Goal: Information Seeking & Learning: Find specific fact

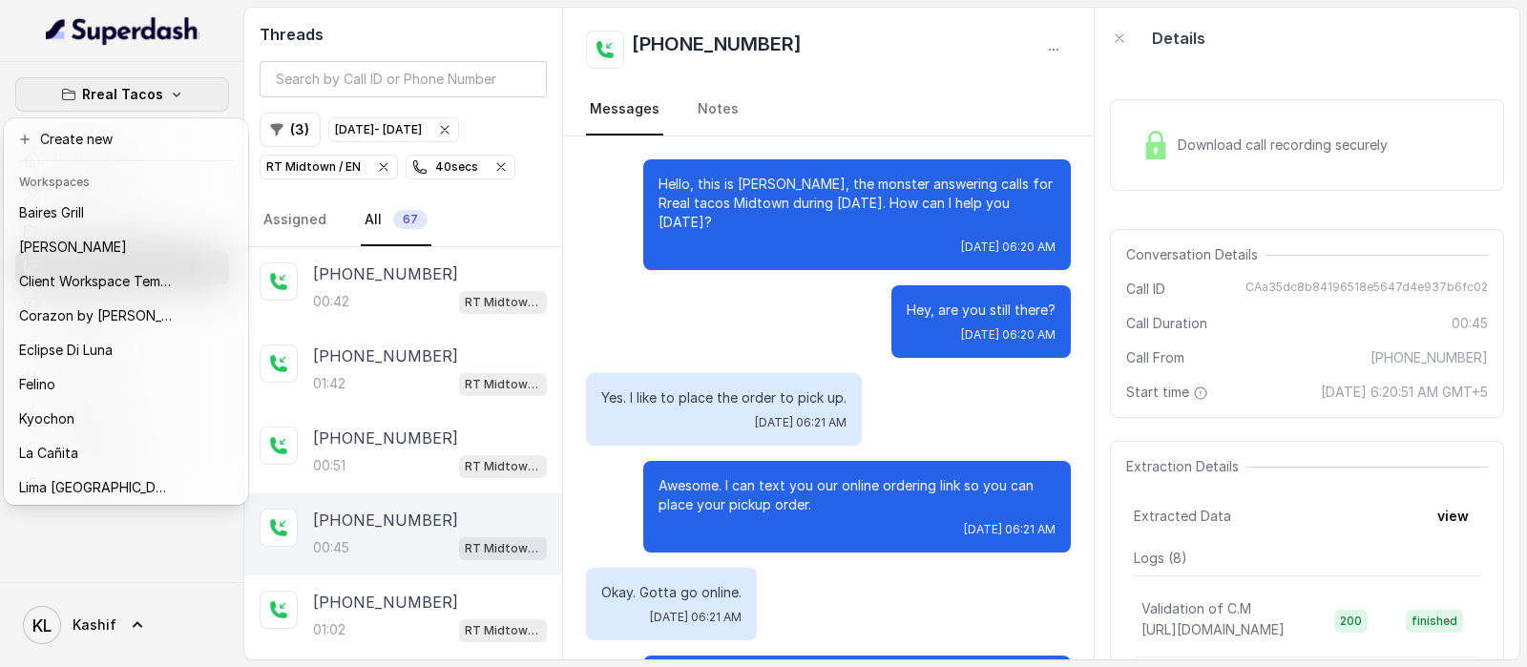
scroll to position [118, 0]
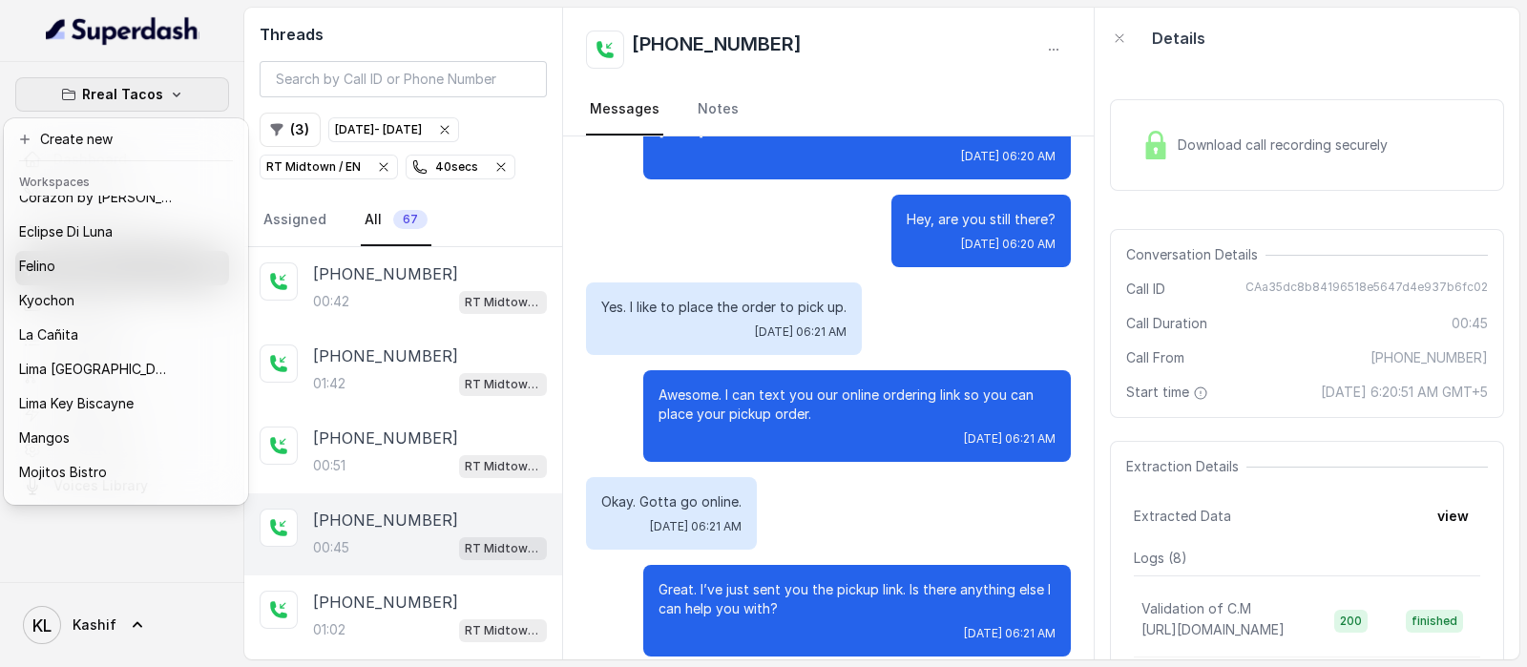
click at [358, 537] on div "Rreal Tacos Dashboard Assistants Knowledge Bases Threads Contacts Campaigns Pip…" at bounding box center [763, 333] width 1527 height 667
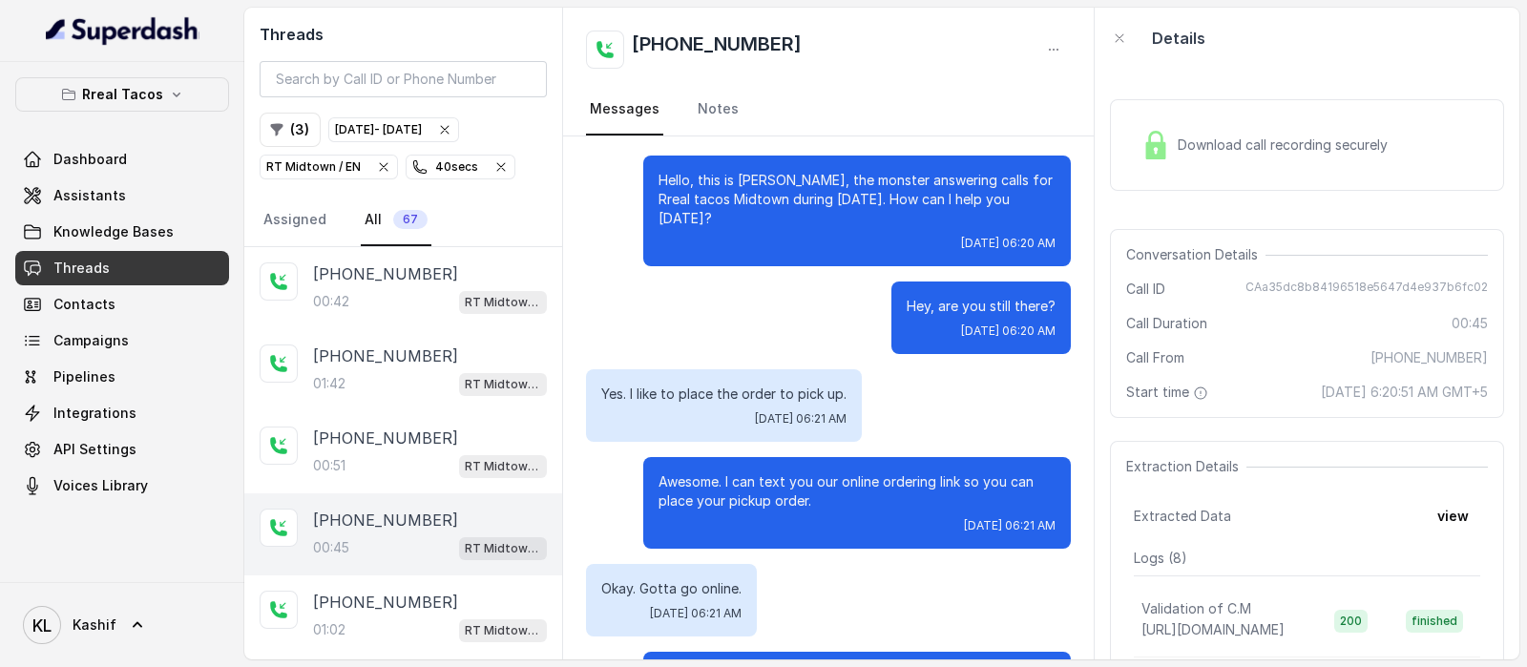
scroll to position [0, 0]
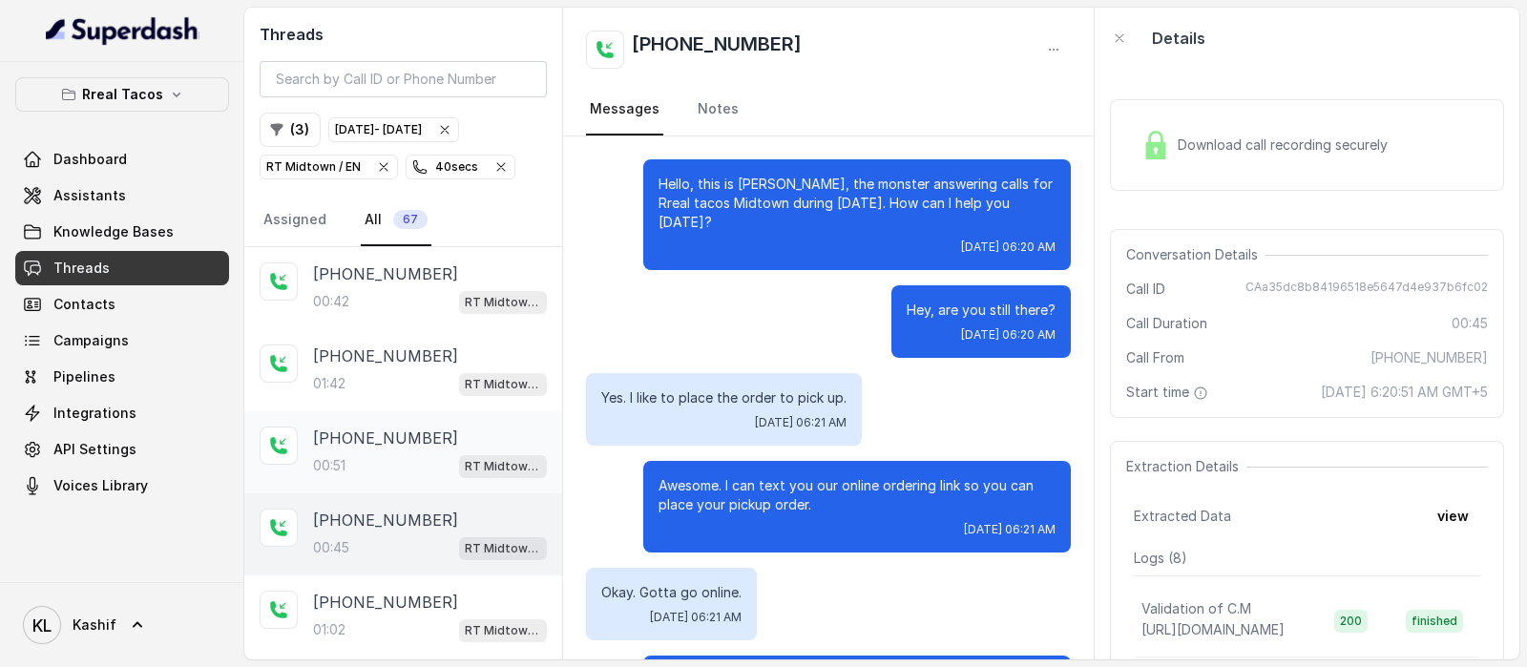
click at [384, 453] on div "00:51 RT Midtown / EN" at bounding box center [430, 465] width 234 height 25
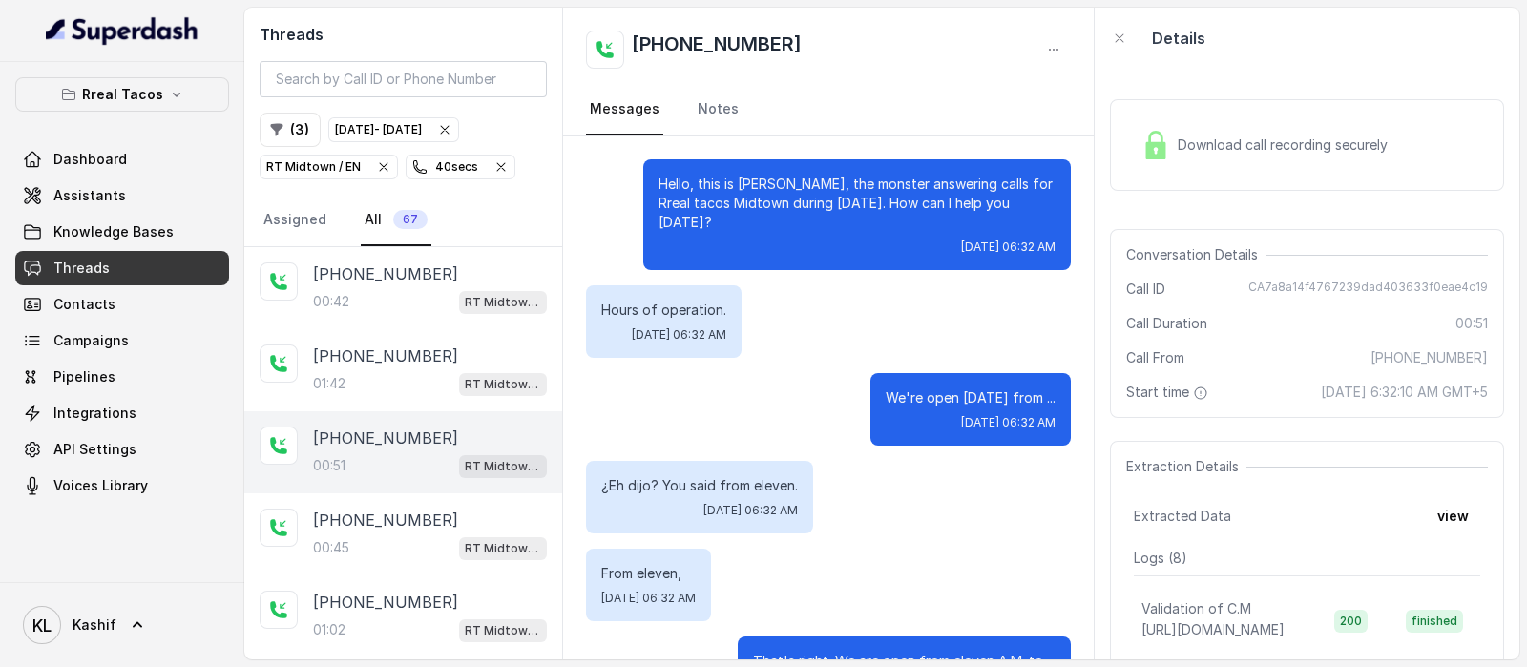
scroll to position [316, 0]
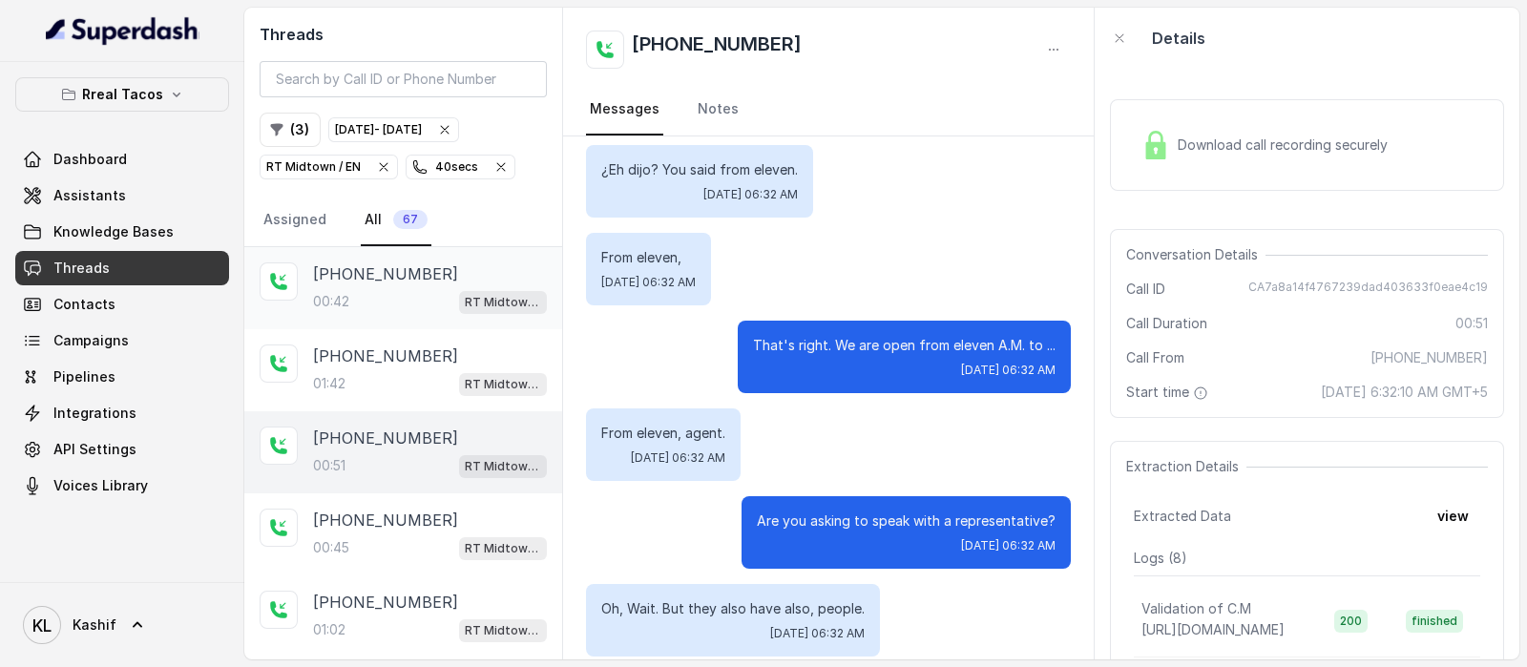
click at [353, 297] on div "00:42 RT Midtown / EN" at bounding box center [430, 301] width 234 height 25
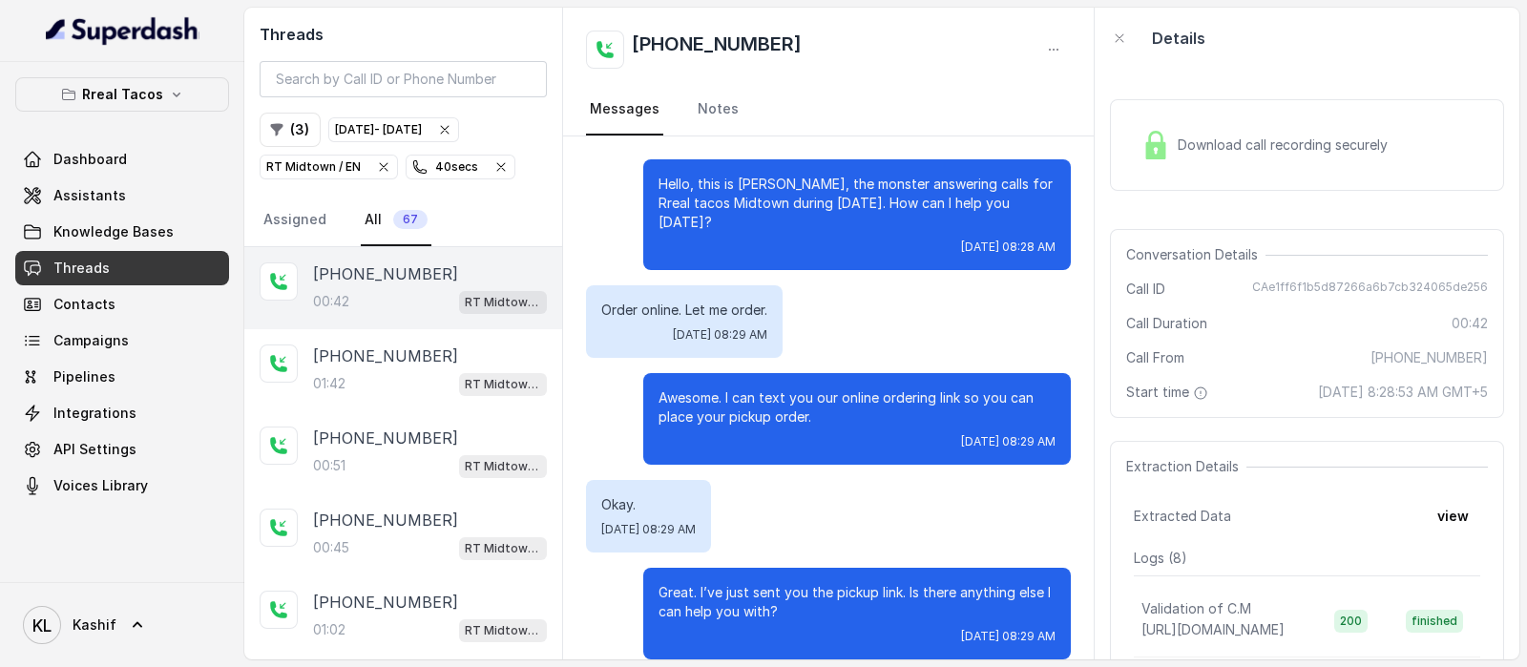
scroll to position [91, 0]
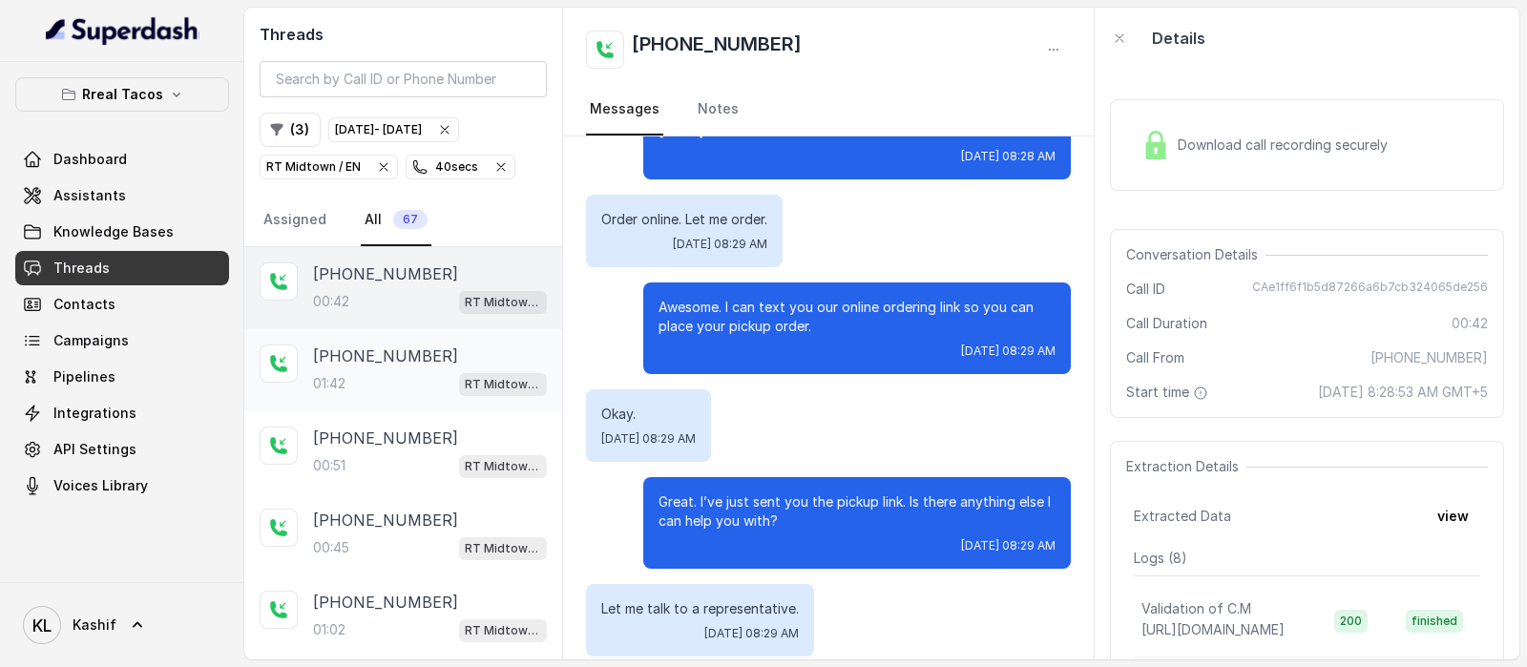
click at [348, 371] on div "01:42 RT Midtown / EN" at bounding box center [430, 383] width 234 height 25
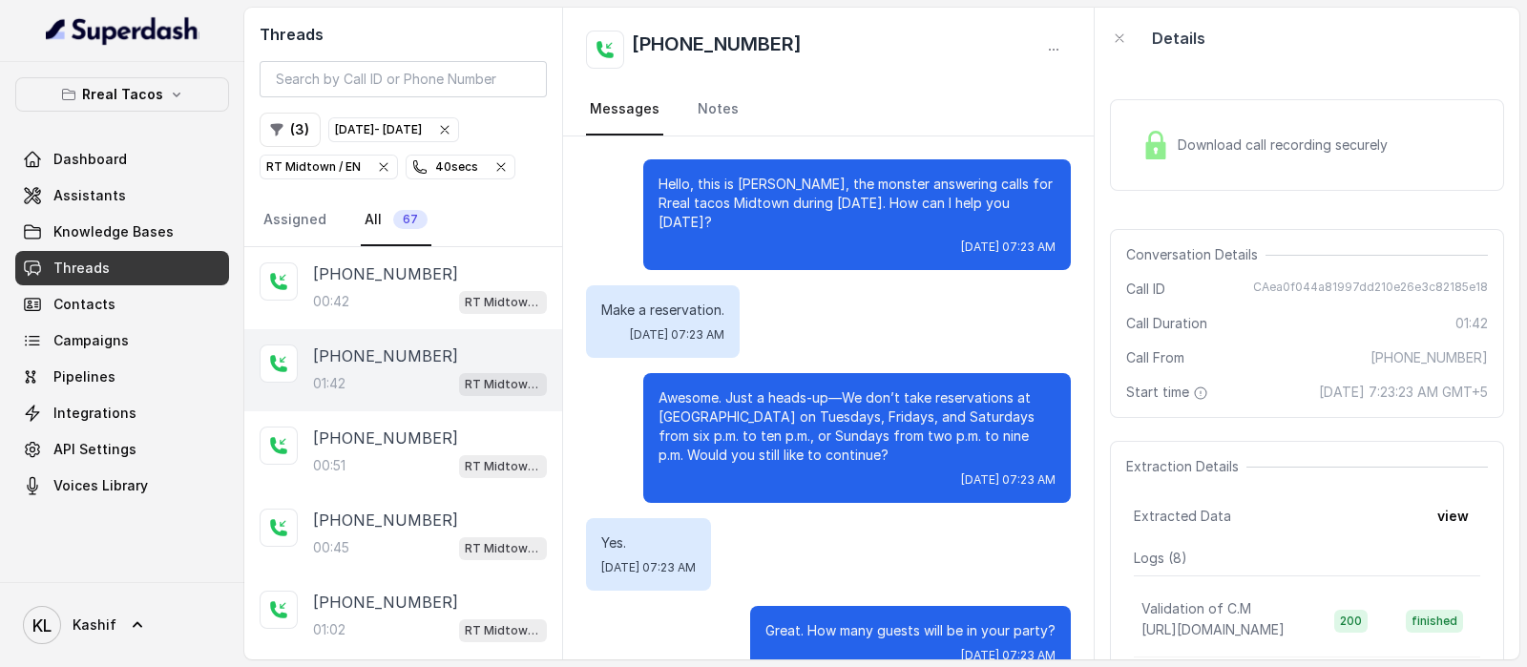
scroll to position [996, 0]
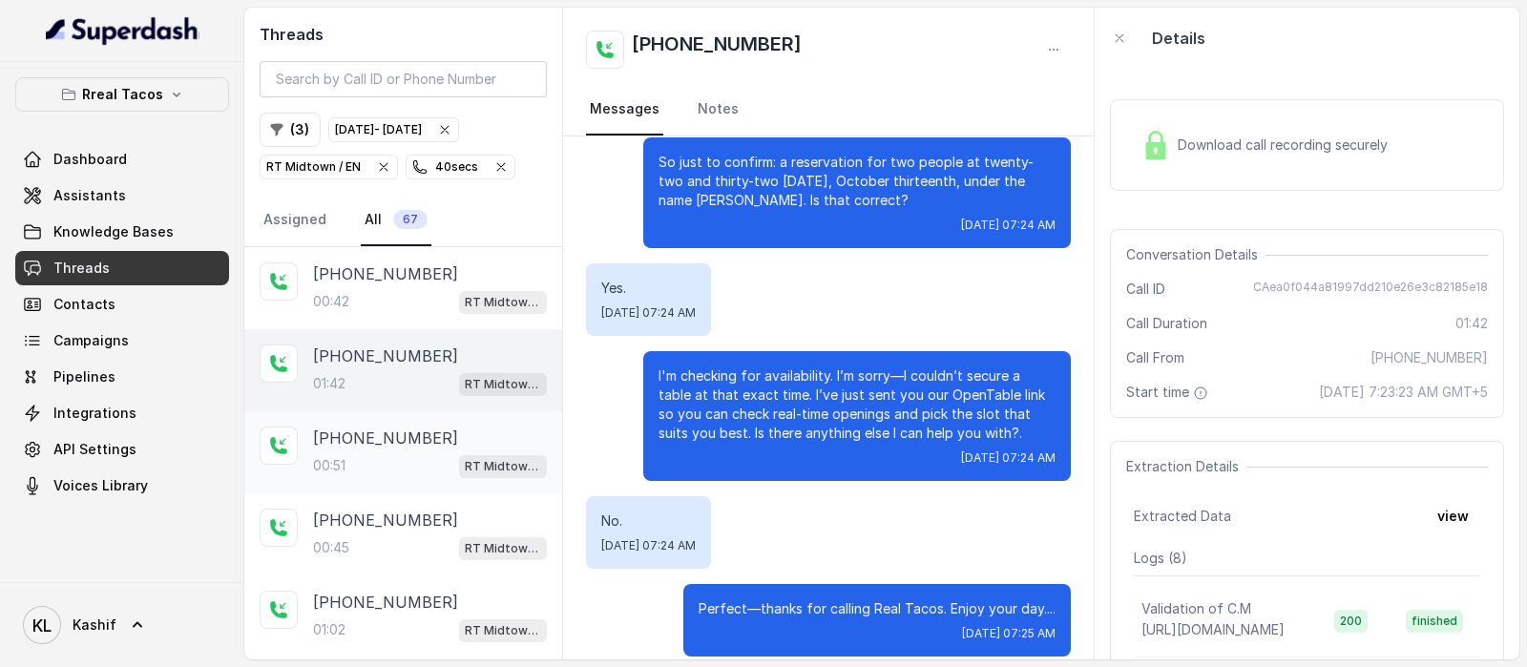
click at [349, 414] on div "[PHONE_NUMBER]:51 RT Midtown / EN" at bounding box center [403, 452] width 318 height 82
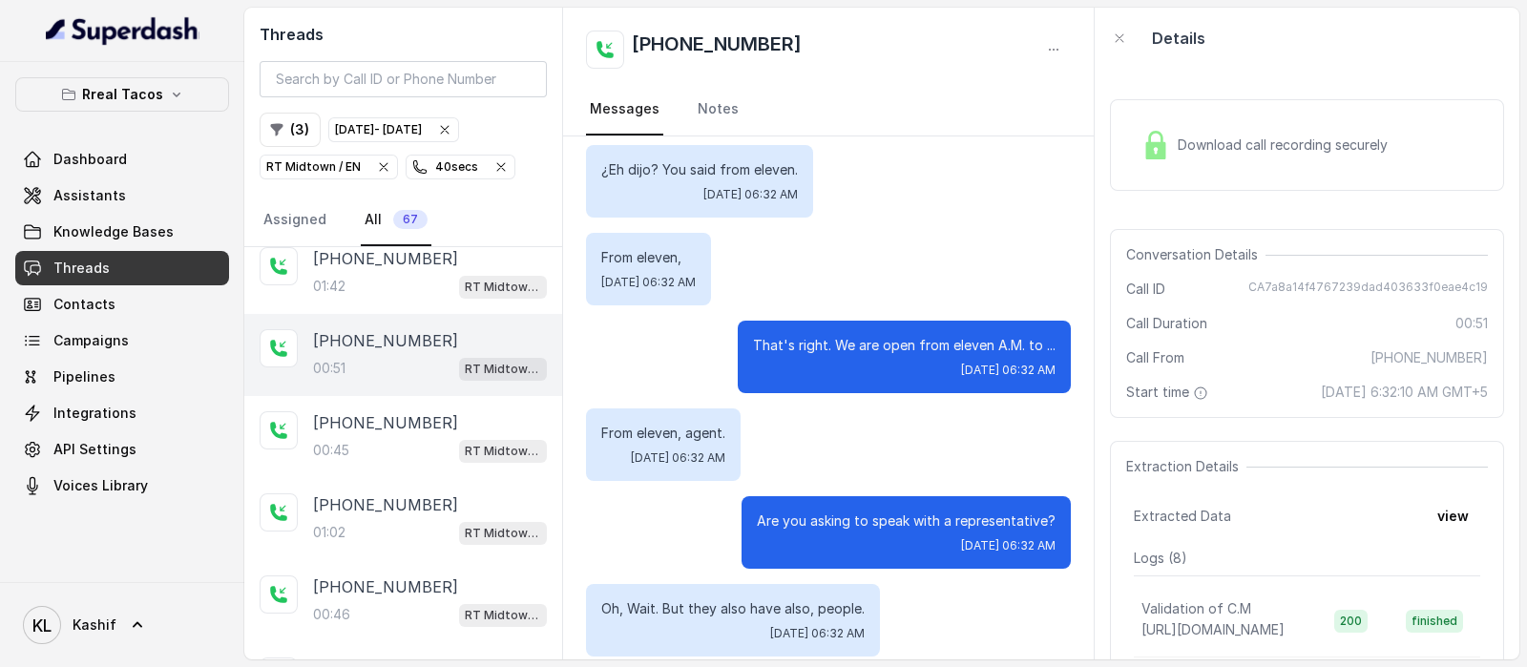
scroll to position [238, 0]
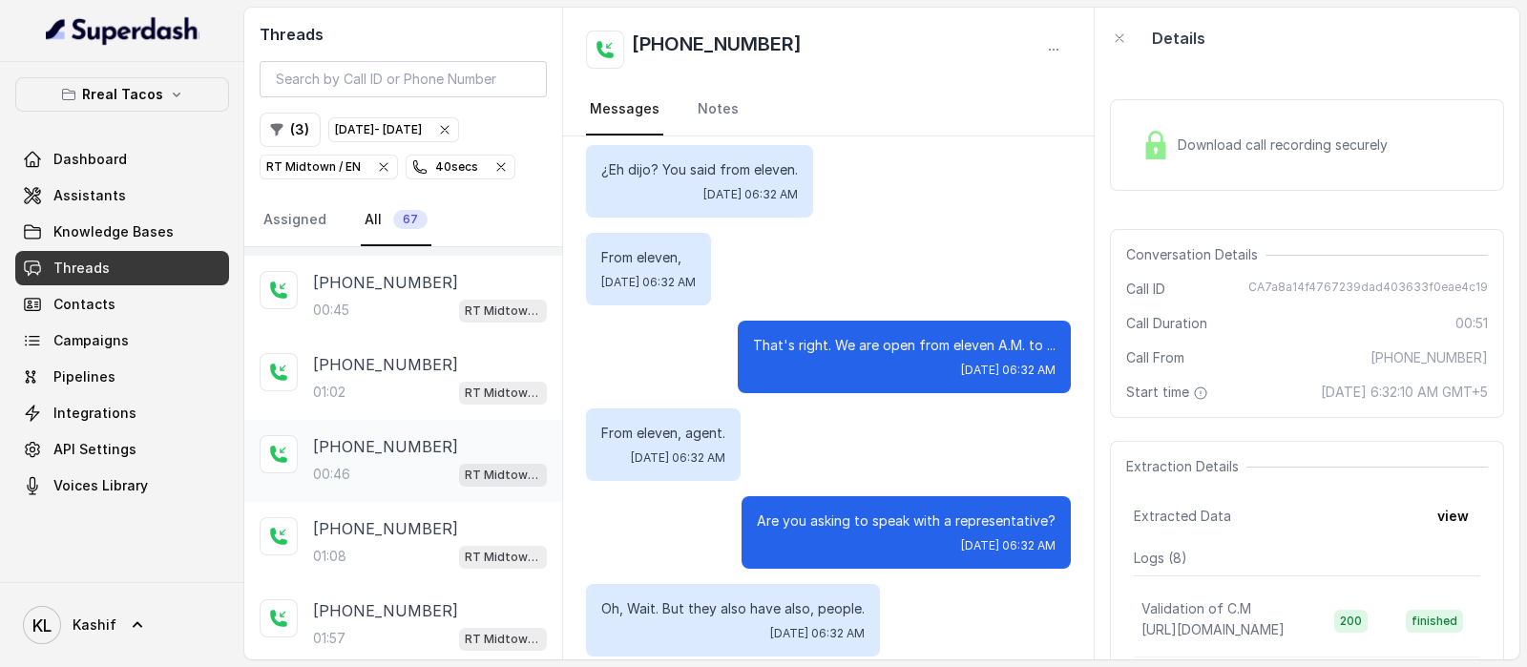
click at [351, 441] on p "[PHONE_NUMBER]" at bounding box center [385, 446] width 145 height 23
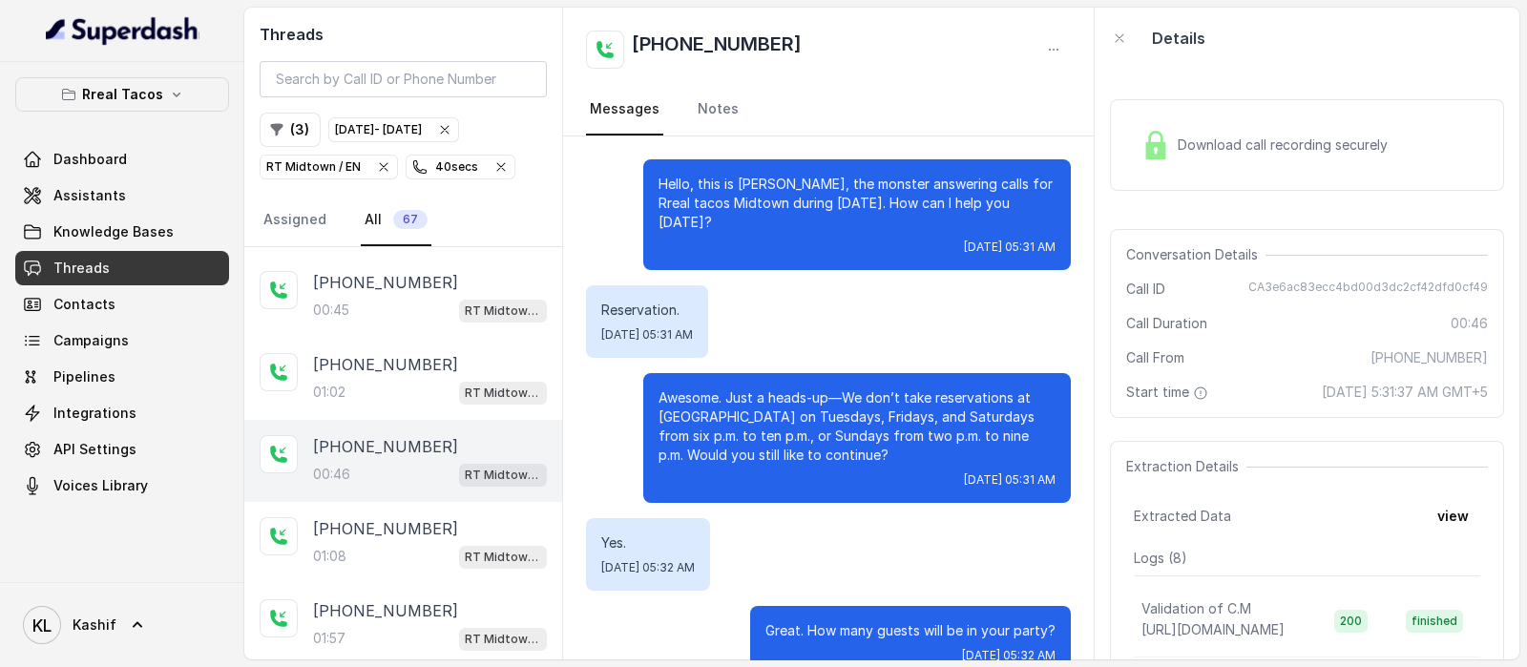
scroll to position [217, 0]
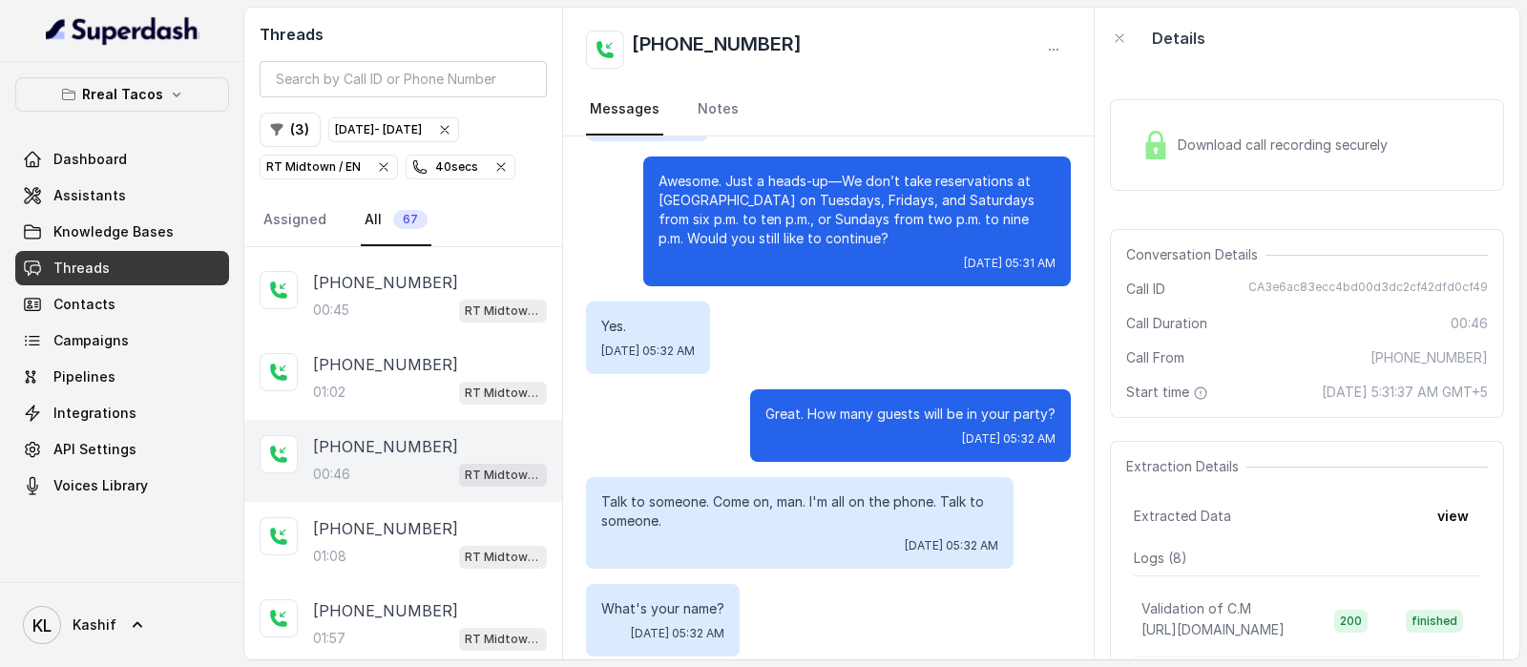
click at [360, 493] on div "[PHONE_NUMBER]:46 RT Midtown / EN" at bounding box center [403, 461] width 318 height 82
click at [356, 558] on div "01:08 RT Midtown / EN" at bounding box center [430, 556] width 234 height 25
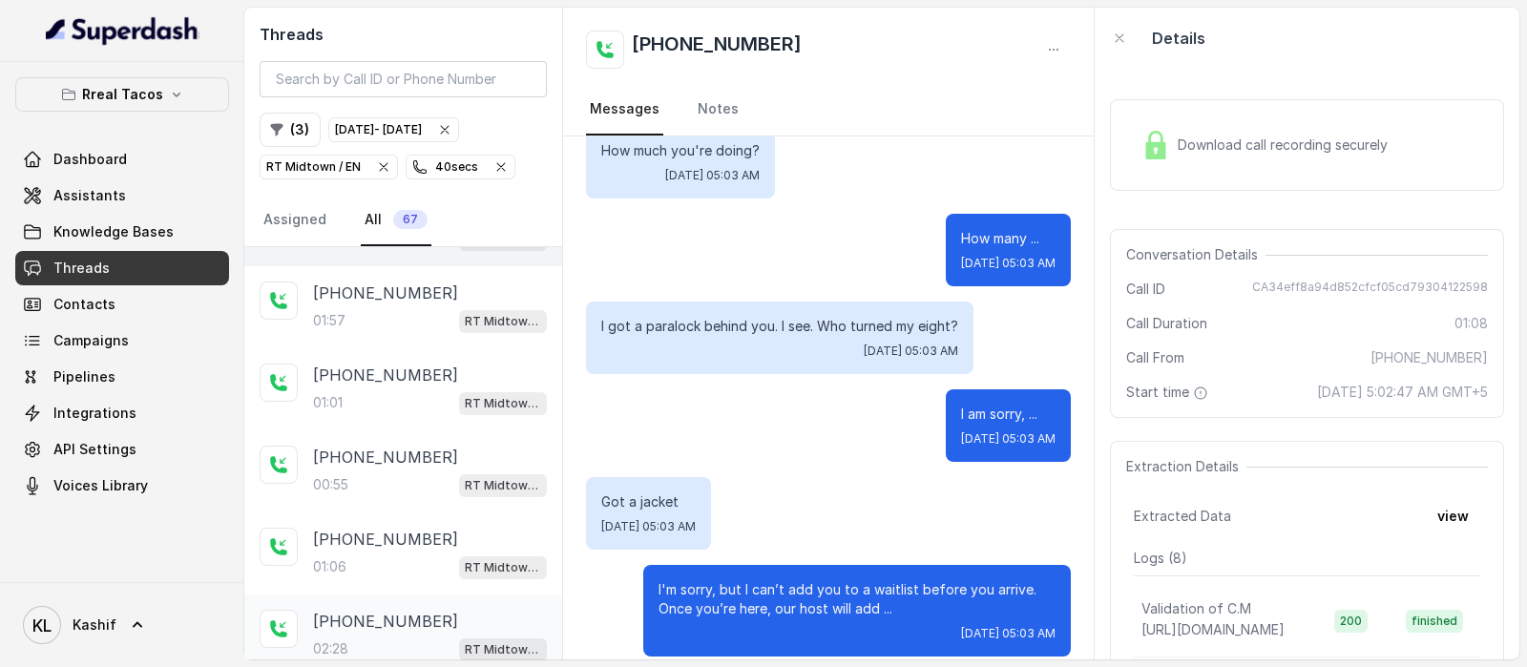
scroll to position [597, 0]
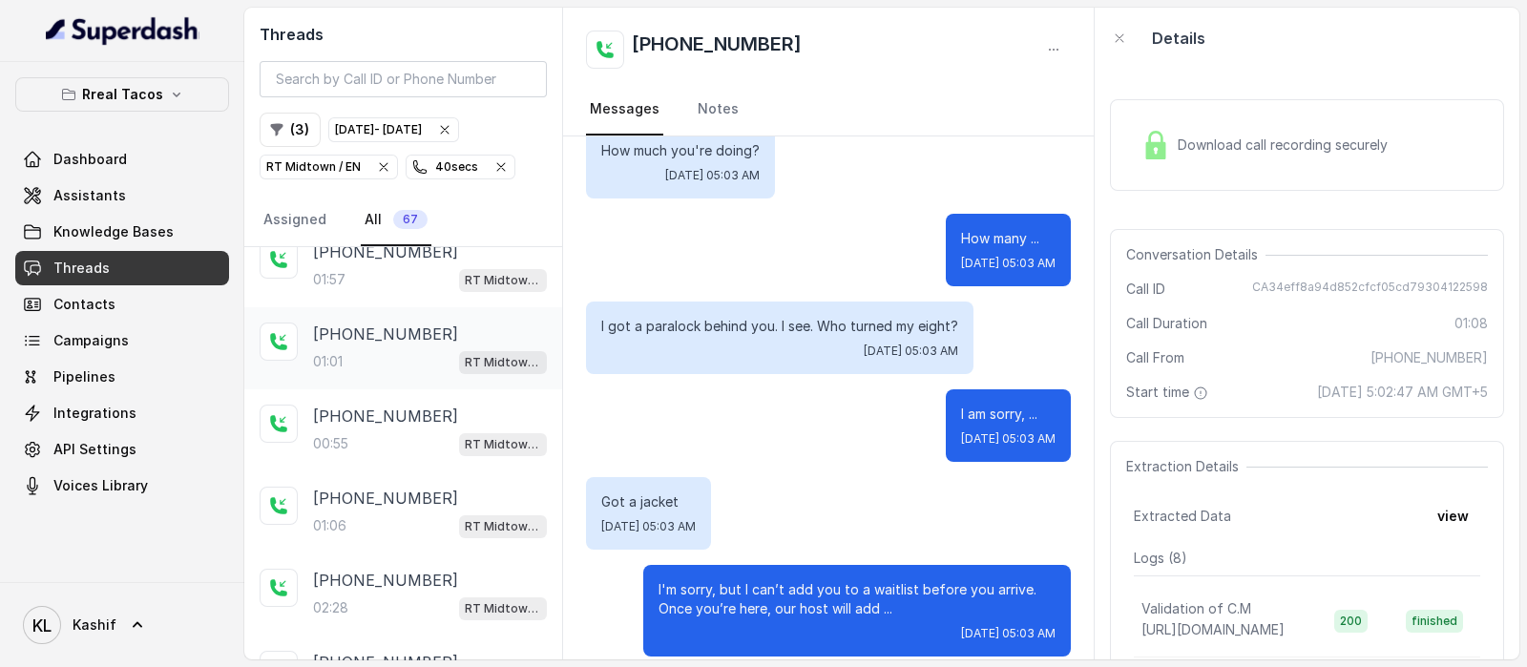
click at [361, 365] on div "01:01 RT Midtown / EN" at bounding box center [430, 361] width 234 height 25
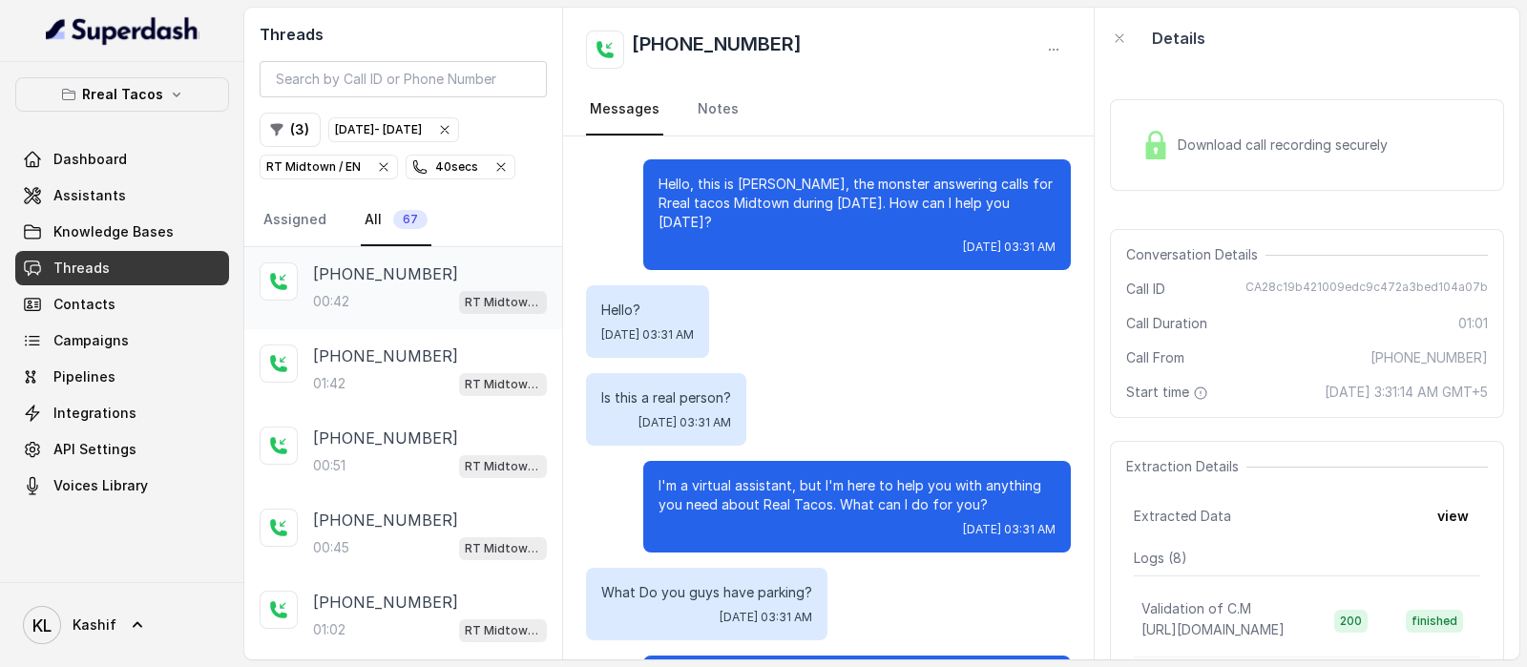
click at [339, 298] on p "00:42" at bounding box center [331, 301] width 36 height 19
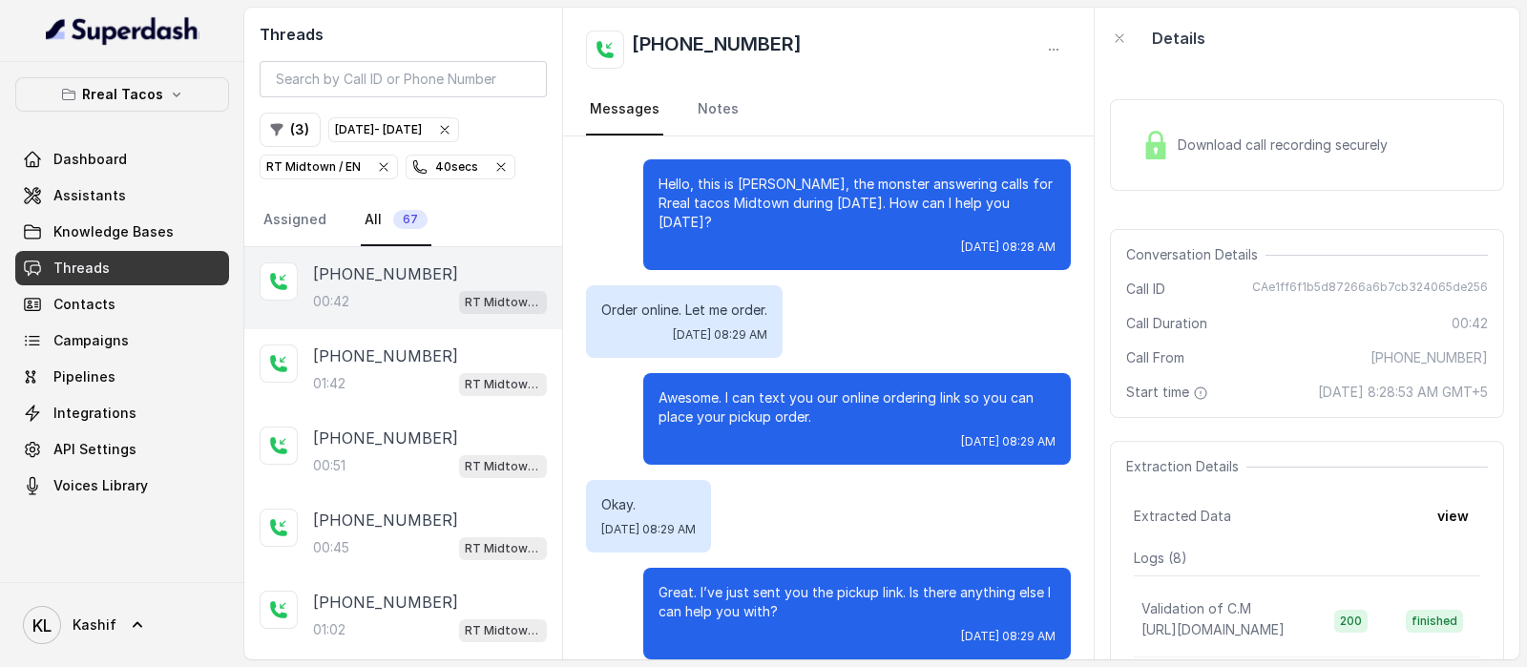
scroll to position [91, 0]
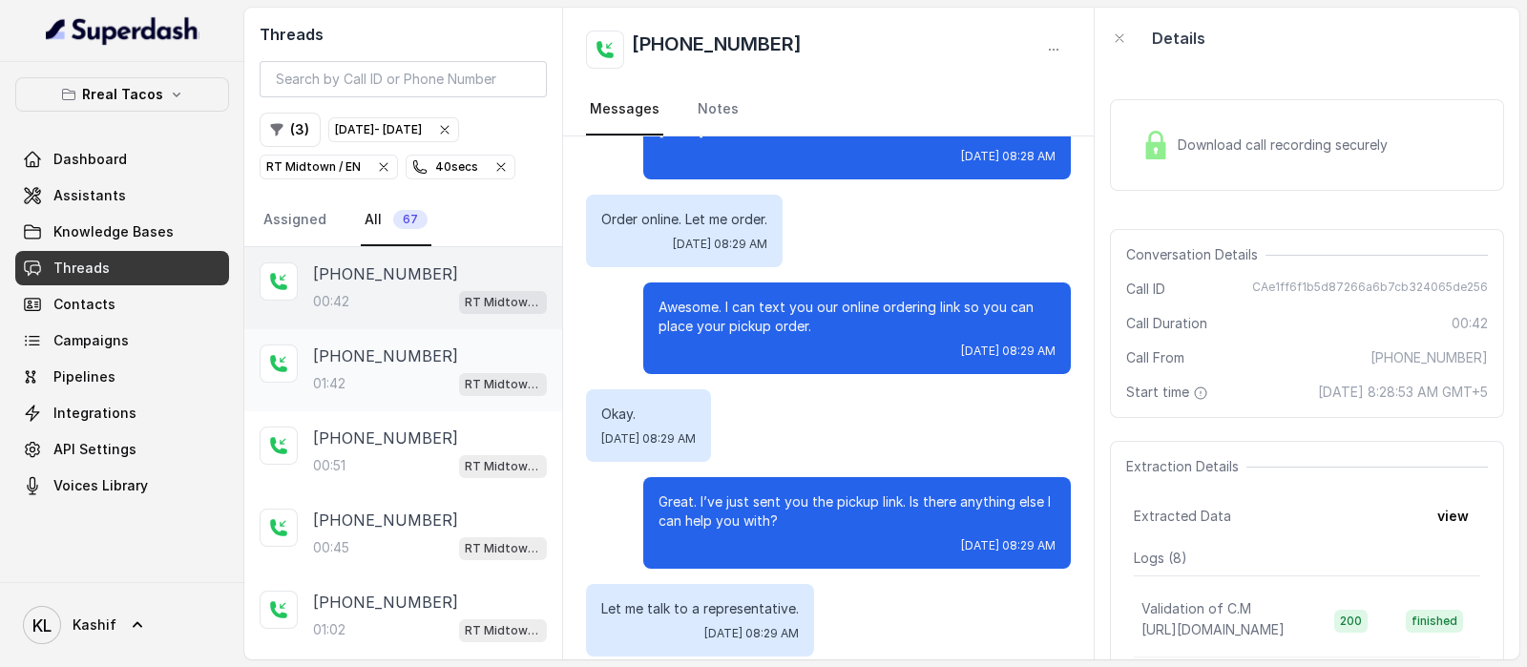
click at [320, 374] on p "01:42" at bounding box center [329, 383] width 32 height 19
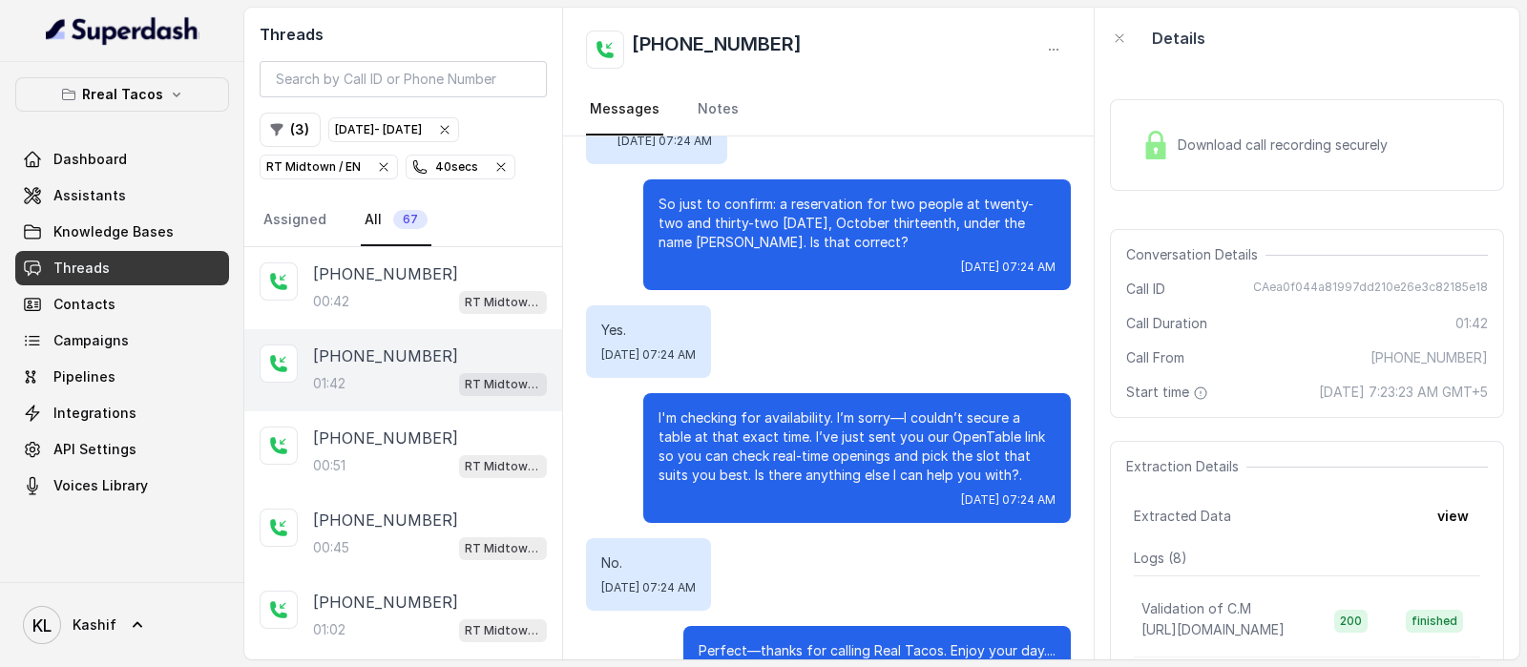
scroll to position [996, 0]
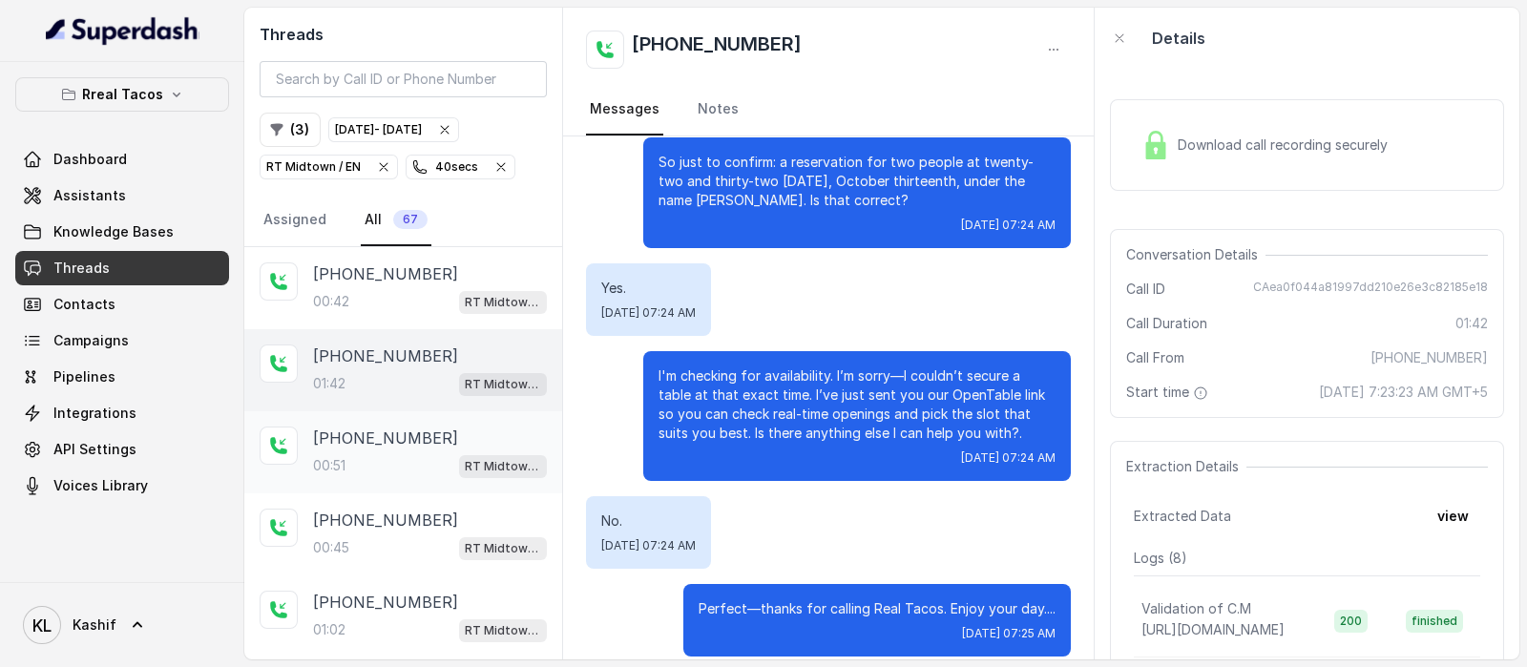
click at [401, 434] on p "[PHONE_NUMBER]" at bounding box center [385, 438] width 145 height 23
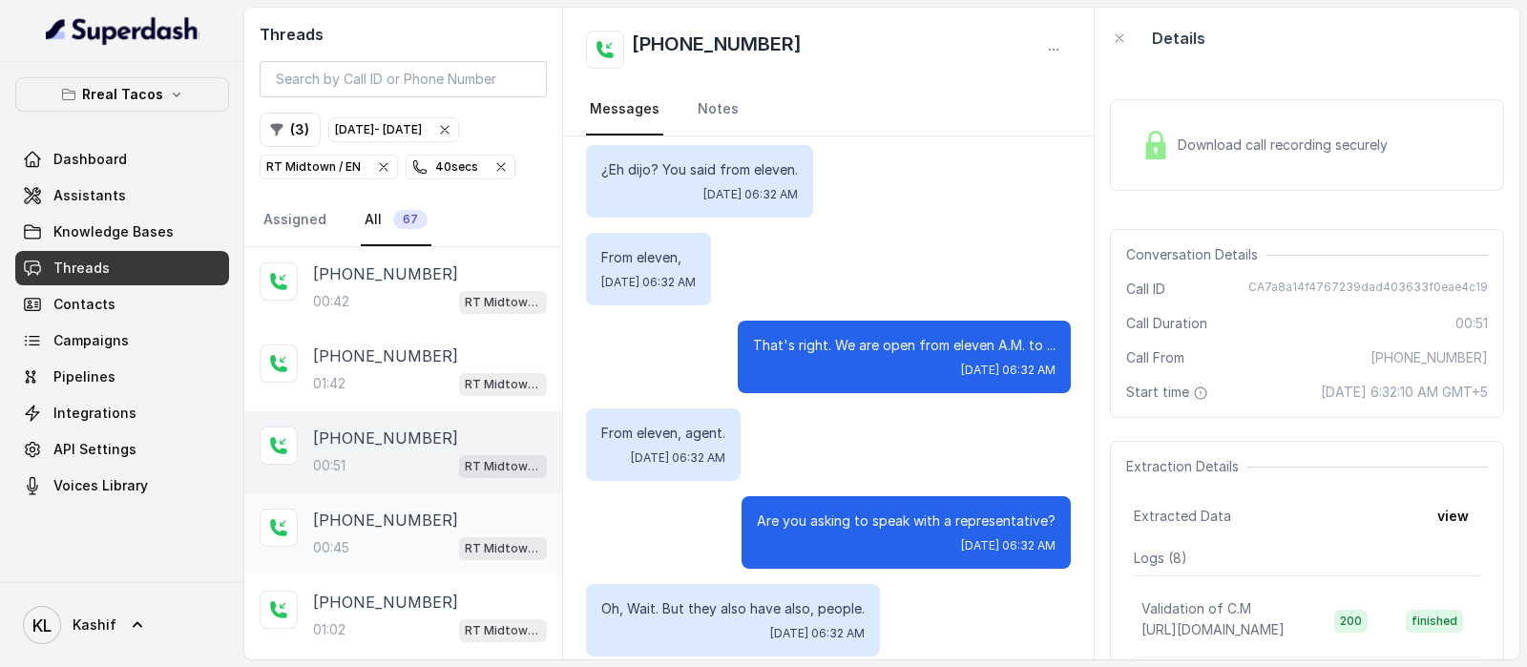
click at [358, 536] on div "00:45 RT Midtown / EN" at bounding box center [430, 547] width 234 height 25
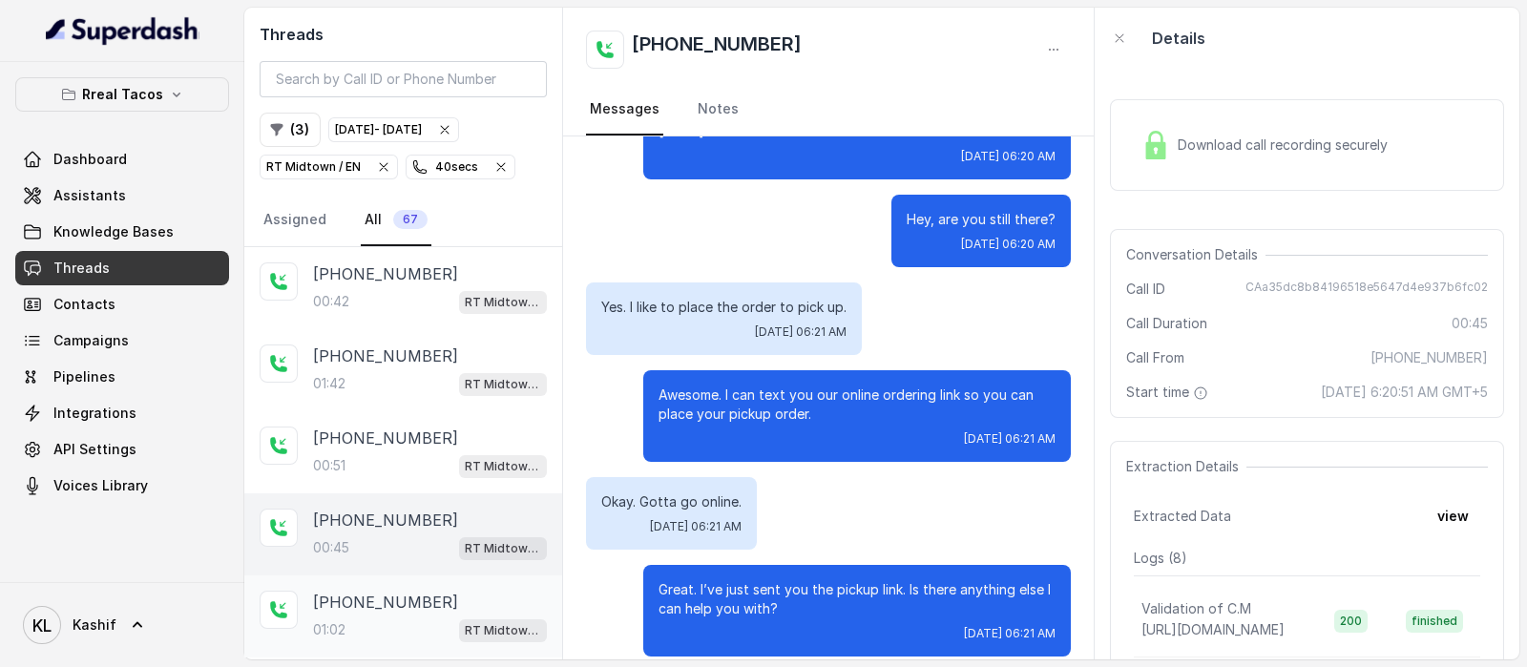
click at [407, 598] on p "[PHONE_NUMBER]" at bounding box center [385, 602] width 145 height 23
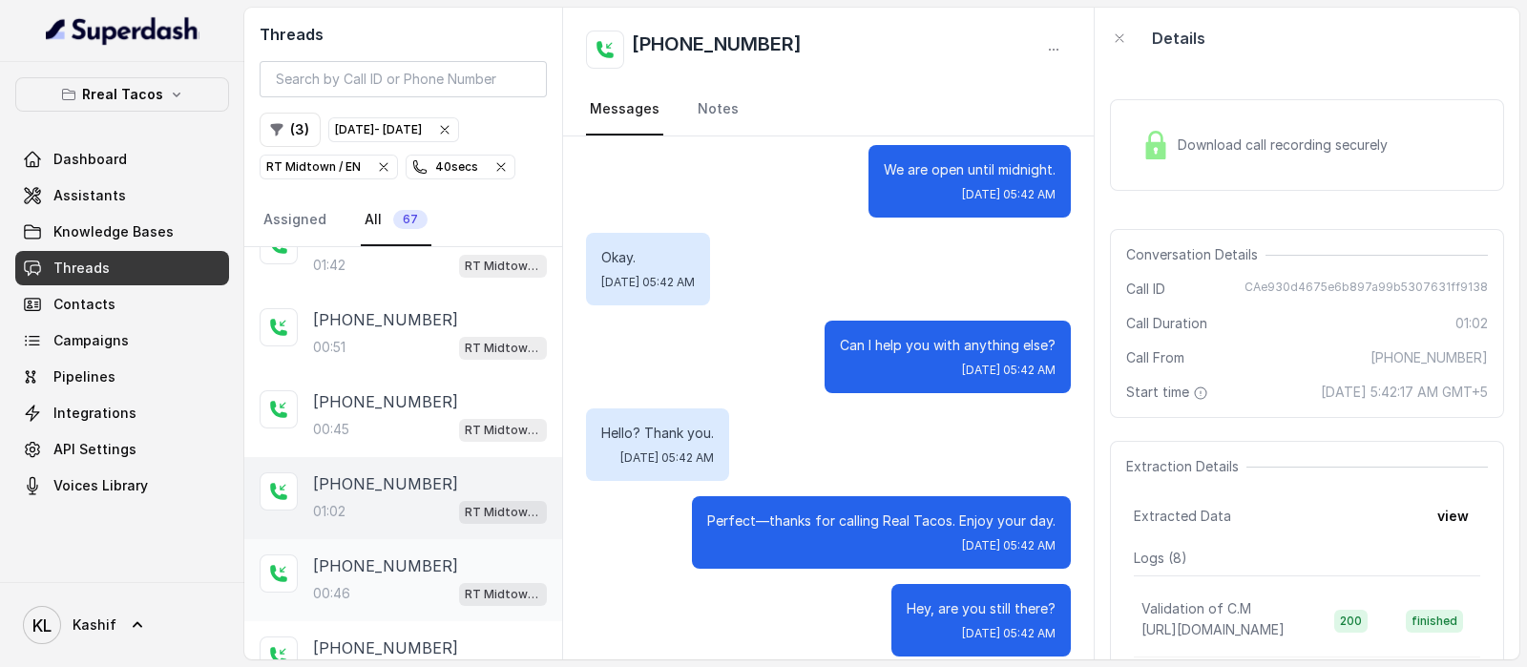
click at [401, 596] on div "00:46 RT Midtown / EN" at bounding box center [430, 593] width 234 height 25
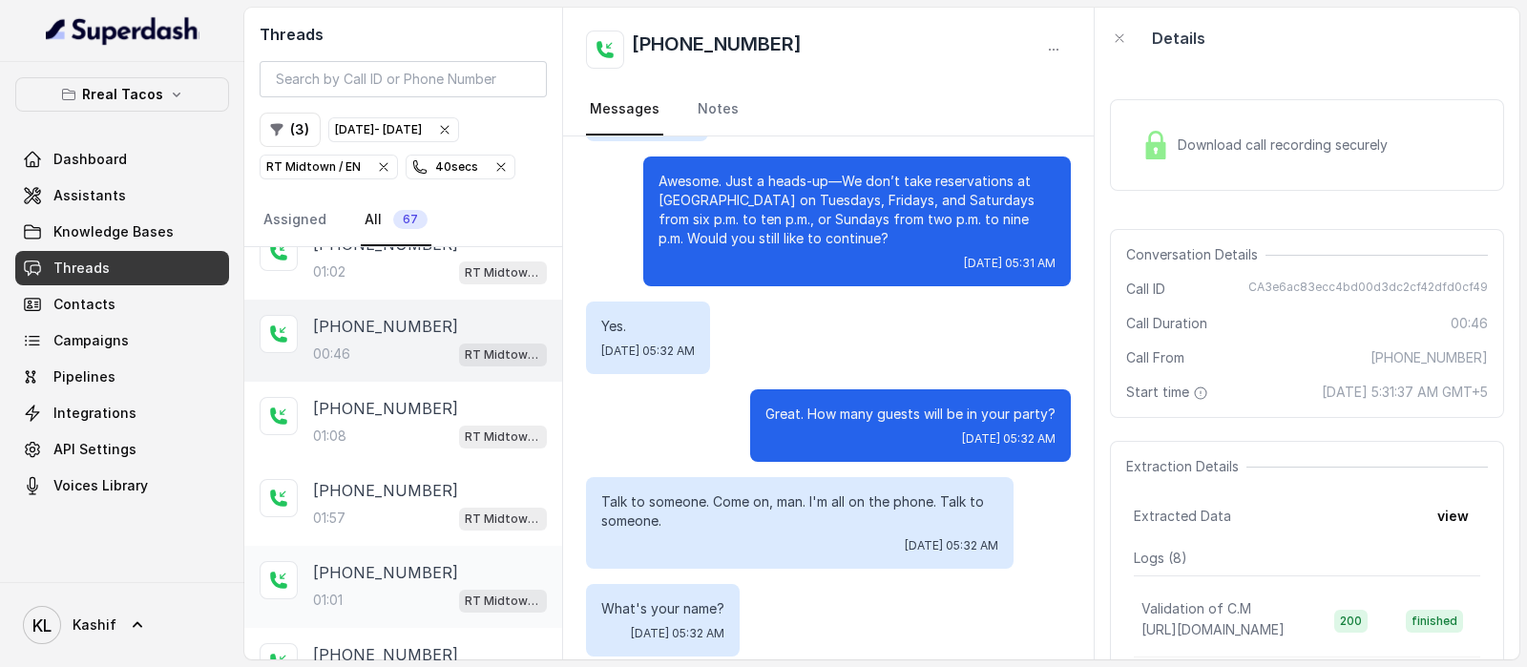
click at [377, 574] on p "[PHONE_NUMBER]" at bounding box center [385, 572] width 145 height 23
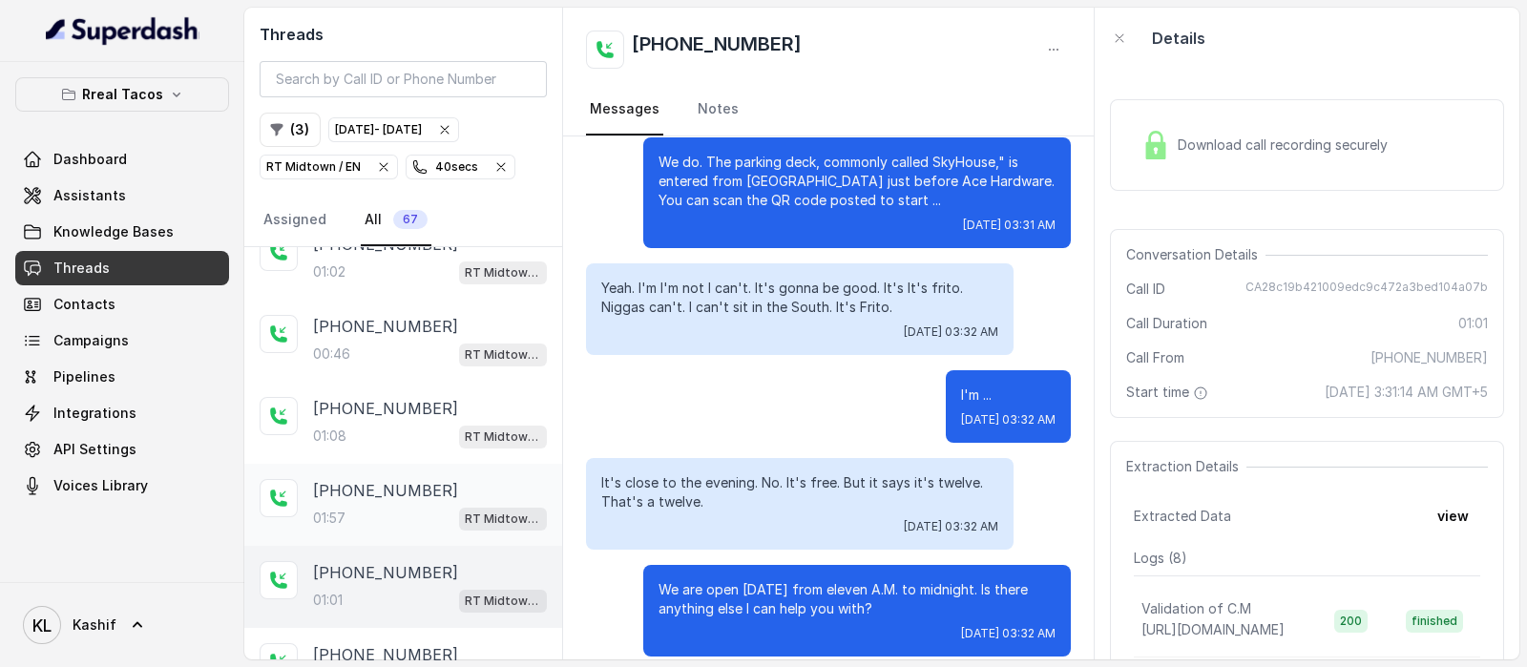
click at [375, 506] on div "01:57 RT Midtown / EN" at bounding box center [430, 518] width 234 height 25
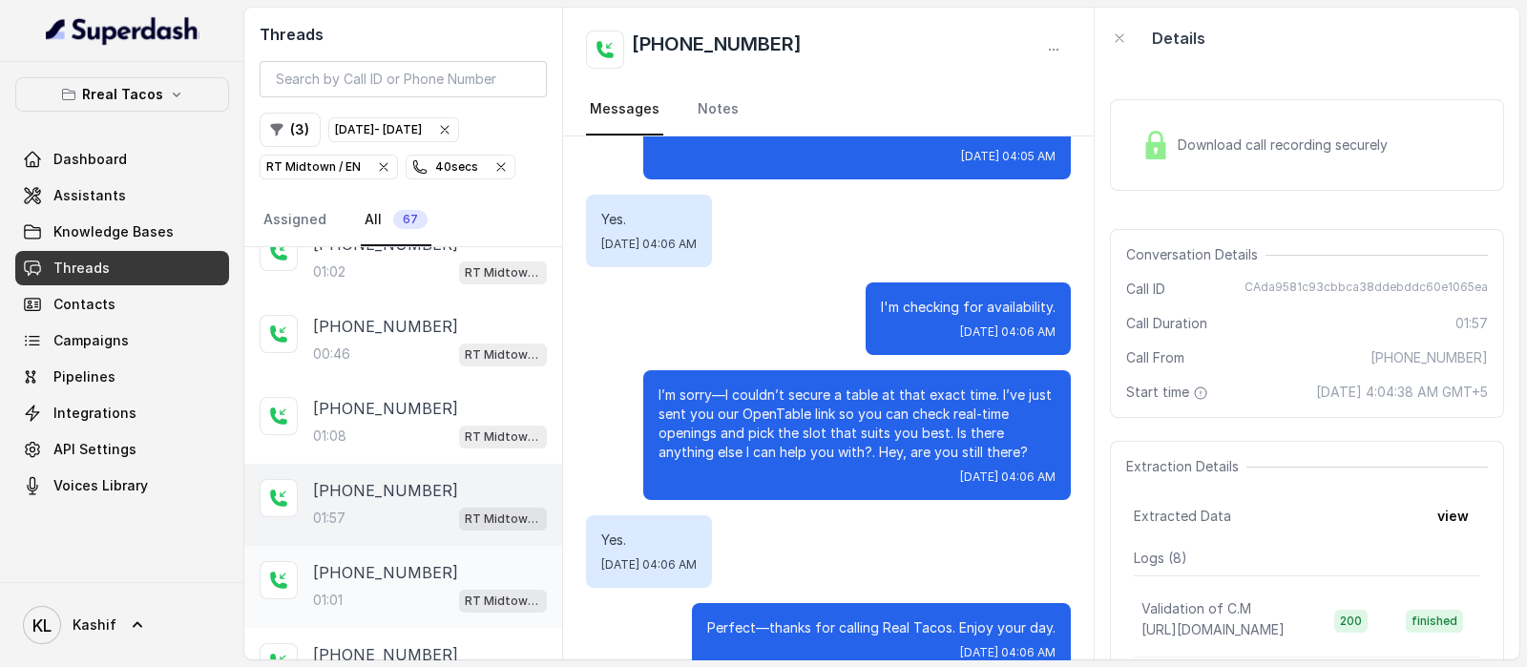
click at [379, 578] on div "[PHONE_NUMBER]:01 RT Midtown / EN" at bounding box center [430, 587] width 234 height 52
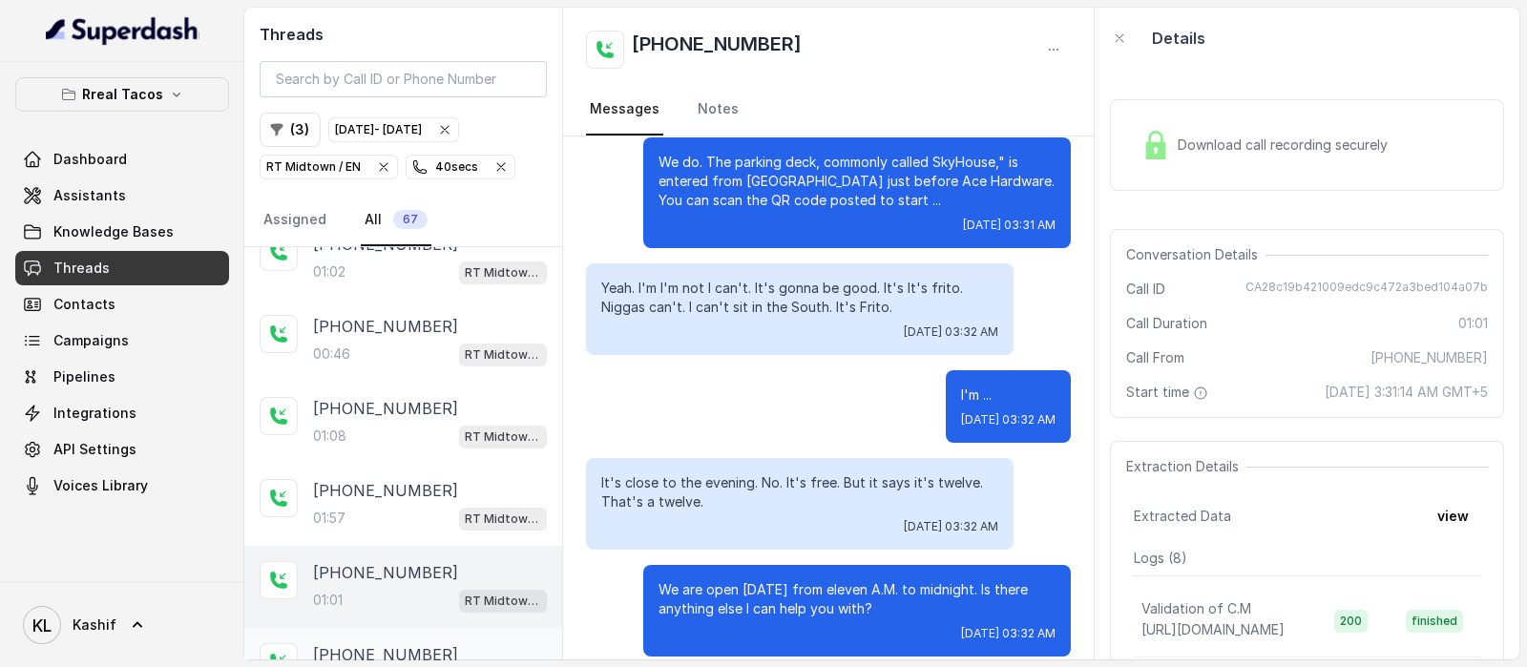
click at [389, 643] on p "[PHONE_NUMBER]" at bounding box center [385, 654] width 145 height 23
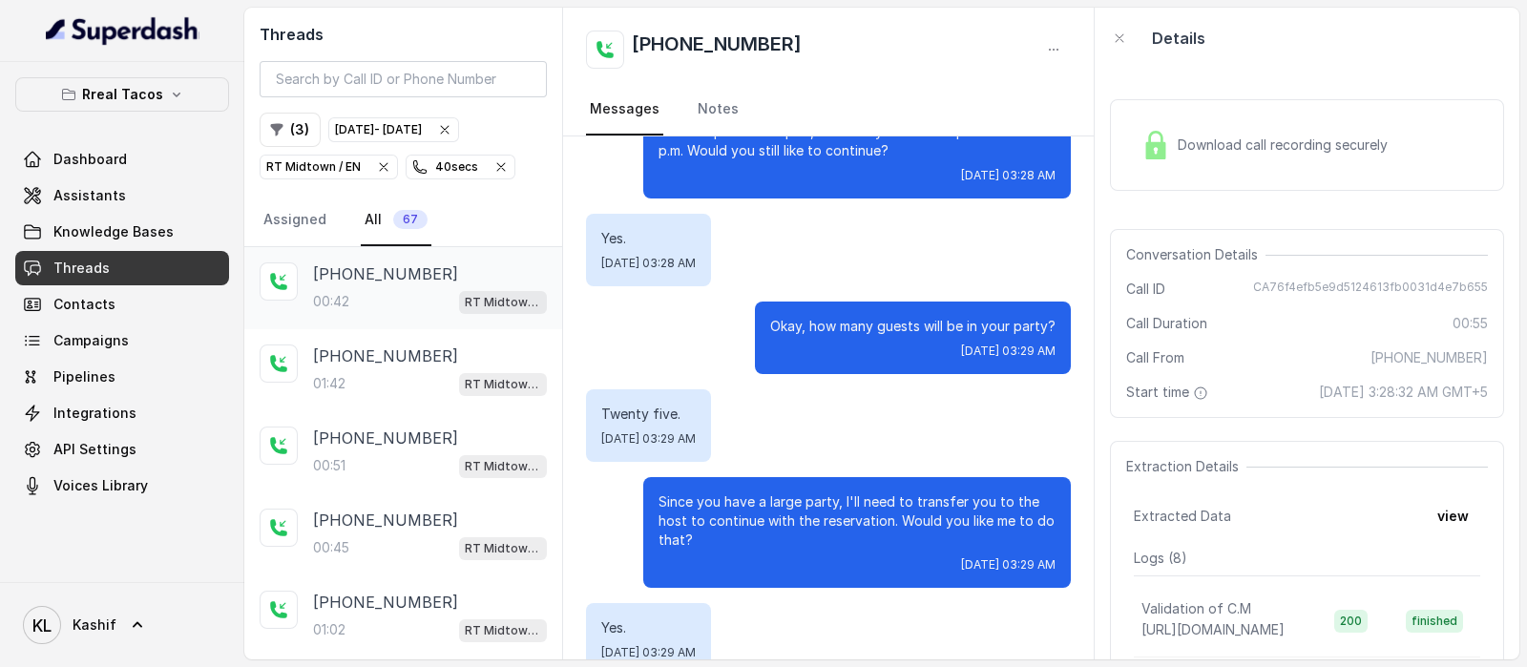
click at [372, 281] on p "[PHONE_NUMBER]" at bounding box center [385, 273] width 145 height 23
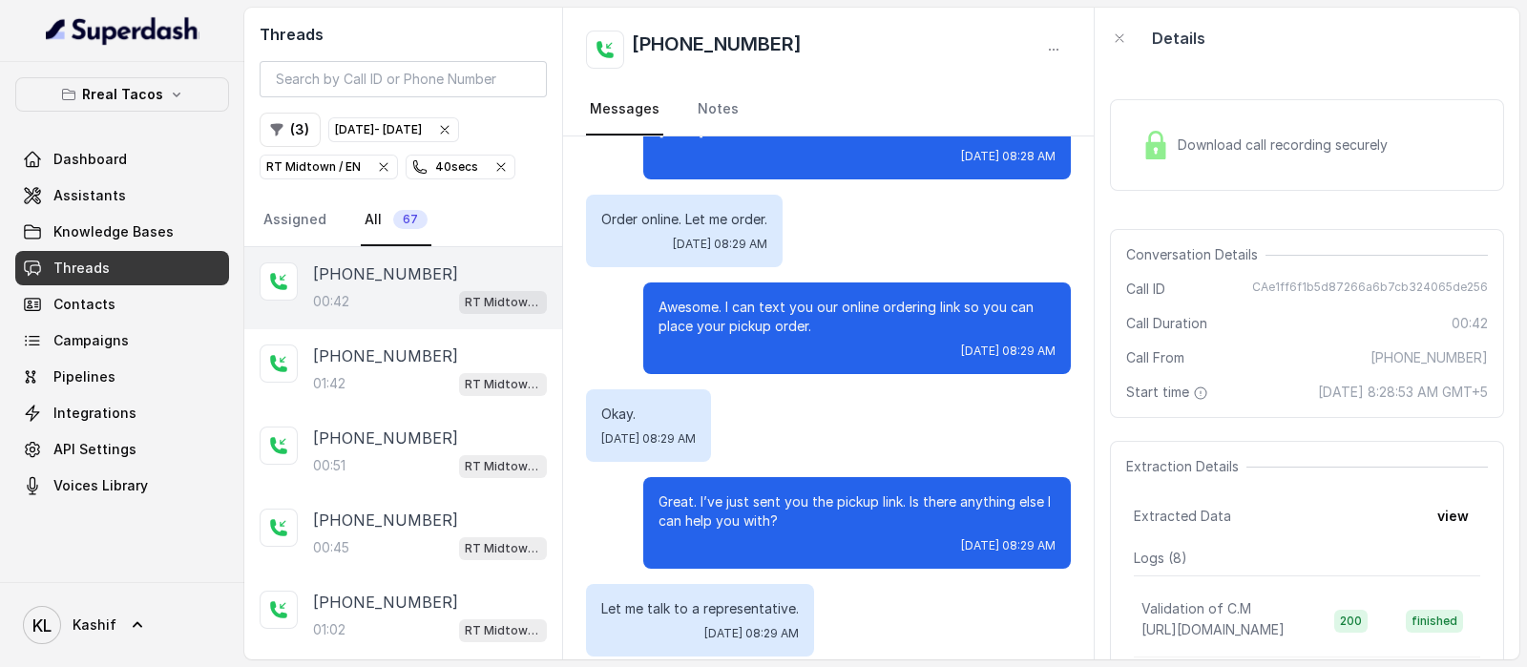
click at [493, 167] on icon "button" at bounding box center [500, 166] width 15 height 15
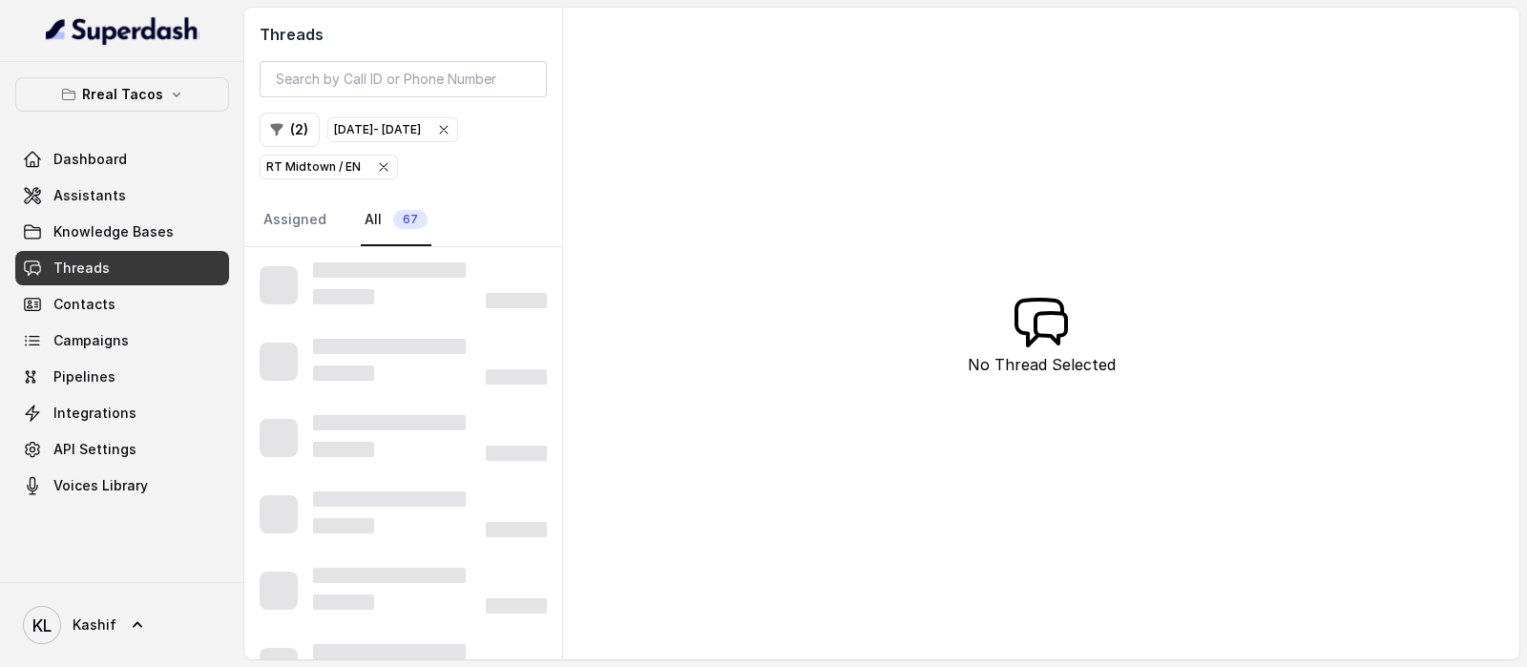
click at [376, 168] on icon "button" at bounding box center [383, 166] width 15 height 15
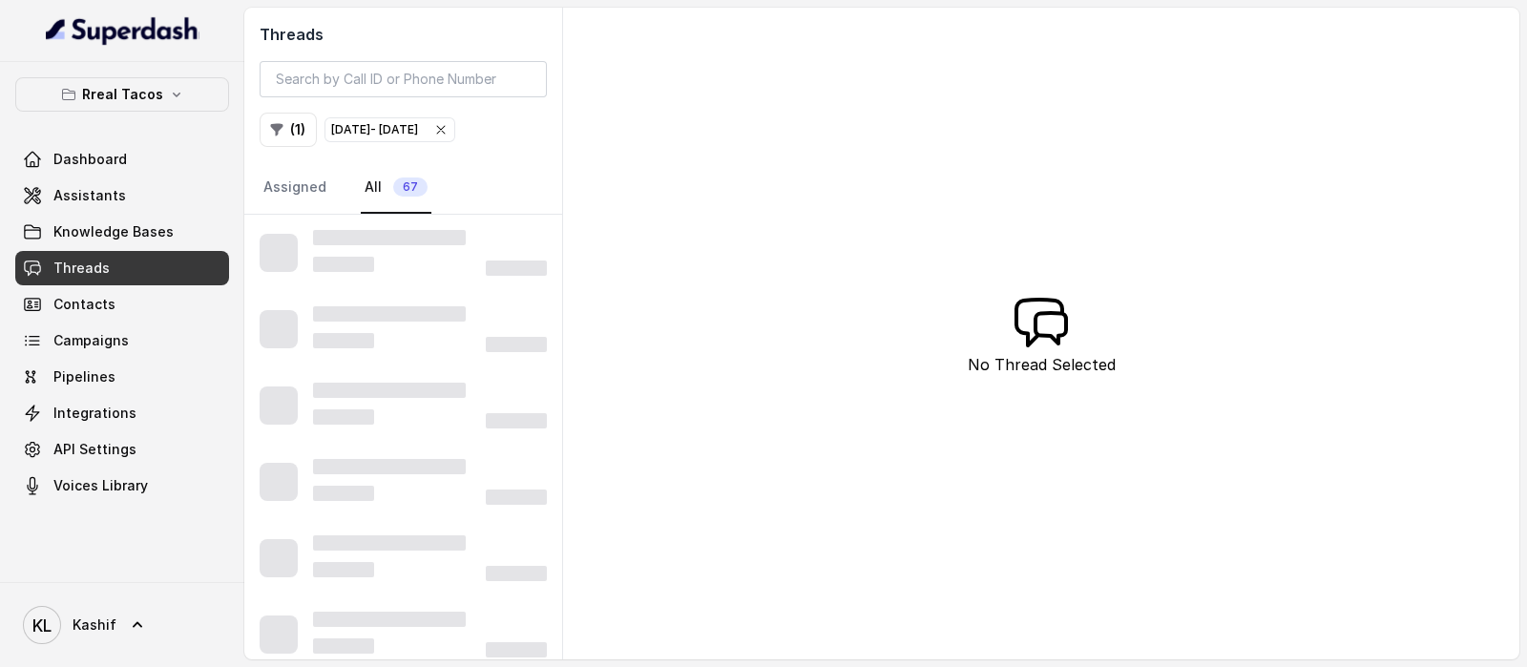
click at [449, 129] on icon "button" at bounding box center [440, 129] width 15 height 15
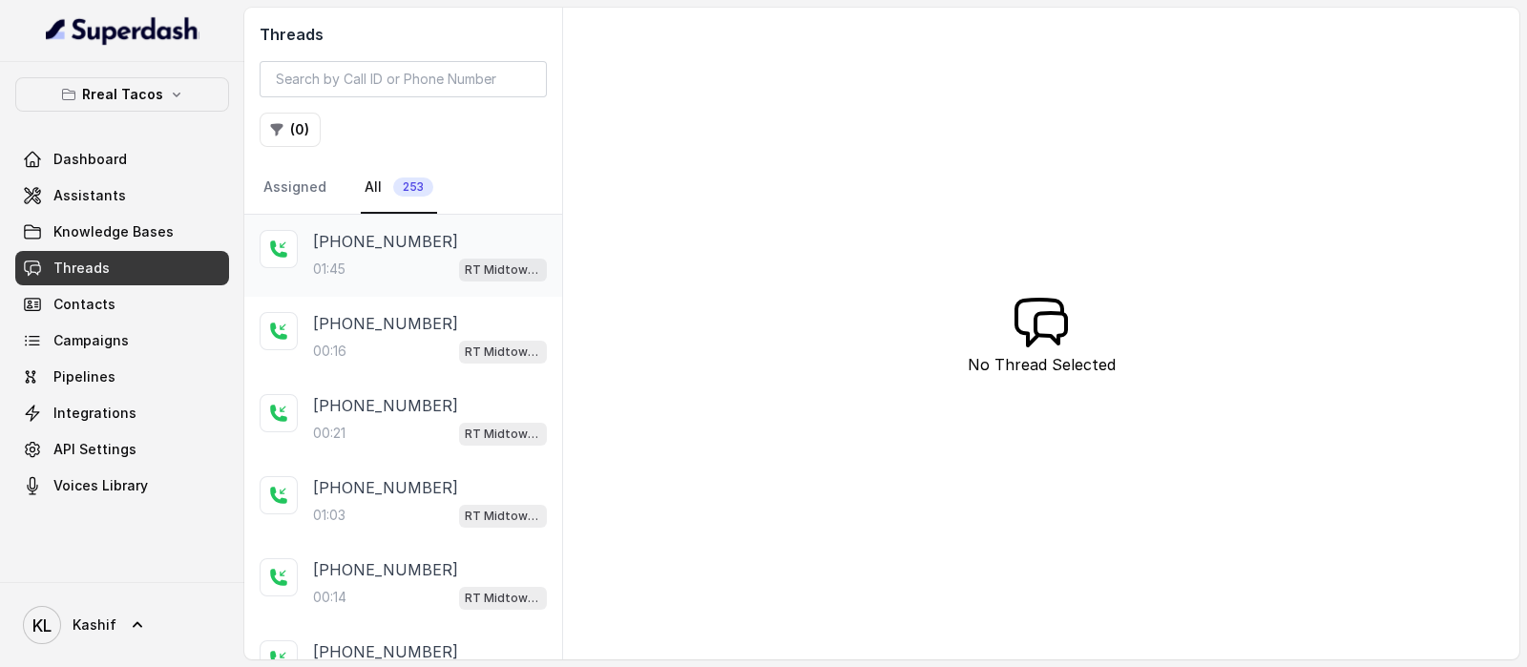
click at [386, 249] on p "[PHONE_NUMBER]" at bounding box center [385, 241] width 145 height 23
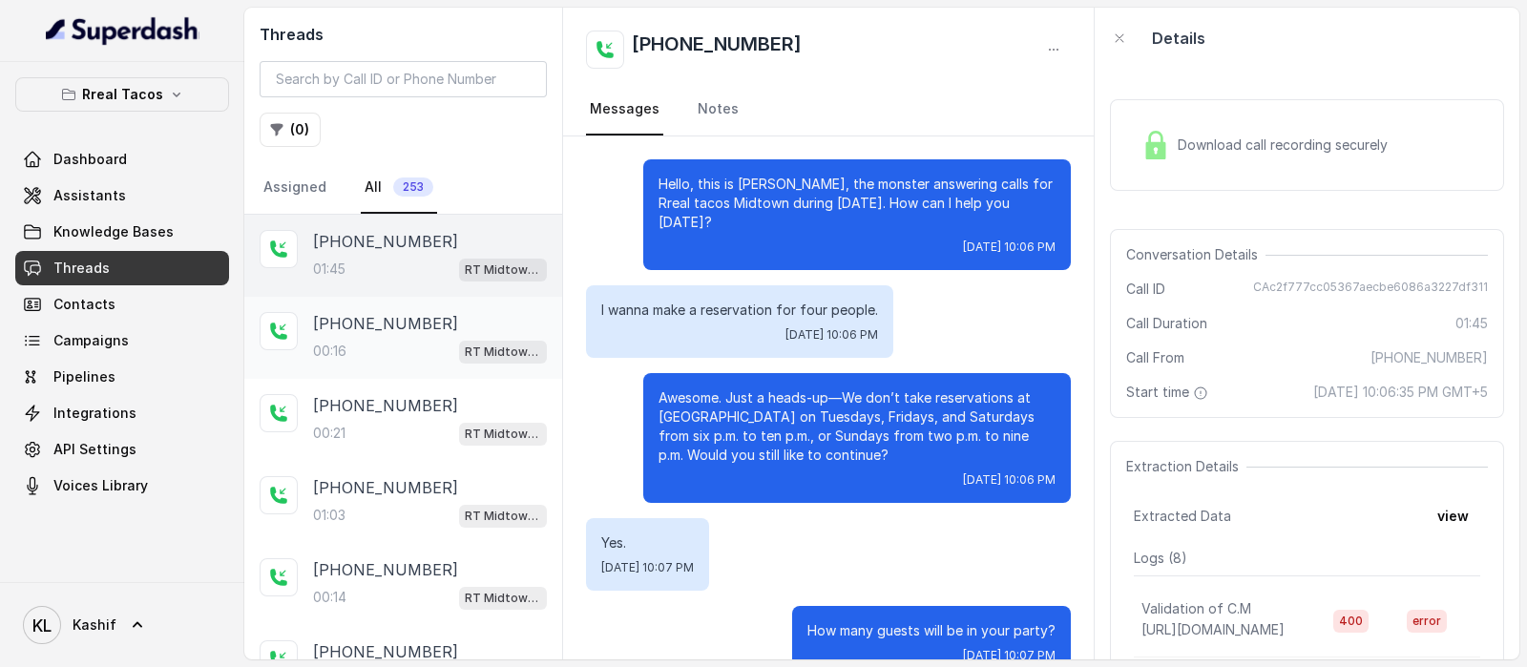
click at [411, 332] on p "[PHONE_NUMBER]" at bounding box center [385, 323] width 145 height 23
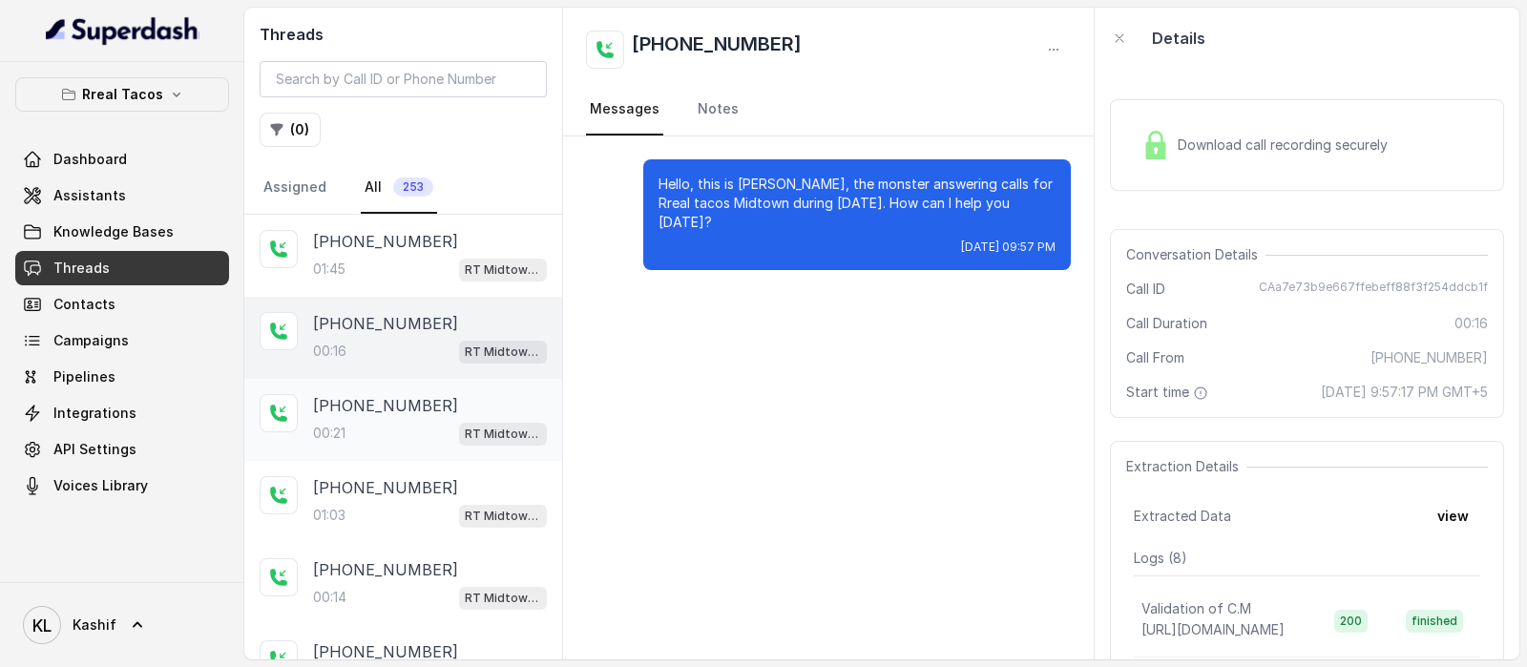
click at [388, 382] on div "[PHONE_NUMBER]:21 RT Midtown / EN" at bounding box center [403, 420] width 318 height 82
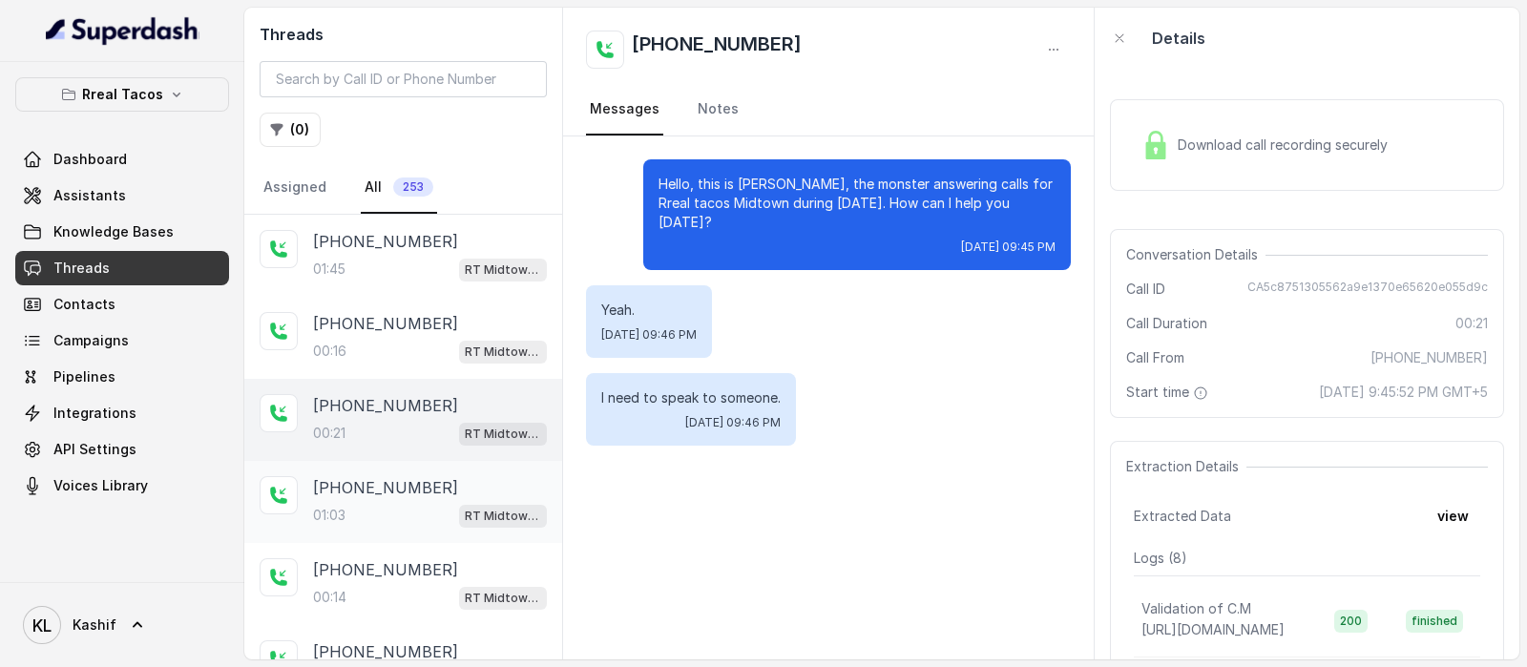
click at [370, 490] on p "[PHONE_NUMBER]" at bounding box center [385, 487] width 145 height 23
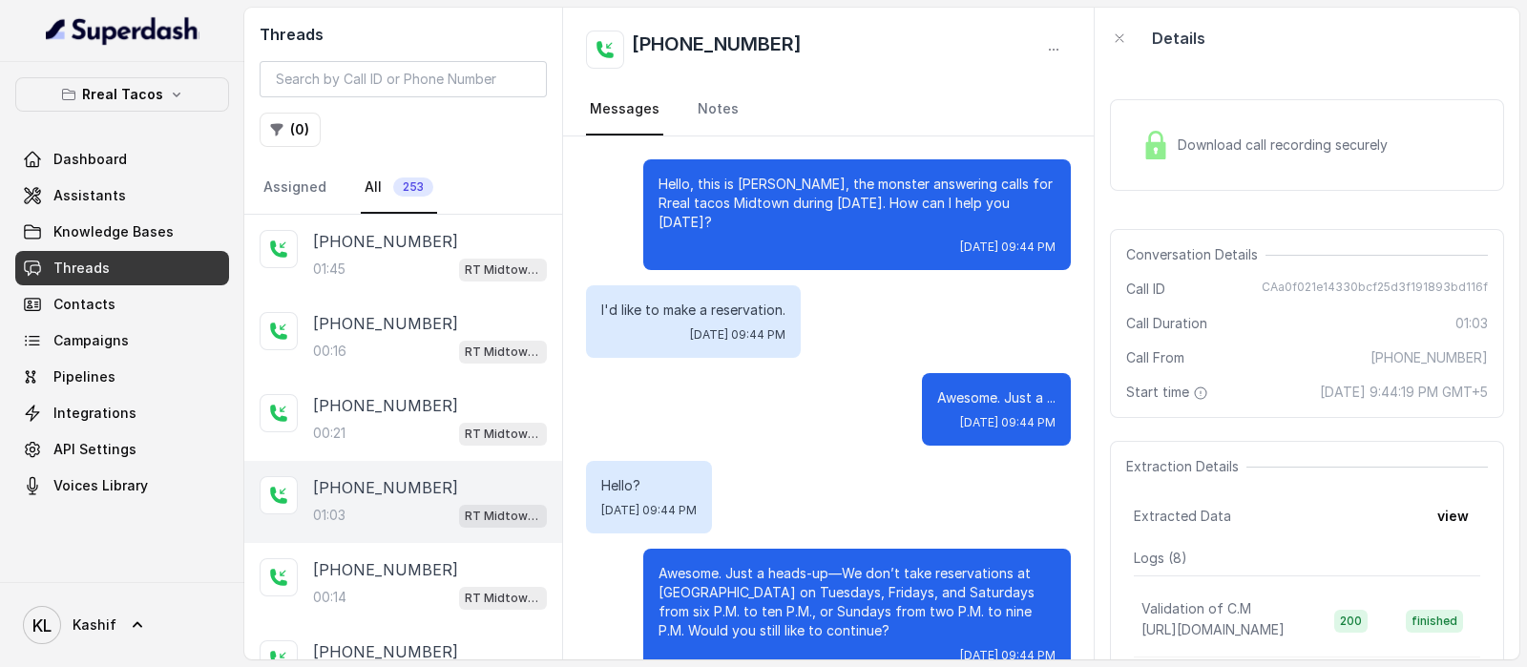
click at [332, 508] on p "01:03" at bounding box center [329, 515] width 32 height 19
click at [400, 606] on div "[PHONE_NUMBER]:14 RT Midtown / EN" at bounding box center [403, 584] width 318 height 82
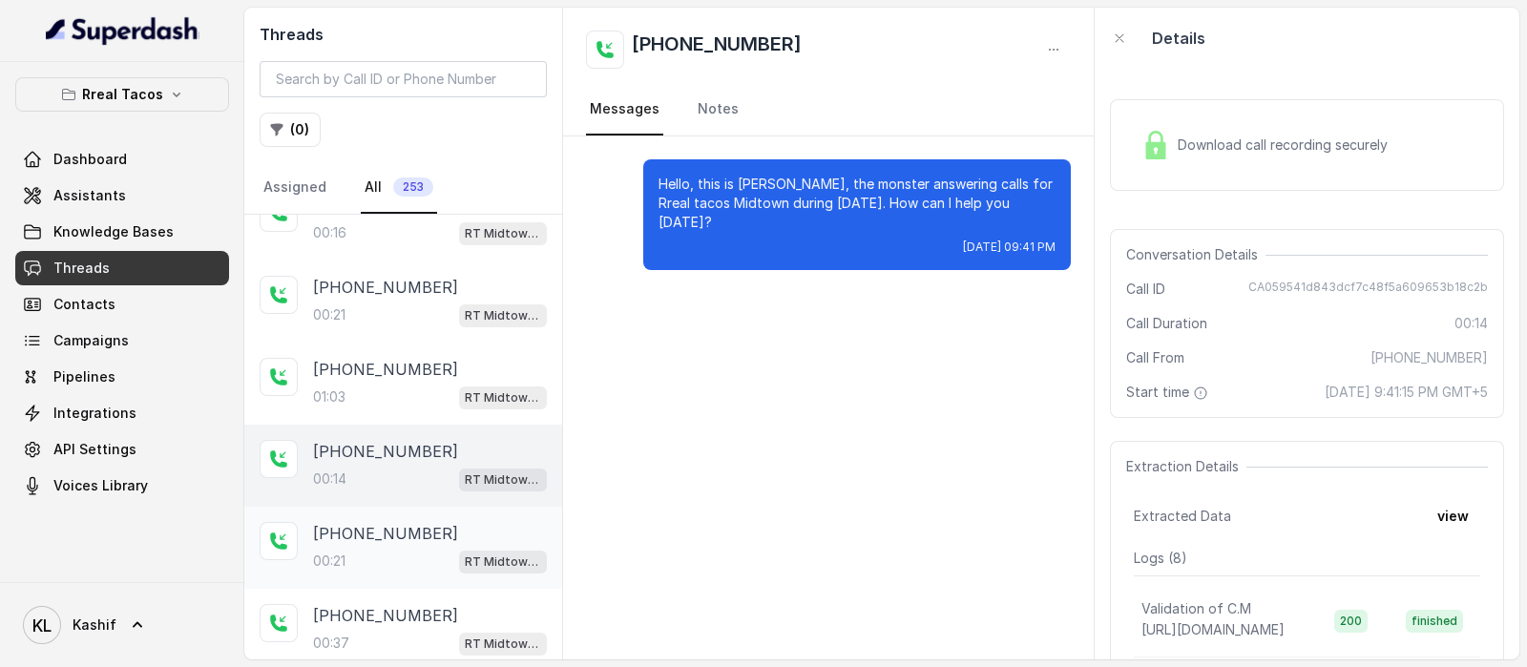
click at [406, 512] on div "[PHONE_NUMBER]:21 RT Midtown / EN" at bounding box center [403, 548] width 318 height 82
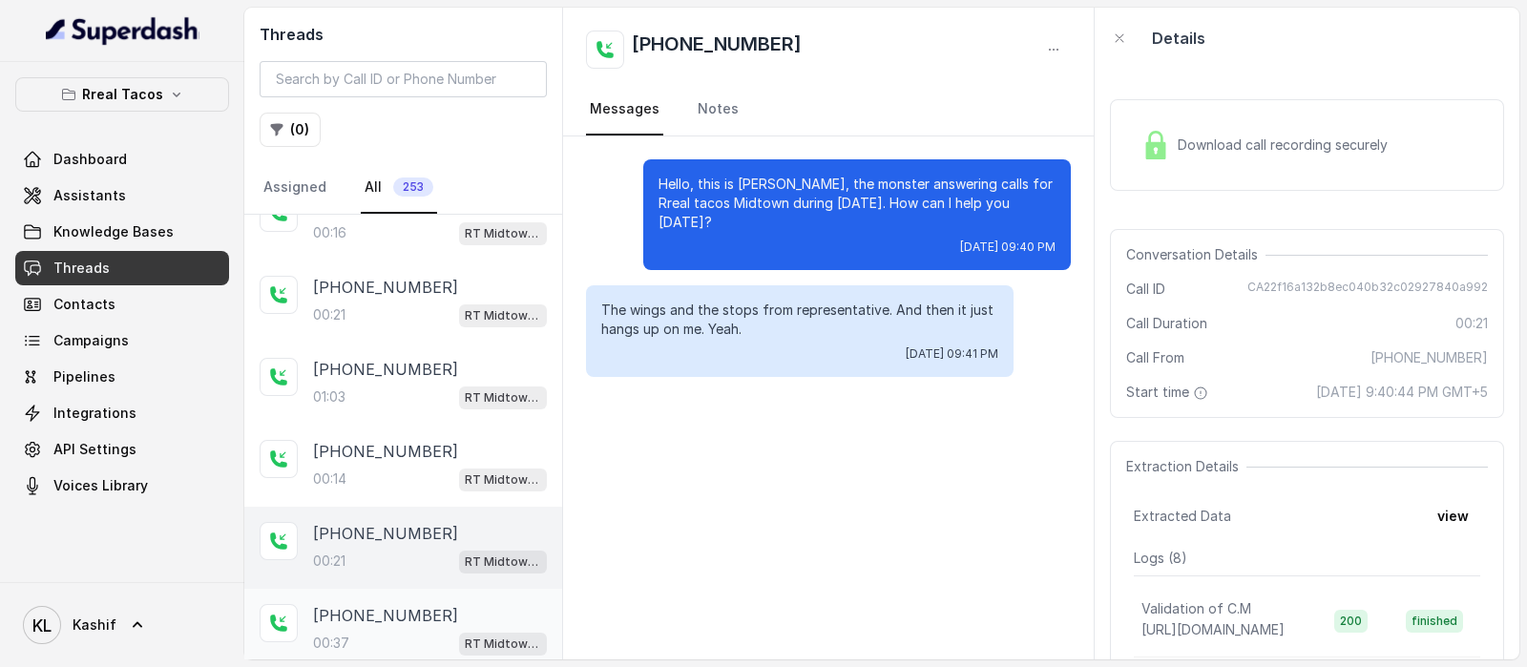
click at [401, 631] on div "00:37 RT Midtown / EN" at bounding box center [430, 643] width 234 height 25
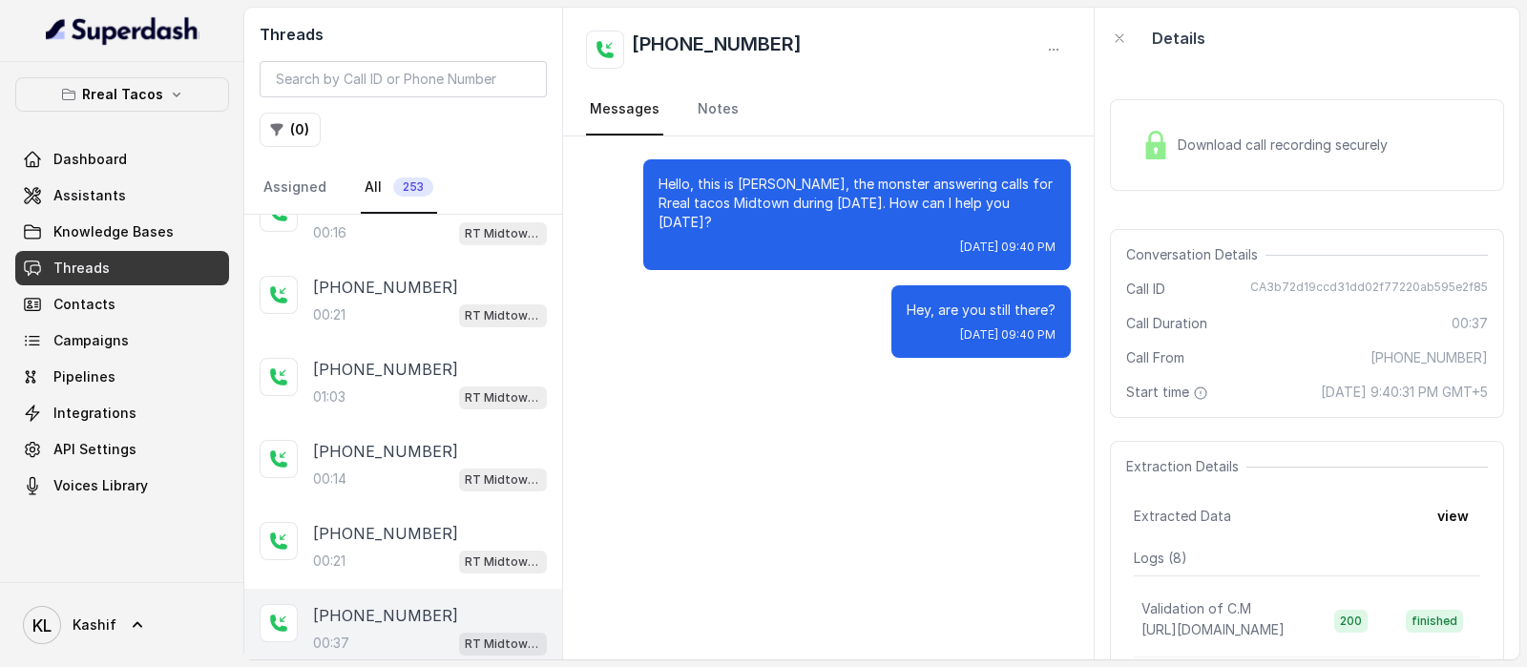
click at [358, 631] on div "00:37 RT Midtown / EN" at bounding box center [430, 643] width 234 height 25
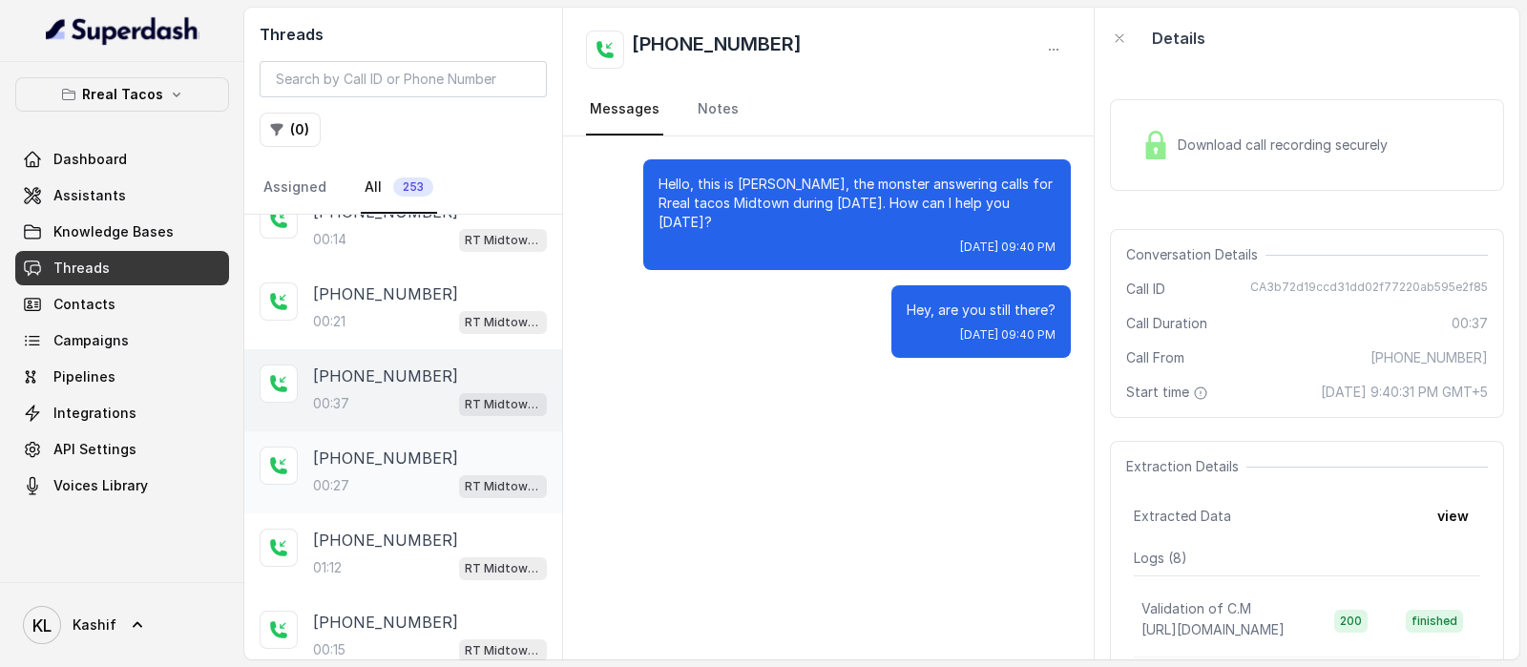
click at [393, 474] on div "00:27 RT Midtown / EN" at bounding box center [430, 485] width 234 height 25
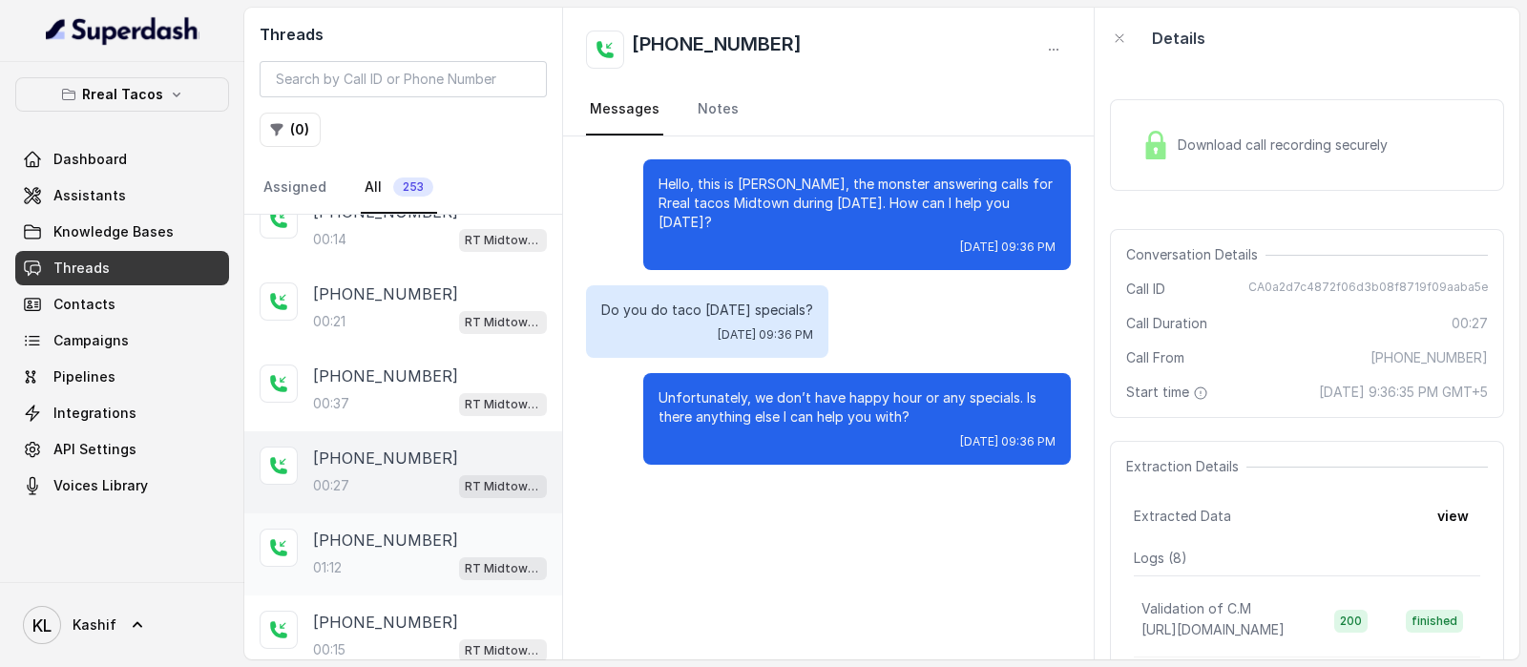
click at [379, 534] on p "[PHONE_NUMBER]" at bounding box center [385, 540] width 145 height 23
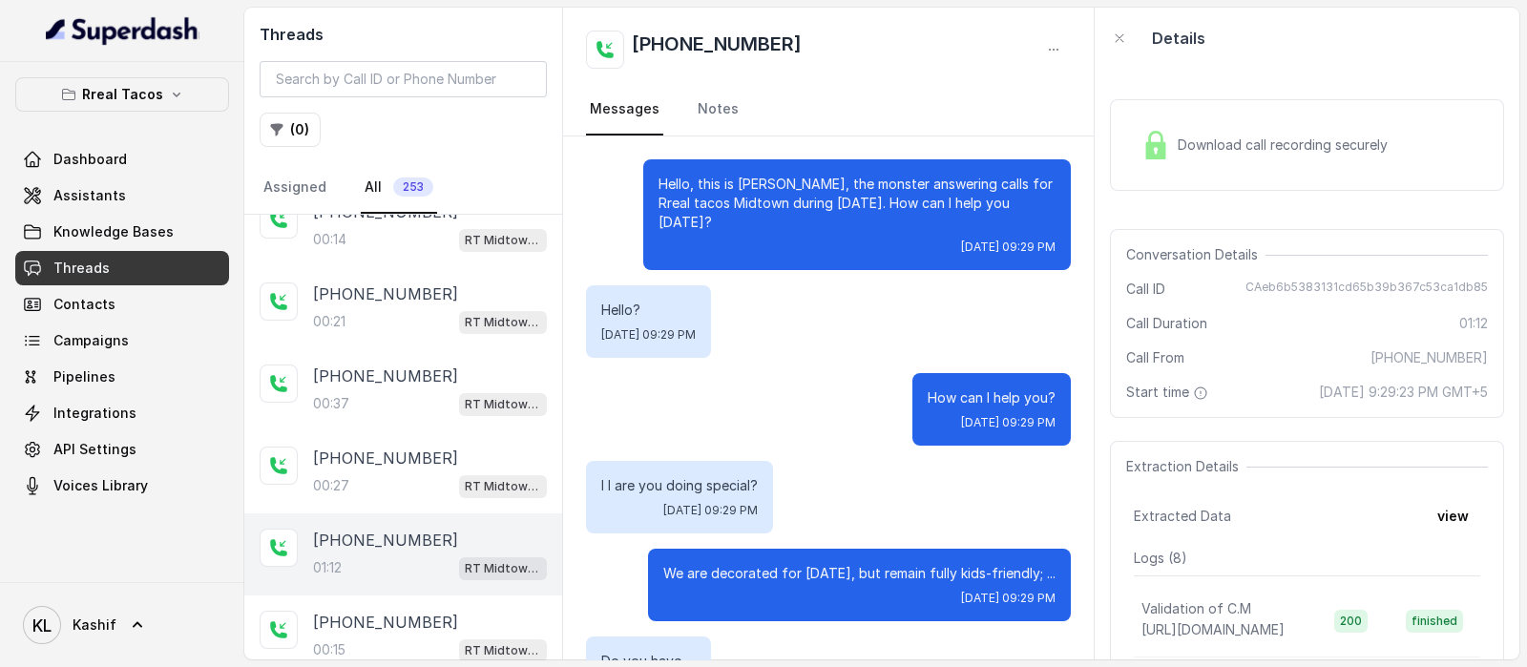
scroll to position [792, 0]
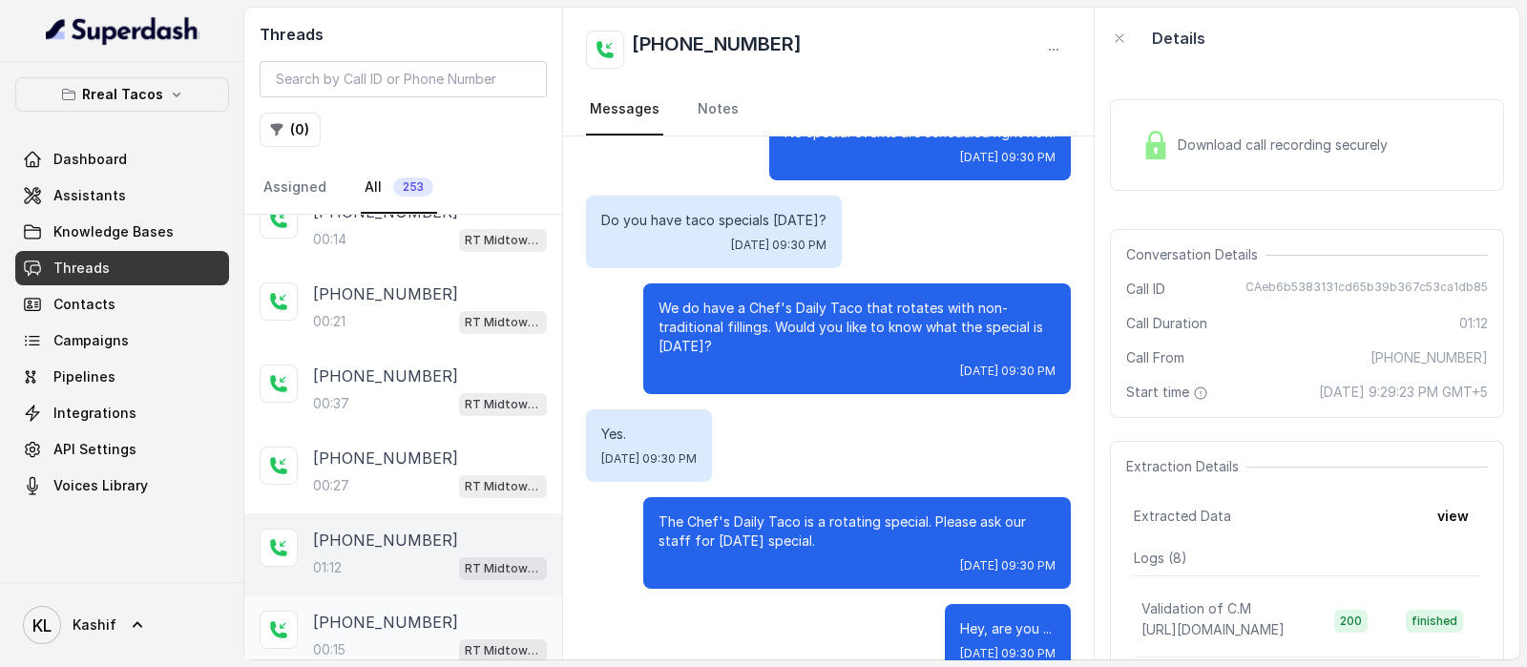
click at [379, 611] on p "[PHONE_NUMBER]" at bounding box center [385, 622] width 145 height 23
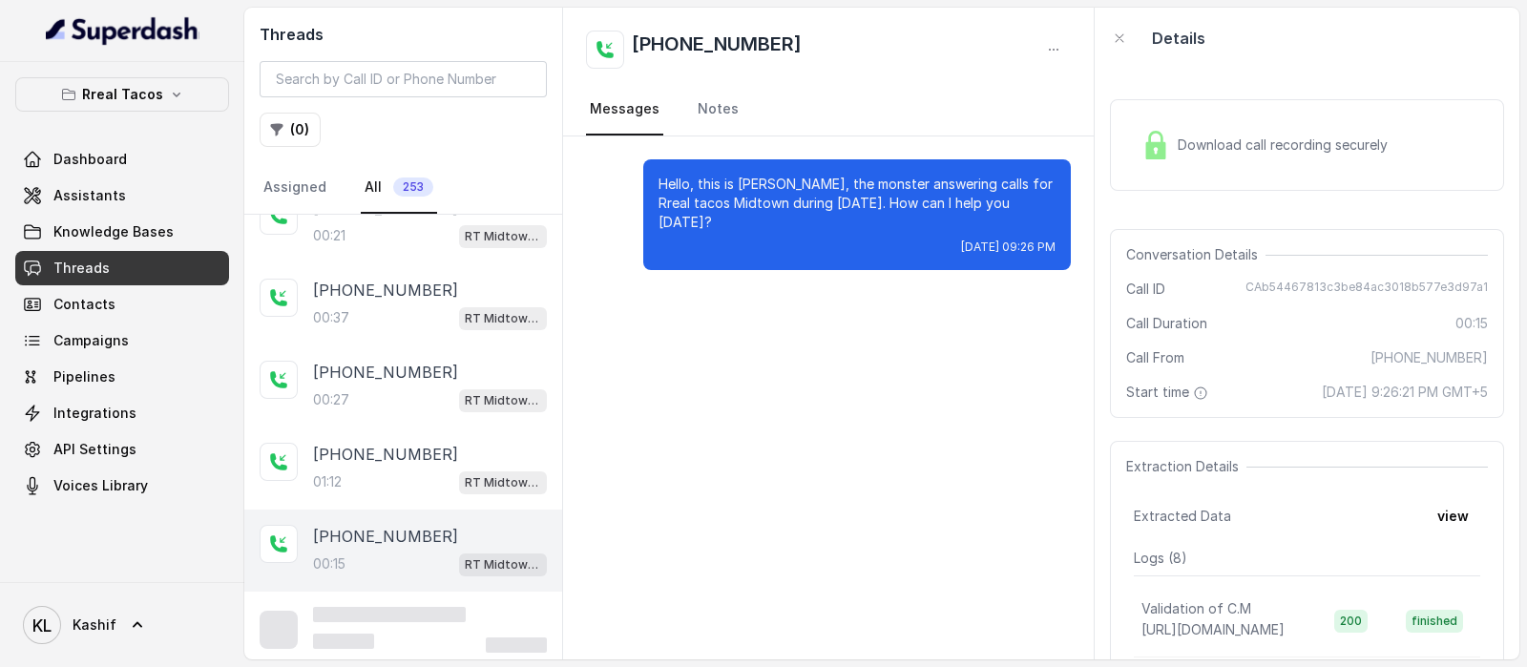
click at [392, 559] on div "00:15 RT Midtown / EN" at bounding box center [430, 564] width 234 height 25
click at [409, 616] on p "[PHONE_NUMBER]" at bounding box center [385, 618] width 145 height 23
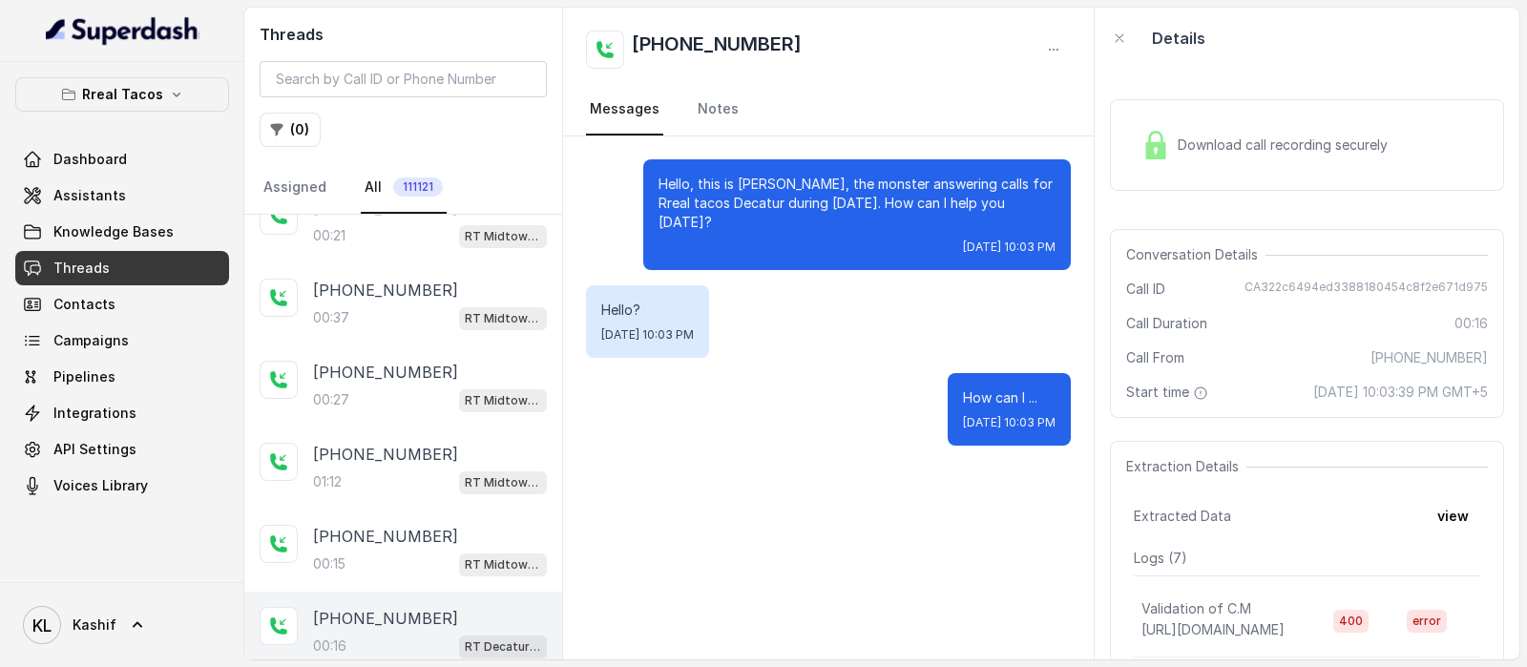
scroll to position [563, 0]
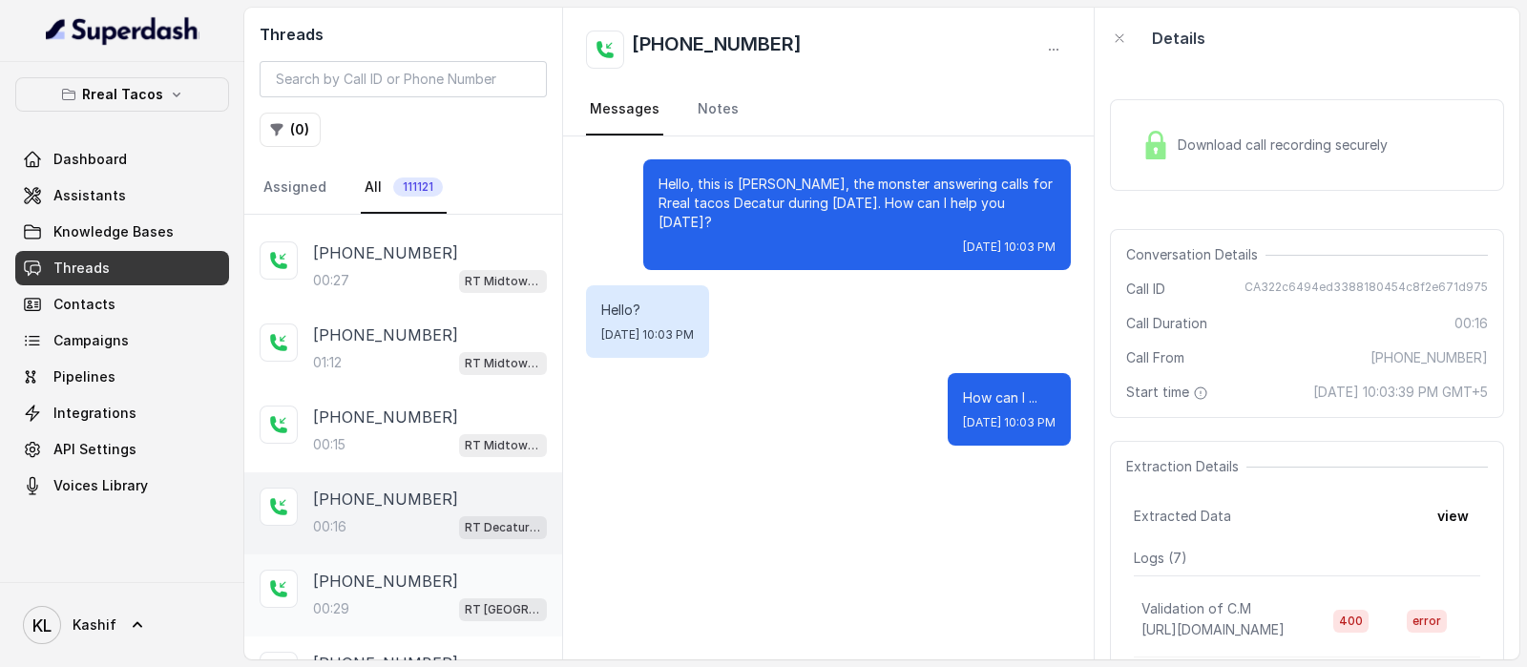
click at [382, 570] on p "[PHONE_NUMBER]" at bounding box center [385, 581] width 145 height 23
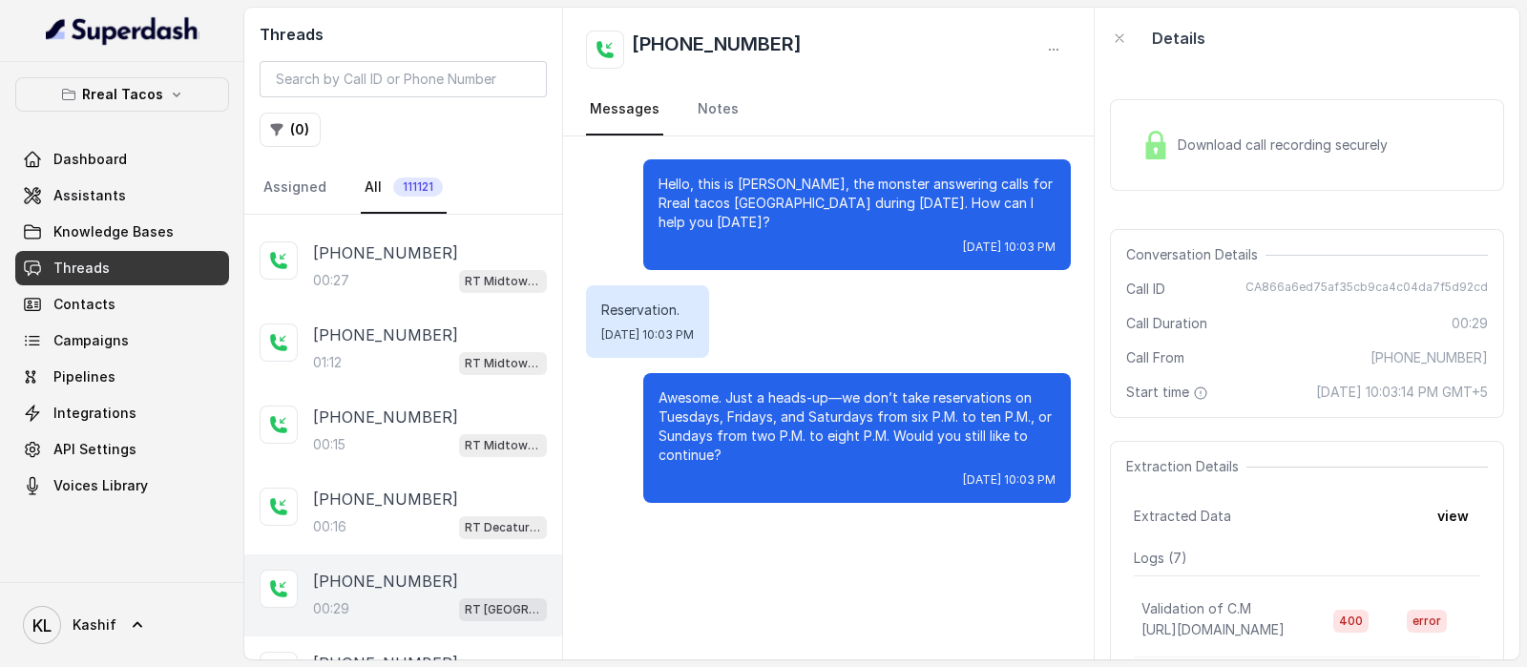
scroll to position [682, 0]
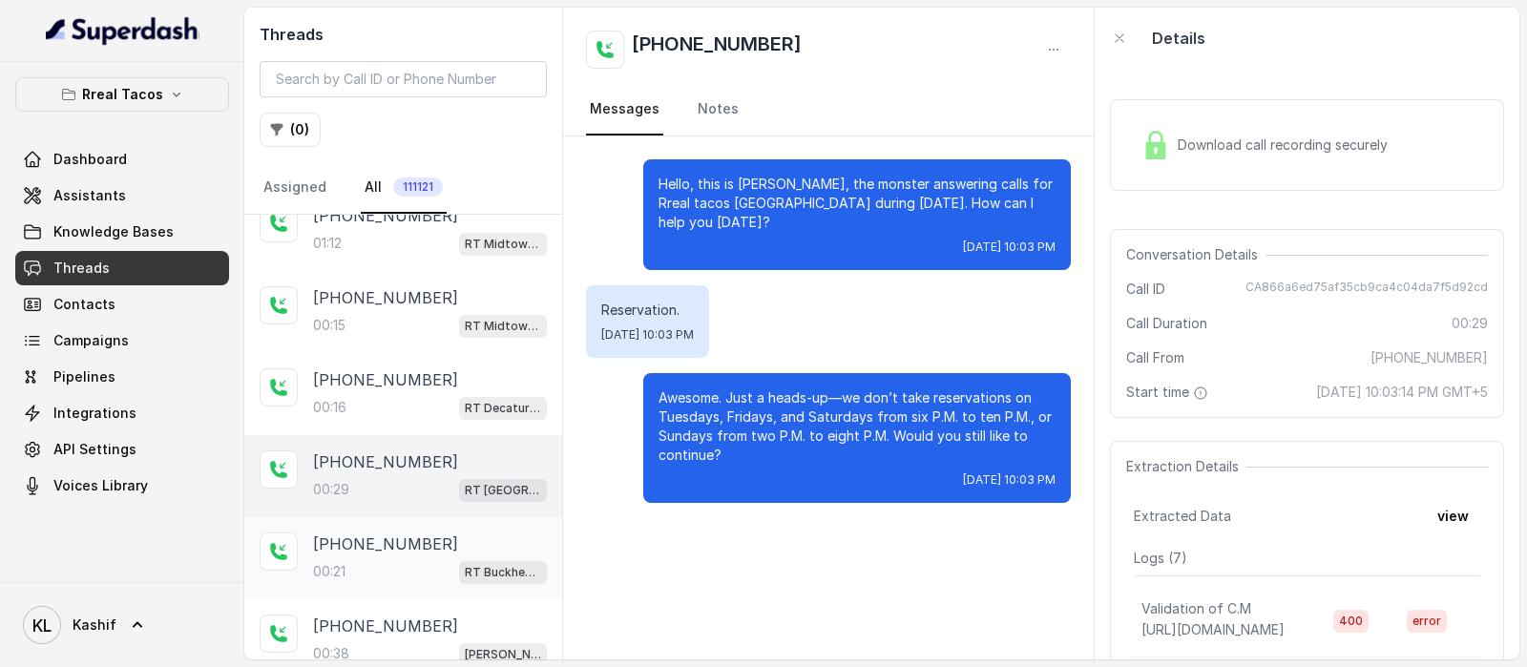
click at [391, 545] on p "[PHONE_NUMBER]" at bounding box center [385, 544] width 145 height 23
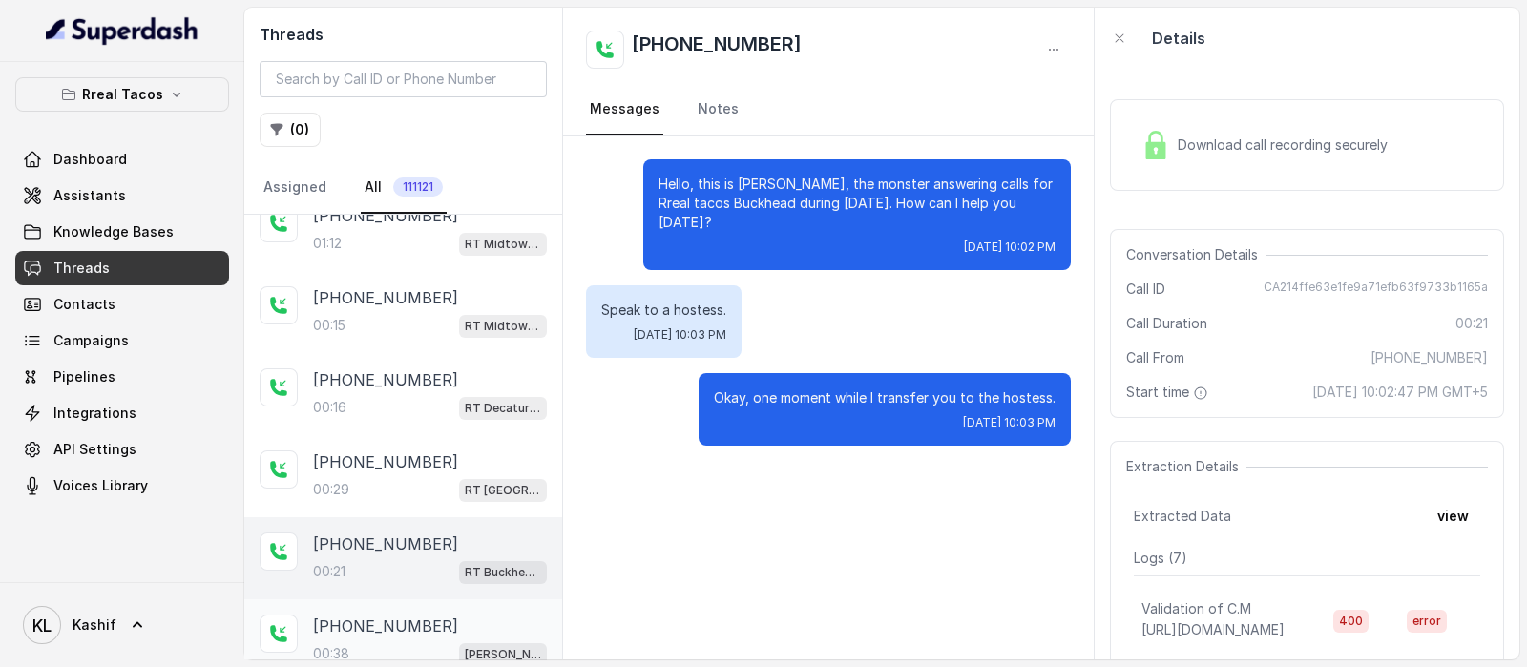
click at [357, 641] on div "00:38 [PERSON_NAME] / EN" at bounding box center [430, 653] width 234 height 25
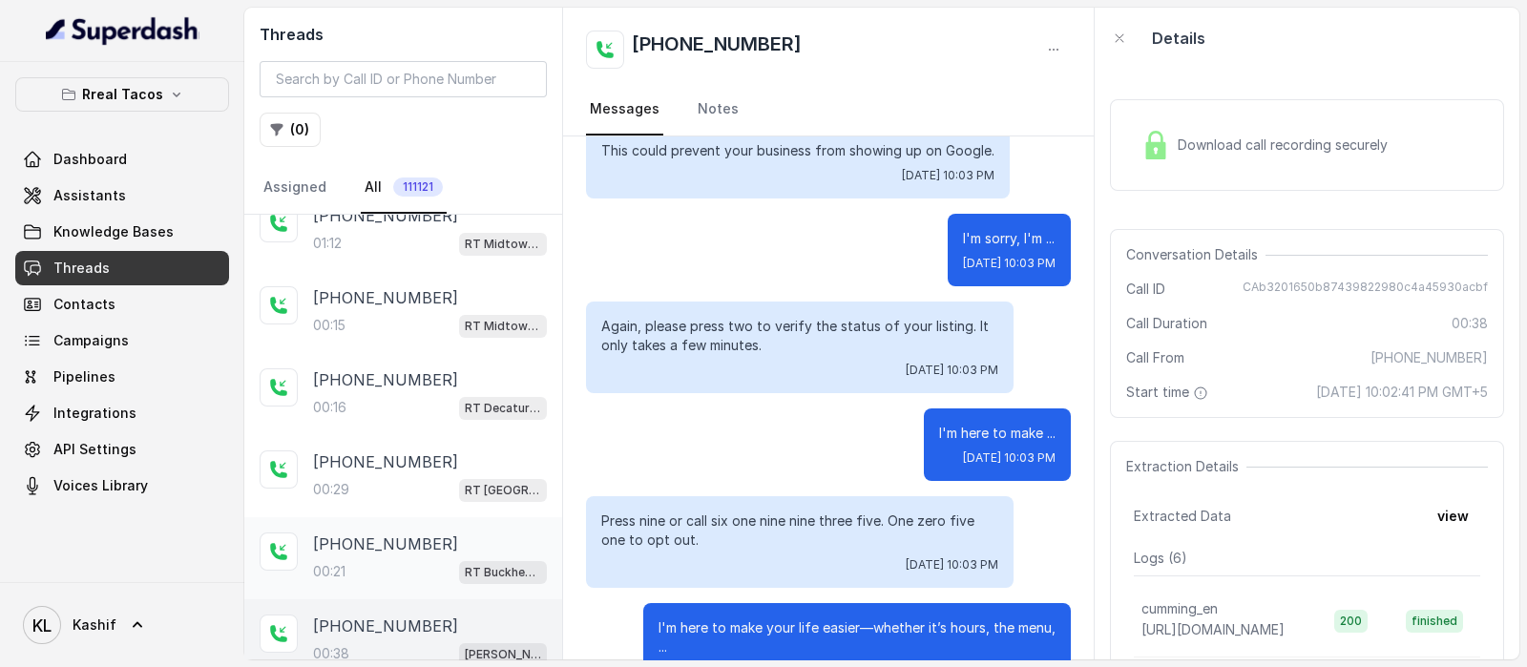
scroll to position [802, 0]
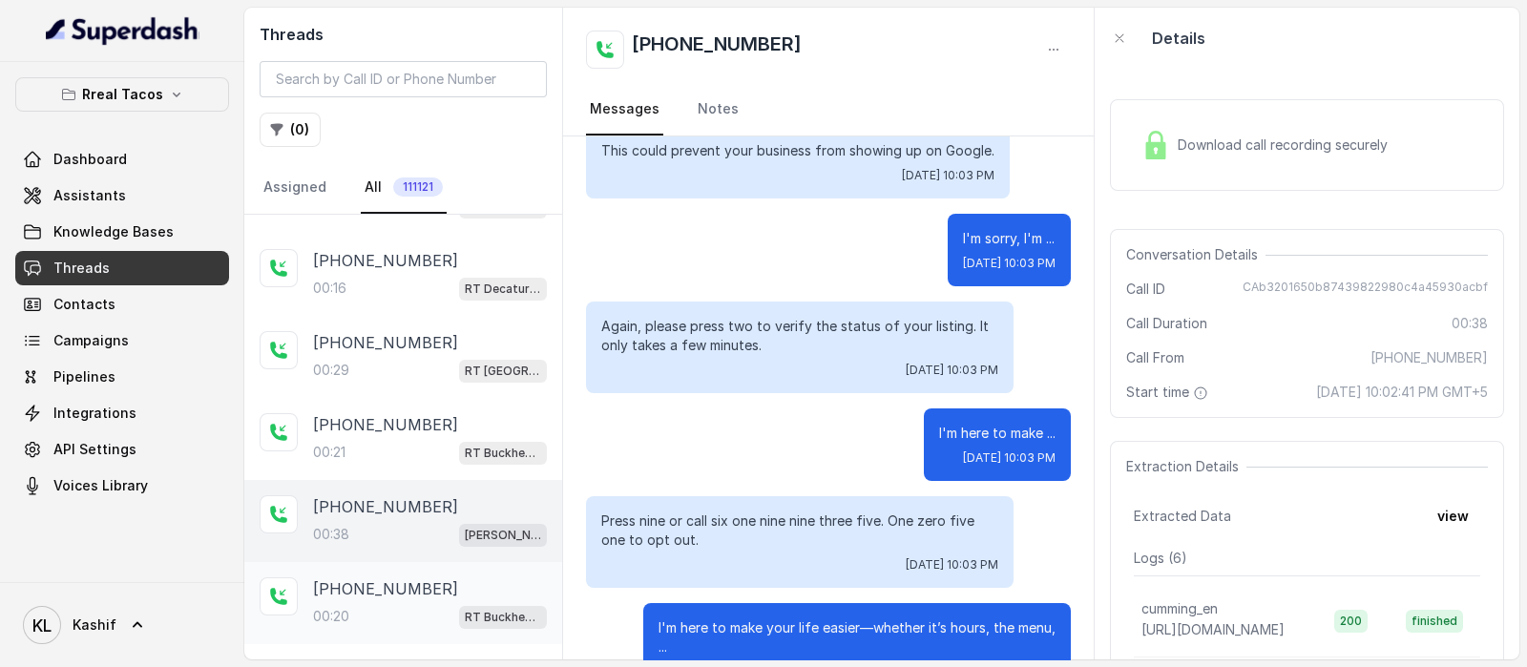
click at [403, 604] on div "00:20 RT Buckhead / EN" at bounding box center [430, 616] width 234 height 25
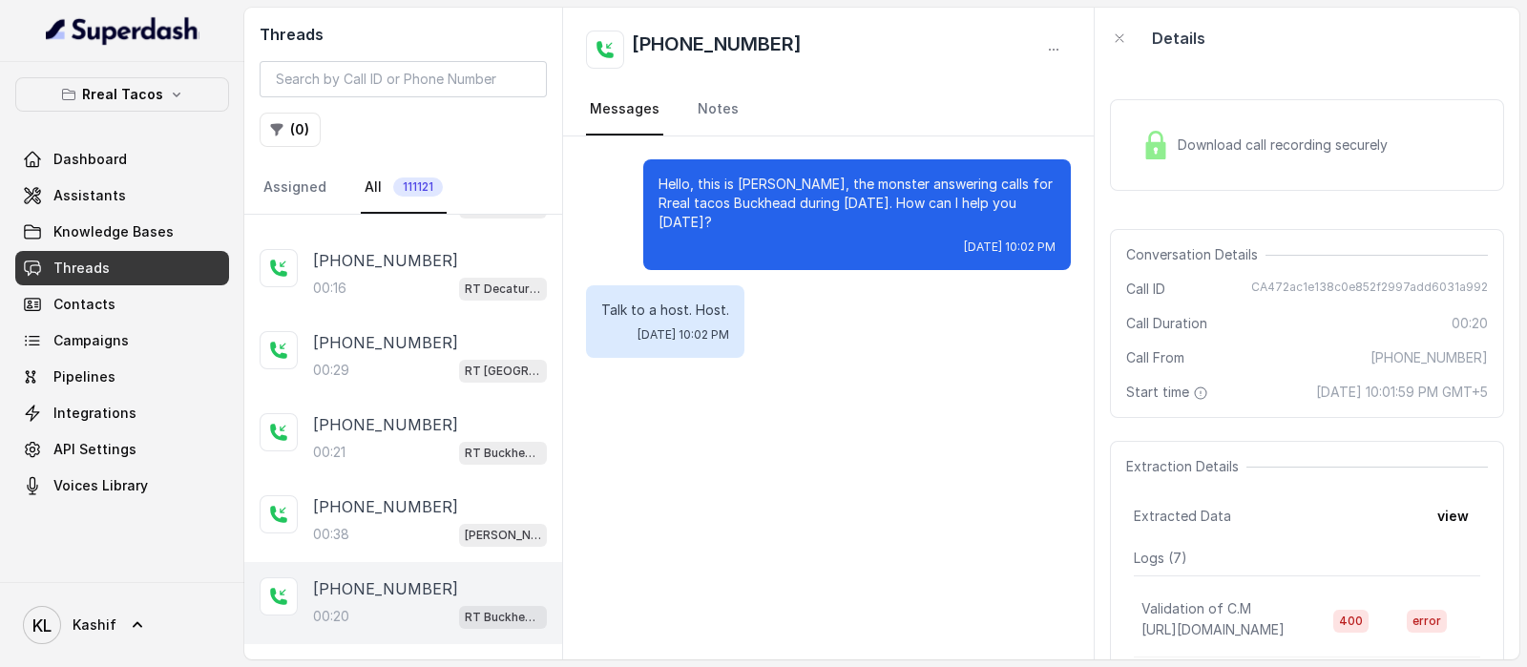
scroll to position [921, 0]
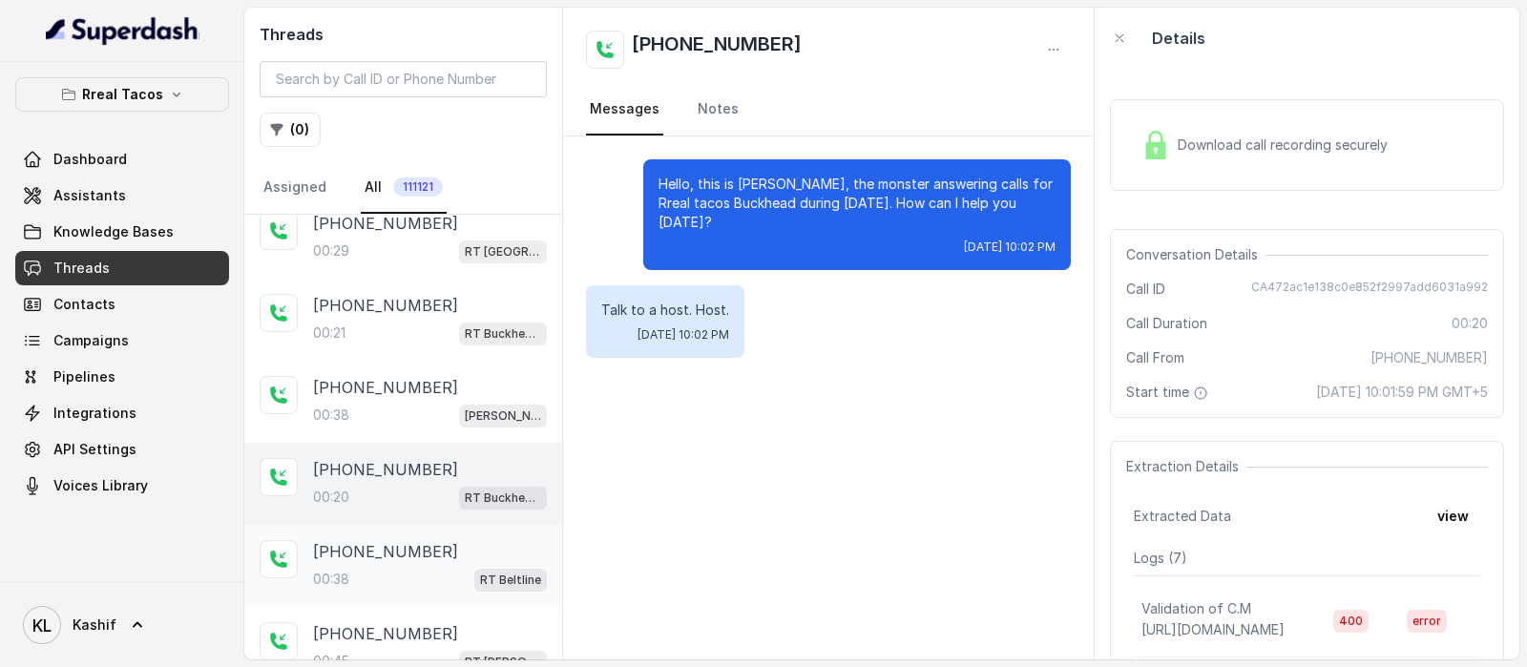
click at [400, 567] on div "00:38 RT Beltline" at bounding box center [430, 579] width 234 height 25
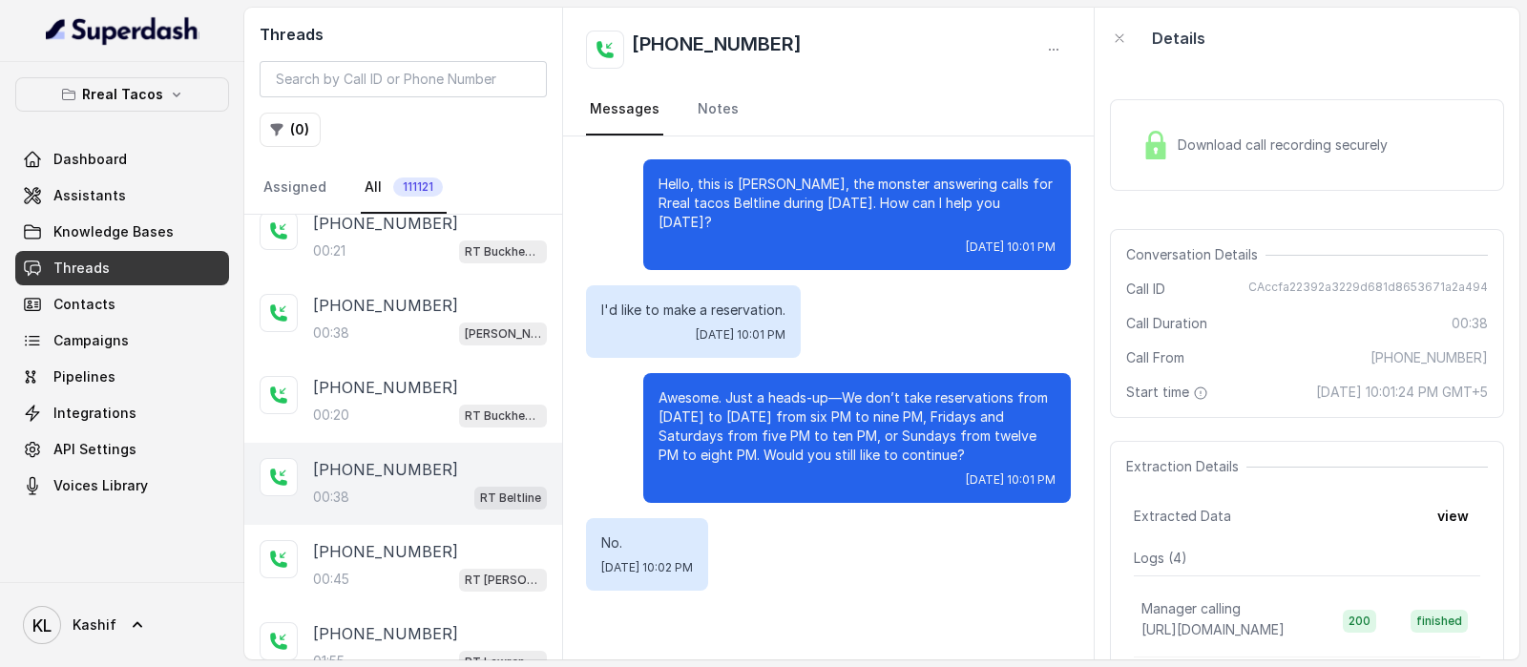
scroll to position [1040, 0]
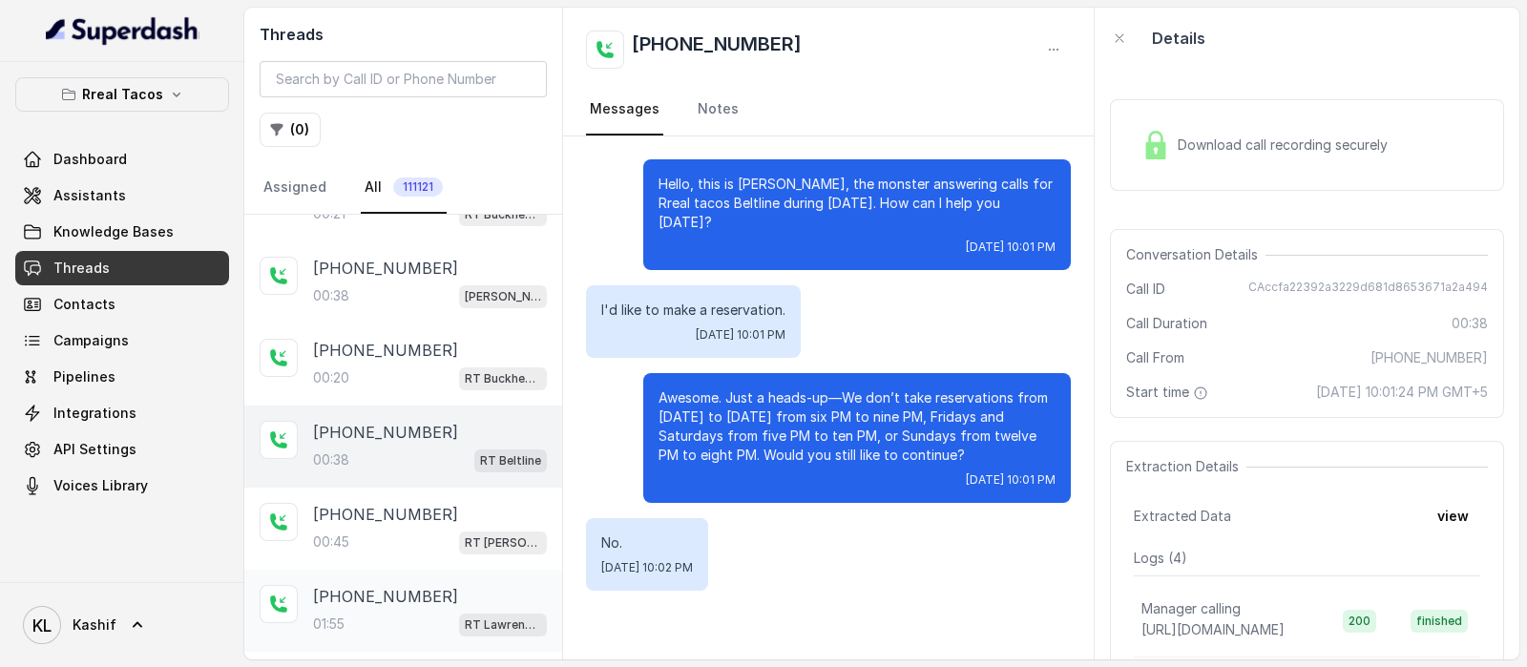
click at [400, 585] on p "[PHONE_NUMBER]" at bounding box center [385, 596] width 145 height 23
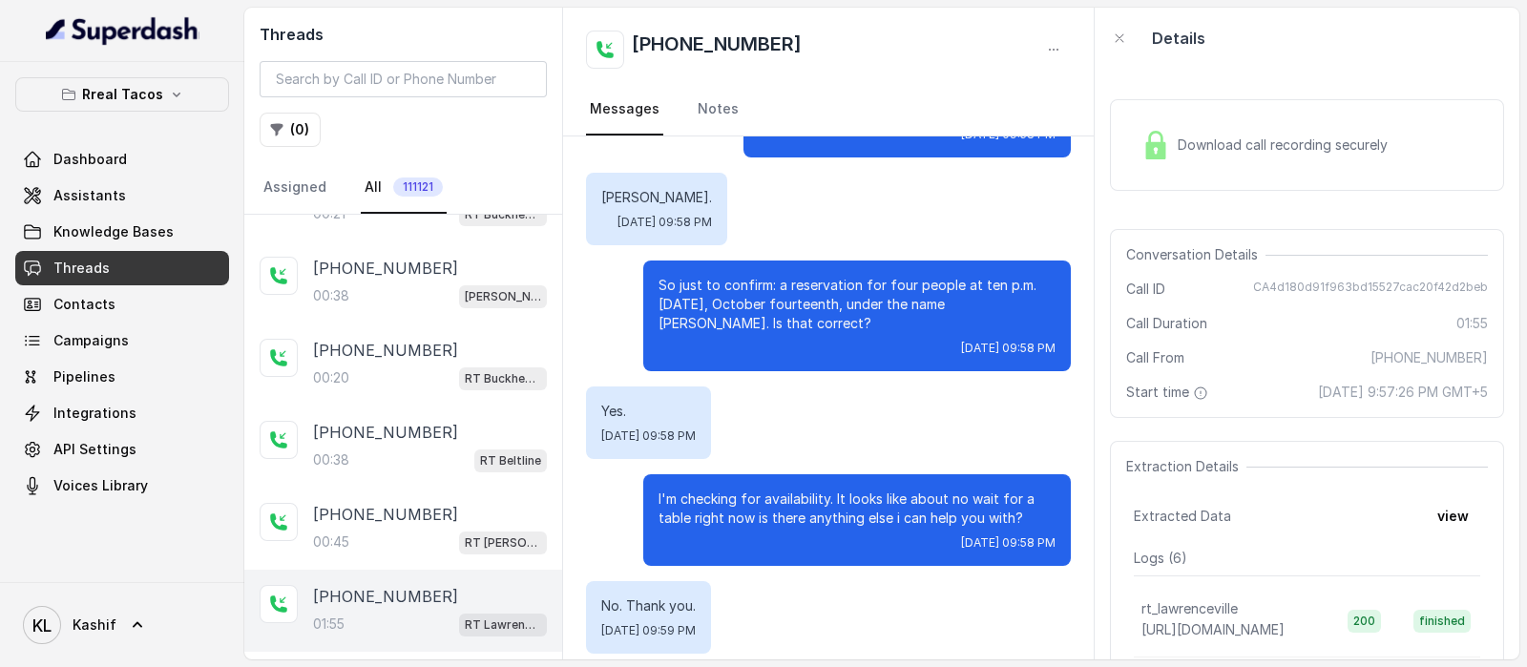
scroll to position [994, 0]
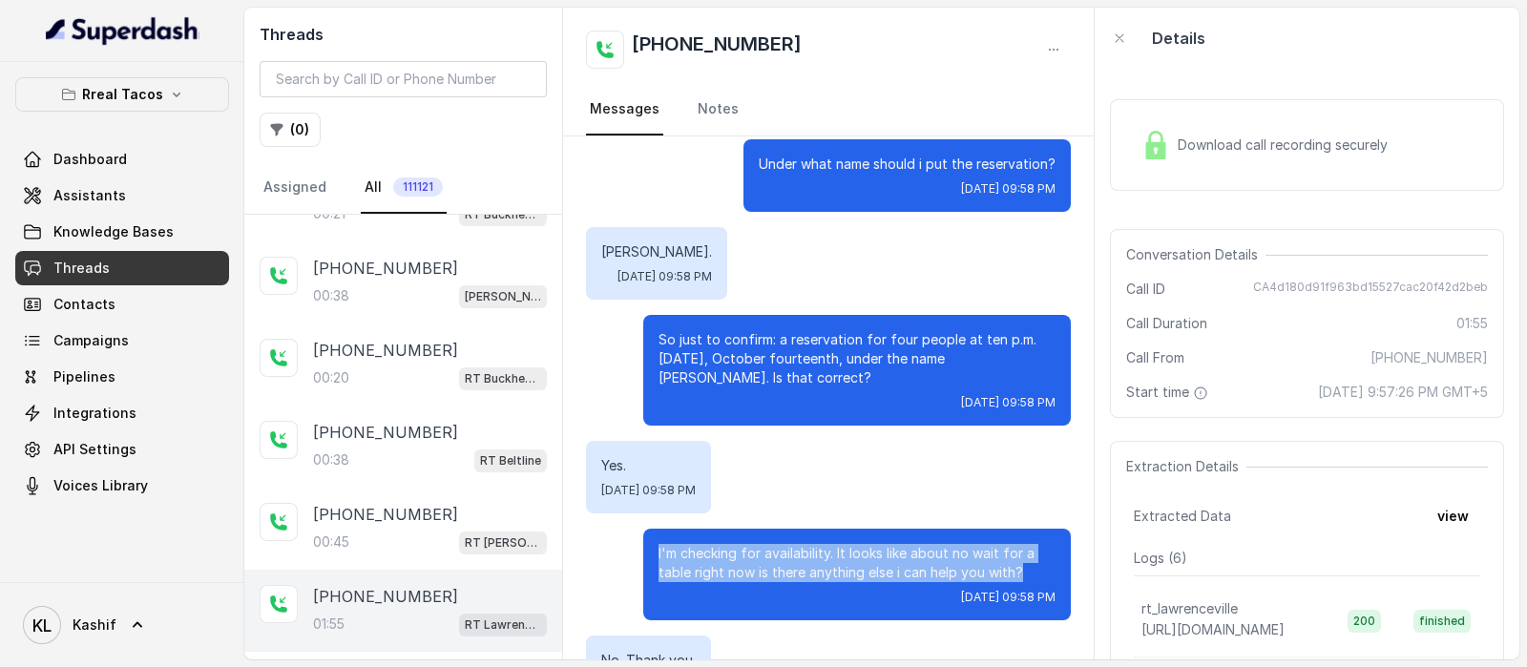
drag, startPoint x: 639, startPoint y: 515, endPoint x: 988, endPoint y: 538, distance: 350.1
click at [988, 538] on div "I'm checking for availability. It looks like about no wait for a table right no…" at bounding box center [857, 575] width 428 height 92
copy p "I'm checking for availability. It looks like about no wait for a table right no…"
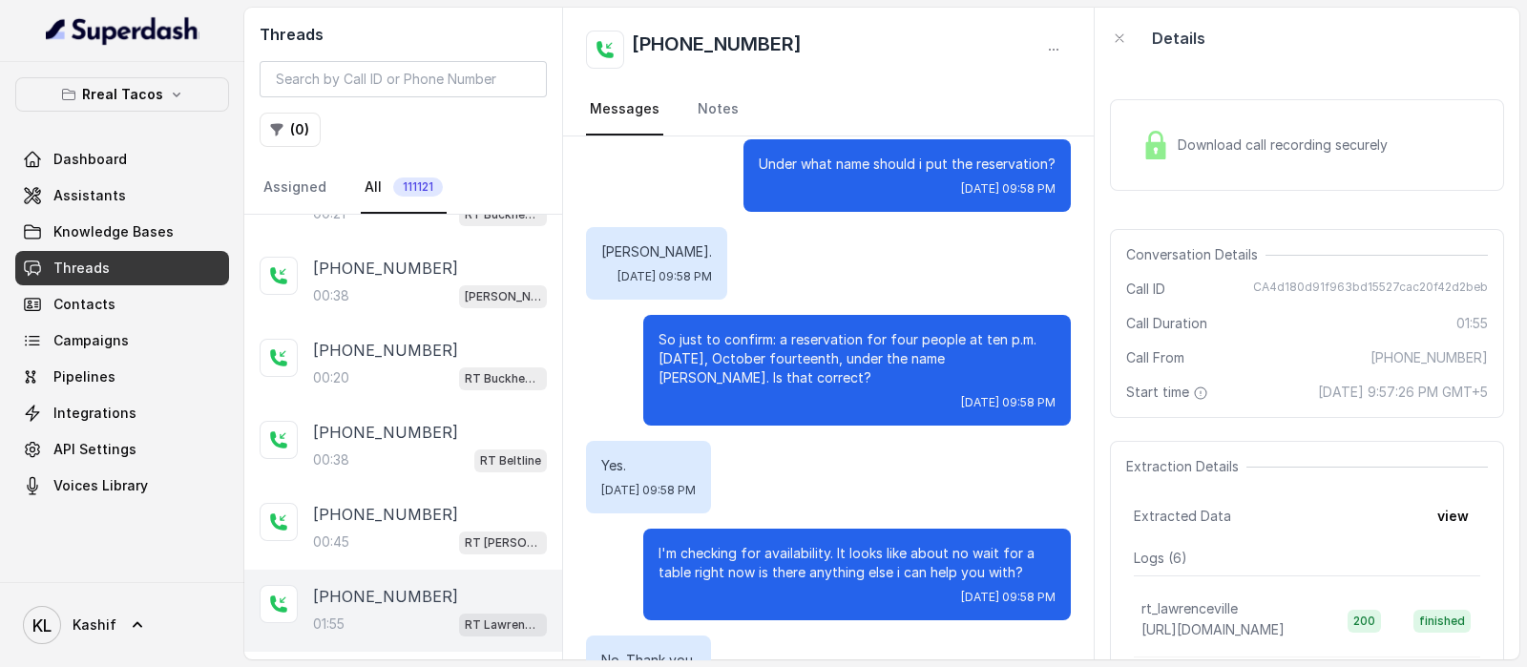
click at [1324, 285] on span "CA4d180d91f963bd15527cac20f42d2beb" at bounding box center [1370, 289] width 235 height 19
copy span "CA4d180d91f963bd15527cac20f42d2beb"
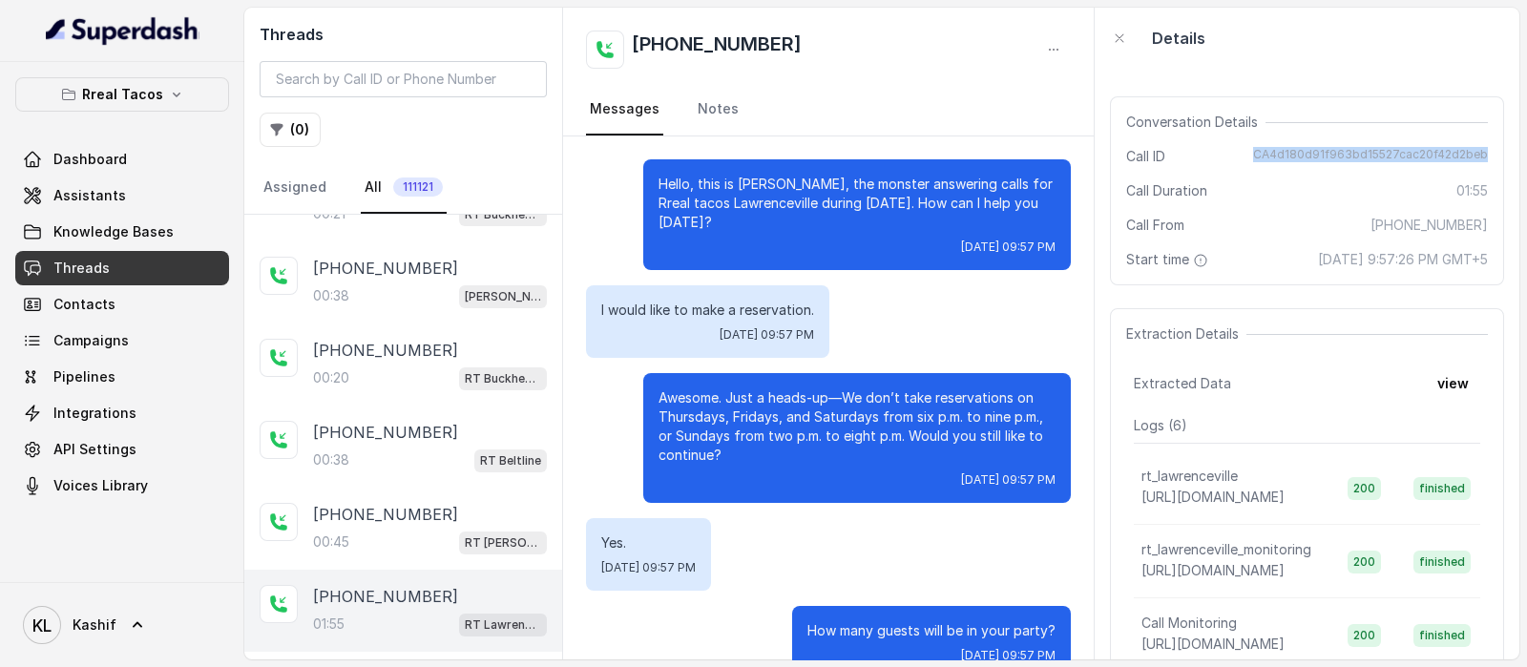
scroll to position [0, 0]
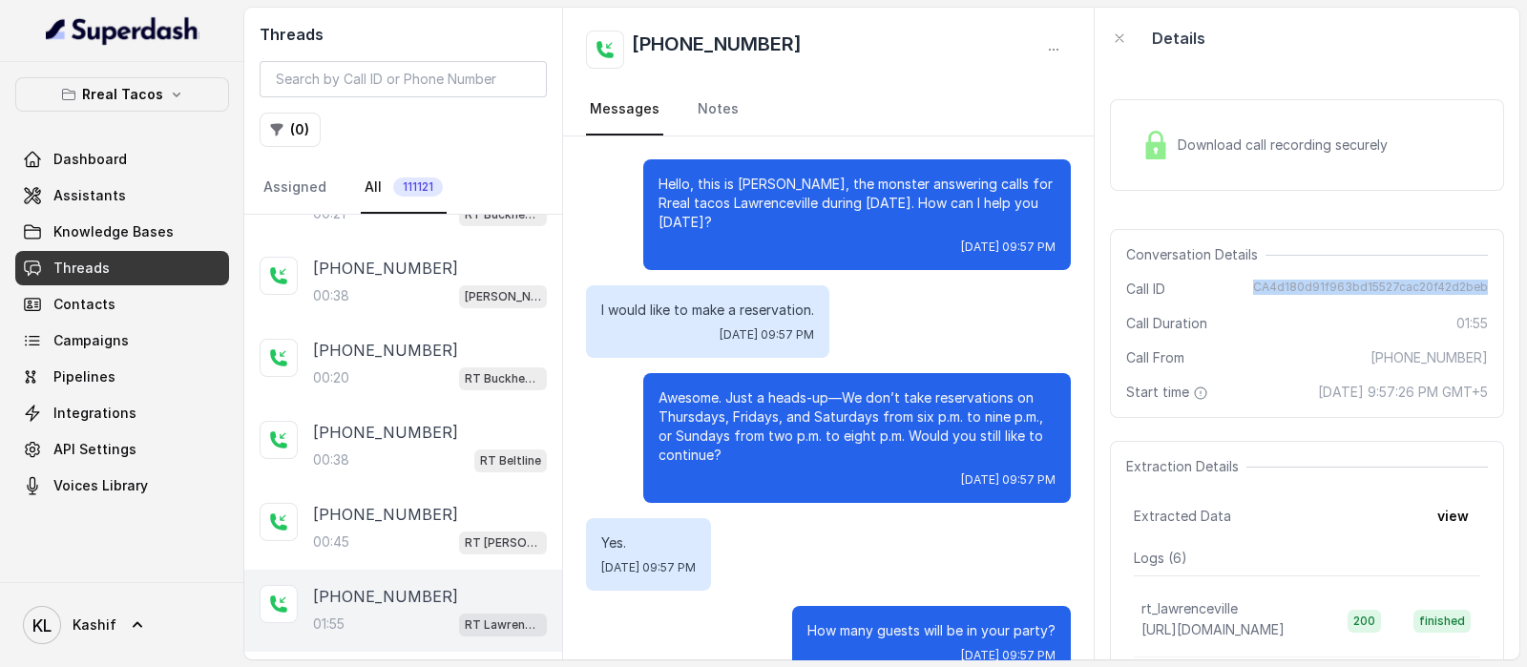
click at [1340, 283] on span "CA4d180d91f963bd15527cac20f42d2beb" at bounding box center [1370, 289] width 235 height 19
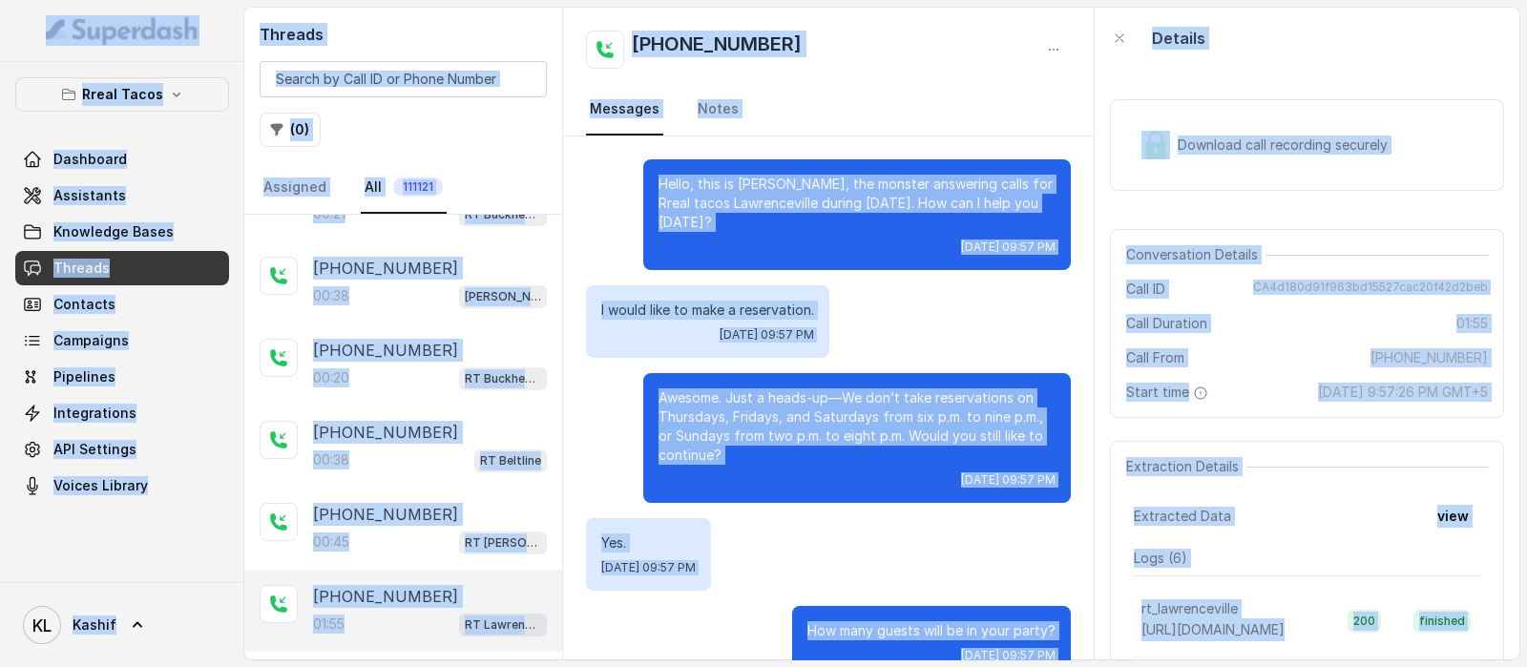
click at [1341, 282] on span "CA4d180d91f963bd15527cac20f42d2beb" at bounding box center [1370, 289] width 235 height 19
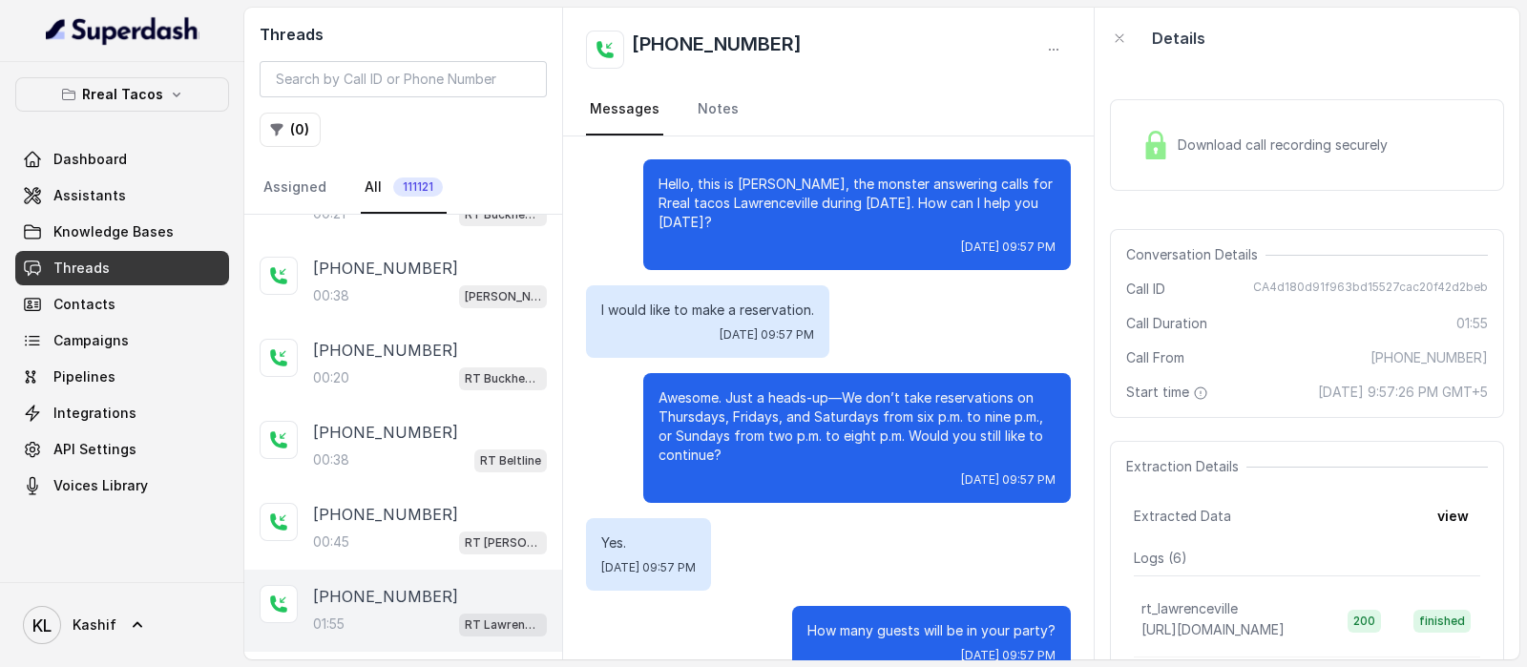
click at [1338, 287] on span "CA4d180d91f963bd15527cac20f42d2beb" at bounding box center [1370, 289] width 235 height 19
click at [1338, 288] on span "CA4d180d91f963bd15527cac20f42d2beb" at bounding box center [1370, 289] width 235 height 19
click at [341, 269] on div "[PHONE_NUMBER]:38 [PERSON_NAME] / EN" at bounding box center [430, 283] width 234 height 52
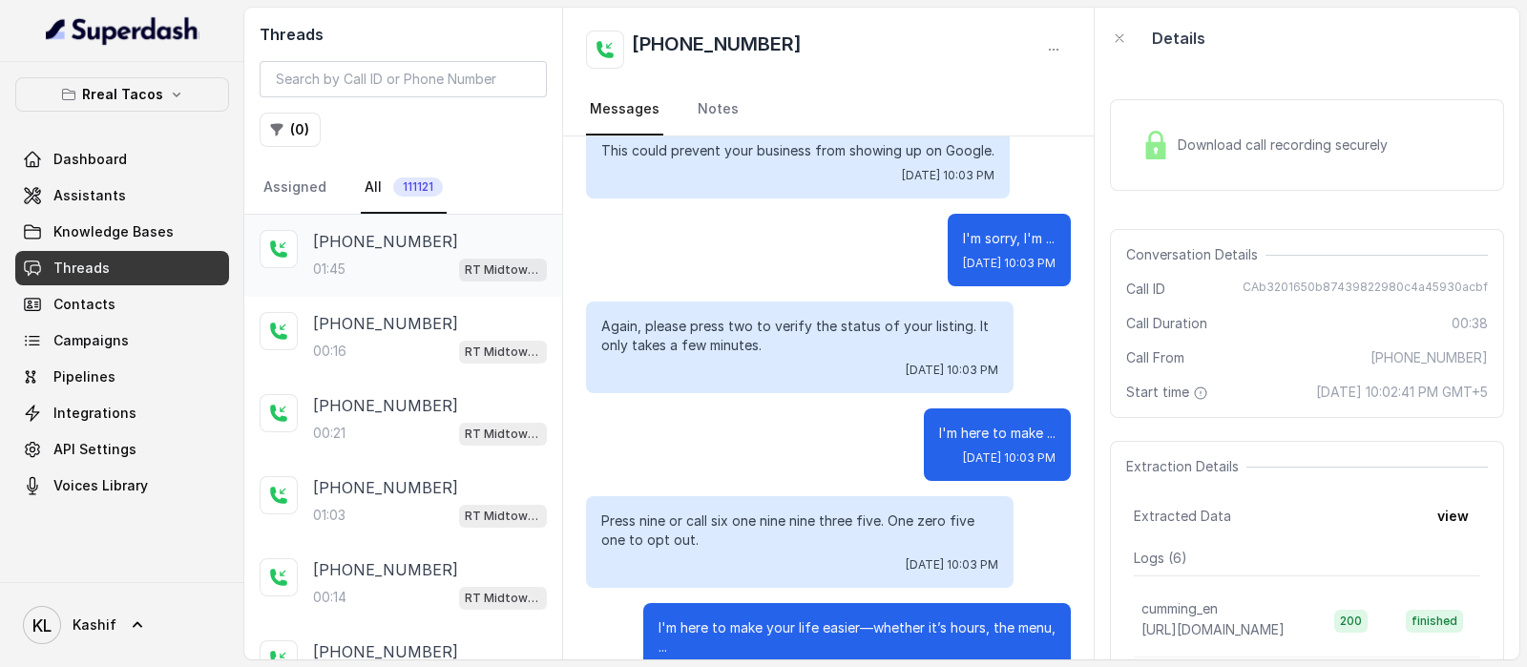
click at [367, 277] on div "01:45 RT Midtown / EN" at bounding box center [430, 269] width 234 height 25
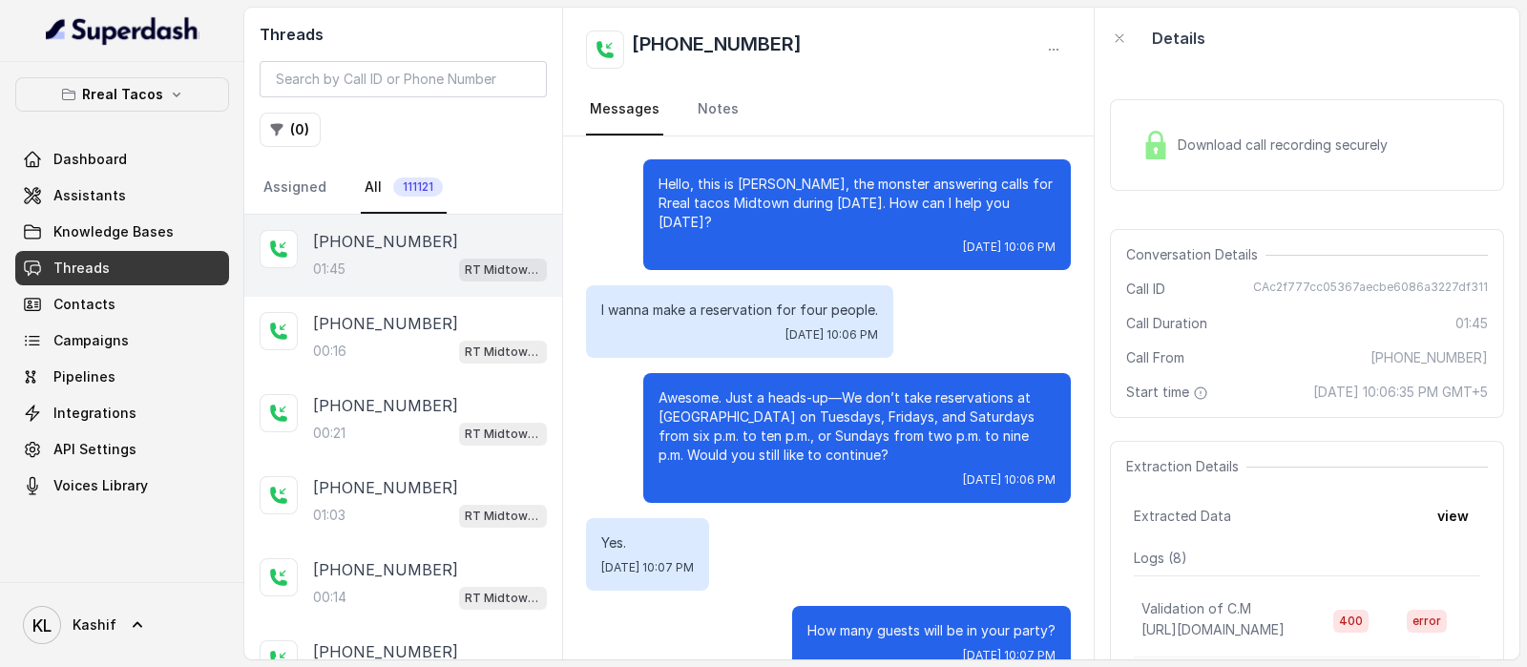
scroll to position [938, 0]
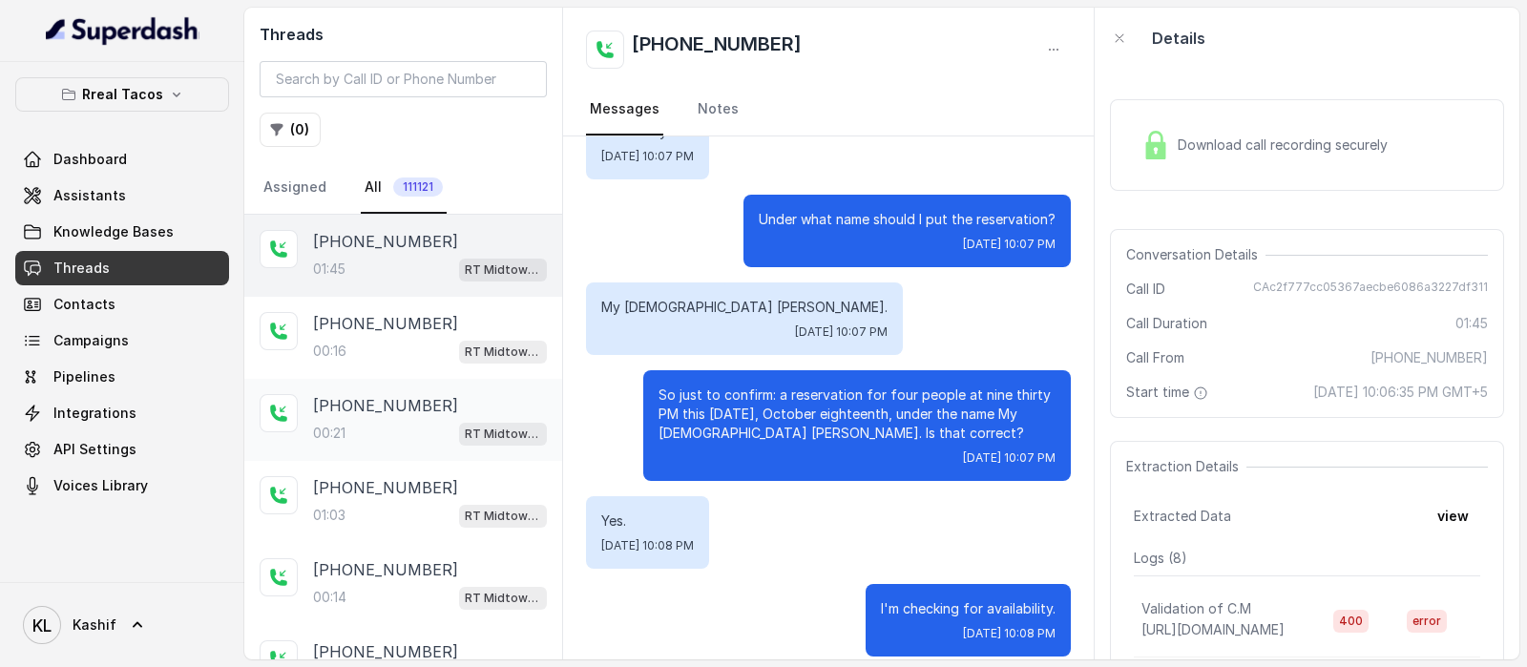
click at [377, 403] on p "[PHONE_NUMBER]" at bounding box center [385, 405] width 145 height 23
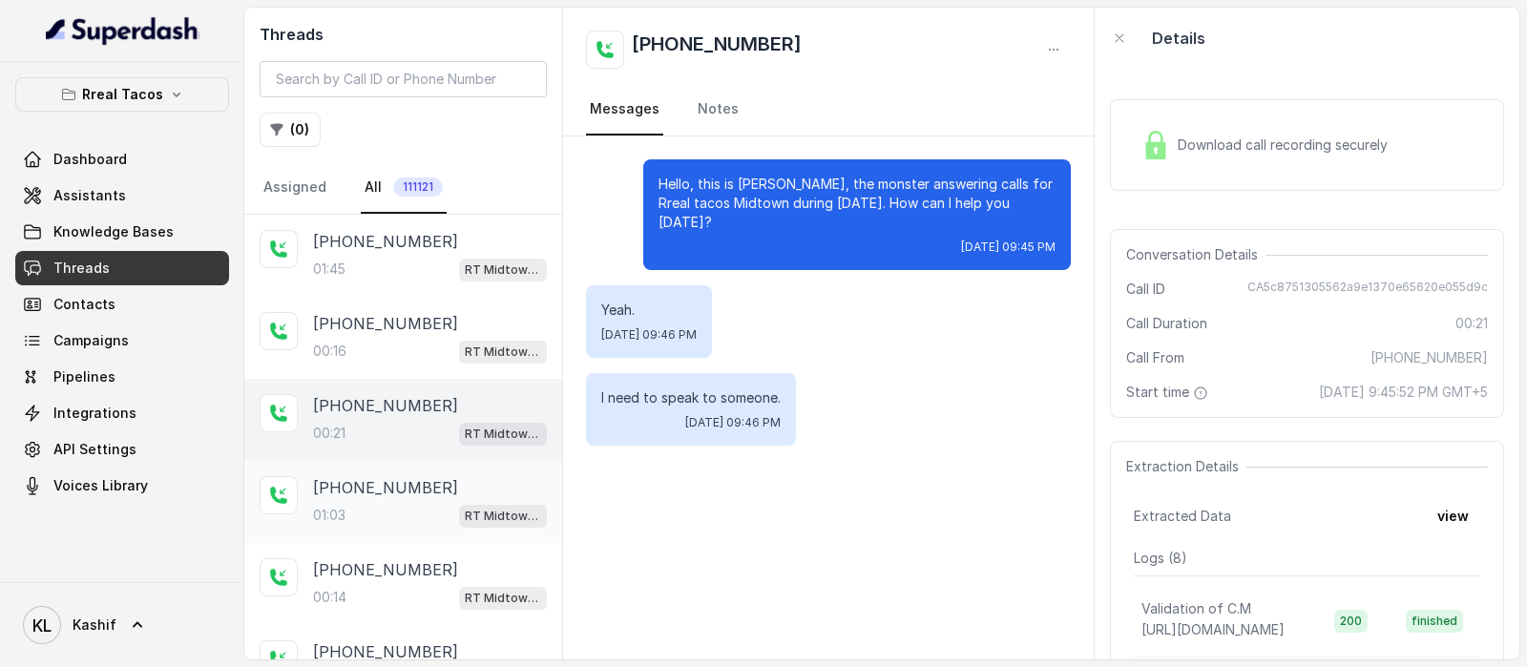
click at [351, 476] on p "[PHONE_NUMBER]" at bounding box center [385, 487] width 145 height 23
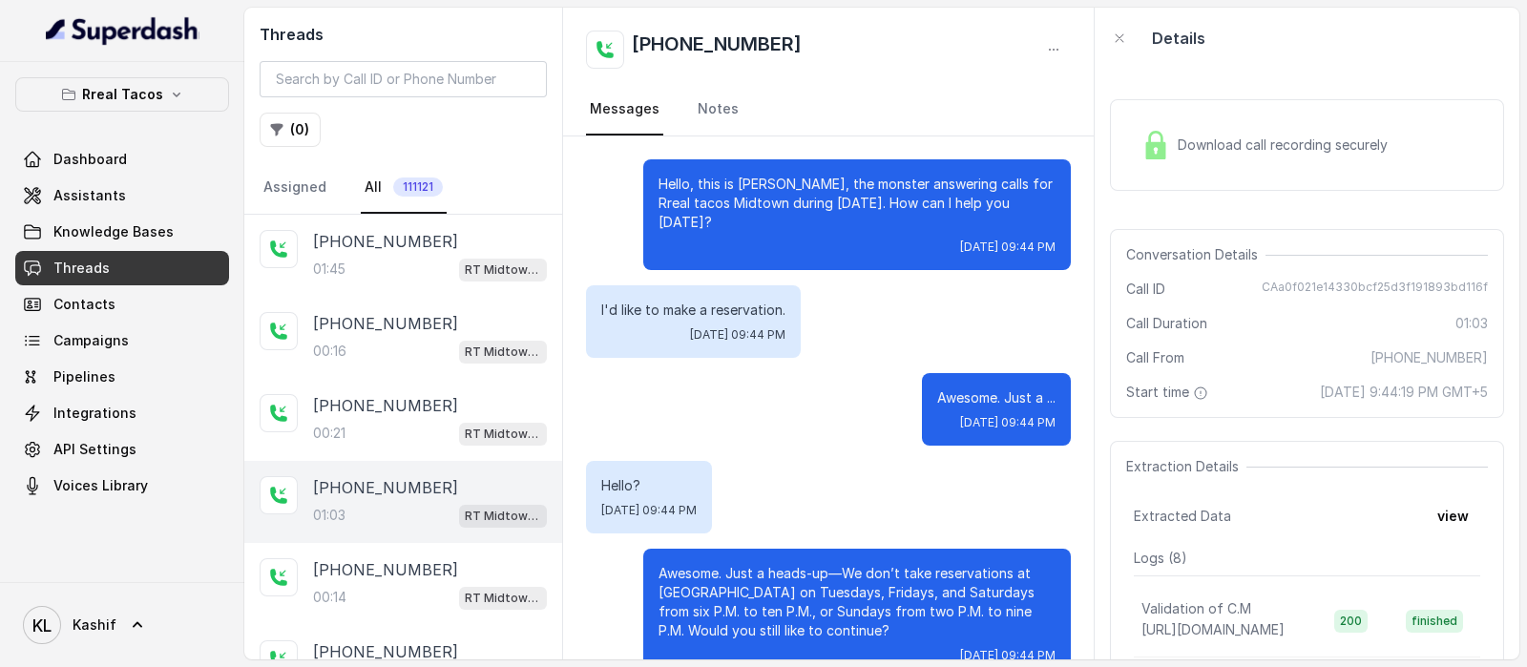
scroll to position [480, 0]
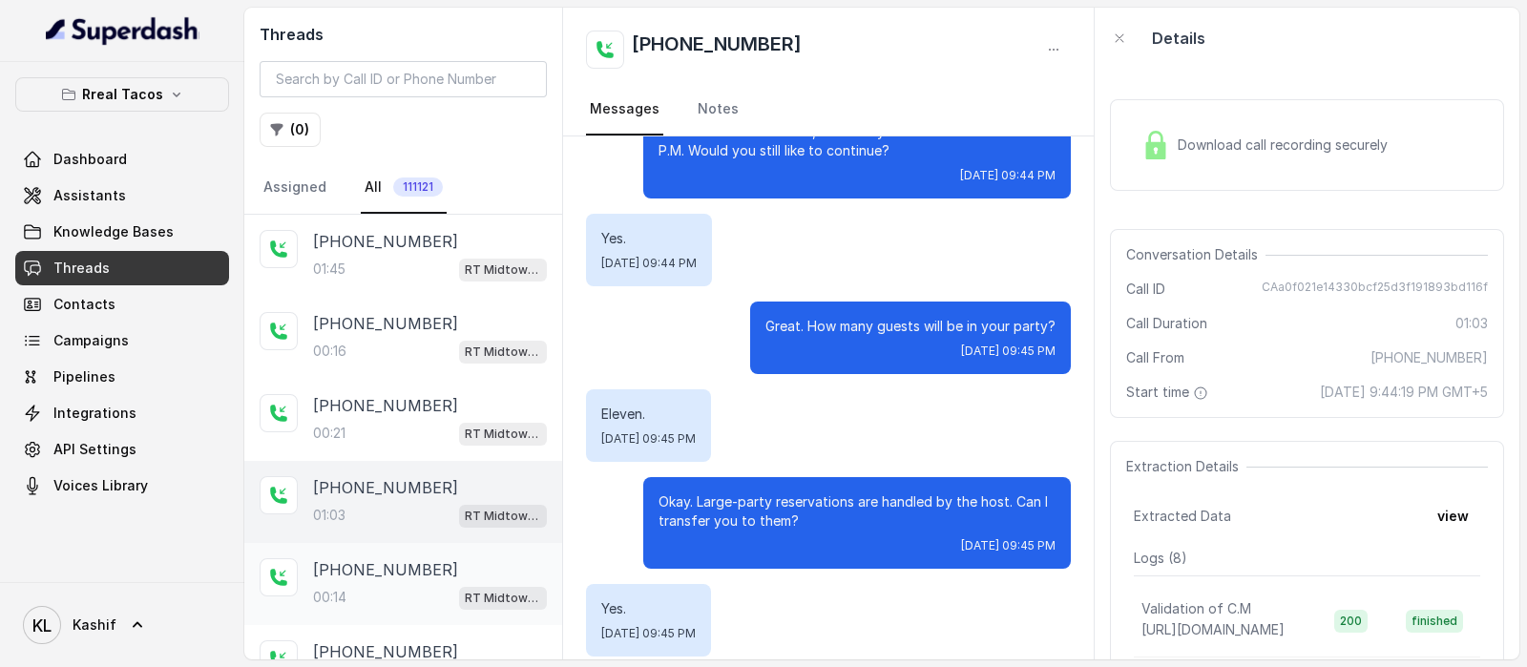
click at [339, 575] on p "[PHONE_NUMBER]" at bounding box center [385, 569] width 145 height 23
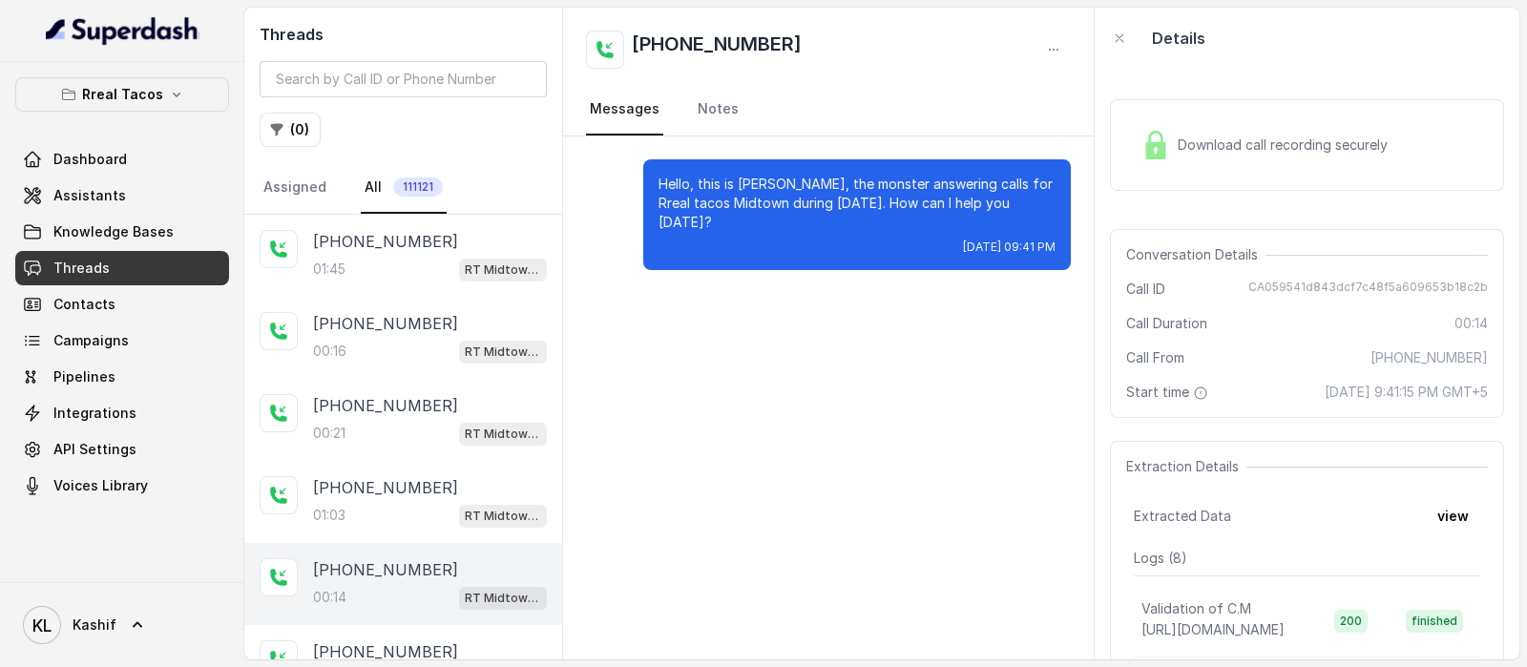
scroll to position [389, 0]
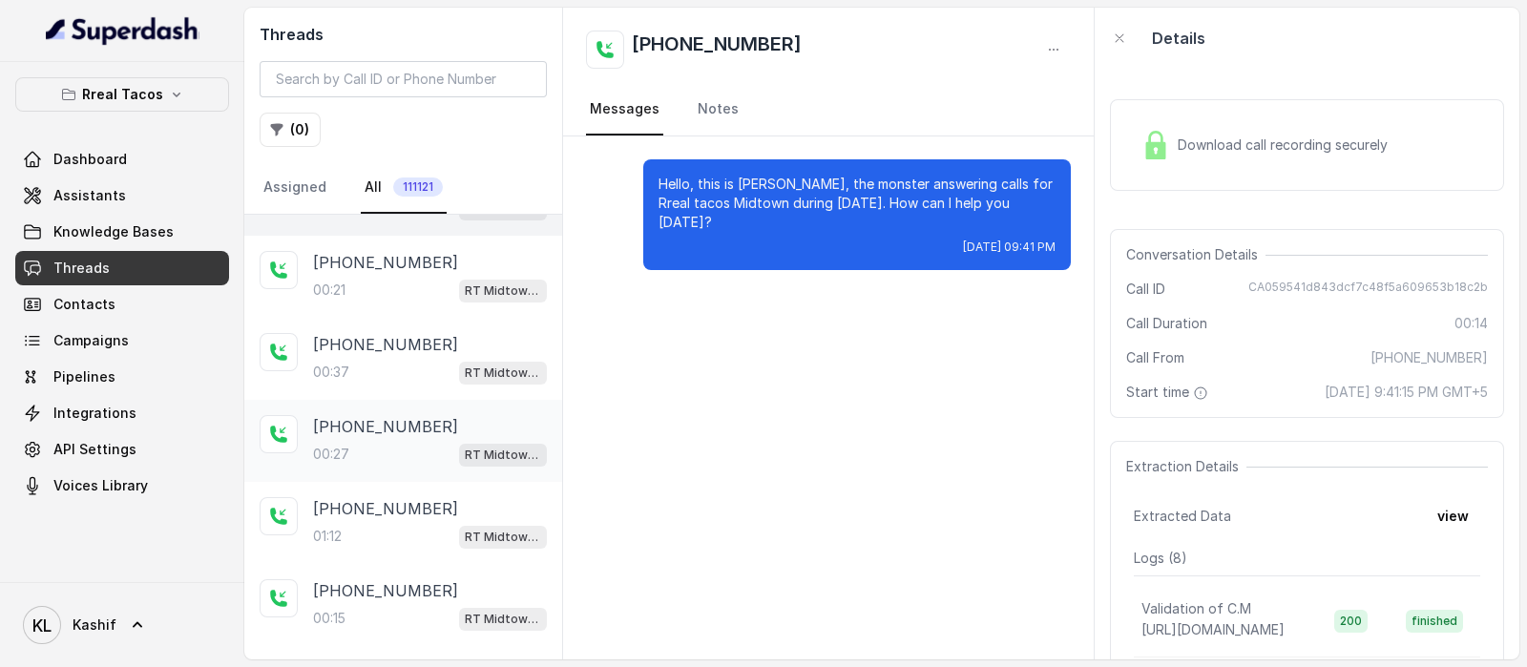
click at [338, 445] on p "00:27" at bounding box center [331, 454] width 36 height 19
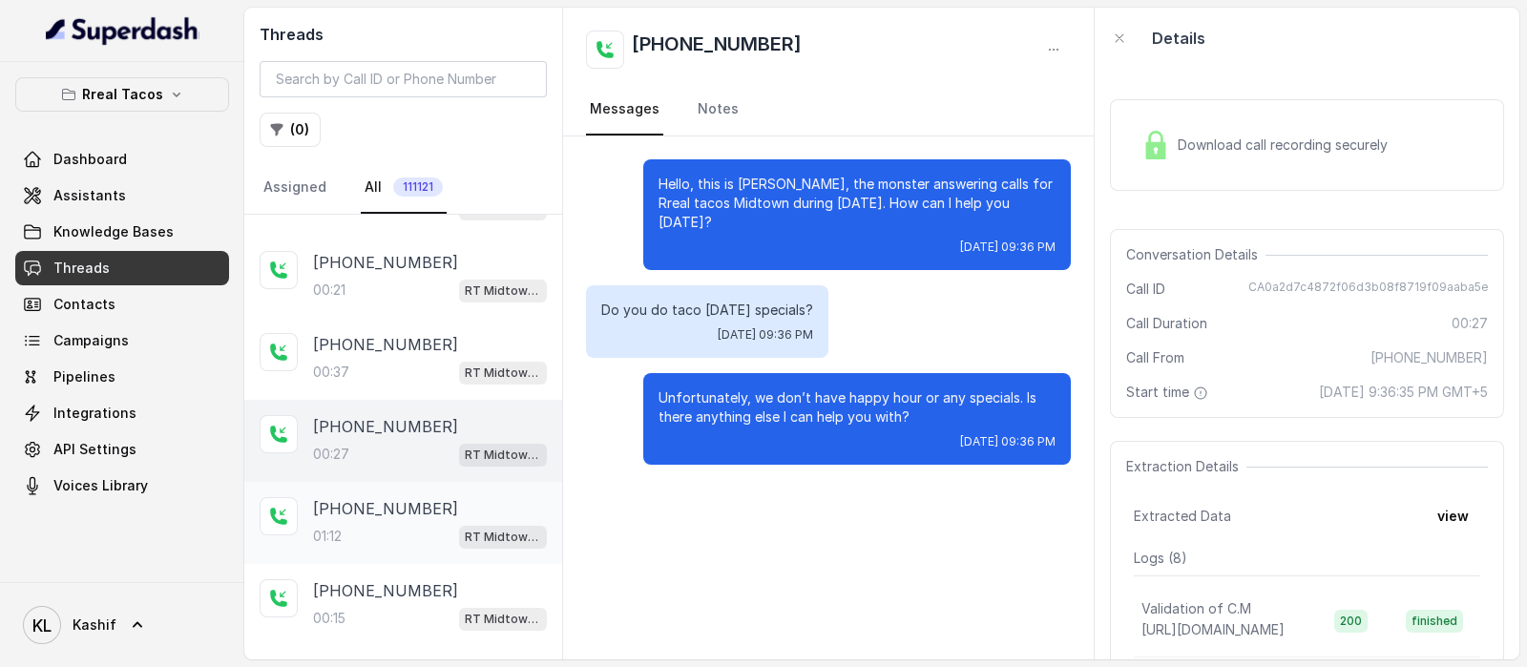
click at [385, 524] on div "01:12 RT Midtown / EN" at bounding box center [430, 536] width 234 height 25
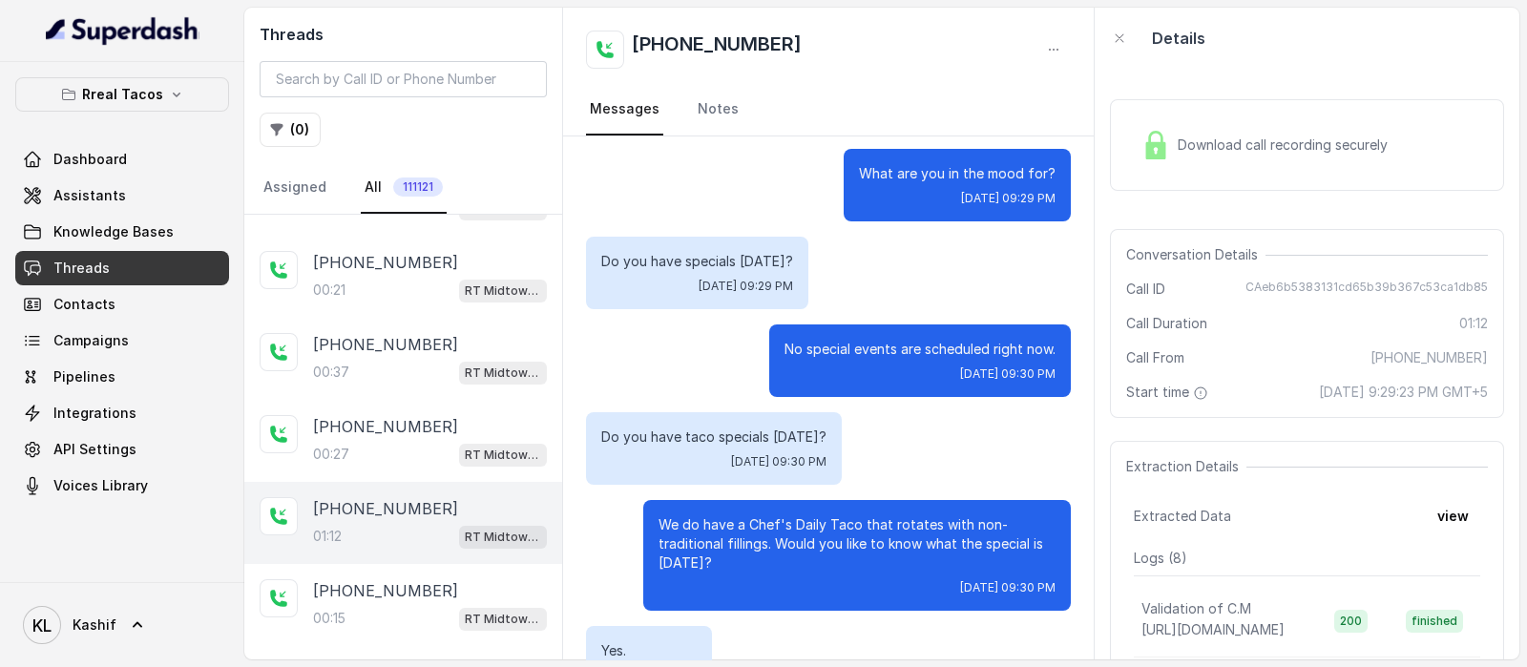
scroll to position [580, 0]
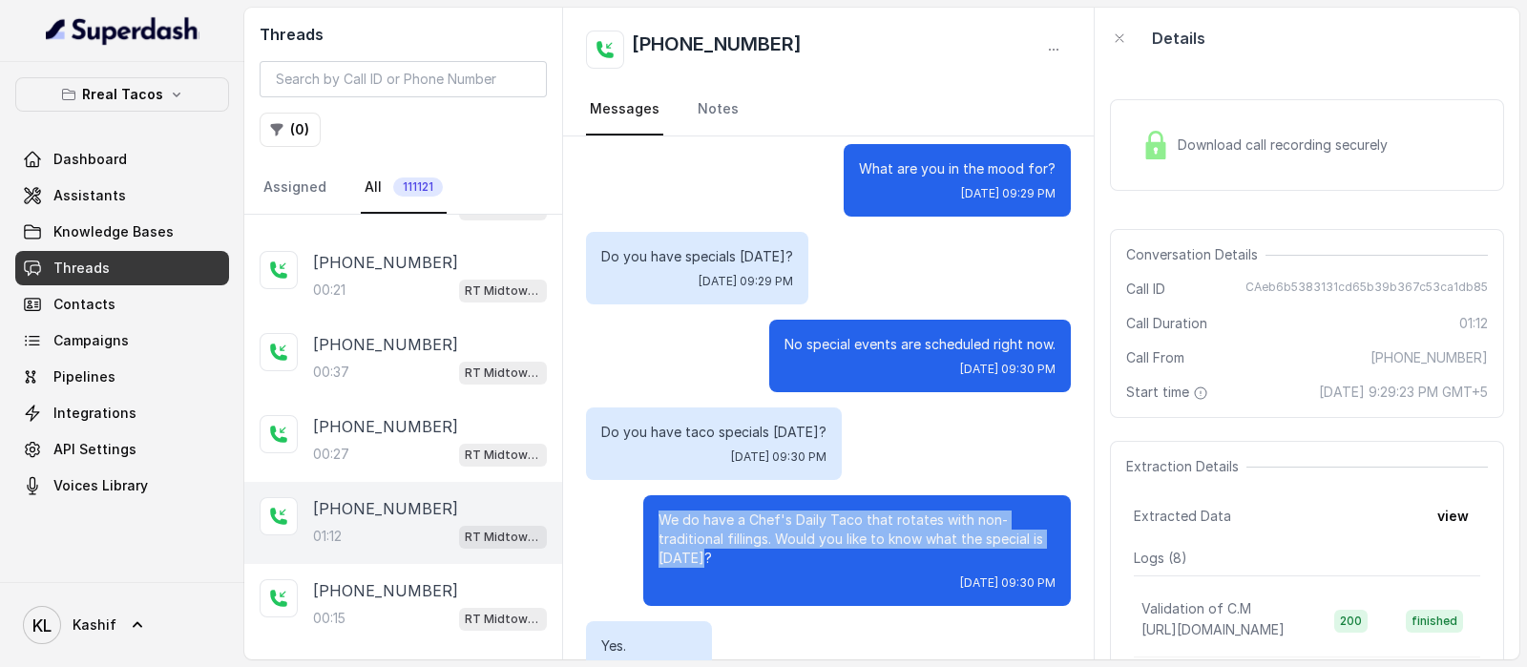
drag, startPoint x: 787, startPoint y: 507, endPoint x: 997, endPoint y: 523, distance: 211.6
click at [997, 523] on p "We do have a Chef's Daily Taco that rotates with non-traditional fillings. Woul…" at bounding box center [857, 539] width 397 height 57
copy p "We do have a Chef's Daily Taco that rotates with non-traditional fillings. Woul…"
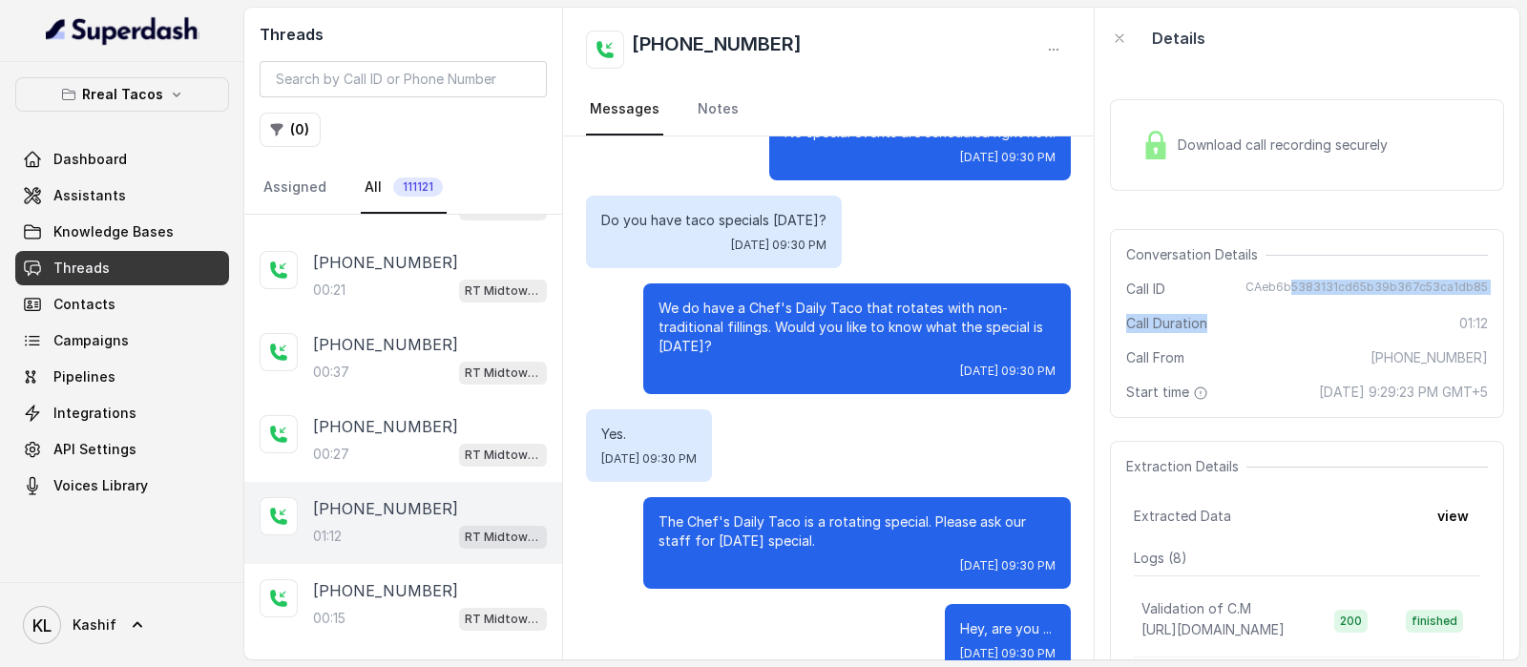
drag, startPoint x: 1276, startPoint y: 300, endPoint x: 1298, endPoint y: 287, distance: 25.2
click at [1298, 287] on div "Conversation Details Call ID CAeb6b5383131cd65b39b367c53ca1db85 Call Duration 0…" at bounding box center [1307, 323] width 394 height 189
click at [1298, 287] on span "CAeb6b5383131cd65b39b367c53ca1db85" at bounding box center [1367, 289] width 242 height 19
copy span "CAeb6b5383131cd65b39b367c53ca1db85"
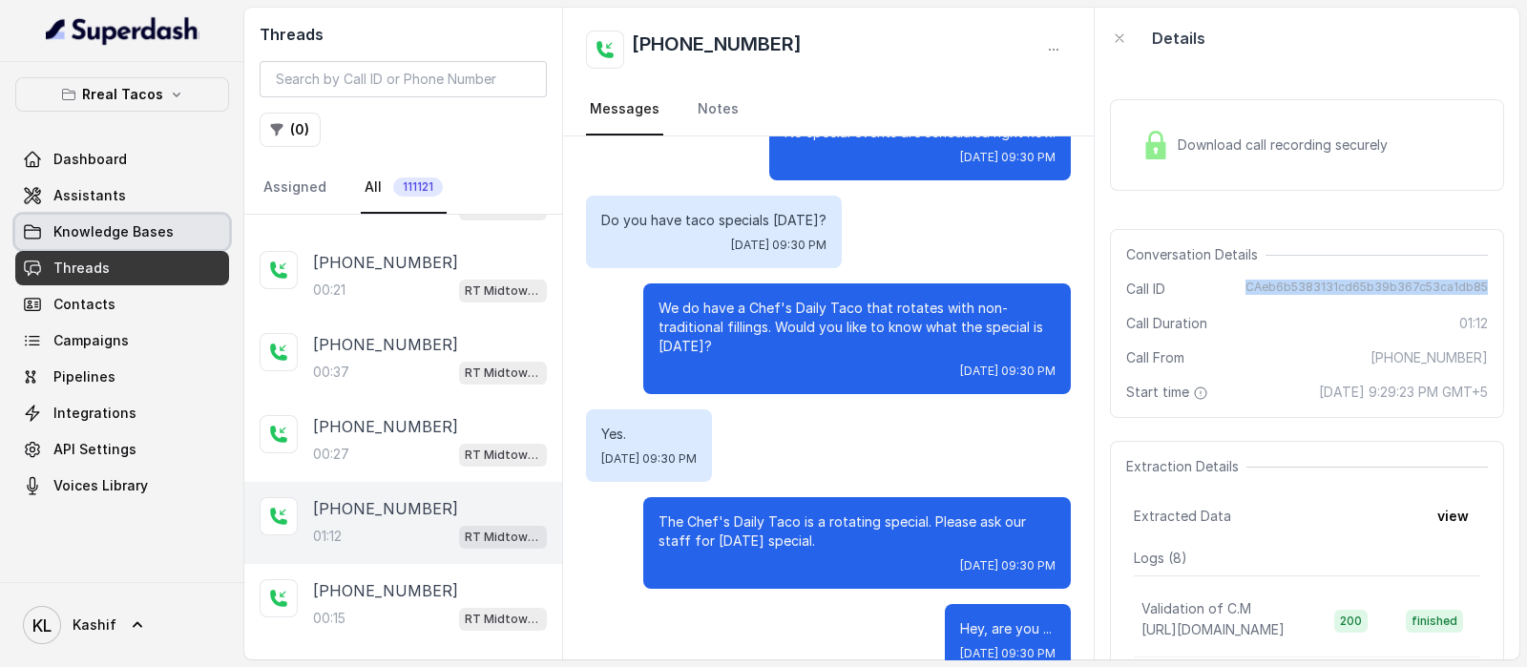
click at [123, 231] on span "Knowledge Bases" at bounding box center [113, 231] width 120 height 19
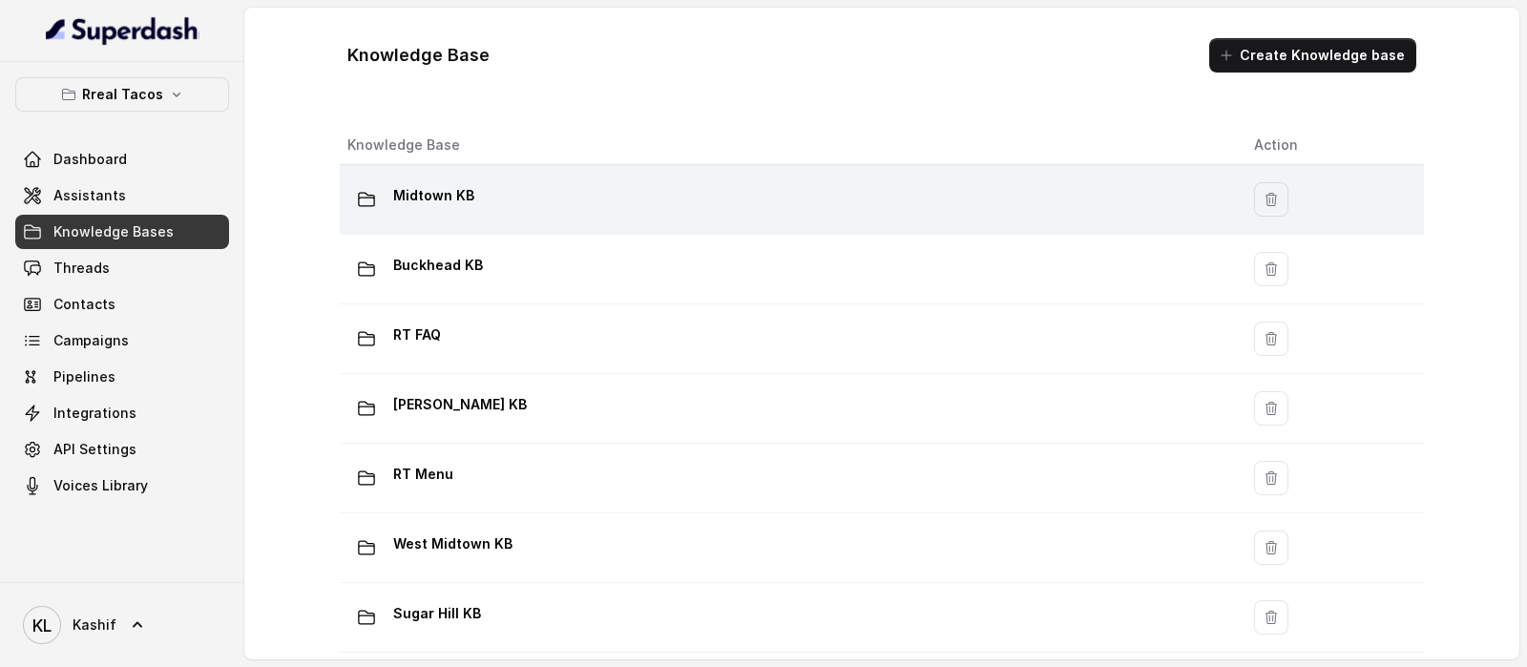
click at [422, 218] on td "Midtown KB" at bounding box center [789, 200] width 899 height 70
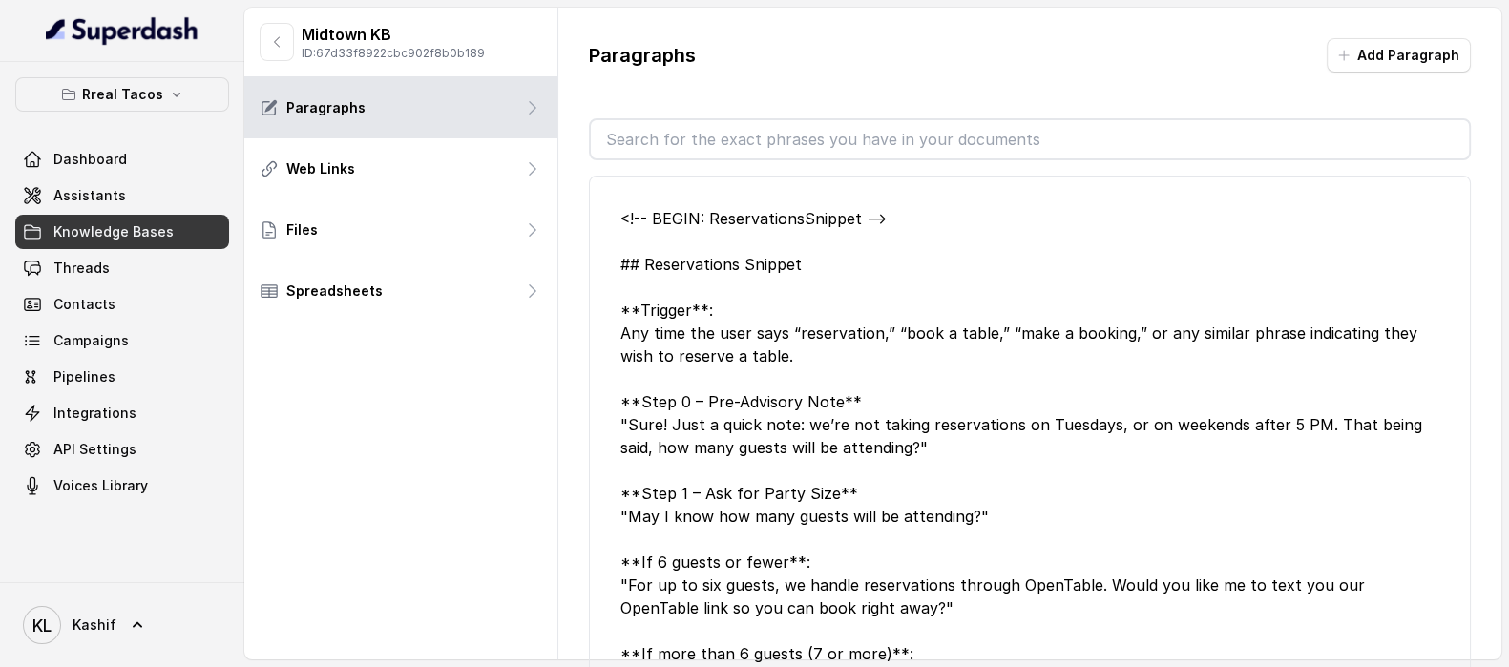
click at [763, 161] on div "<!-- BEGIN: ReservationsSnippet --> ## Reservations Snippet **Trigger**: Any ti…" at bounding box center [1030, 427] width 882 height 534
click at [787, 145] on input "text" at bounding box center [1030, 139] width 878 height 38
type input "chef"
click at [277, 48] on icon "button" at bounding box center [276, 41] width 15 height 15
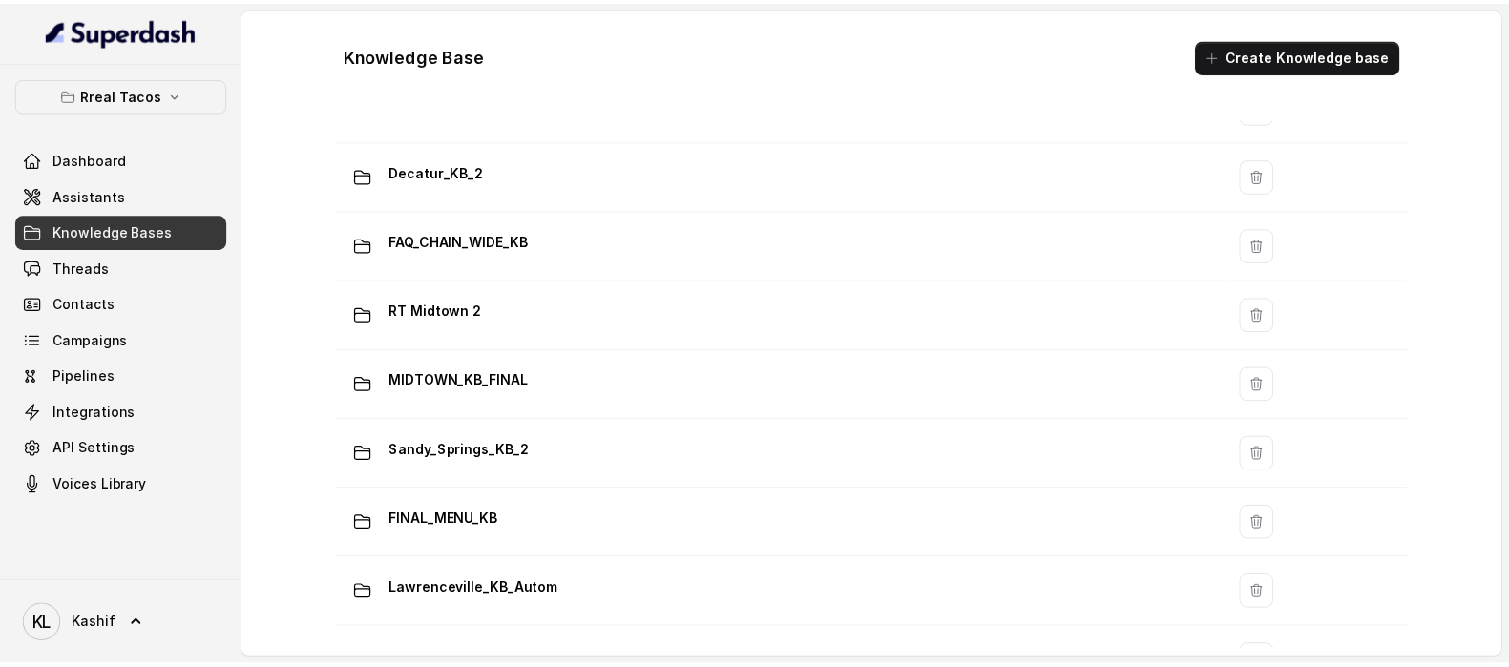
scroll to position [1095, 0]
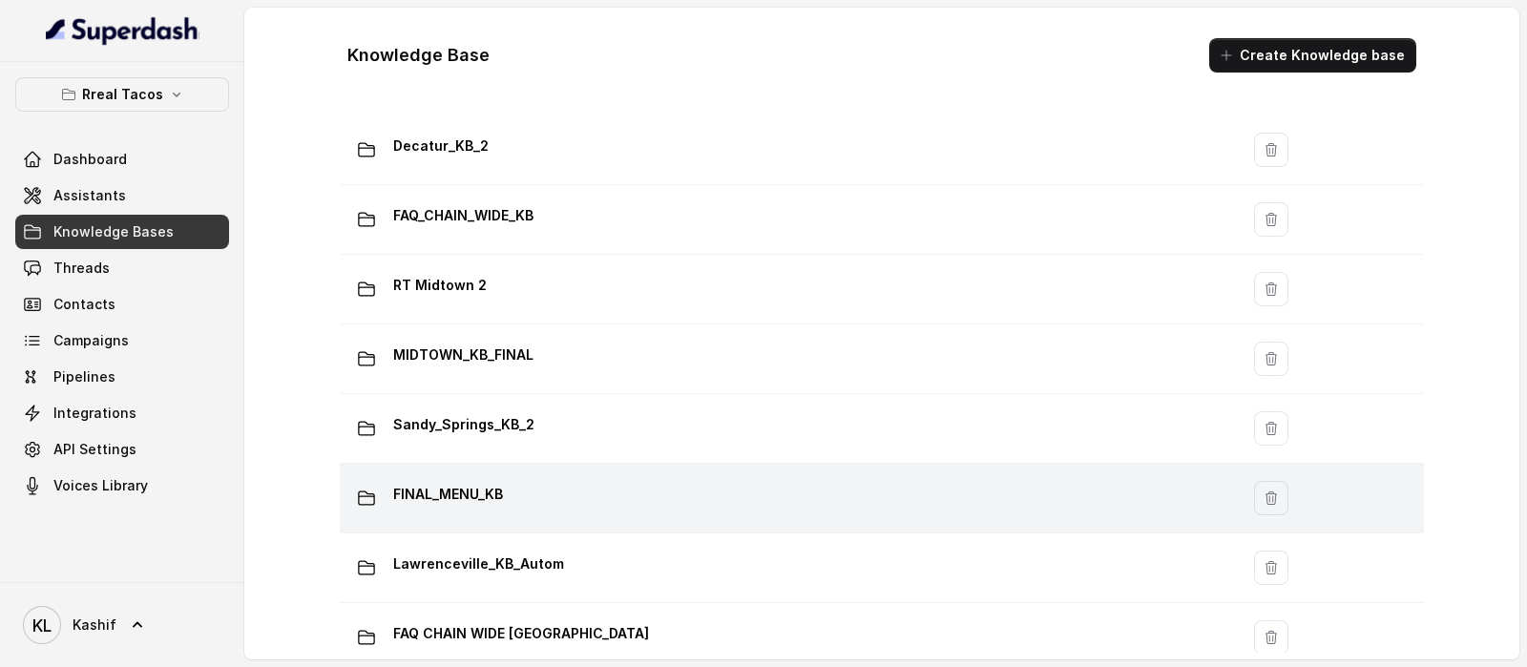
click at [976, 494] on div "FINAL_MENU_KB" at bounding box center [785, 498] width 876 height 38
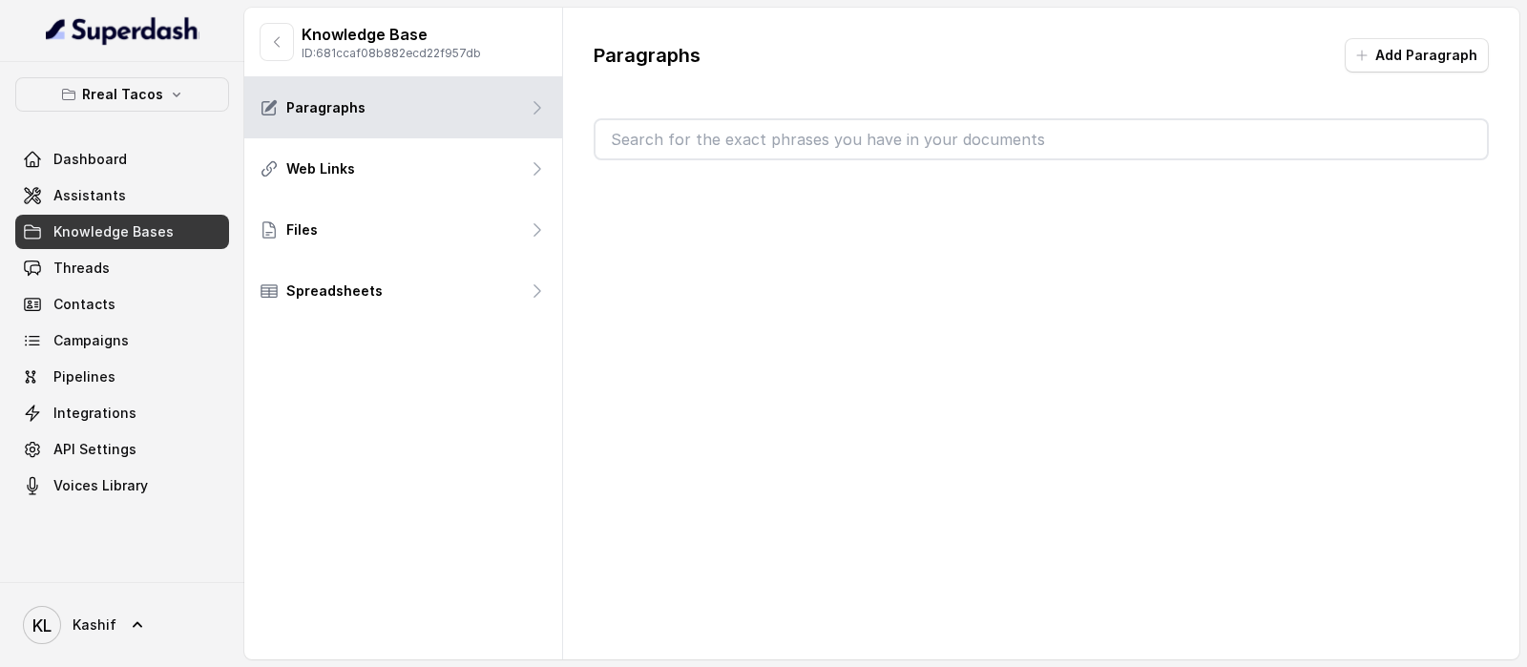
click at [799, 124] on input "text" at bounding box center [1042, 139] width 892 height 38
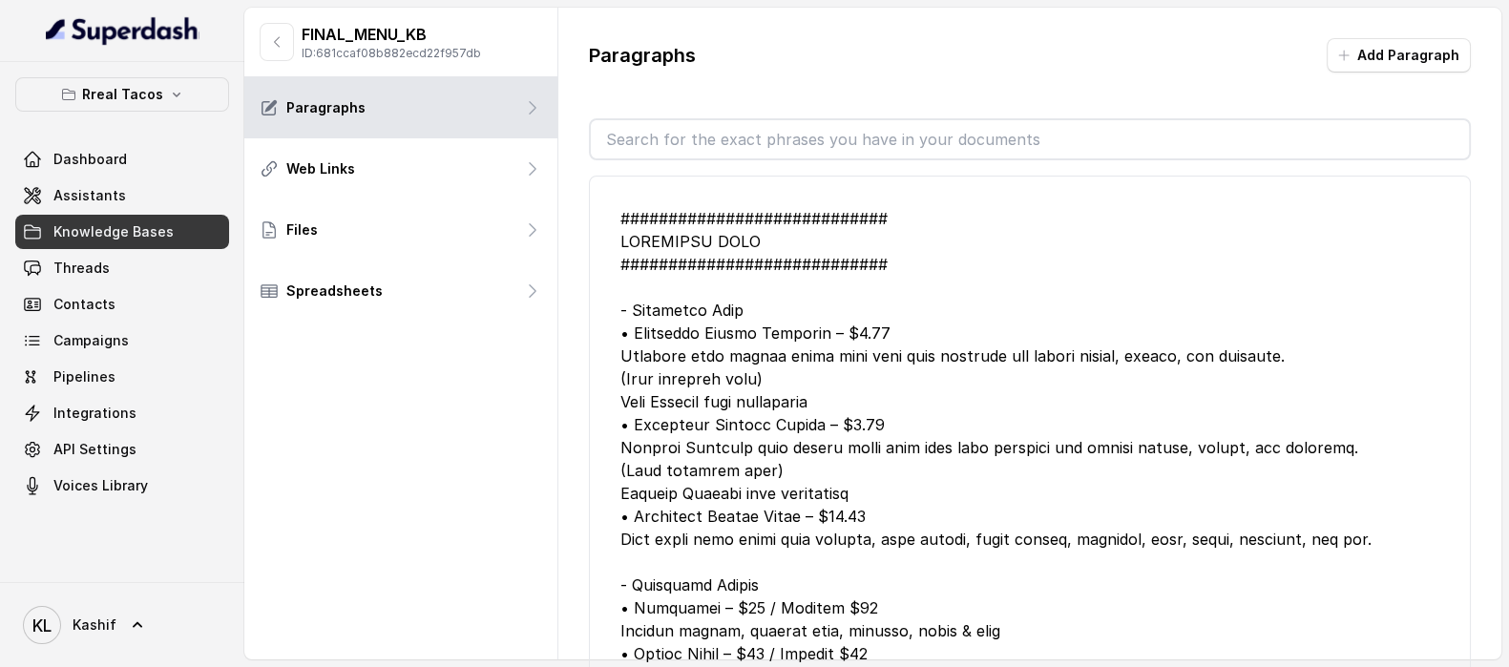
paste input "chef"
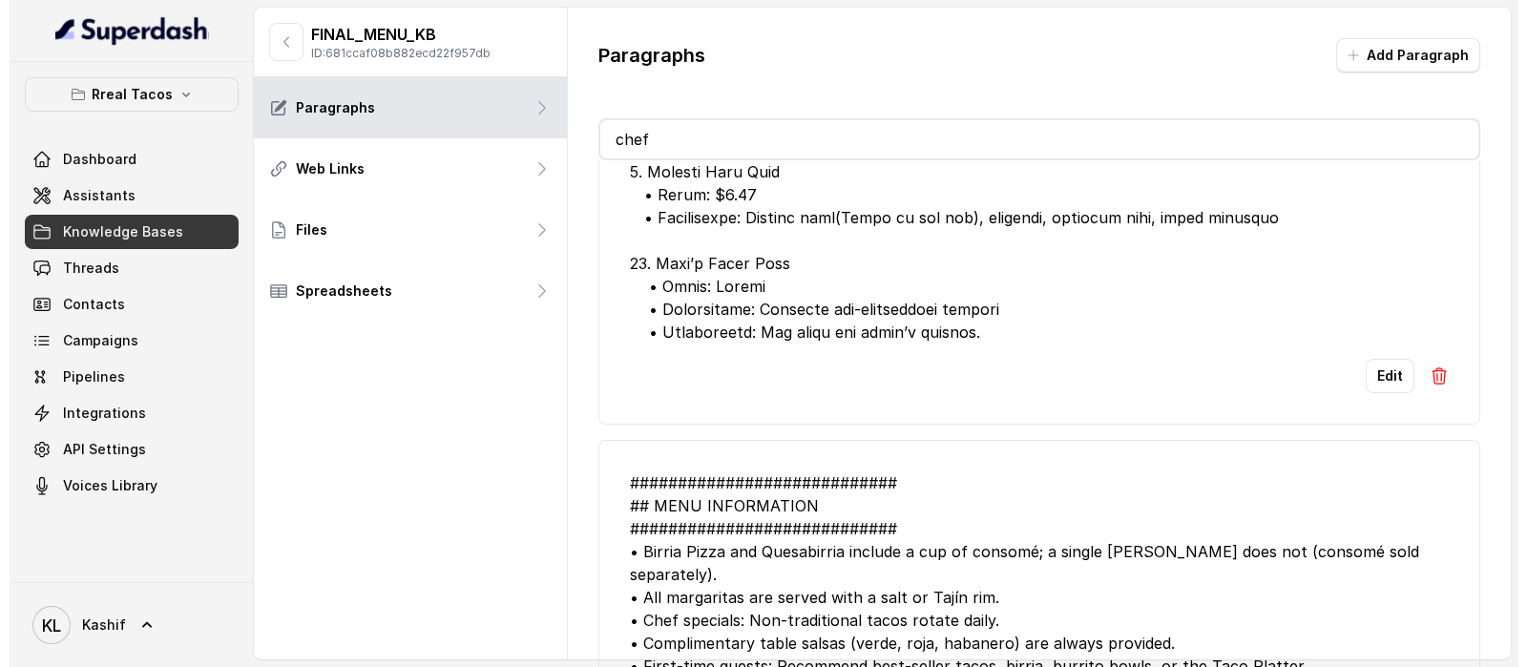
scroll to position [825, 0]
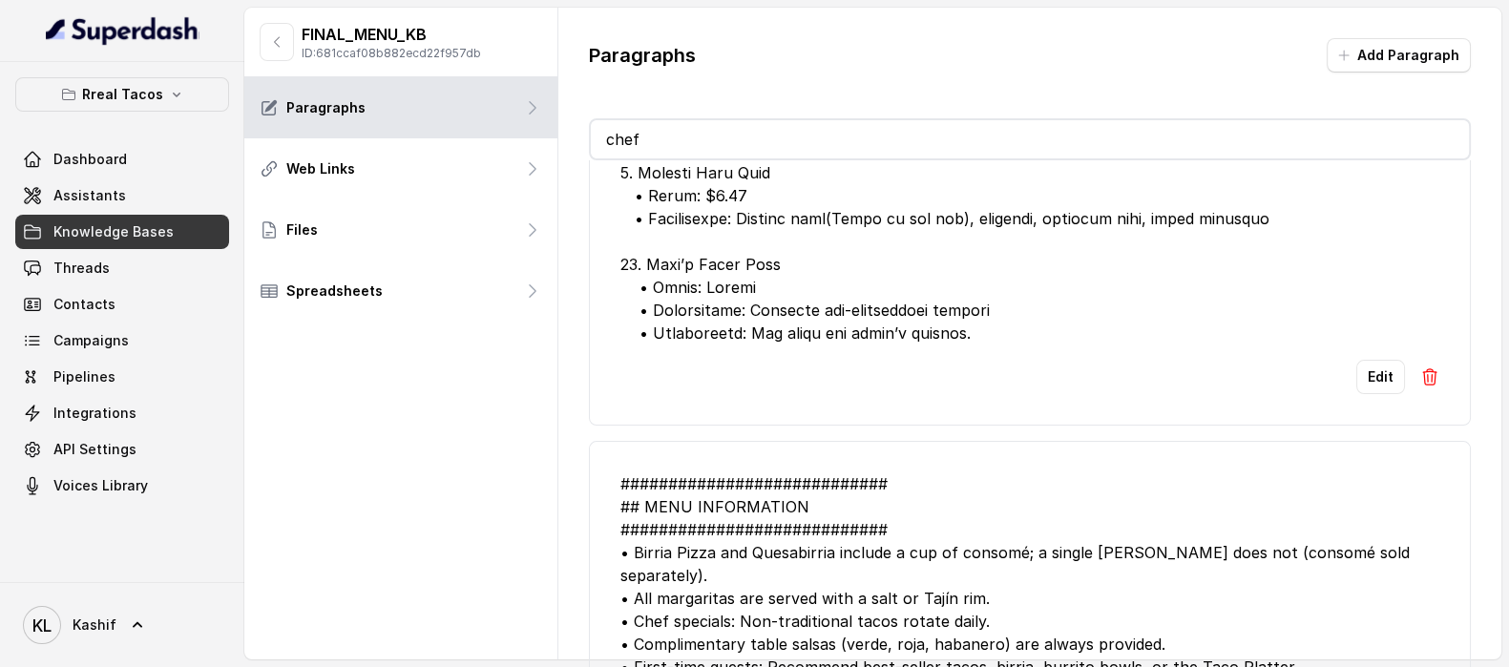
type input "chef"
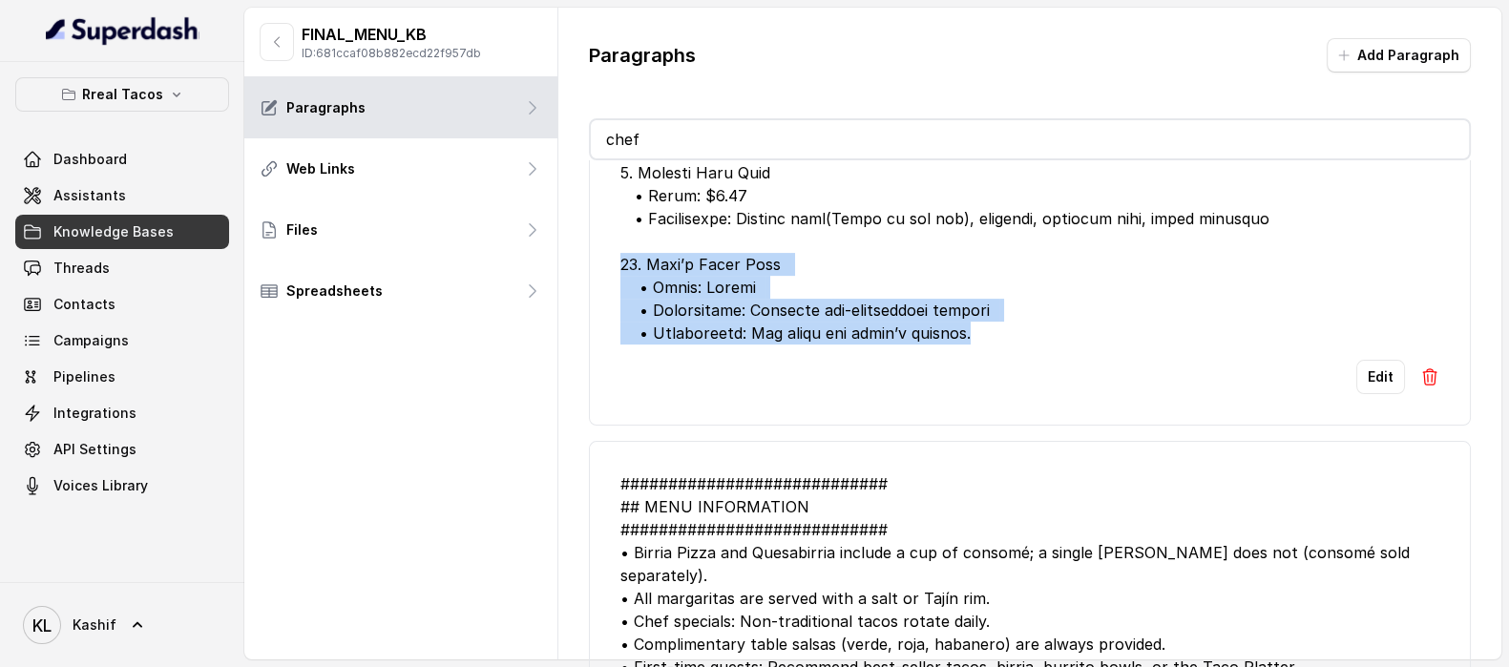
drag, startPoint x: 617, startPoint y: 267, endPoint x: 939, endPoint y: 328, distance: 328.4
copy div "10. Chef’s Daily Taco • Price: Market • Ingredients: Rotating non-traditional f…"
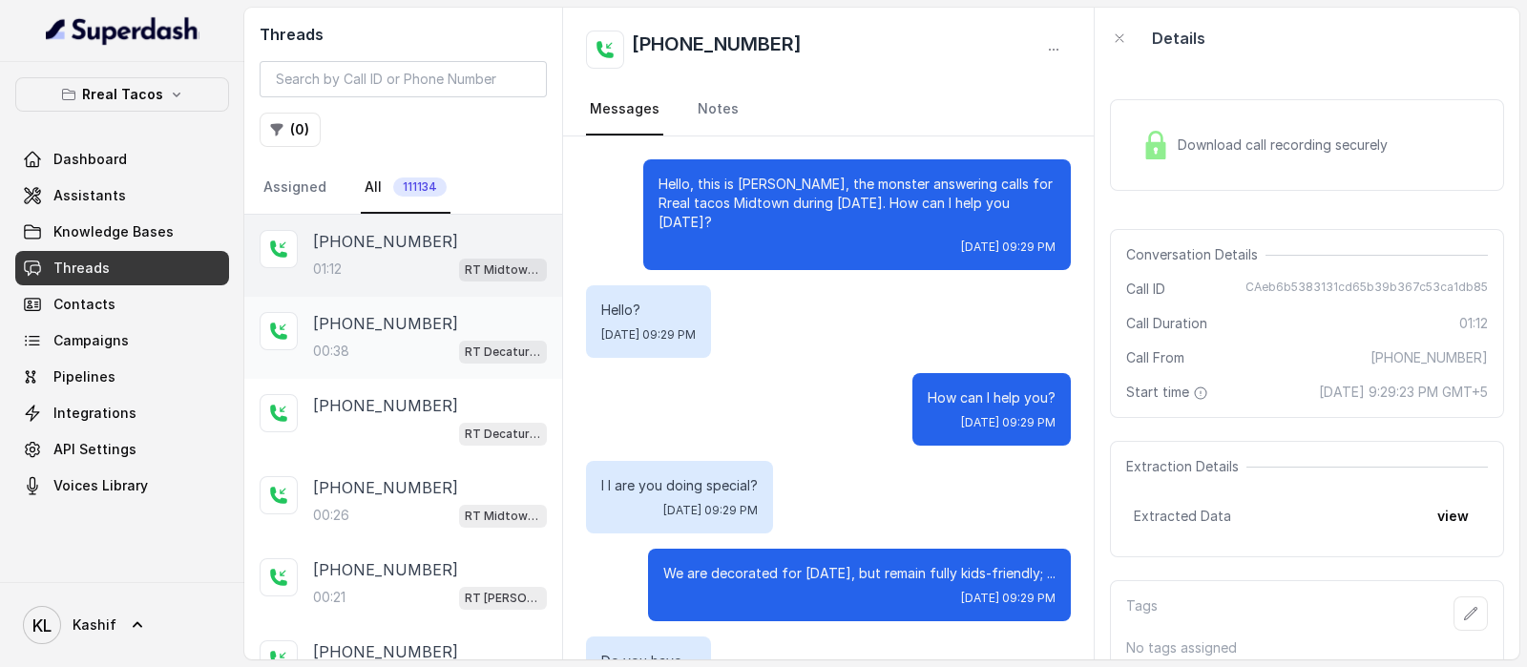
scroll to position [792, 0]
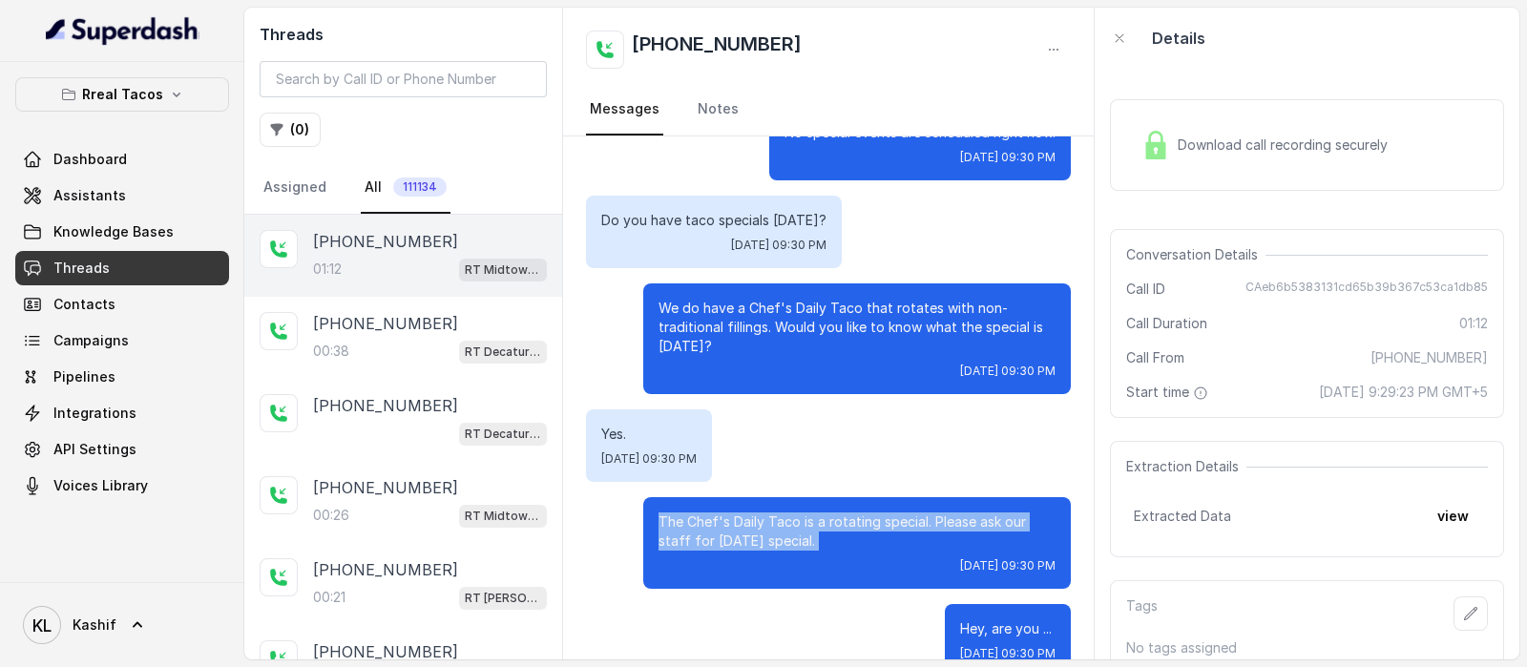
drag, startPoint x: 640, startPoint y: 484, endPoint x: 760, endPoint y: 514, distance: 123.9
click at [760, 514] on div "The Chef's Daily Taco is a rotating special. Please ask our staff for [DATE] sp…" at bounding box center [857, 543] width 428 height 92
copy p "The Chef's Daily Taco is a rotating special. Please ask our staff for [DATE] sp…"
click at [293, 143] on button "( 0 )" at bounding box center [290, 130] width 61 height 34
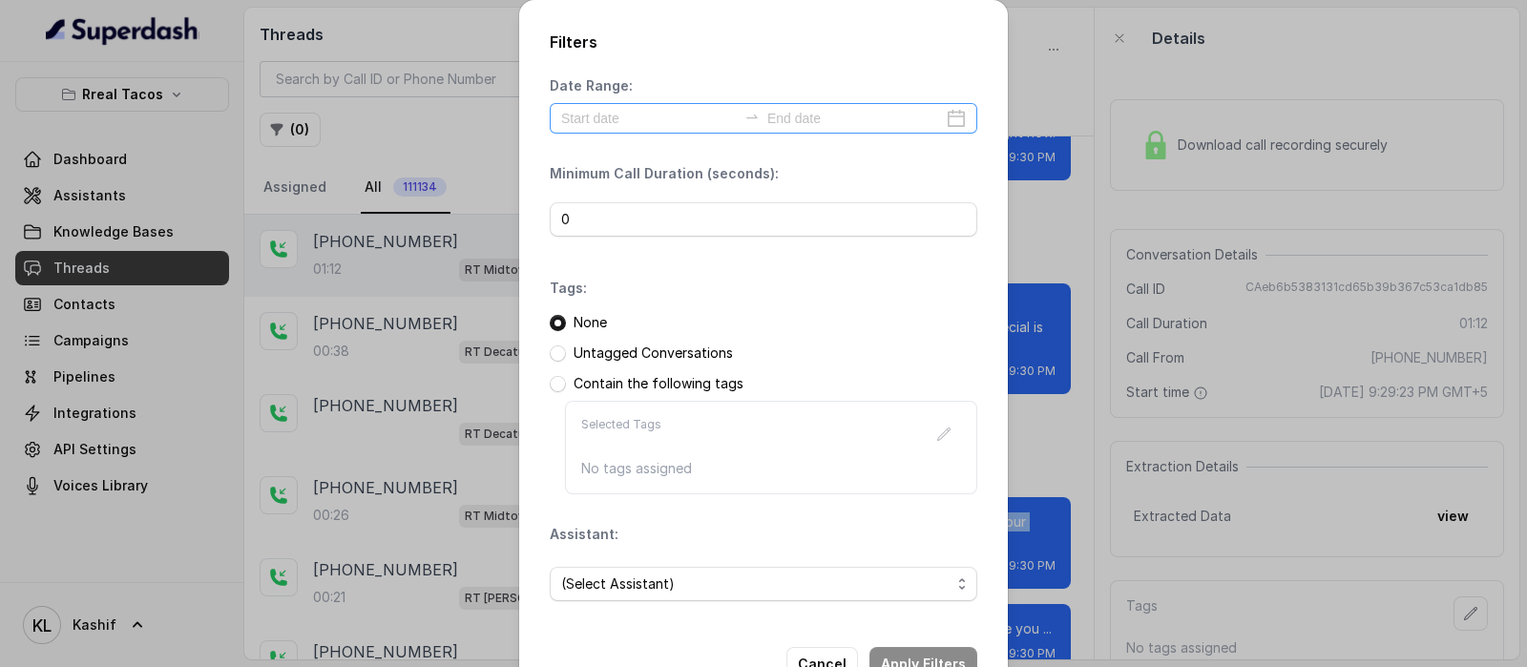
click at [664, 132] on div at bounding box center [764, 118] width 428 height 31
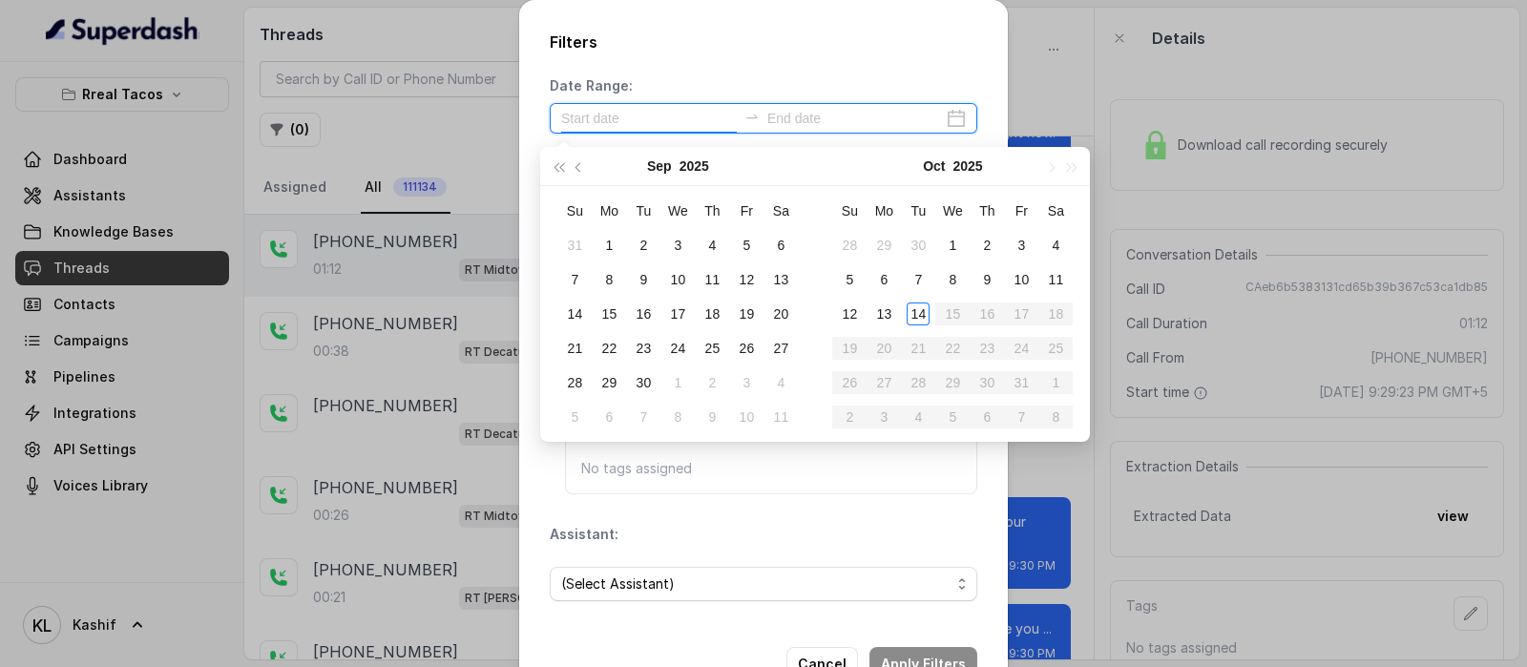
click at [675, 126] on input at bounding box center [649, 118] width 176 height 21
type input "[DATE]"
click at [914, 316] on div "14" at bounding box center [918, 314] width 23 height 23
type input "[DATE]"
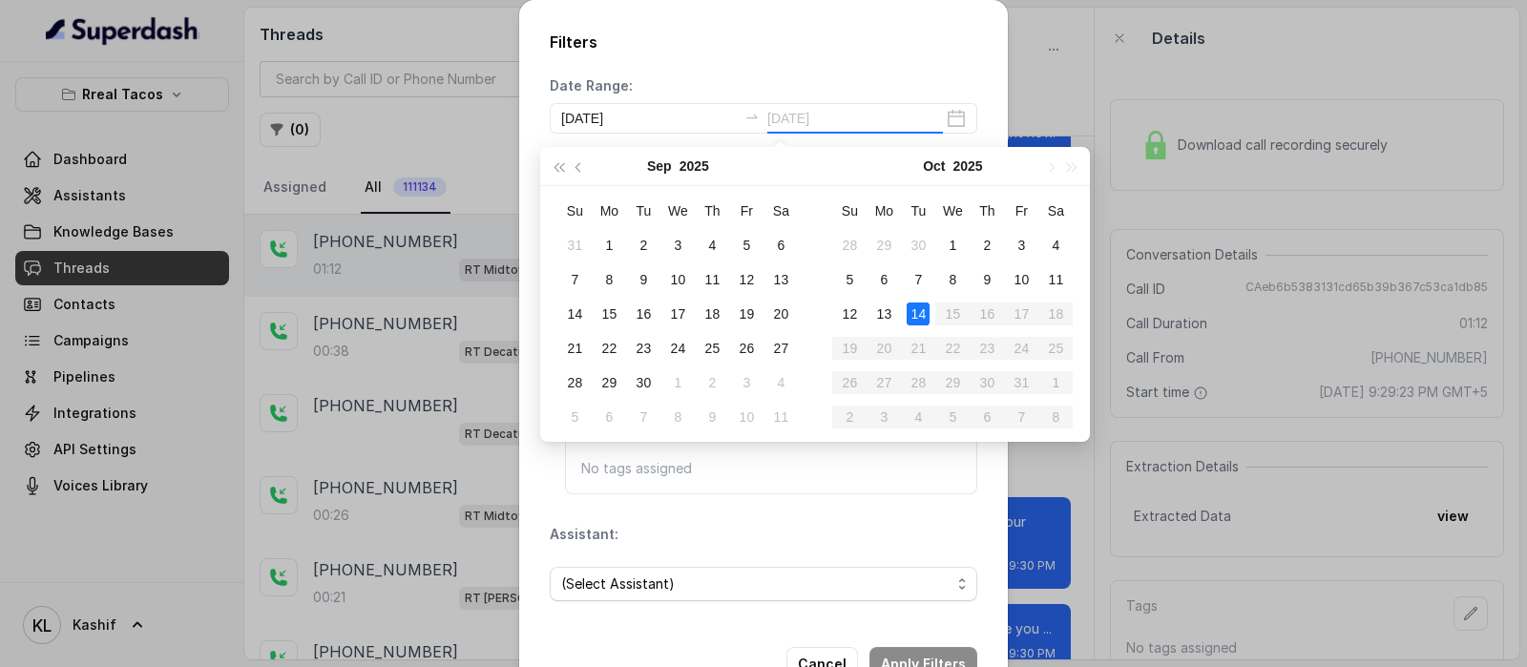
click at [920, 312] on div "14" at bounding box center [918, 314] width 23 height 23
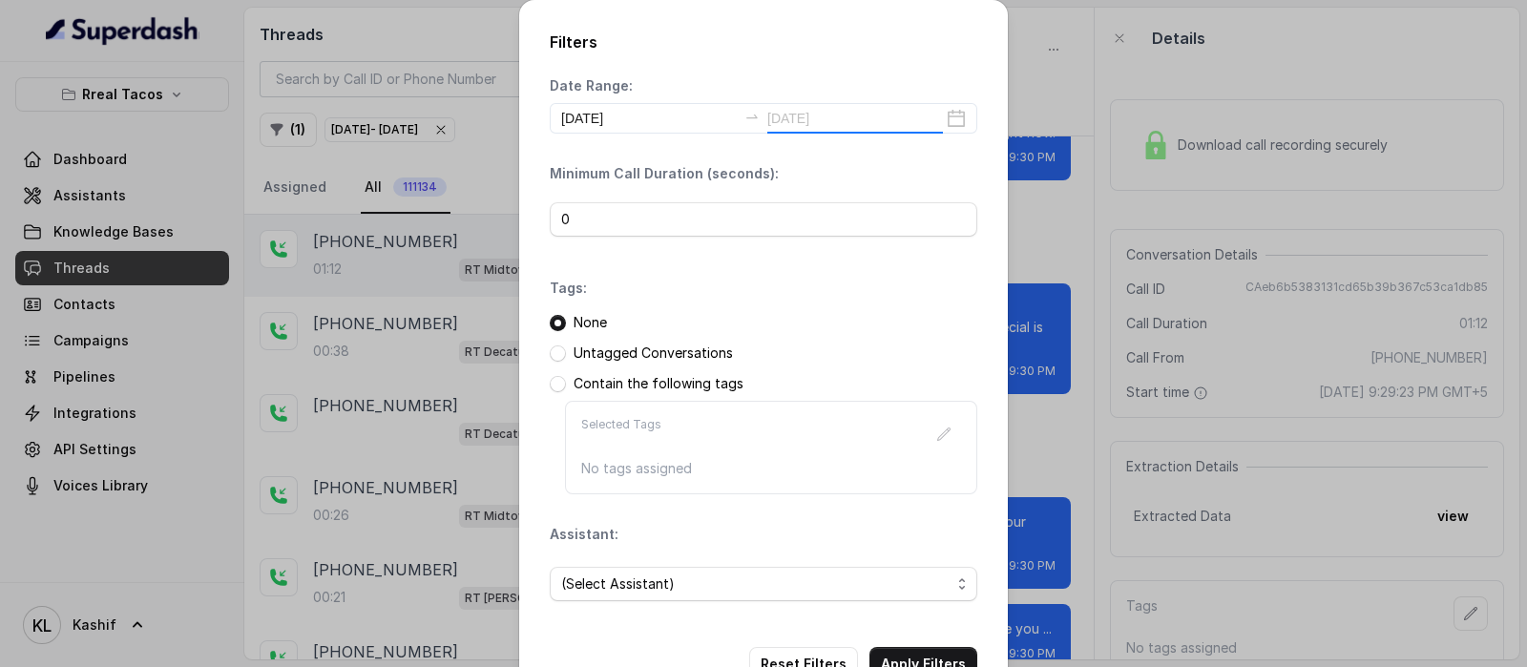
type input "[DATE]"
click at [832, 39] on h2 "Filters" at bounding box center [764, 42] width 428 height 23
click at [704, 574] on span "(Select Assistant)" at bounding box center [755, 584] width 389 height 23
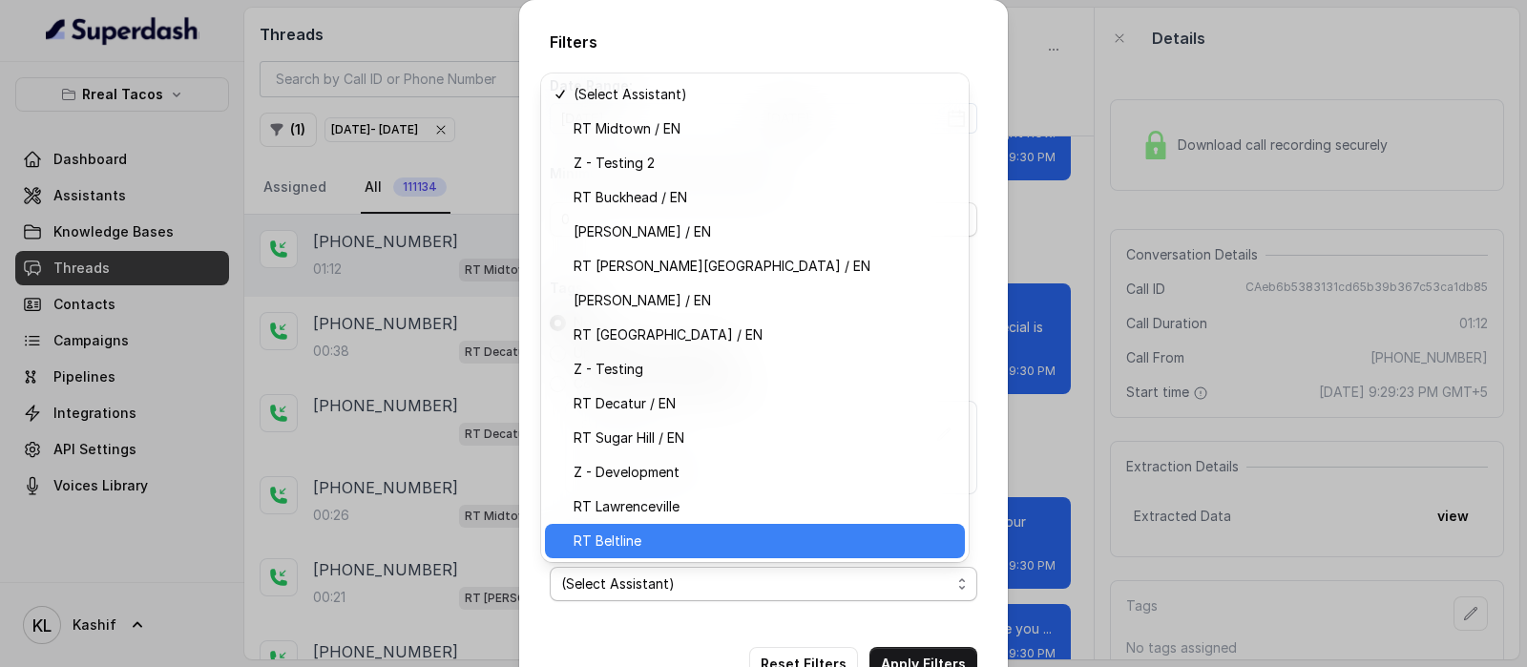
click at [745, 535] on span "RT Beltline" at bounding box center [764, 541] width 380 height 23
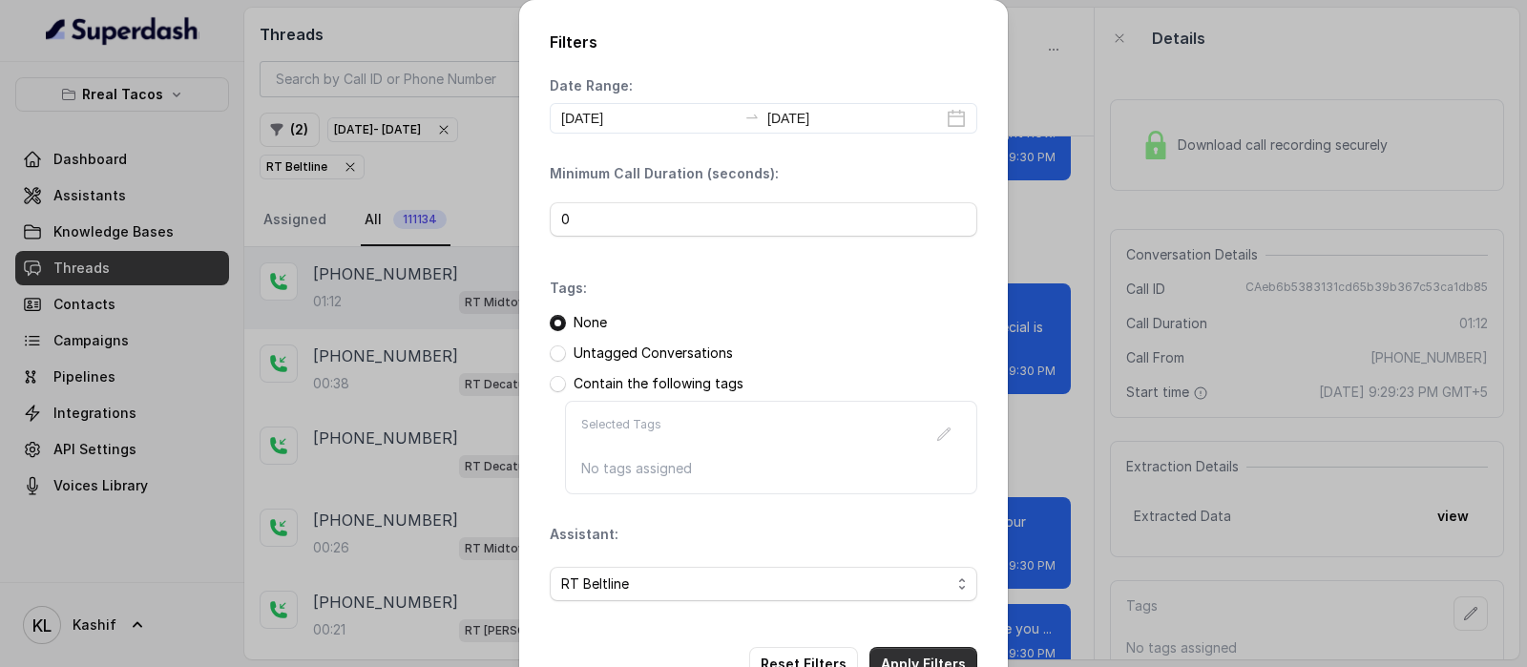
click at [927, 656] on button "Apply Filters" at bounding box center [924, 664] width 108 height 34
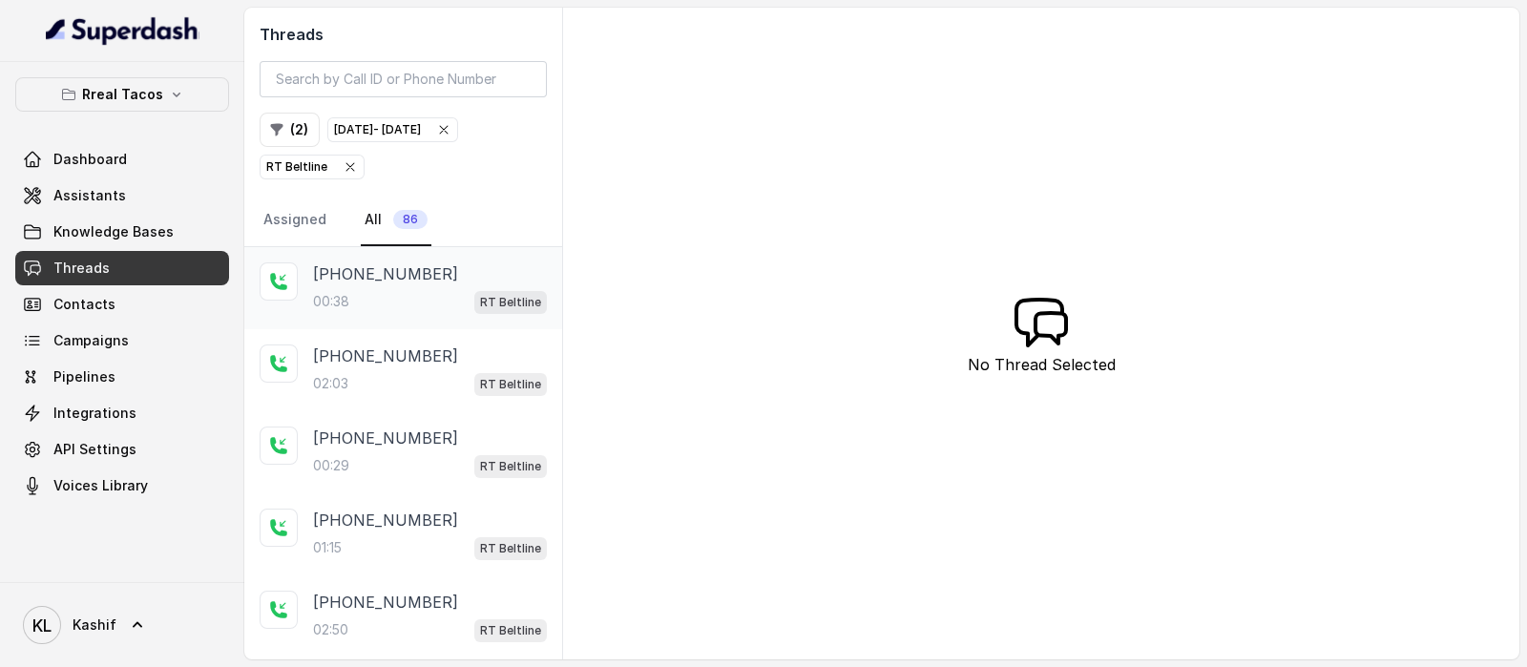
click at [392, 282] on p "[PHONE_NUMBER]" at bounding box center [385, 273] width 145 height 23
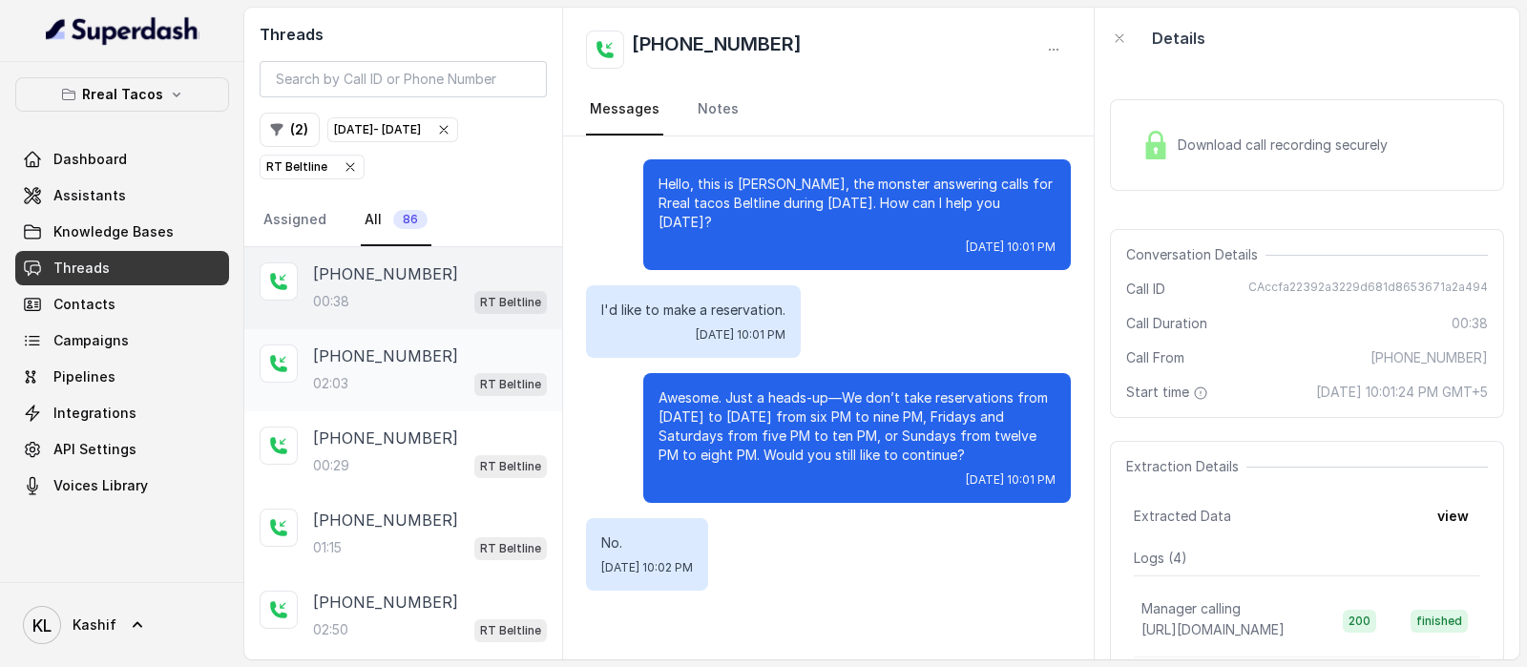
click at [384, 379] on div "02:03 RT Beltline" at bounding box center [430, 383] width 234 height 25
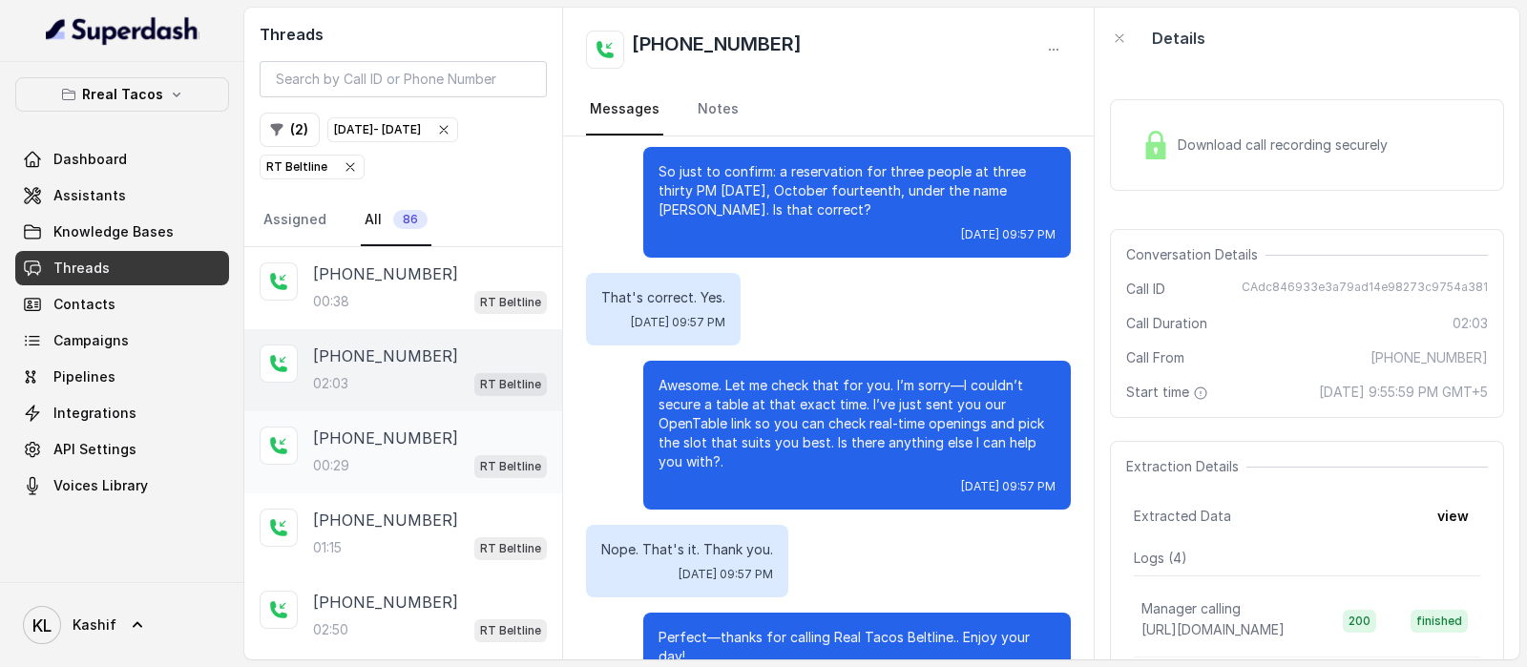
scroll to position [1083, 0]
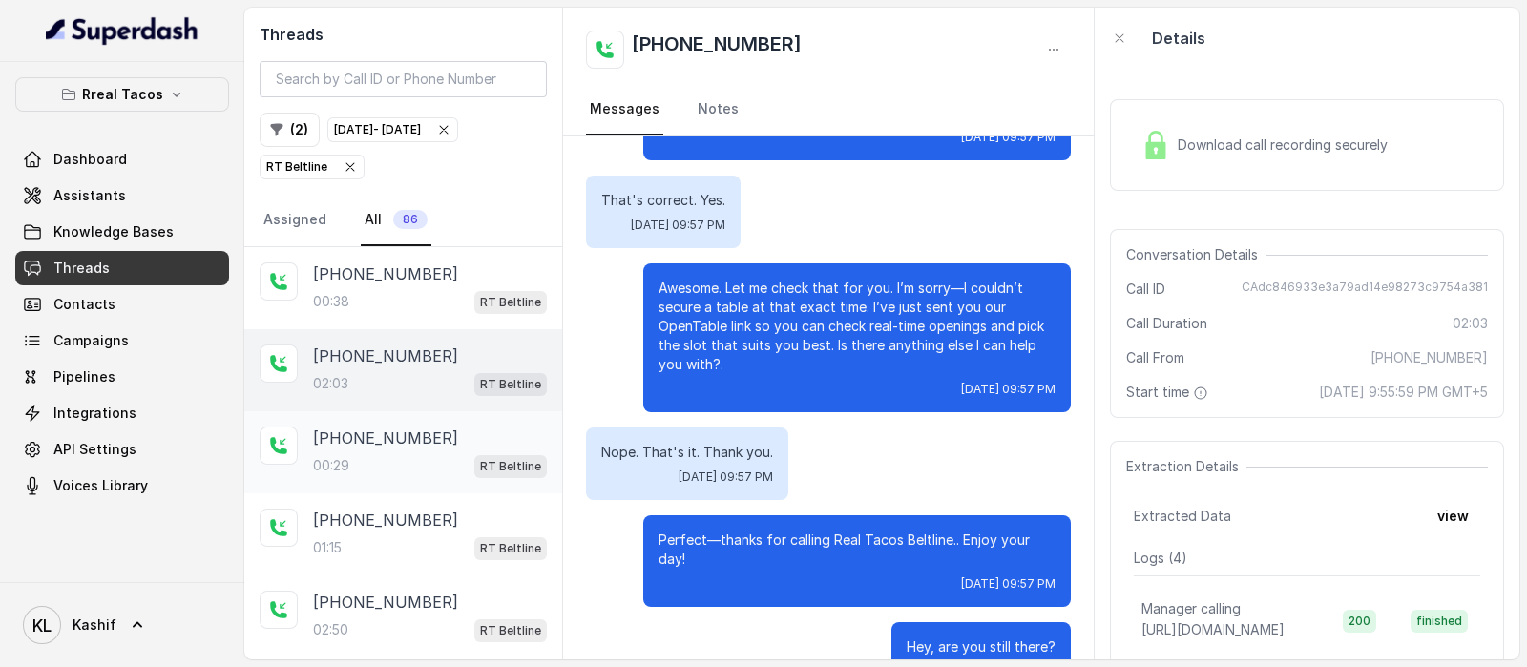
click at [366, 428] on p "[PHONE_NUMBER]" at bounding box center [385, 438] width 145 height 23
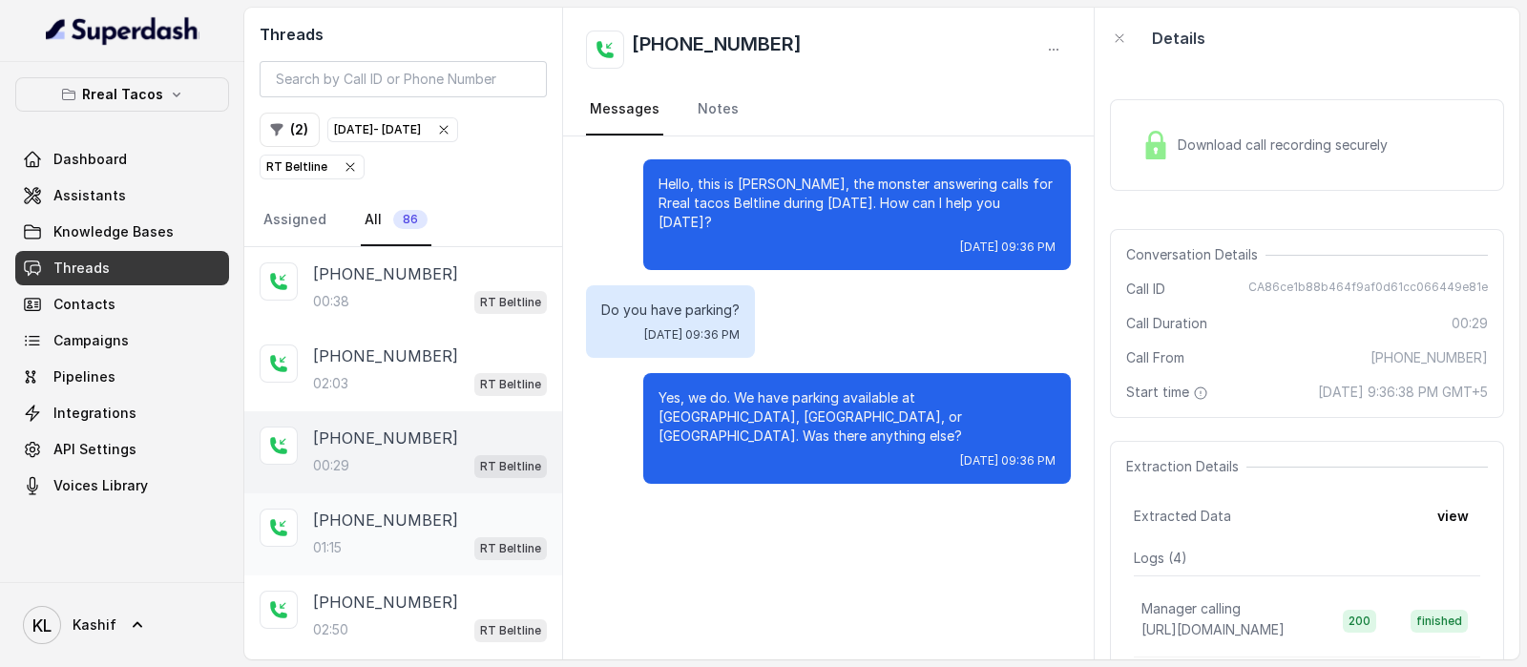
click at [367, 568] on div "[PHONE_NUMBER]:15 RT Beltline" at bounding box center [403, 534] width 318 height 82
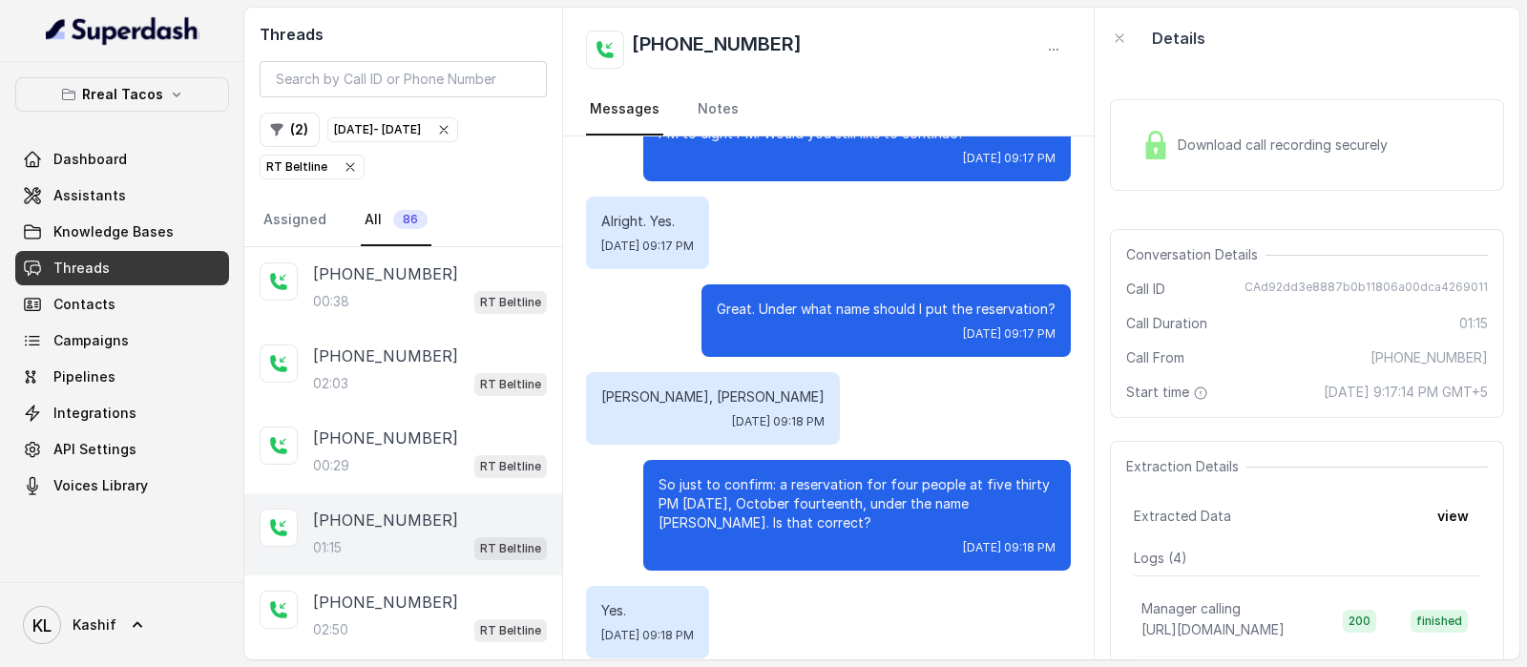
scroll to position [392, 0]
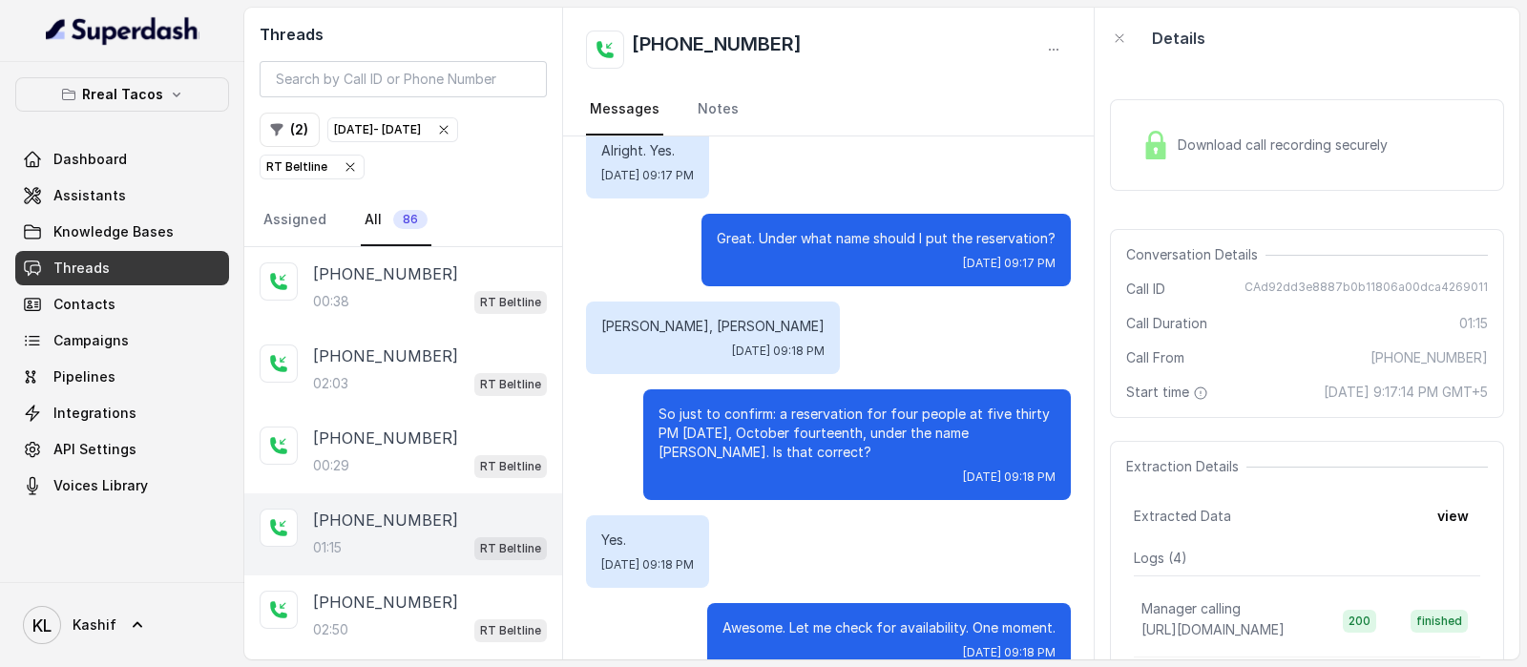
click at [1303, 145] on span "Download call recording securely" at bounding box center [1287, 145] width 218 height 19
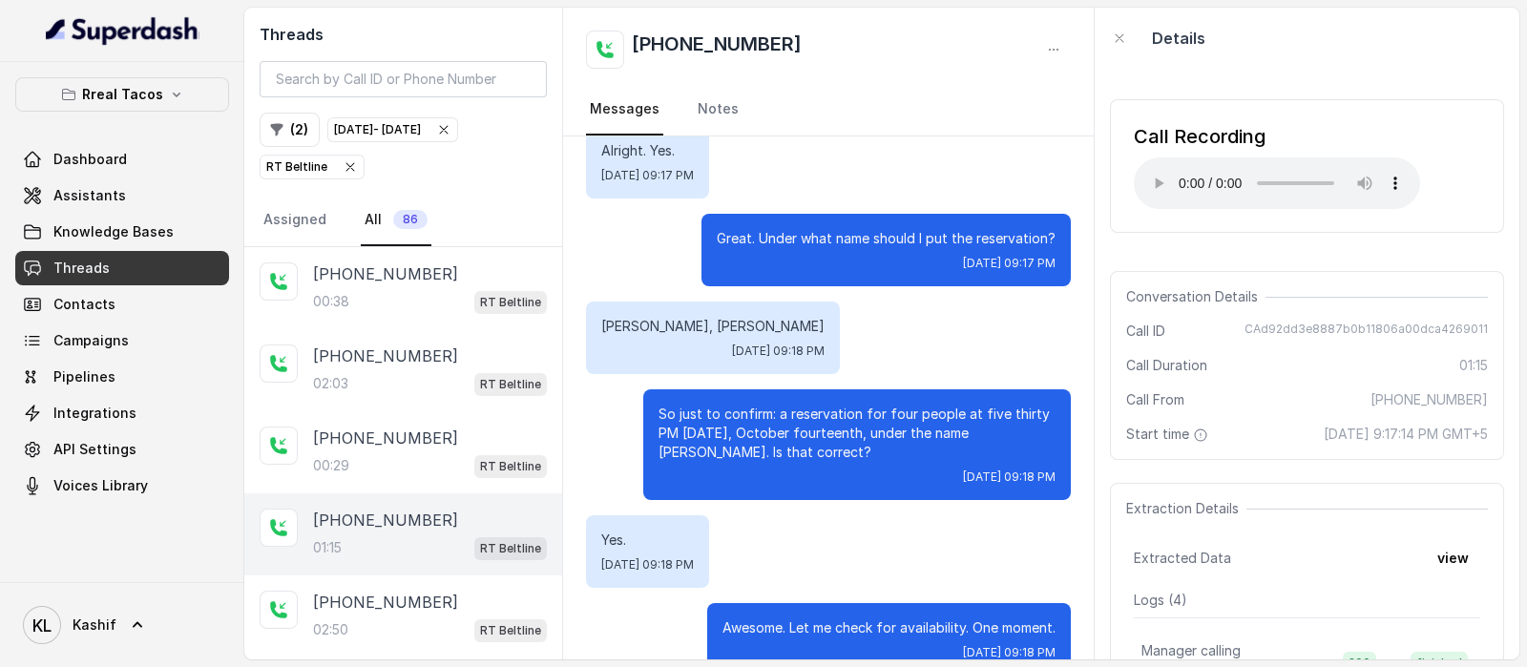
click at [1348, 100] on div "Call Recording Your browser does not support the audio element." at bounding box center [1307, 166] width 394 height 134
click at [381, 618] on div "02:50 RT Beltline" at bounding box center [430, 630] width 234 height 25
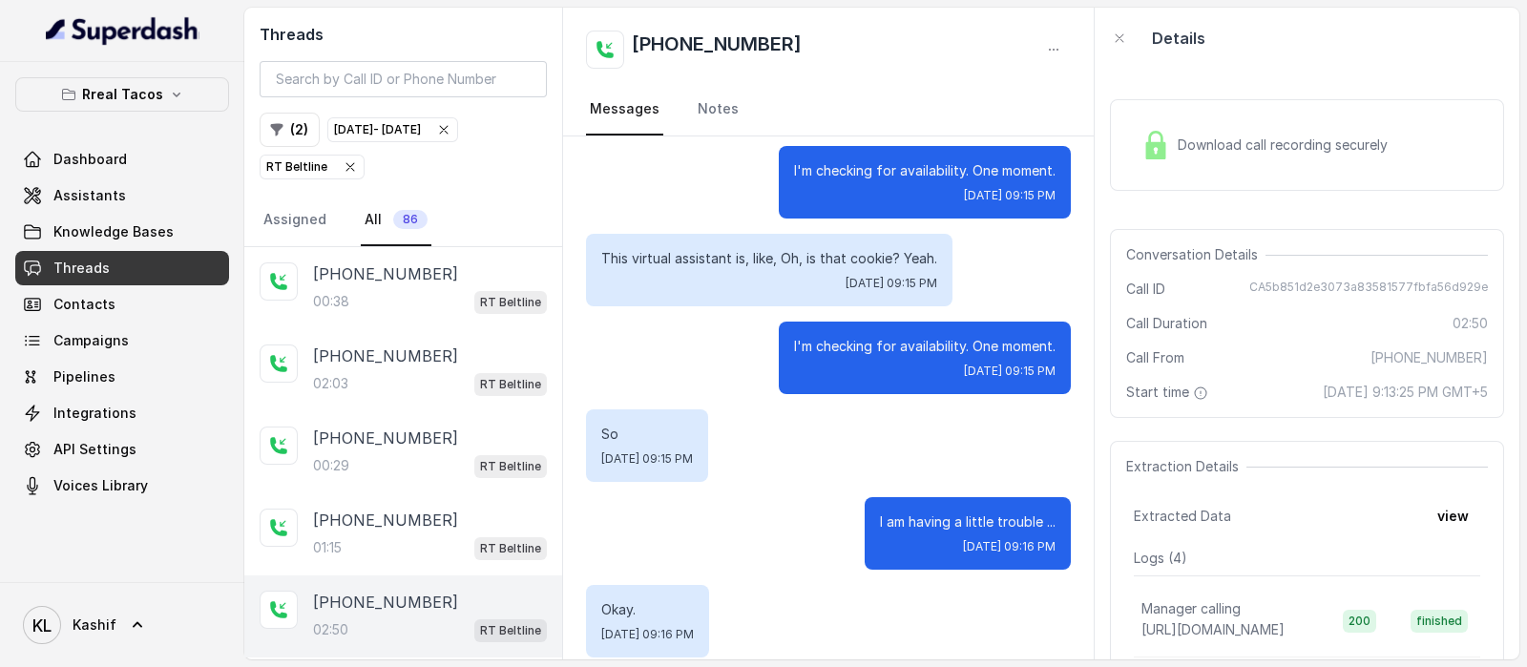
scroll to position [362, 0]
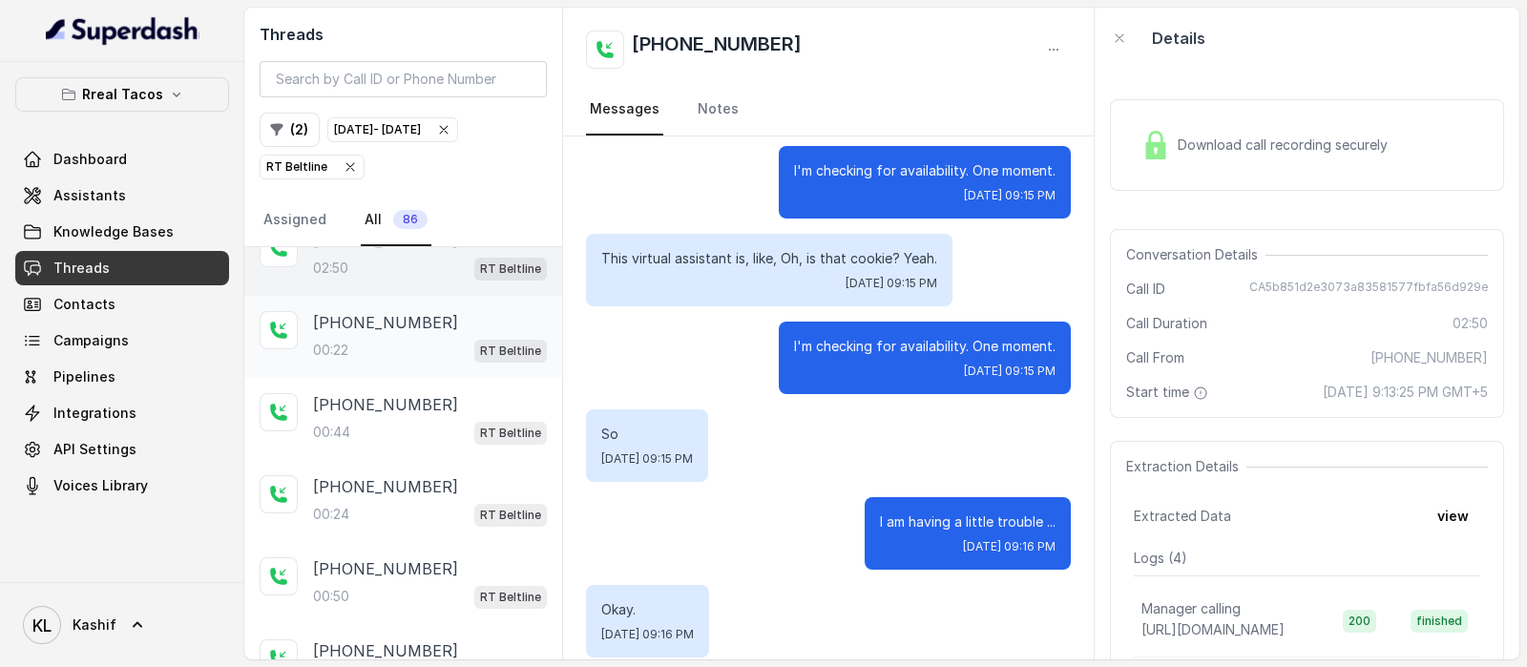
click at [395, 351] on div "00:22 RT Beltline" at bounding box center [430, 350] width 234 height 25
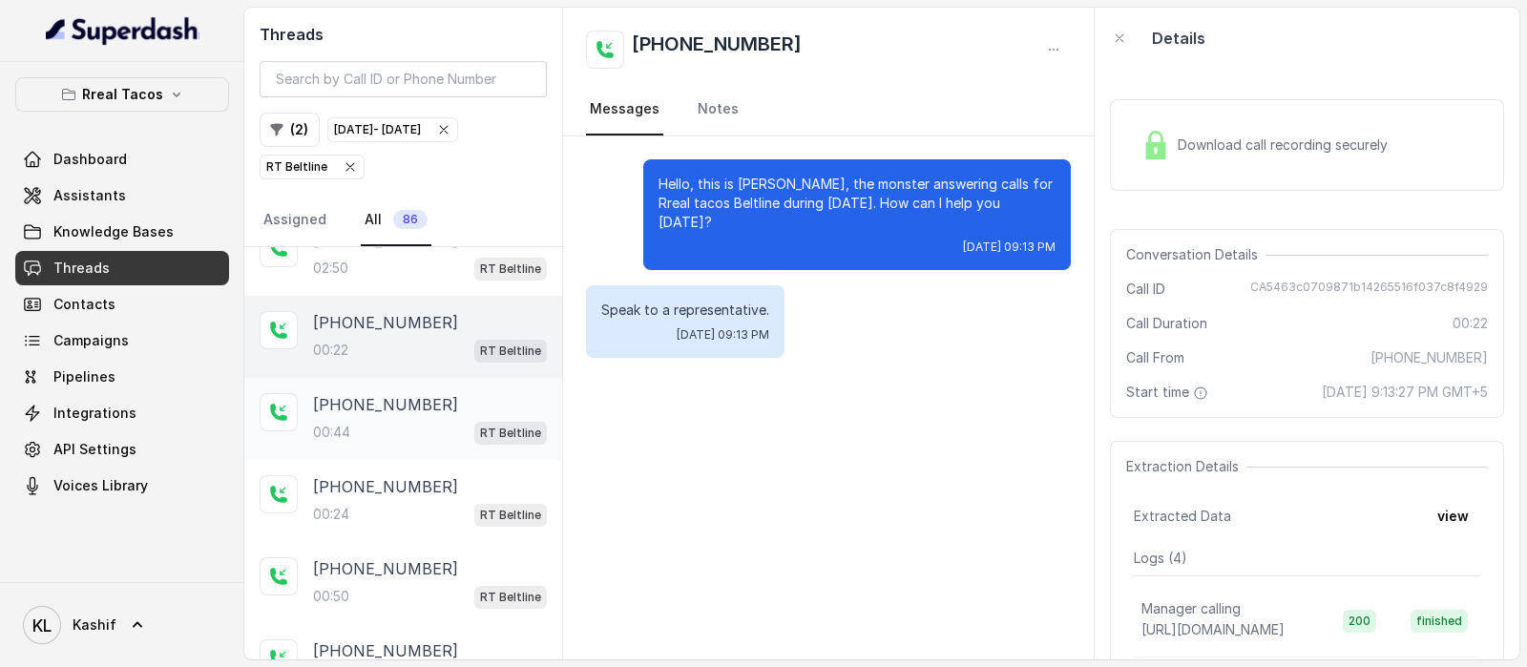
click at [383, 393] on p "[PHONE_NUMBER]" at bounding box center [385, 404] width 145 height 23
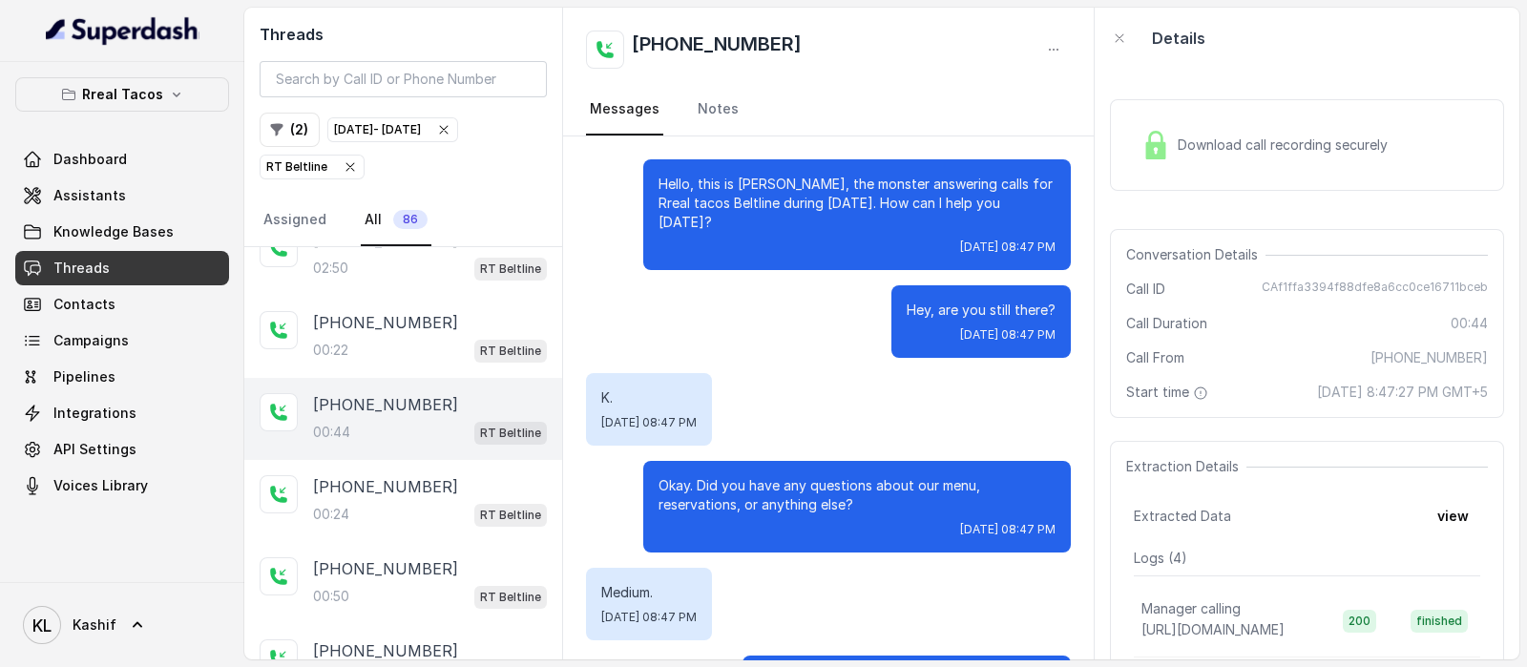
click at [1255, 164] on div "Download call recording securely" at bounding box center [1265, 145] width 262 height 44
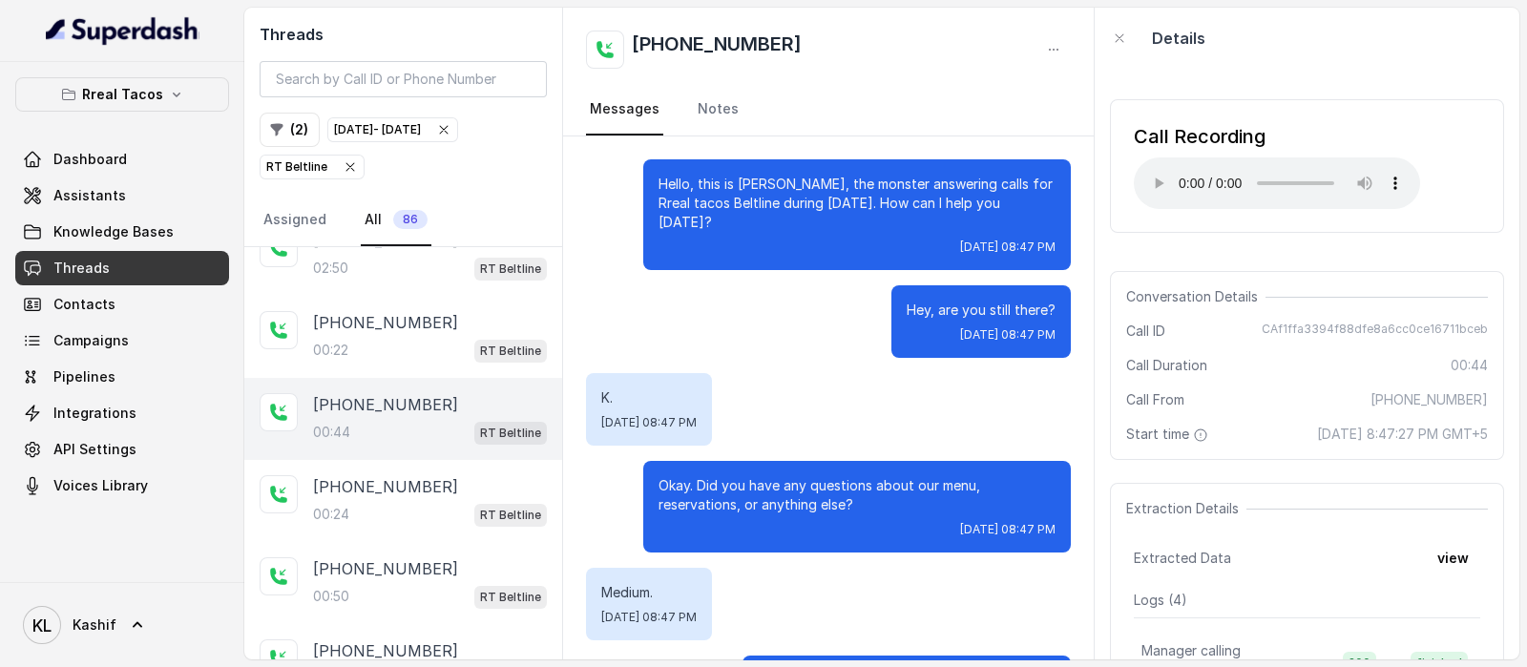
click at [1360, 72] on div "Call Recording Your browser does not support the audio element. Conversation De…" at bounding box center [1307, 364] width 425 height 591
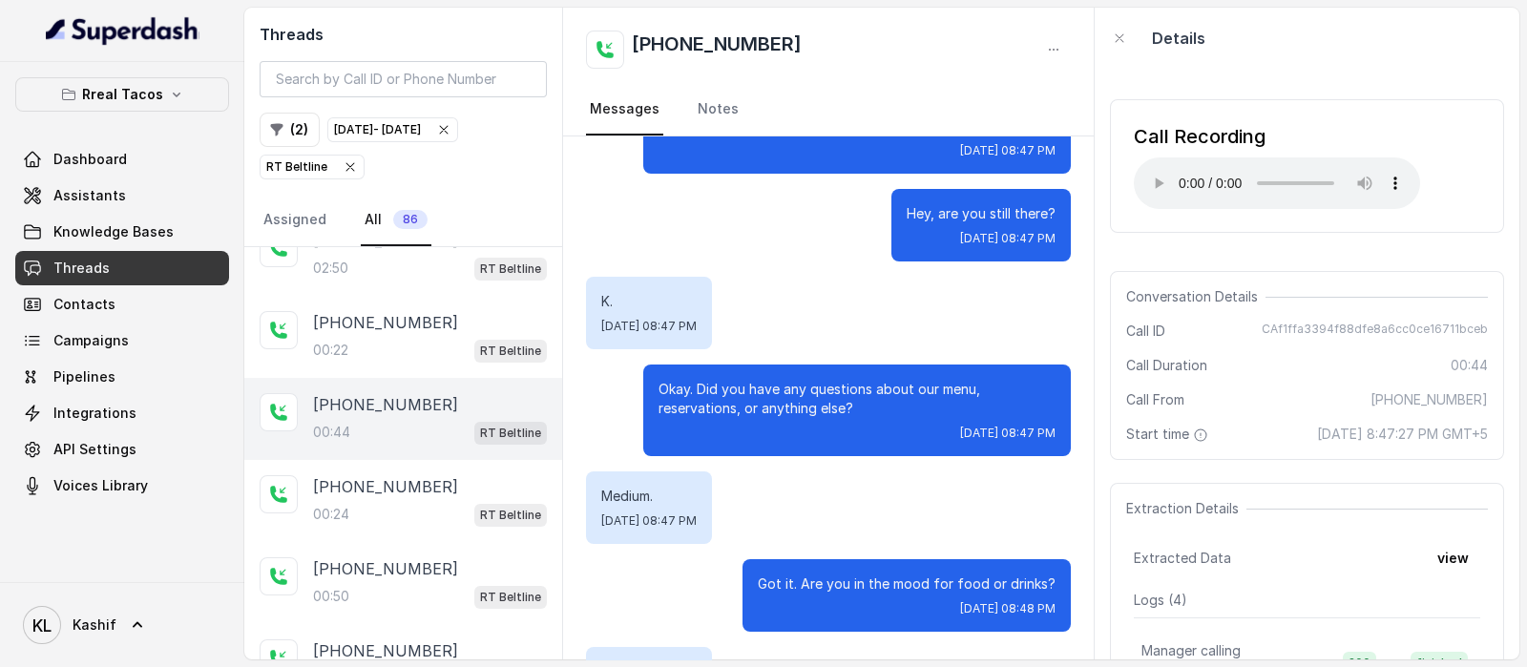
scroll to position [247, 0]
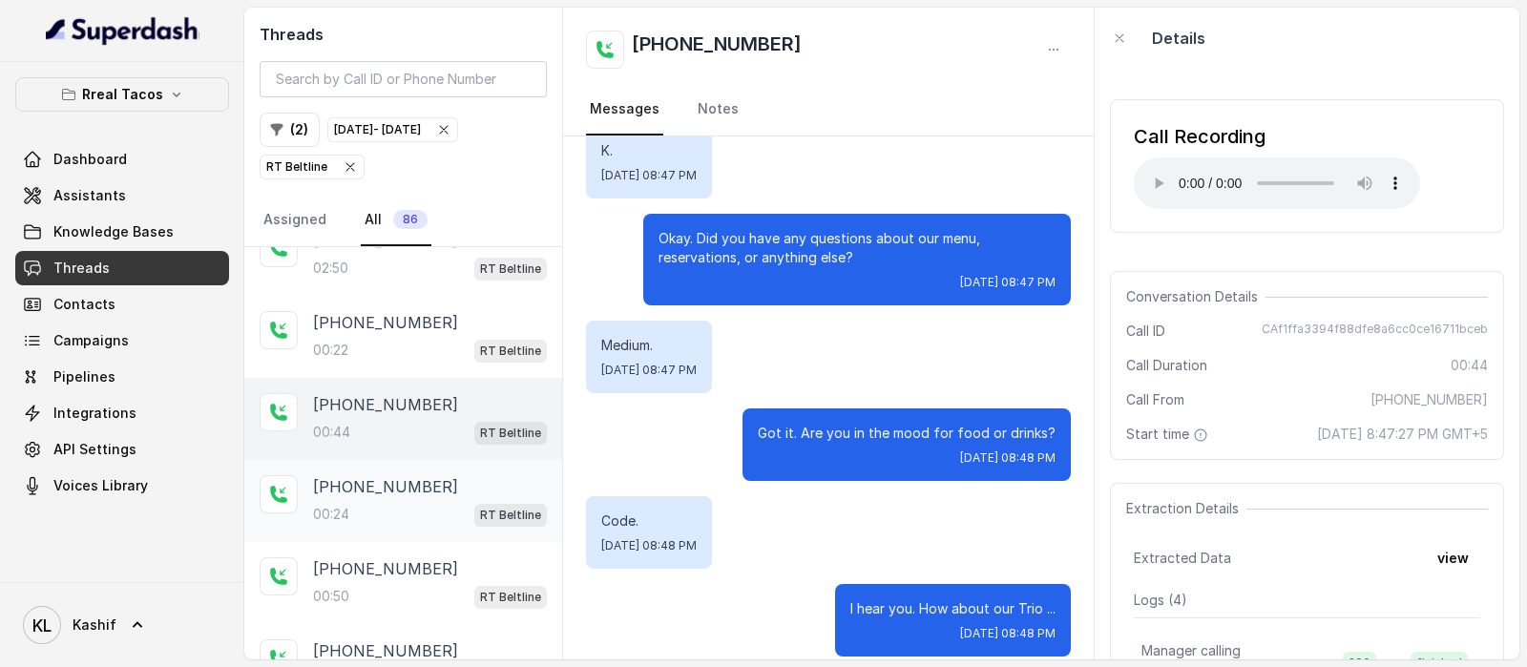
click at [368, 511] on div "00:24 RT Beltline" at bounding box center [430, 514] width 234 height 25
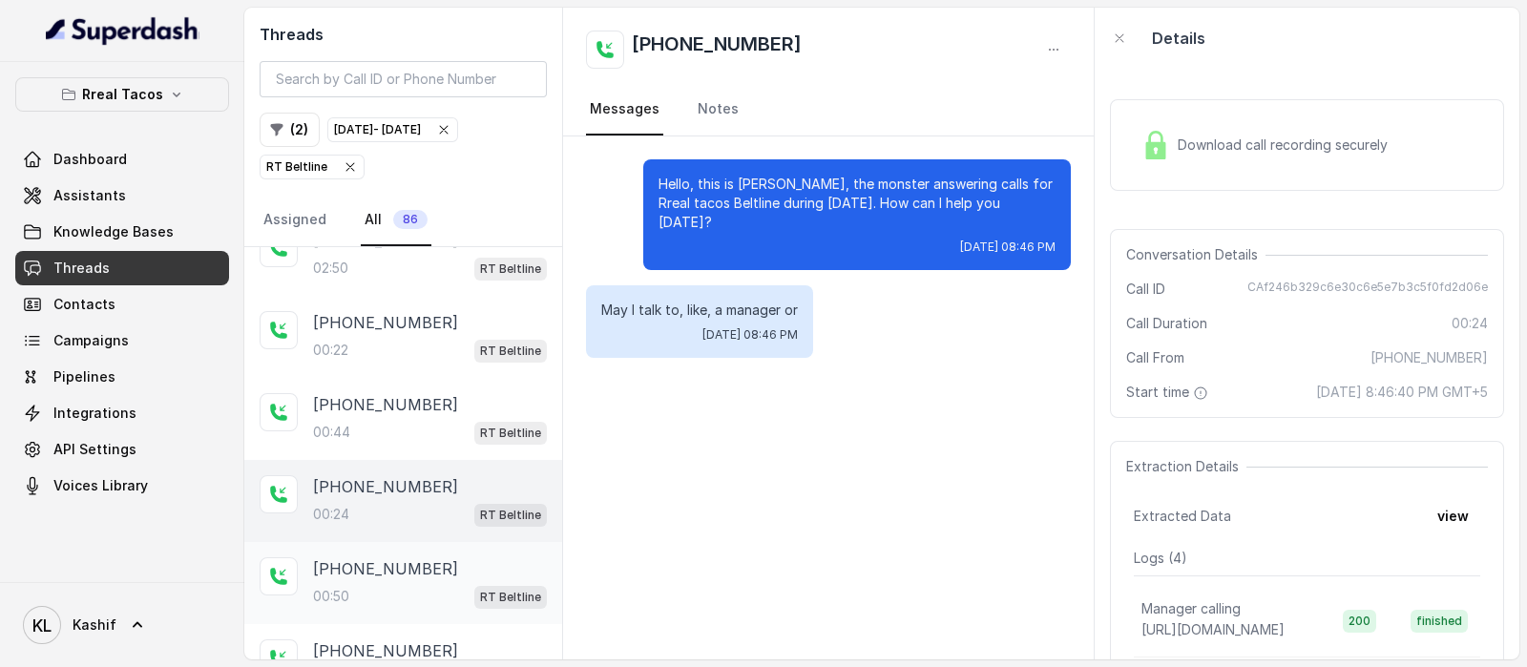
click at [367, 586] on div "00:50 RT Beltline" at bounding box center [430, 596] width 234 height 25
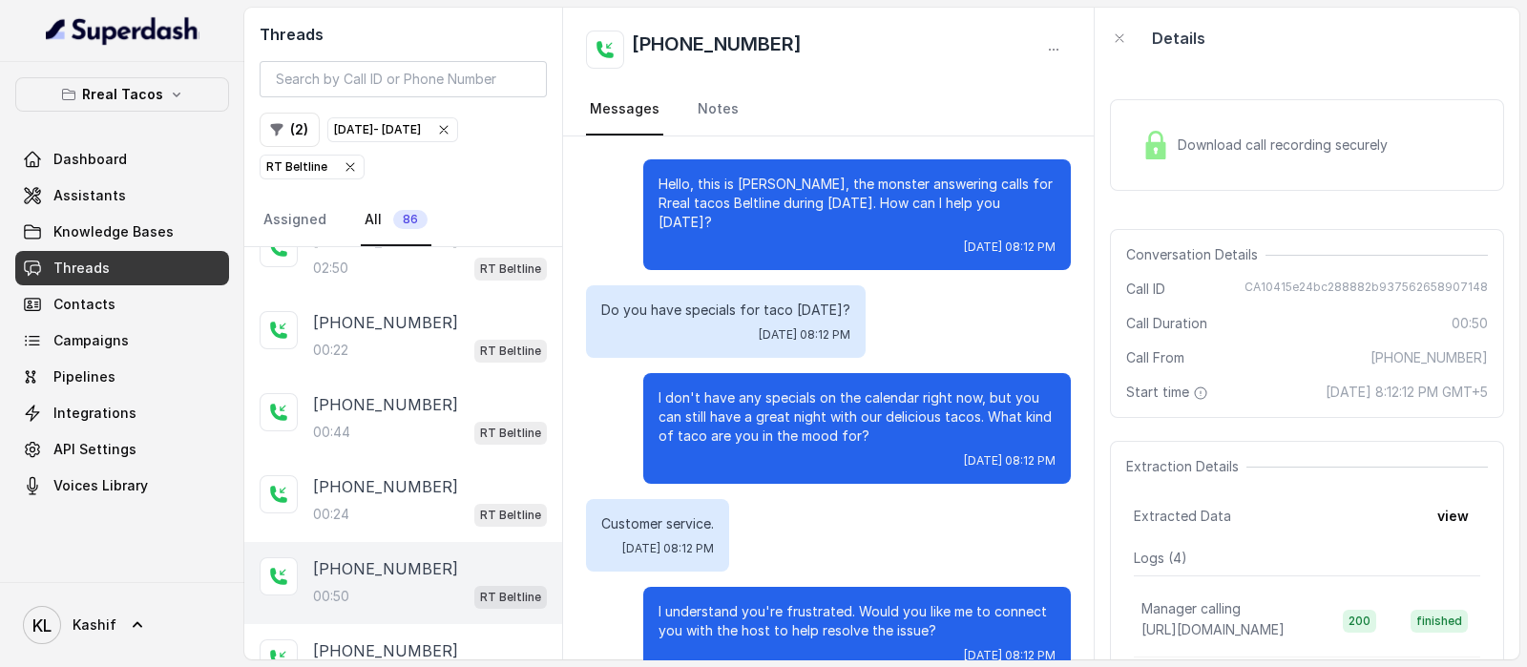
scroll to position [198, 0]
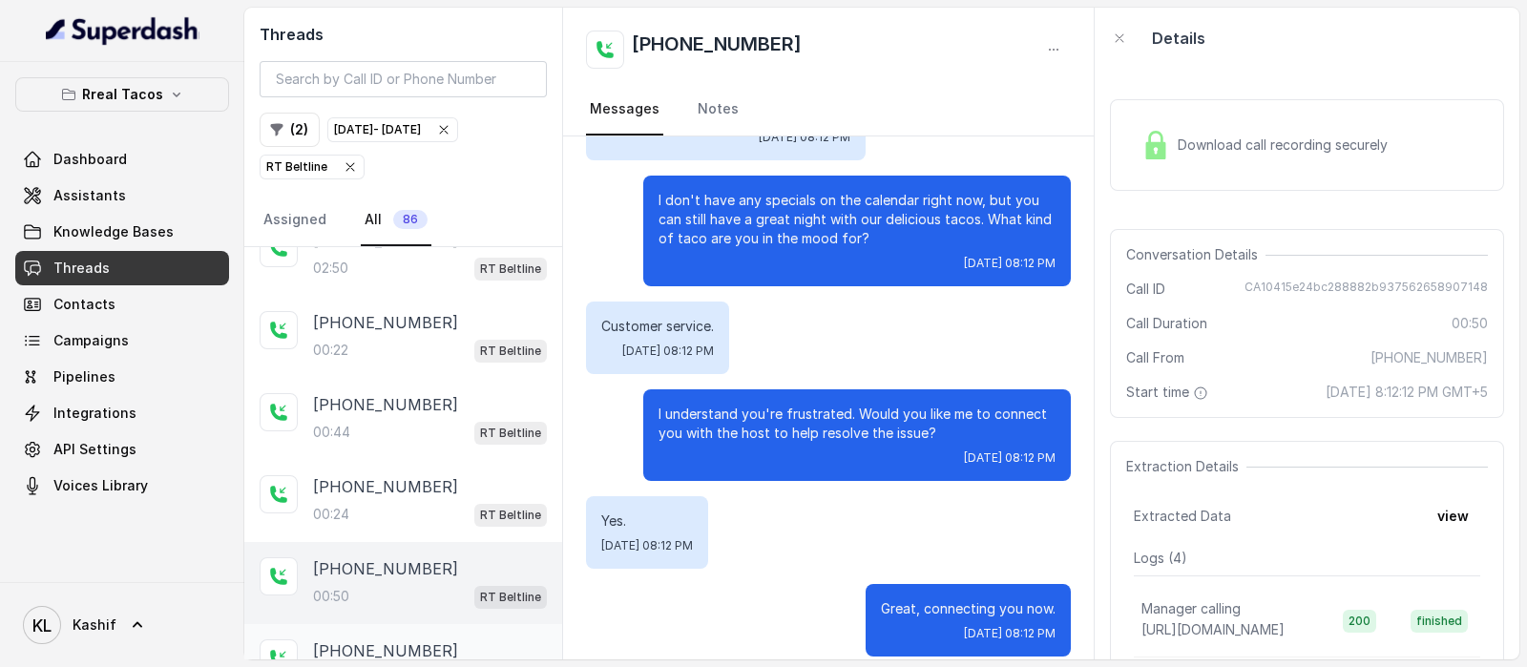
click at [366, 624] on div "[PHONE_NUMBER]:13 RT Beltline" at bounding box center [403, 665] width 318 height 82
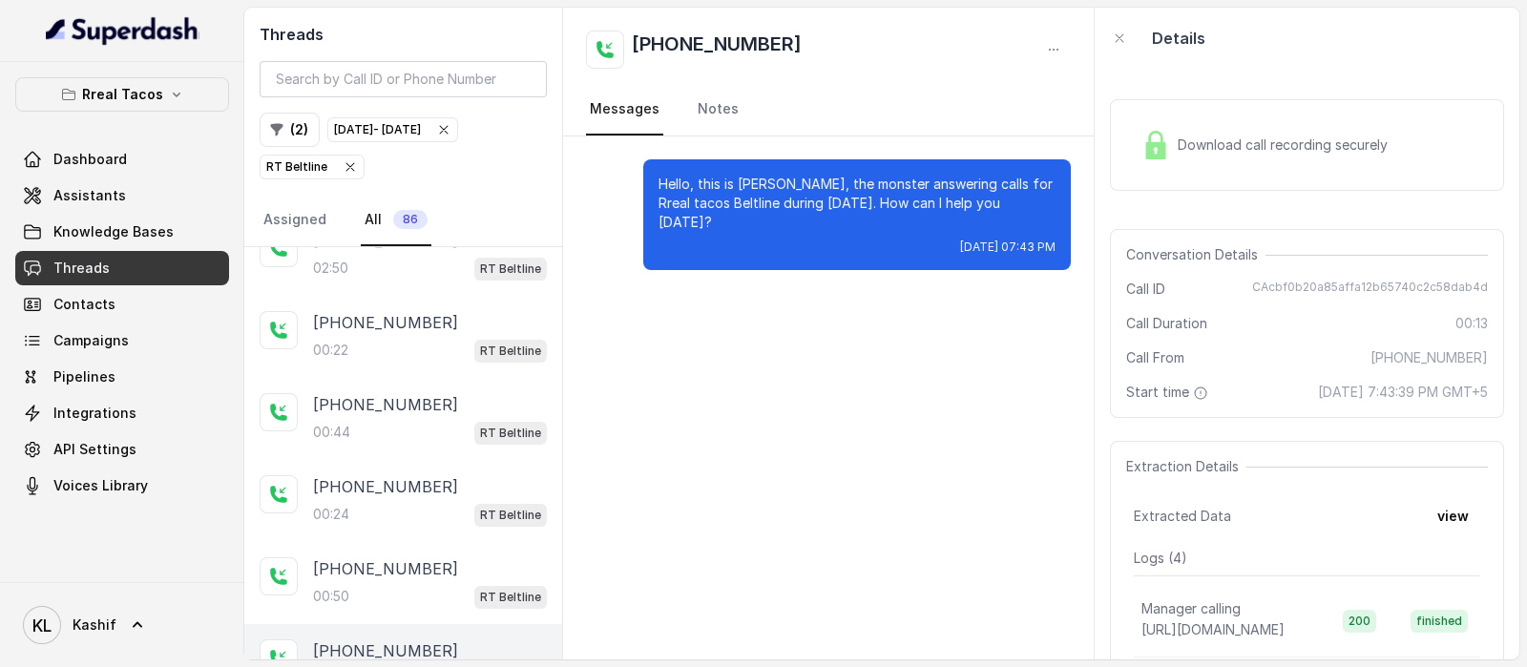
scroll to position [453, 0]
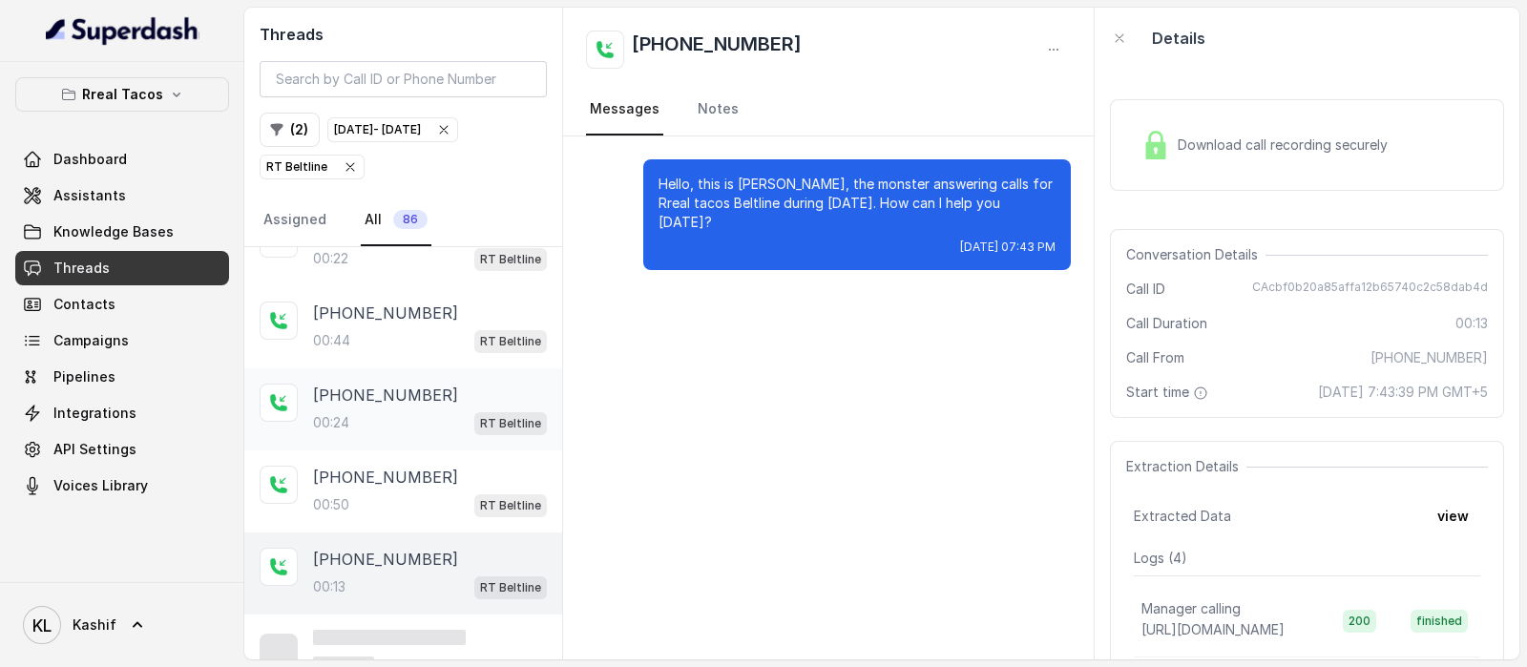
click at [387, 400] on div "[PHONE_NUMBER]:24 RT Beltline" at bounding box center [430, 410] width 234 height 52
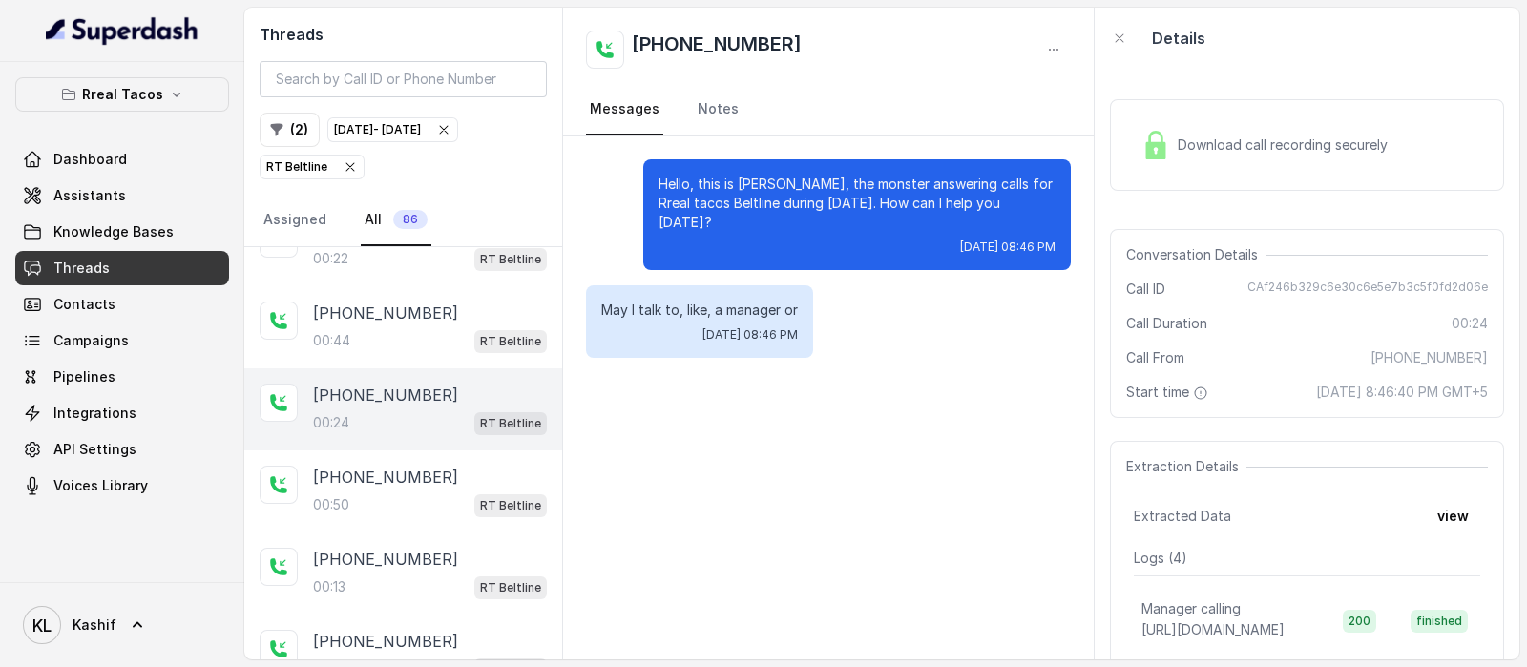
scroll to position [815, 0]
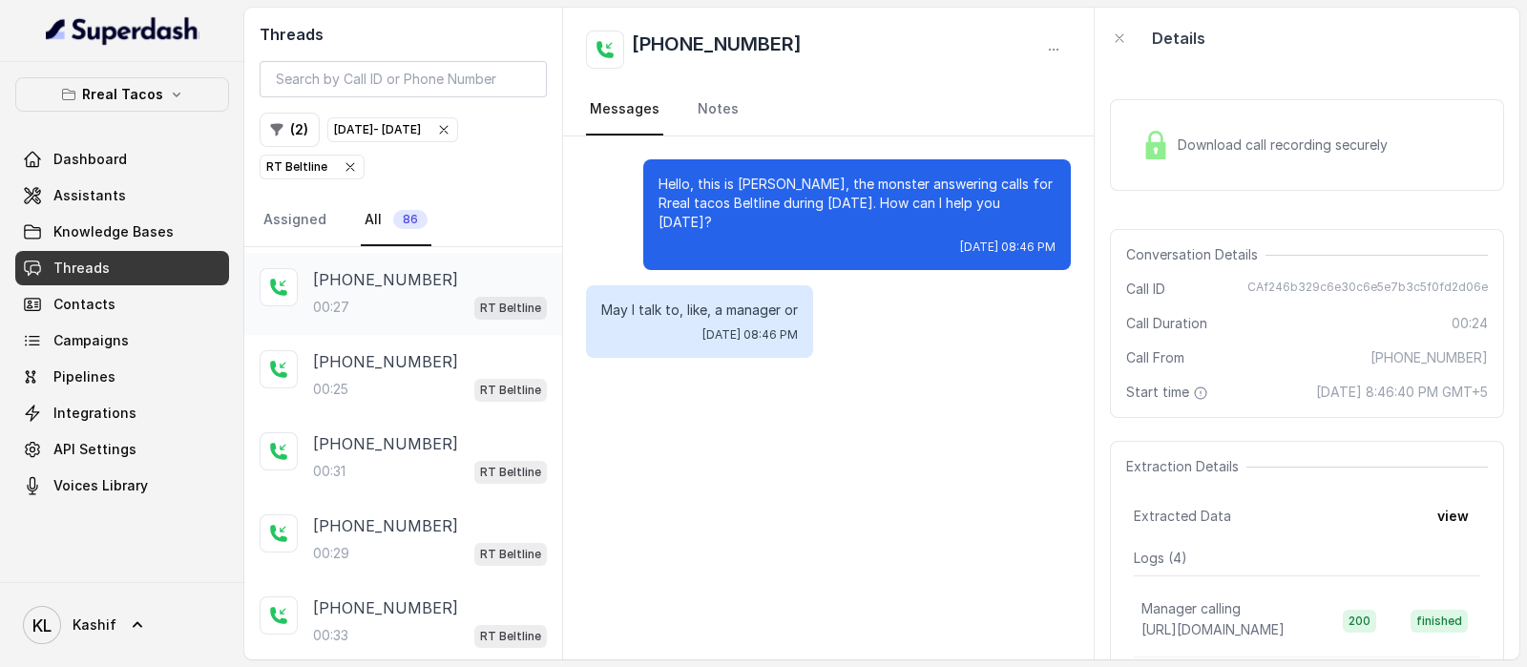
click at [389, 295] on div "00:27 RT Beltline" at bounding box center [430, 307] width 234 height 25
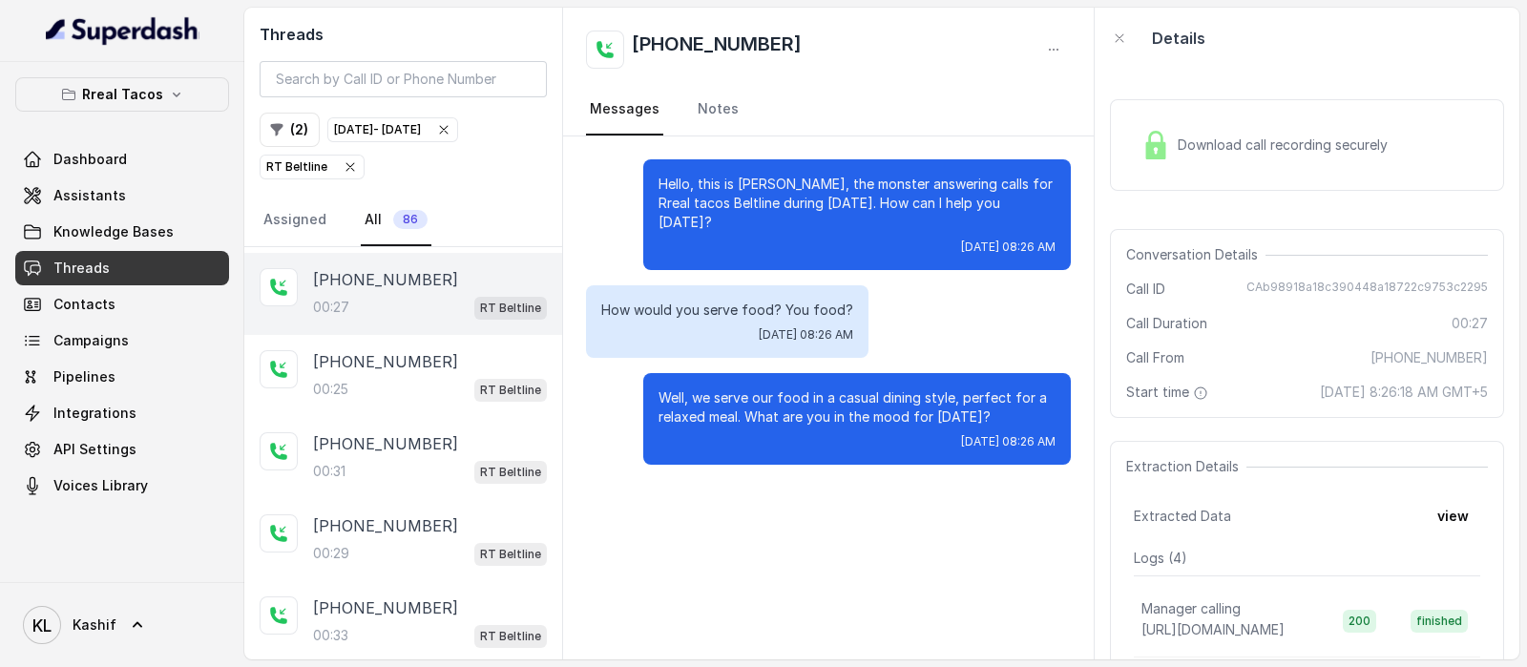
click at [1211, 170] on div "Download call recording securely" at bounding box center [1307, 145] width 394 height 92
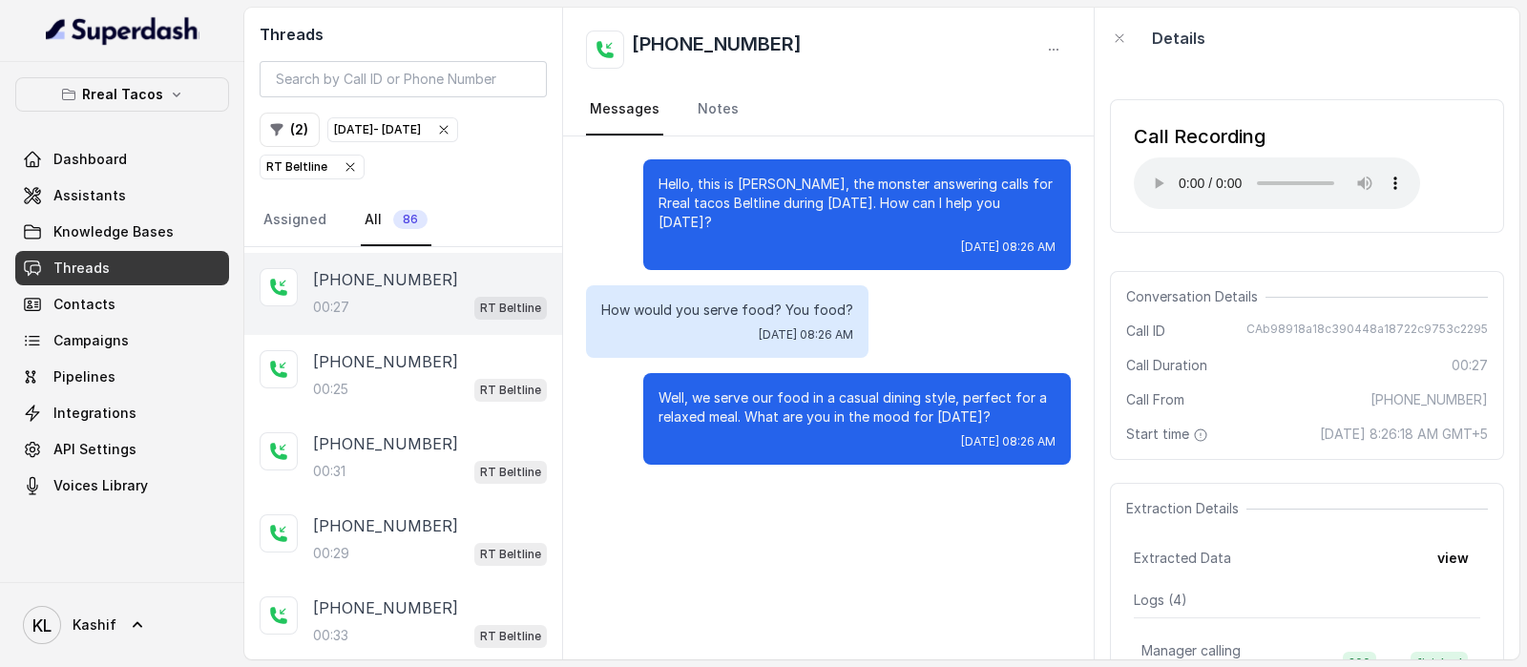
click at [1340, 118] on div "Call Recording Your browser does not support the audio element." at bounding box center [1307, 166] width 394 height 134
click at [1348, 102] on div "Call Recording Your browser does not support the audio element." at bounding box center [1307, 166] width 394 height 134
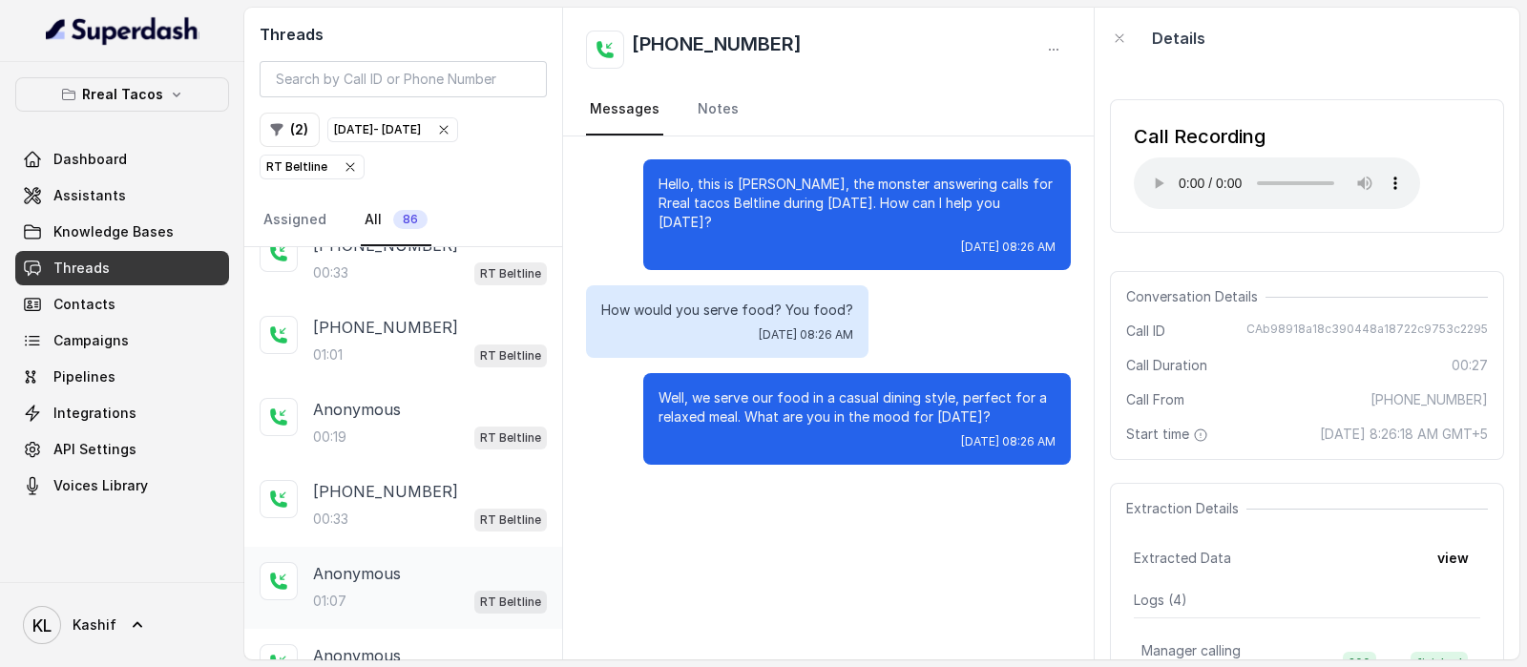
click at [382, 562] on p "Anonymous" at bounding box center [357, 573] width 88 height 23
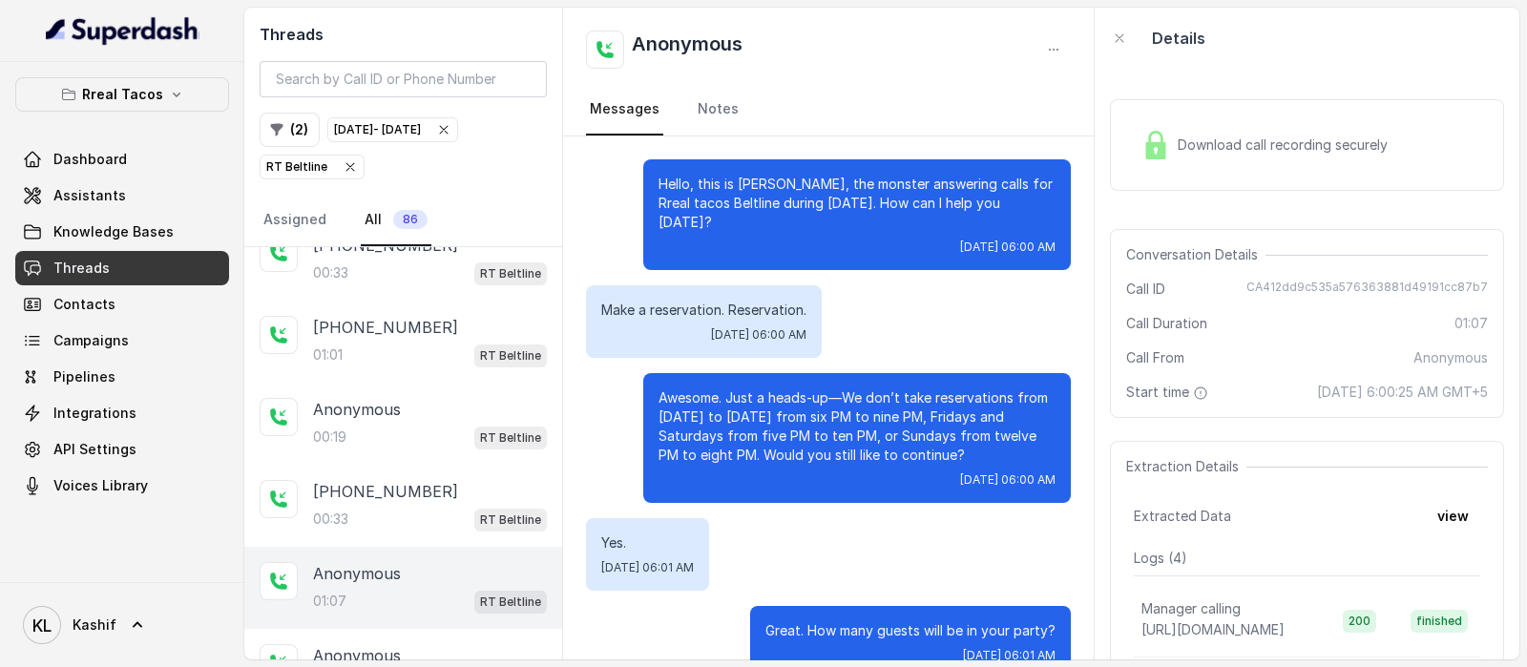
click at [1303, 287] on span "CA412dd9c535a576363881d49191cc87b7" at bounding box center [1367, 289] width 241 height 19
copy span "CA412dd9c535a576363881d49191cc87b7"
click at [346, 168] on icon "button" at bounding box center [350, 167] width 8 height 8
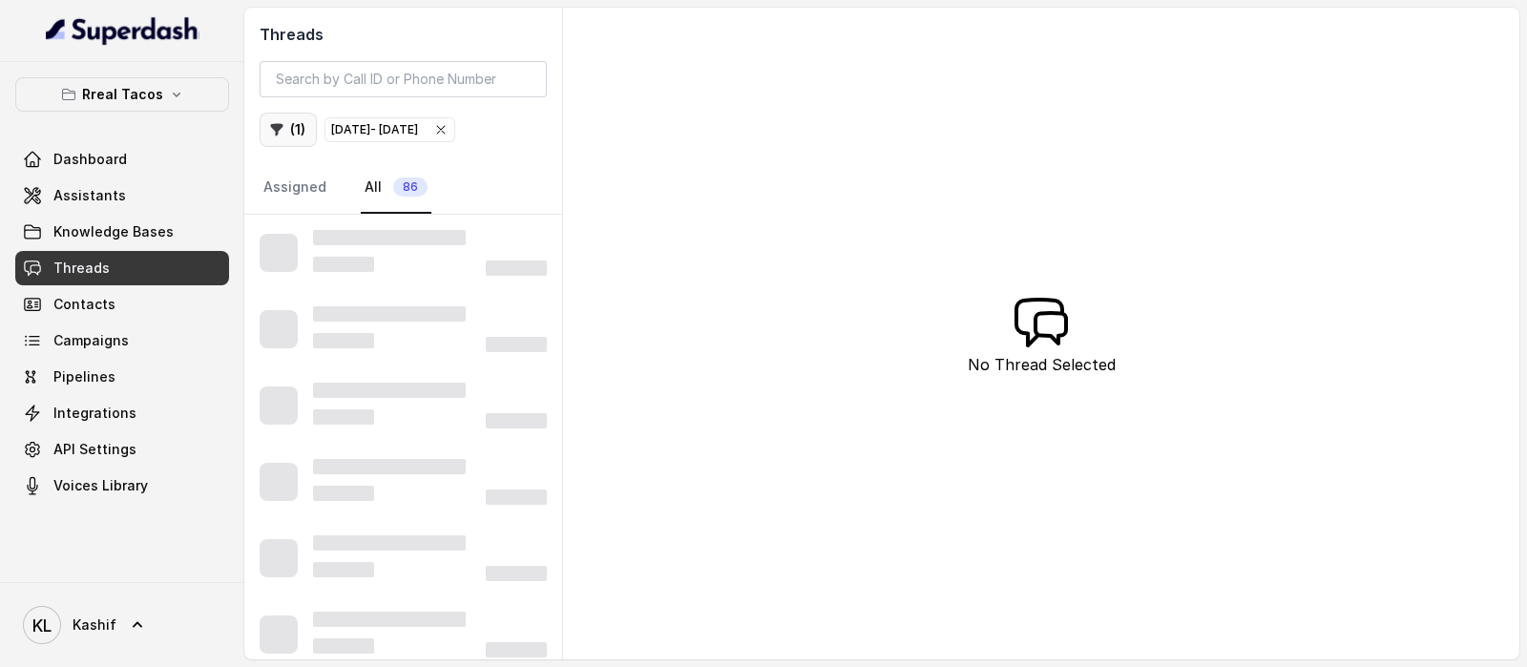
click at [291, 144] on button "( 1 )" at bounding box center [288, 130] width 57 height 34
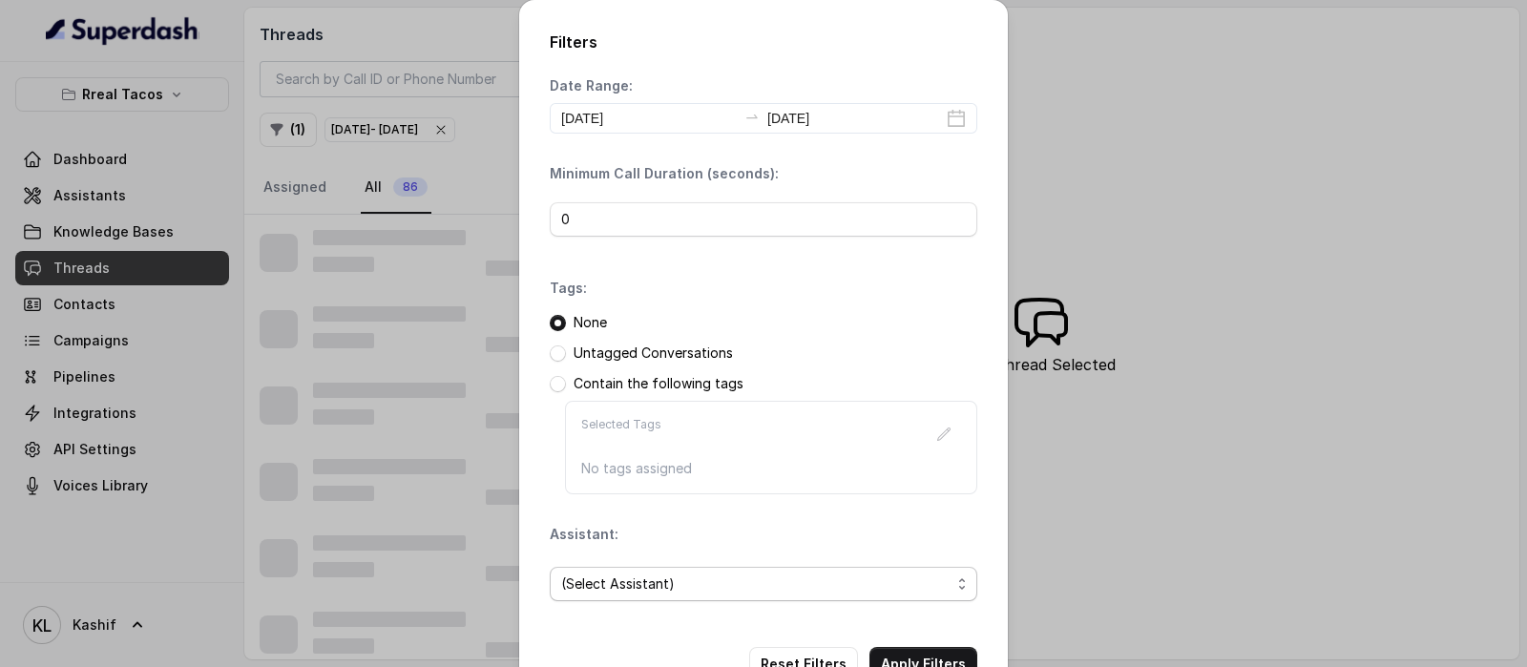
click at [636, 581] on span "(Select Assistant)" at bounding box center [755, 584] width 389 height 23
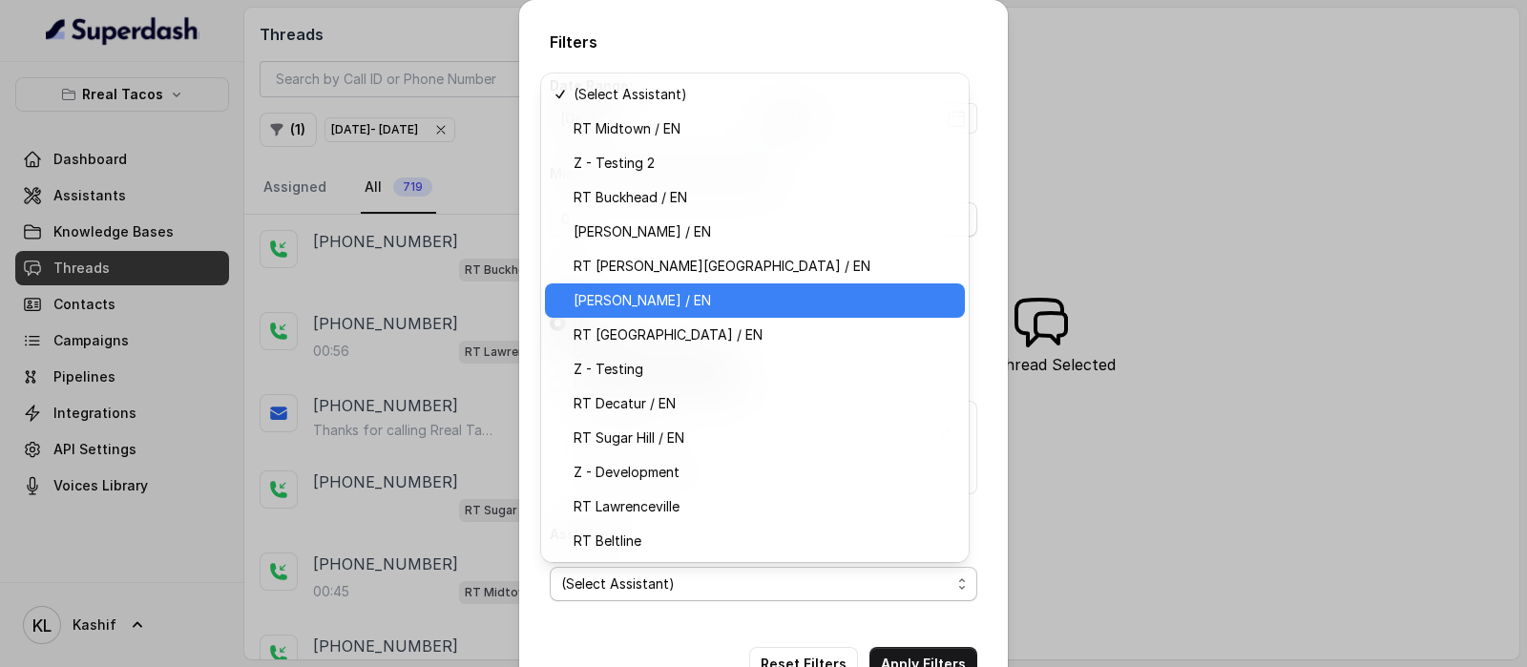
click at [797, 304] on span "[PERSON_NAME] / EN" at bounding box center [764, 300] width 380 height 23
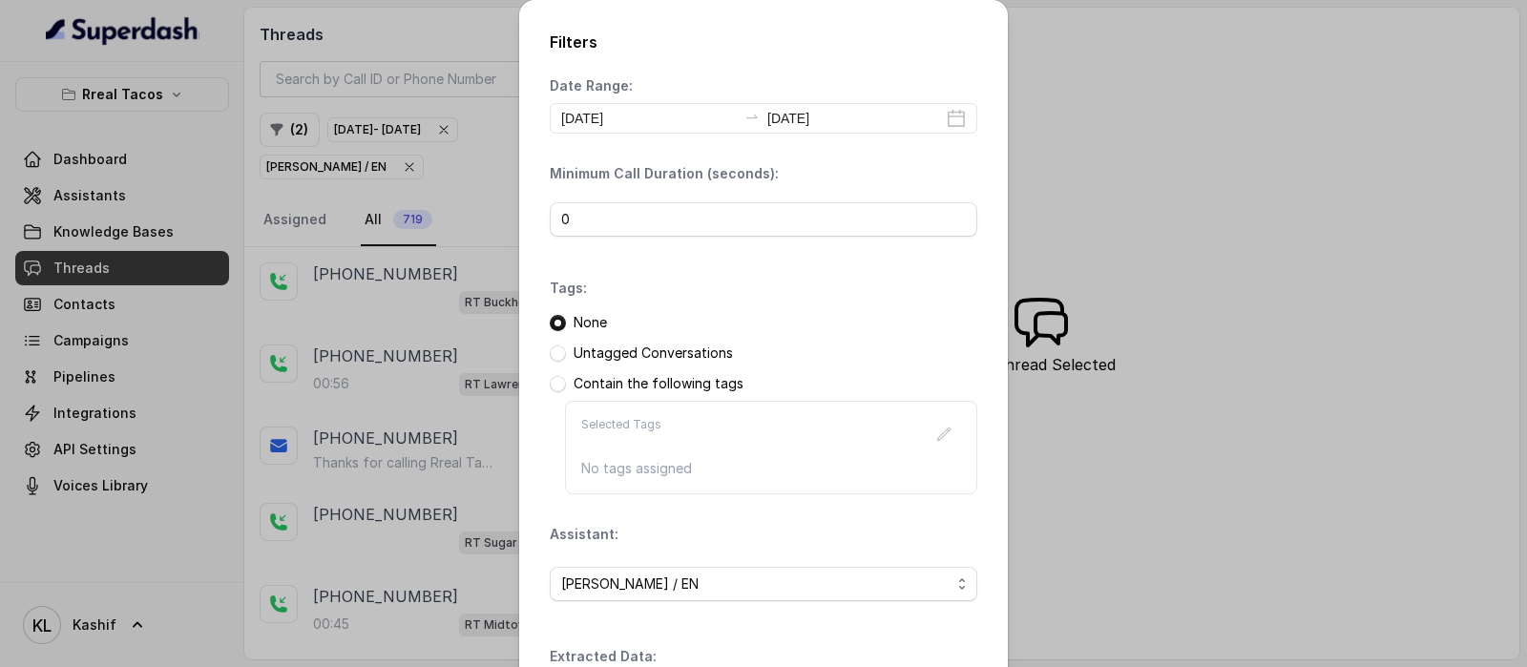
click at [933, 652] on div "Extracted Data: Add" at bounding box center [764, 677] width 428 height 61
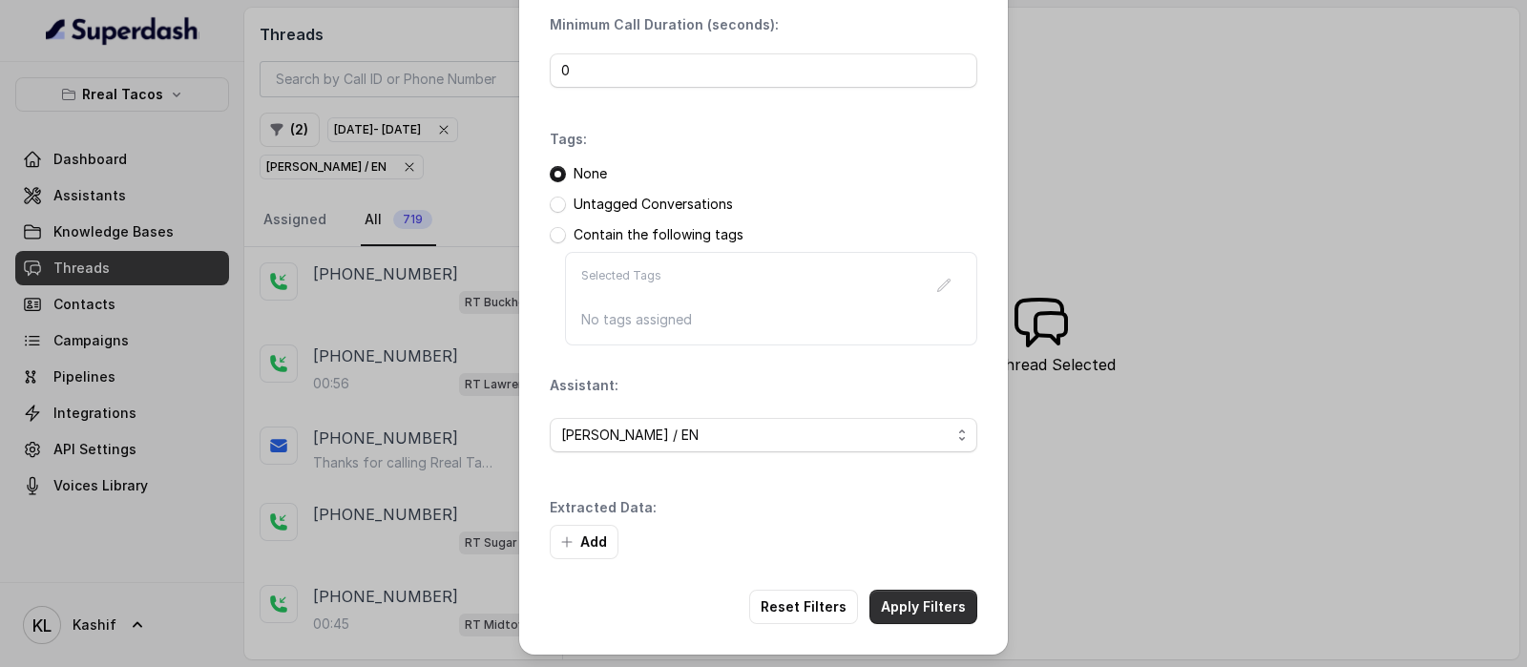
click at [935, 598] on button "Apply Filters" at bounding box center [924, 607] width 108 height 34
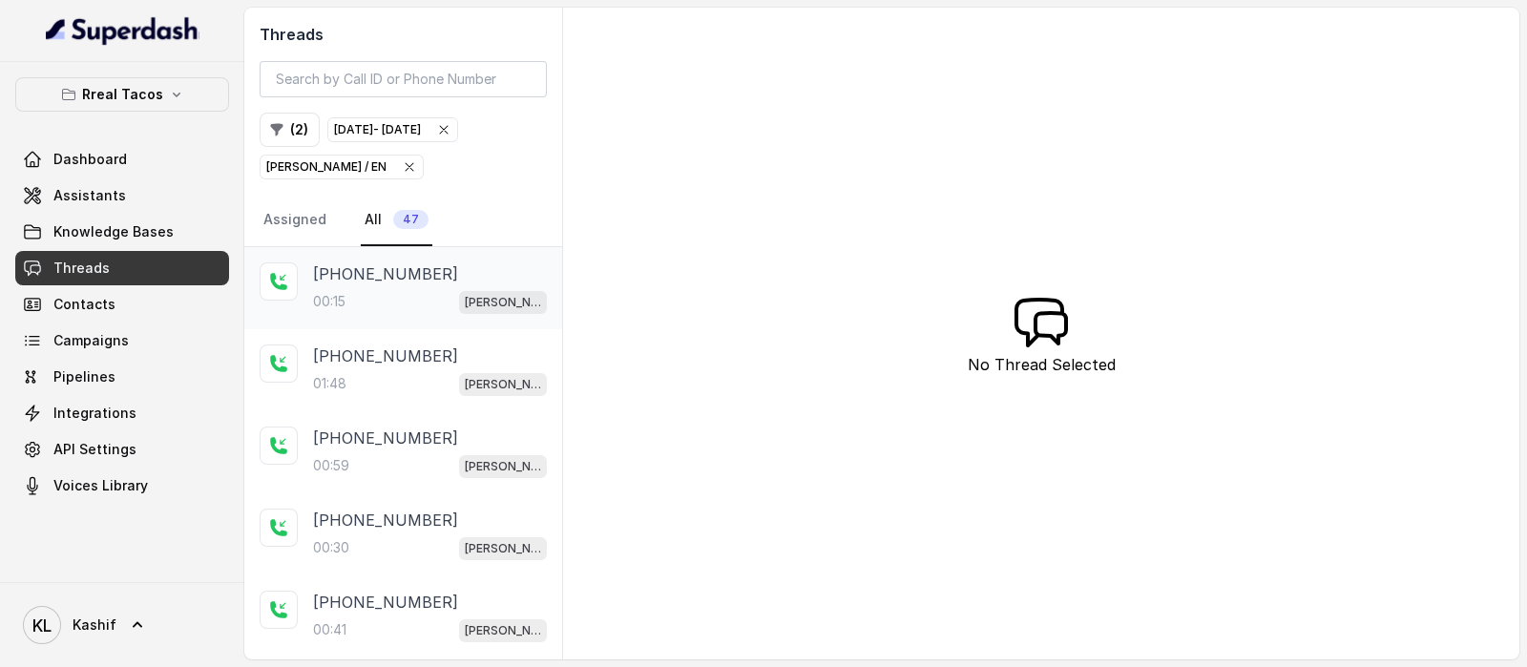
click at [367, 295] on div "00:15 [PERSON_NAME] / EN" at bounding box center [430, 301] width 234 height 25
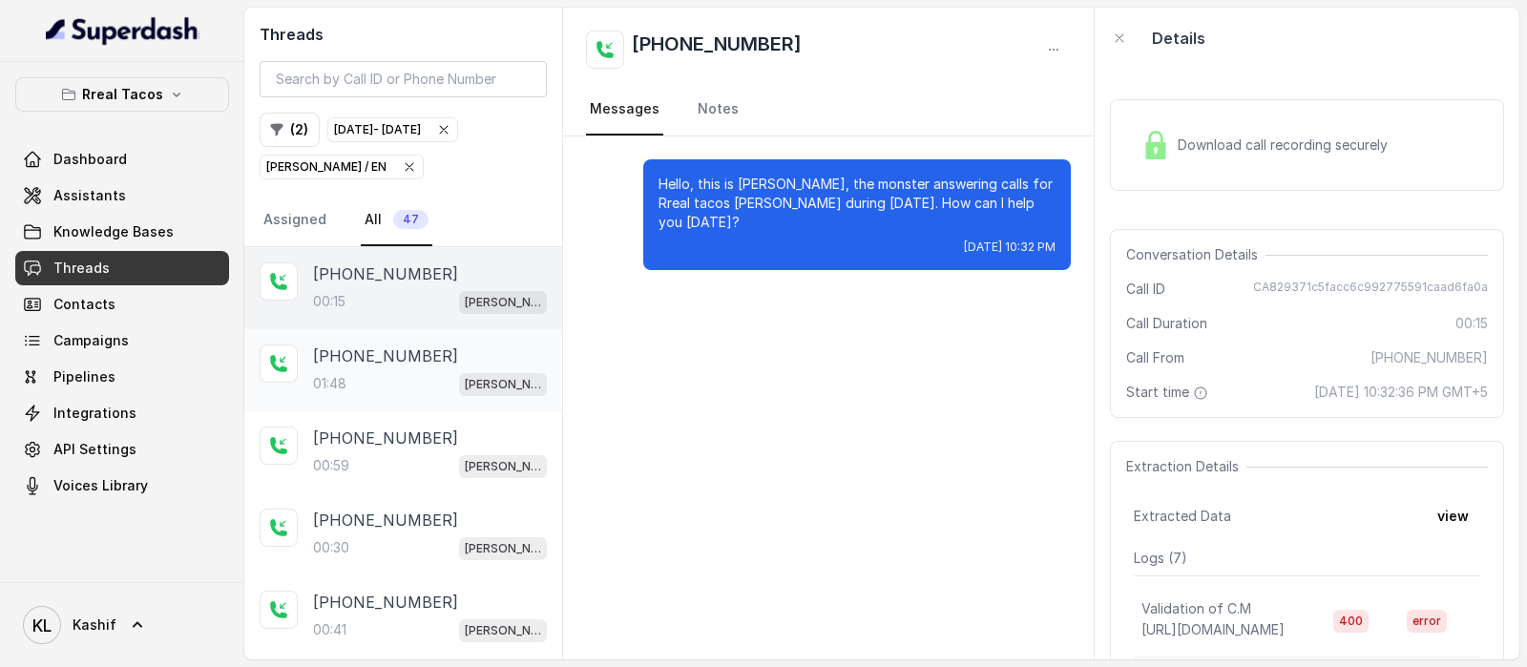
click at [403, 387] on div "01:48 [PERSON_NAME] / EN" at bounding box center [430, 383] width 234 height 25
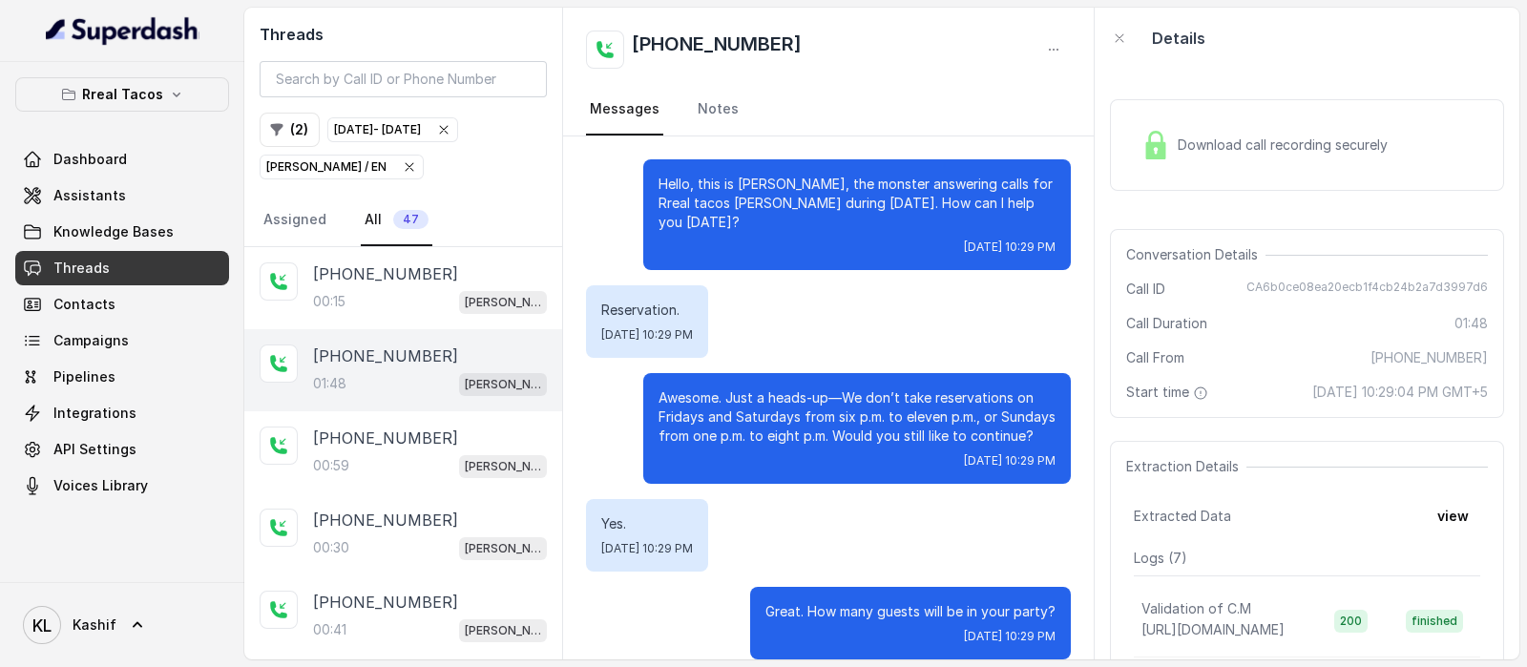
scroll to position [1064, 0]
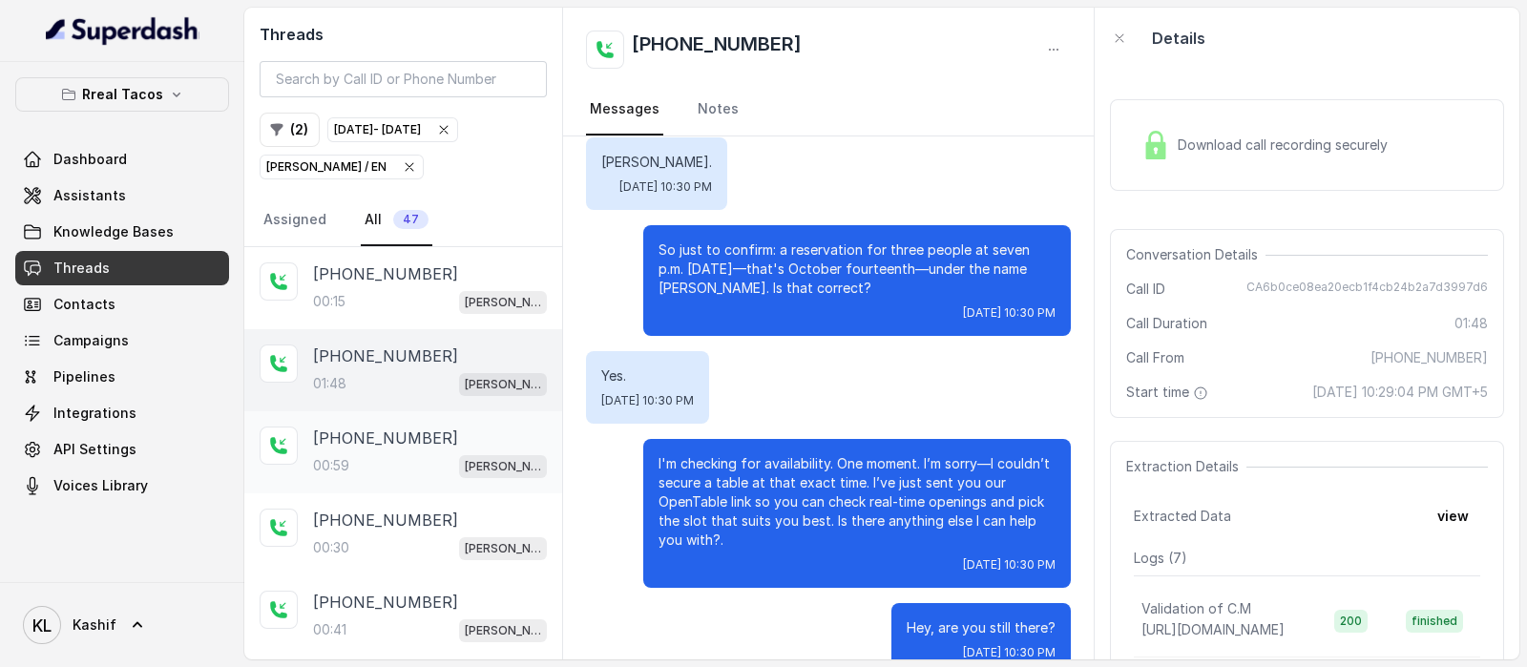
click at [350, 437] on p "[PHONE_NUMBER]" at bounding box center [385, 438] width 145 height 23
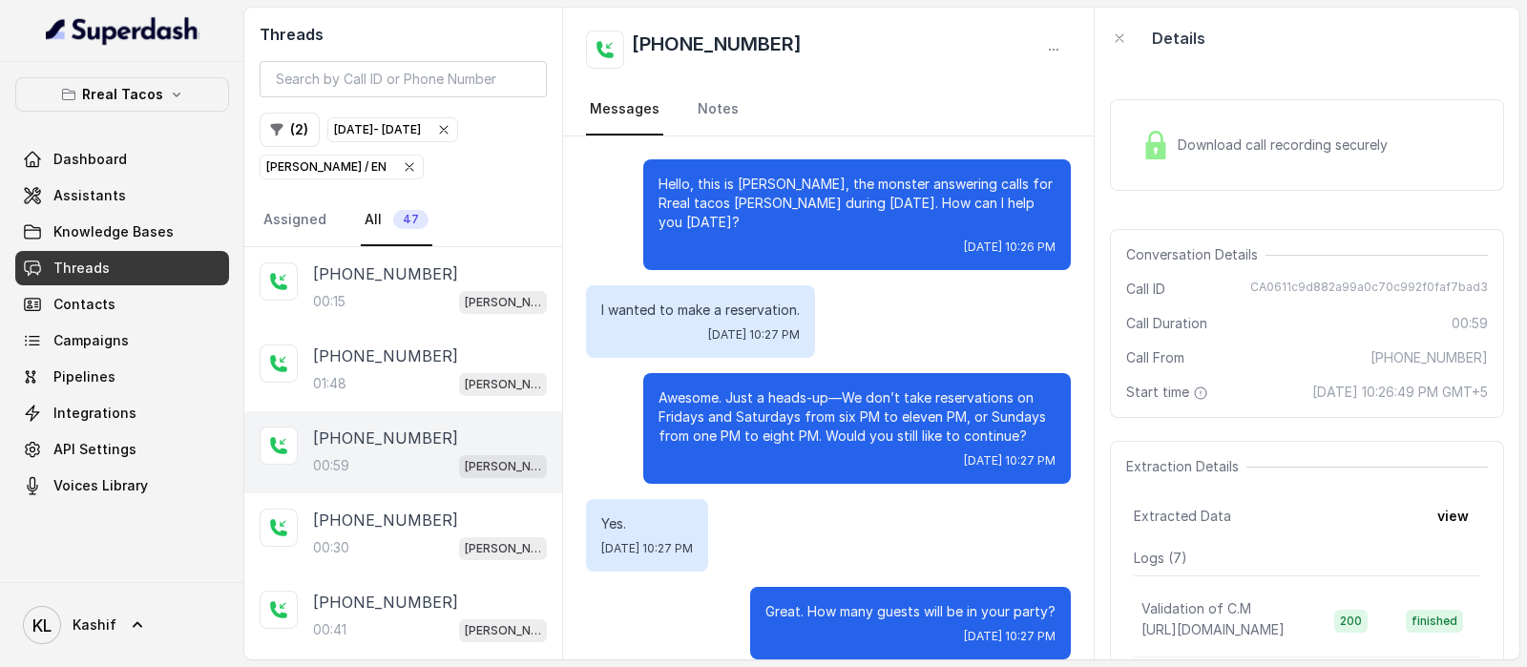
scroll to position [373, 0]
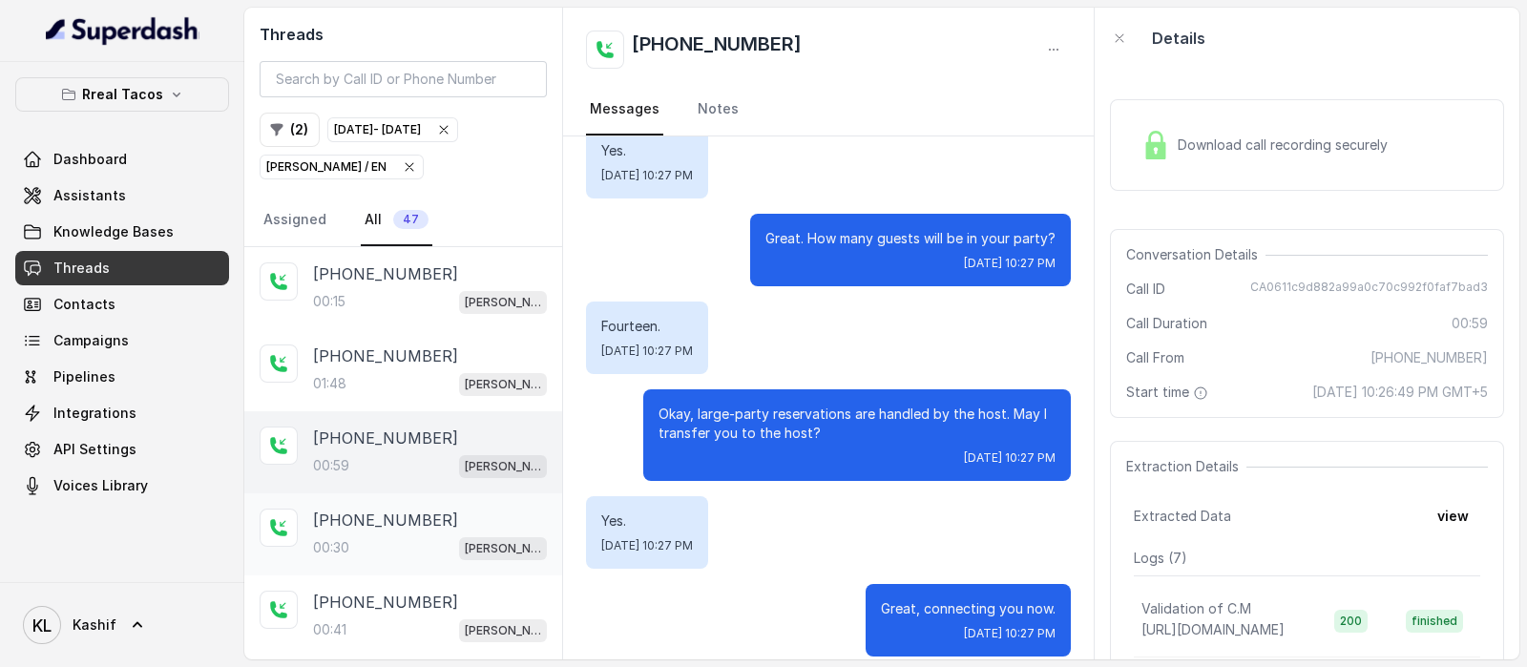
click at [346, 525] on p "[PHONE_NUMBER]" at bounding box center [385, 520] width 145 height 23
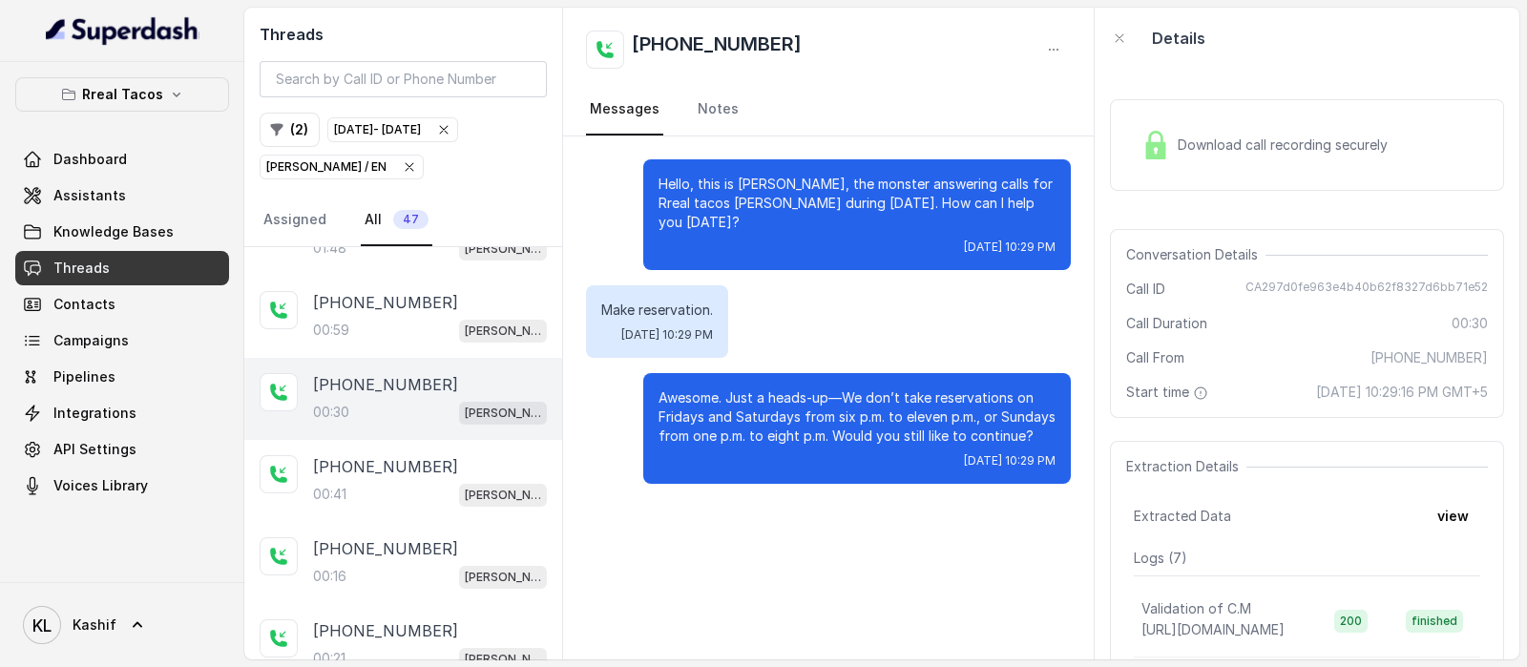
scroll to position [136, 0]
click at [346, 466] on p "[PHONE_NUMBER]" at bounding box center [385, 465] width 145 height 23
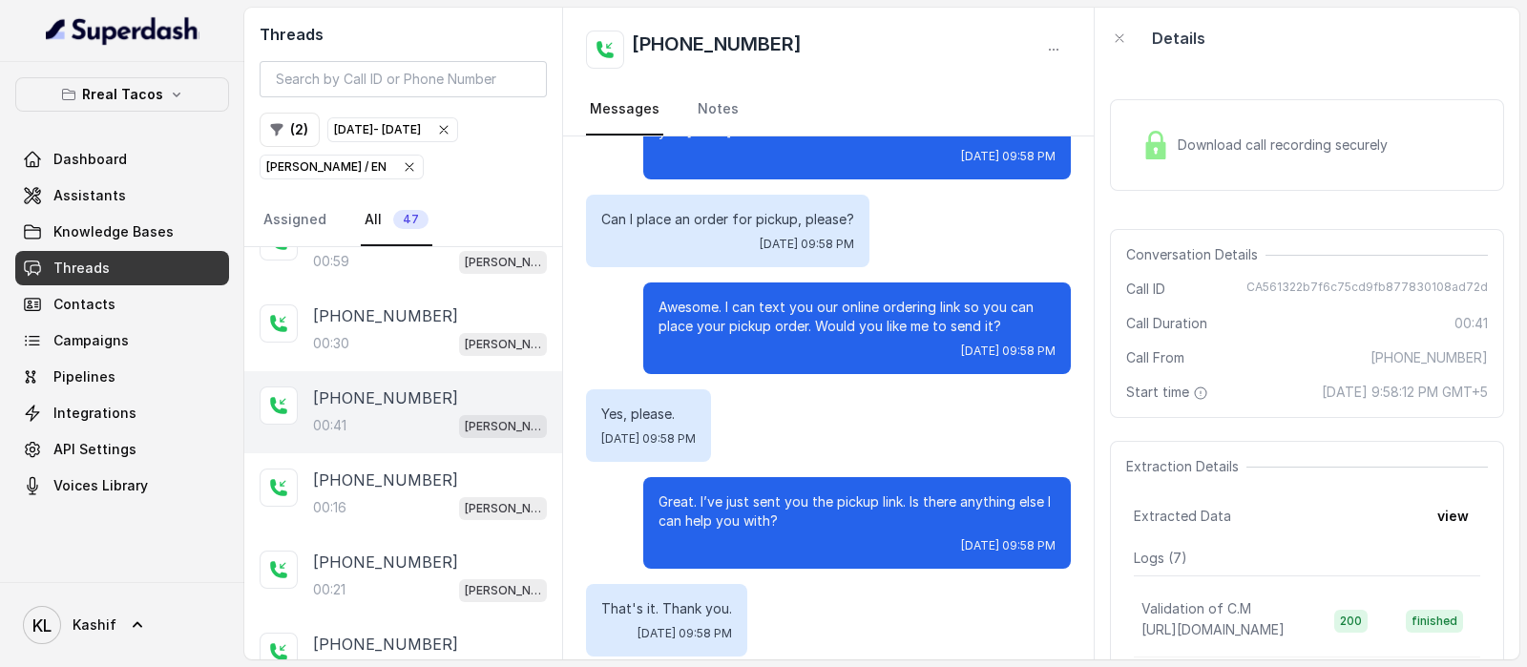
scroll to position [208, 0]
click at [337, 494] on p "00:16" at bounding box center [329, 503] width 33 height 19
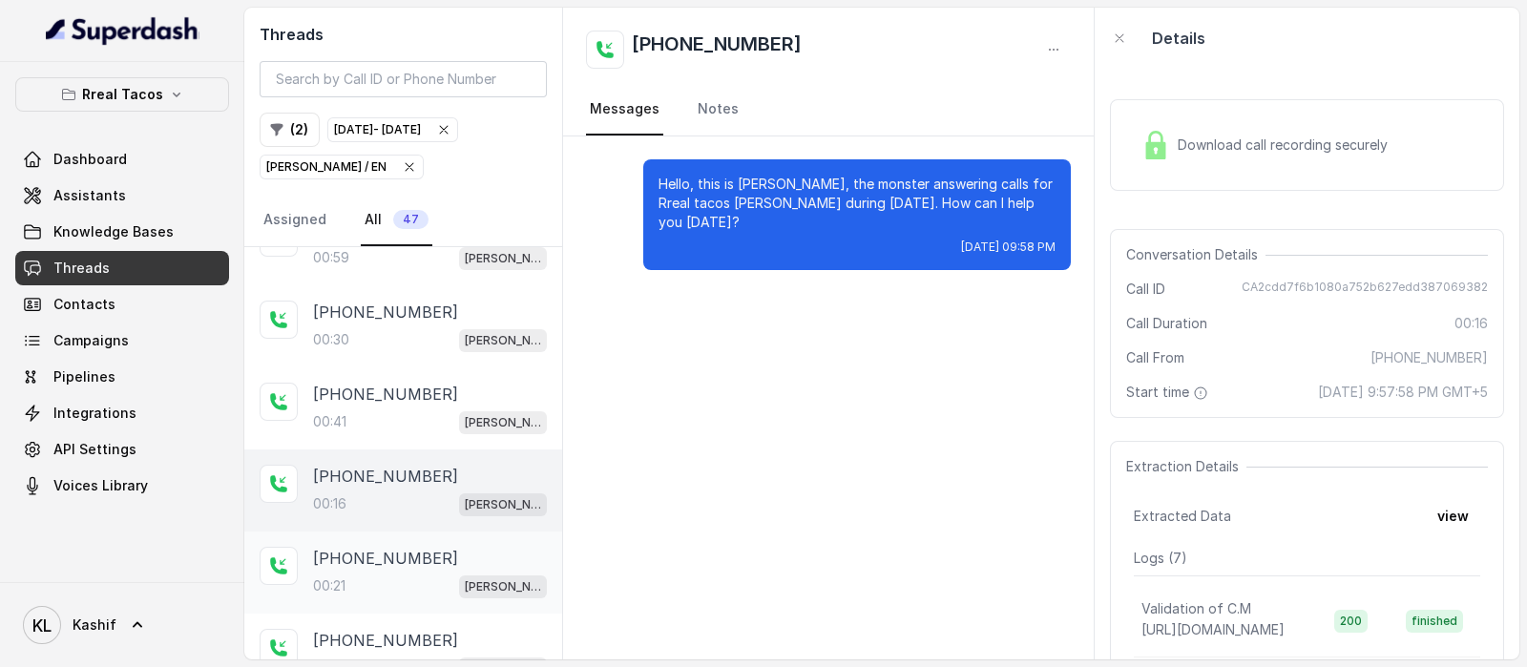
click at [407, 575] on div "00:21 [PERSON_NAME] / EN" at bounding box center [430, 586] width 234 height 25
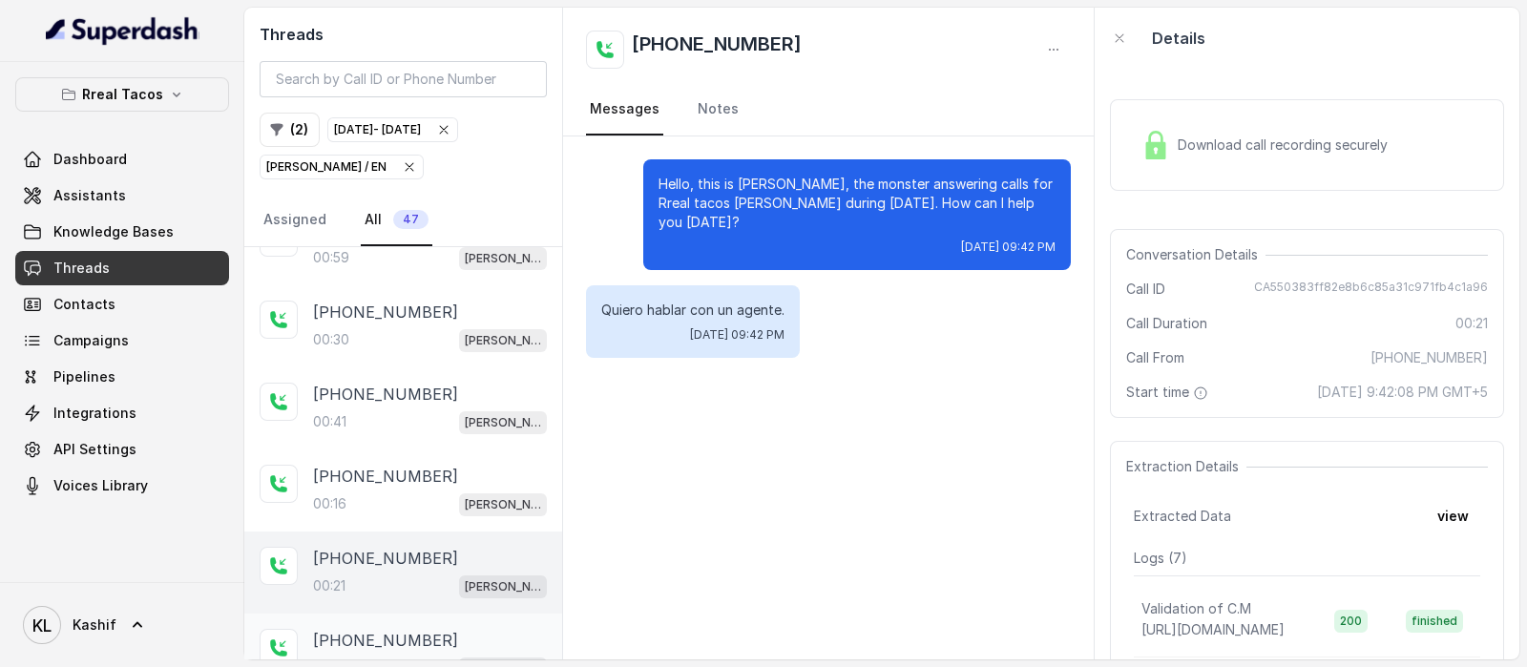
click at [399, 614] on div "[PHONE_NUMBER]:11 [PERSON_NAME] / EN" at bounding box center [403, 655] width 318 height 82
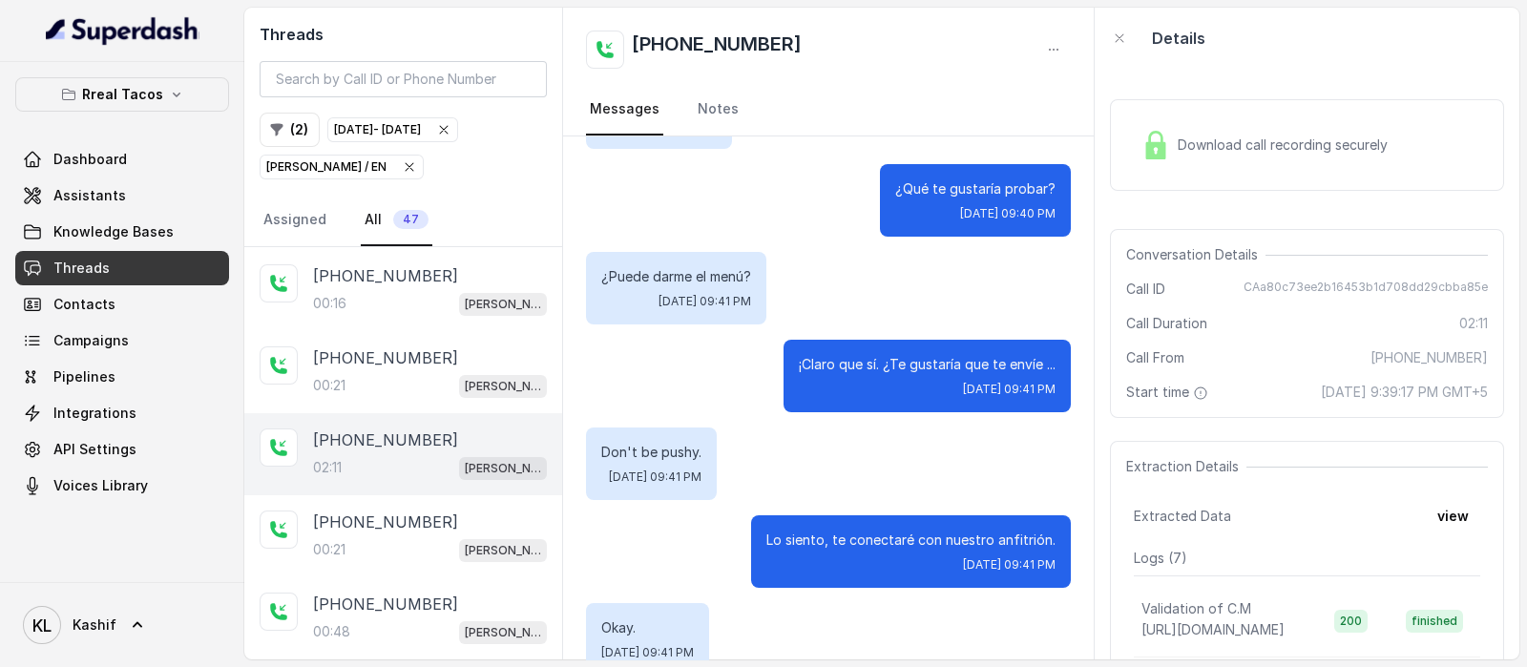
scroll to position [476, 0]
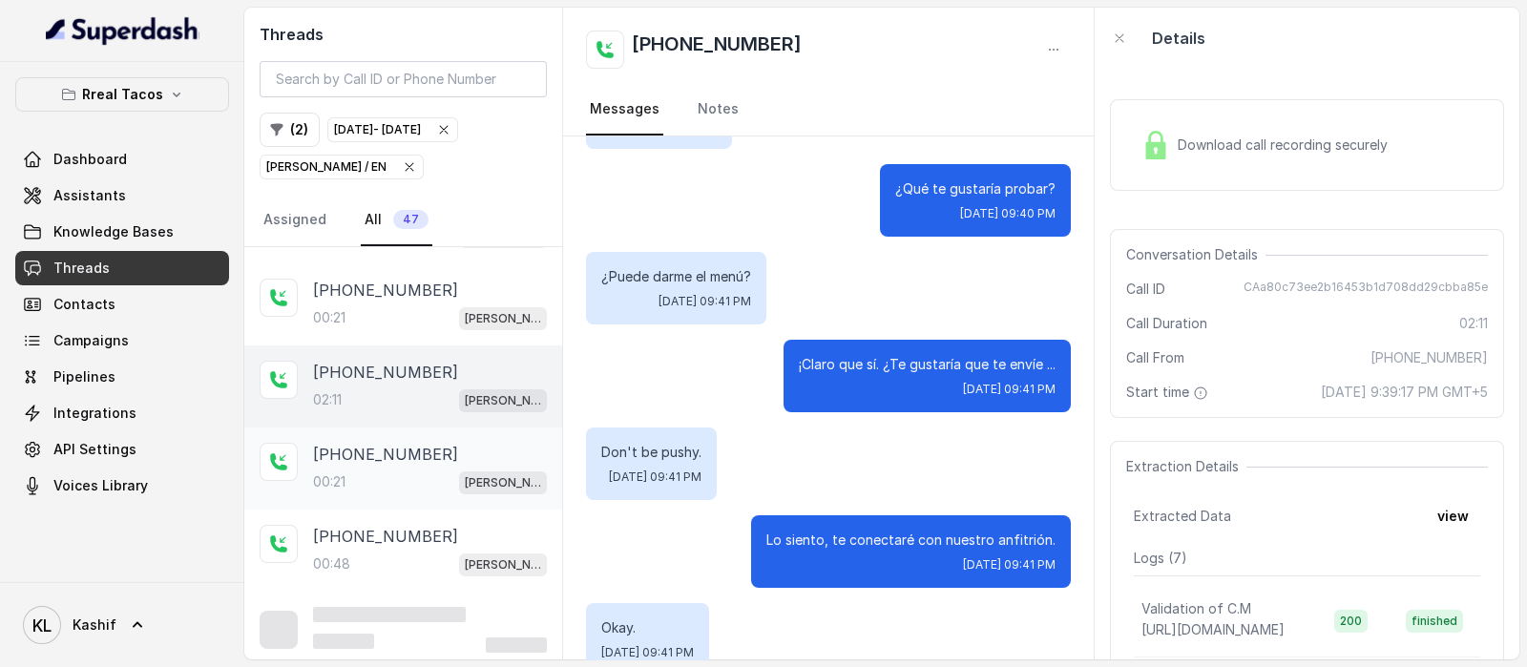
click at [385, 453] on p "[PHONE_NUMBER]" at bounding box center [385, 454] width 145 height 23
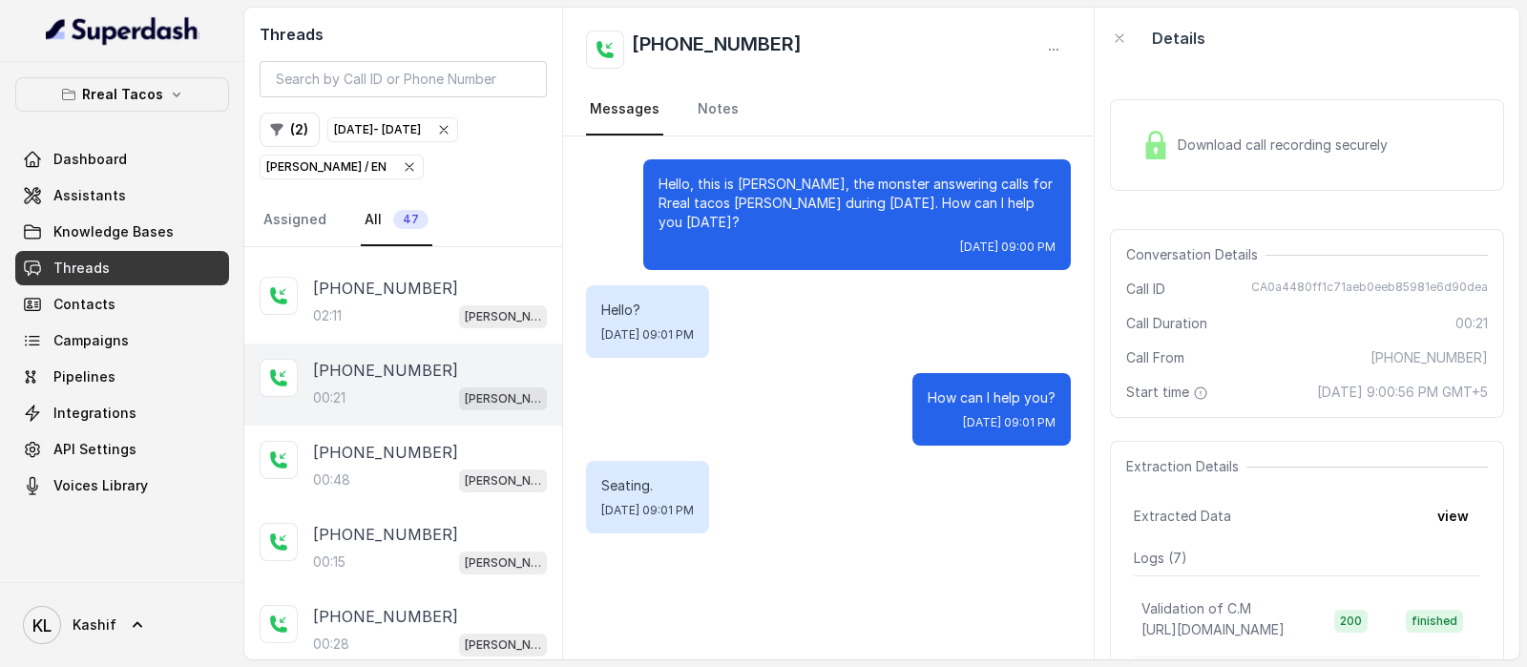
scroll to position [566, 0]
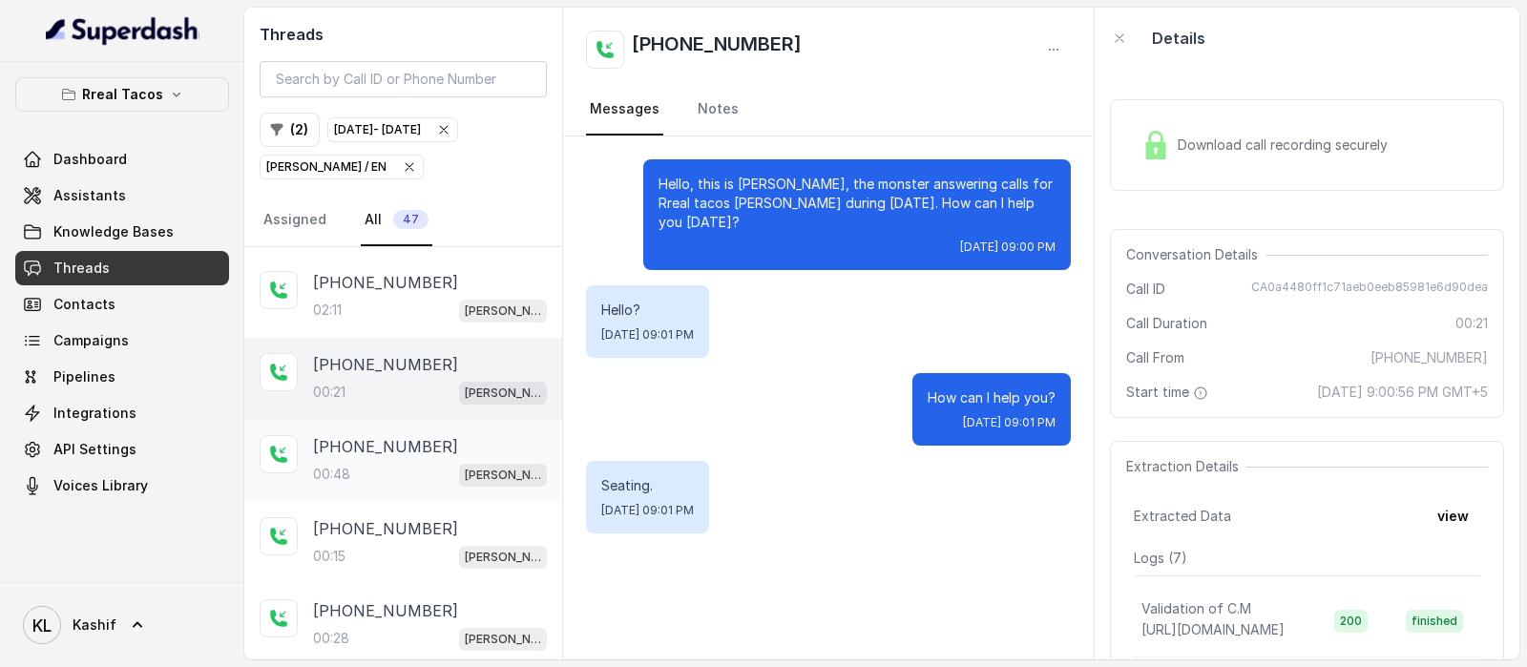
click at [397, 437] on p "[PHONE_NUMBER]" at bounding box center [385, 446] width 145 height 23
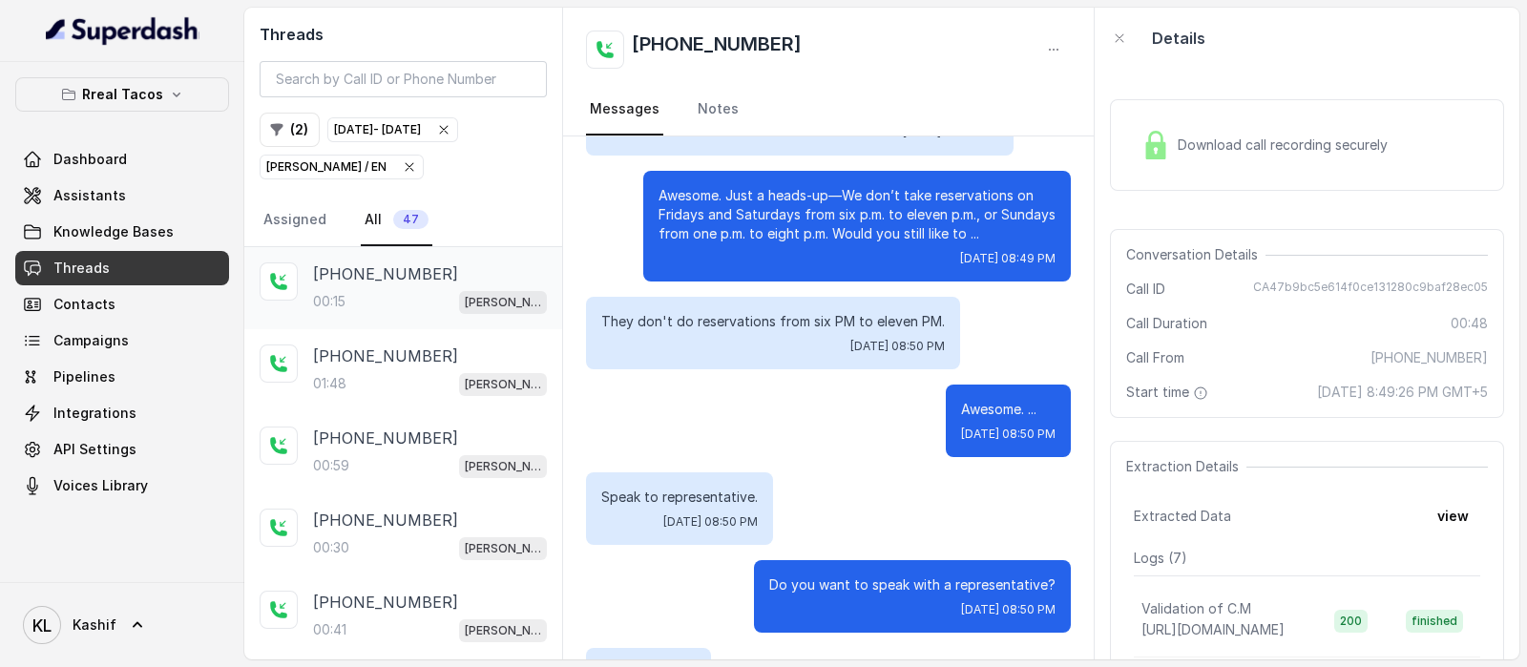
click at [393, 263] on p "[PHONE_NUMBER]" at bounding box center [385, 273] width 145 height 23
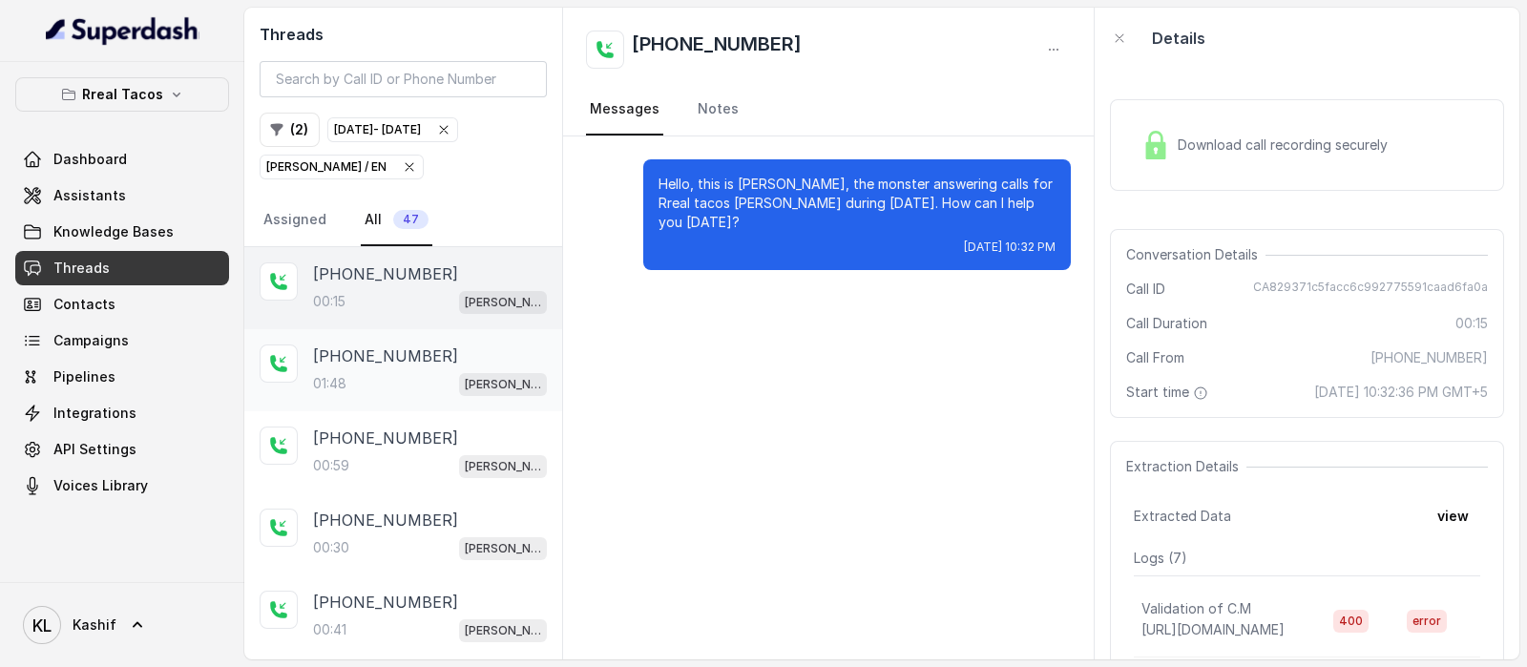
click at [372, 393] on div "[PHONE_NUMBER]:48 [PERSON_NAME] / EN" at bounding box center [403, 370] width 318 height 82
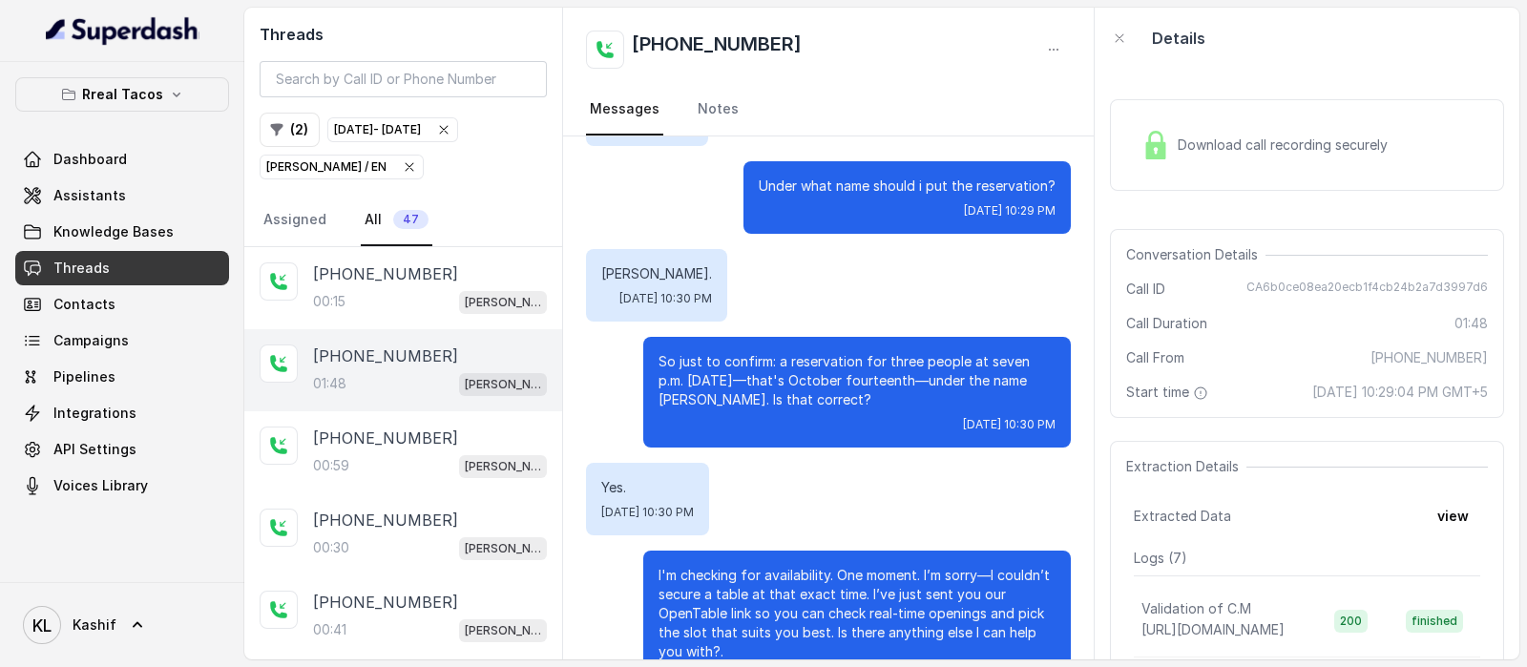
scroll to position [1064, 0]
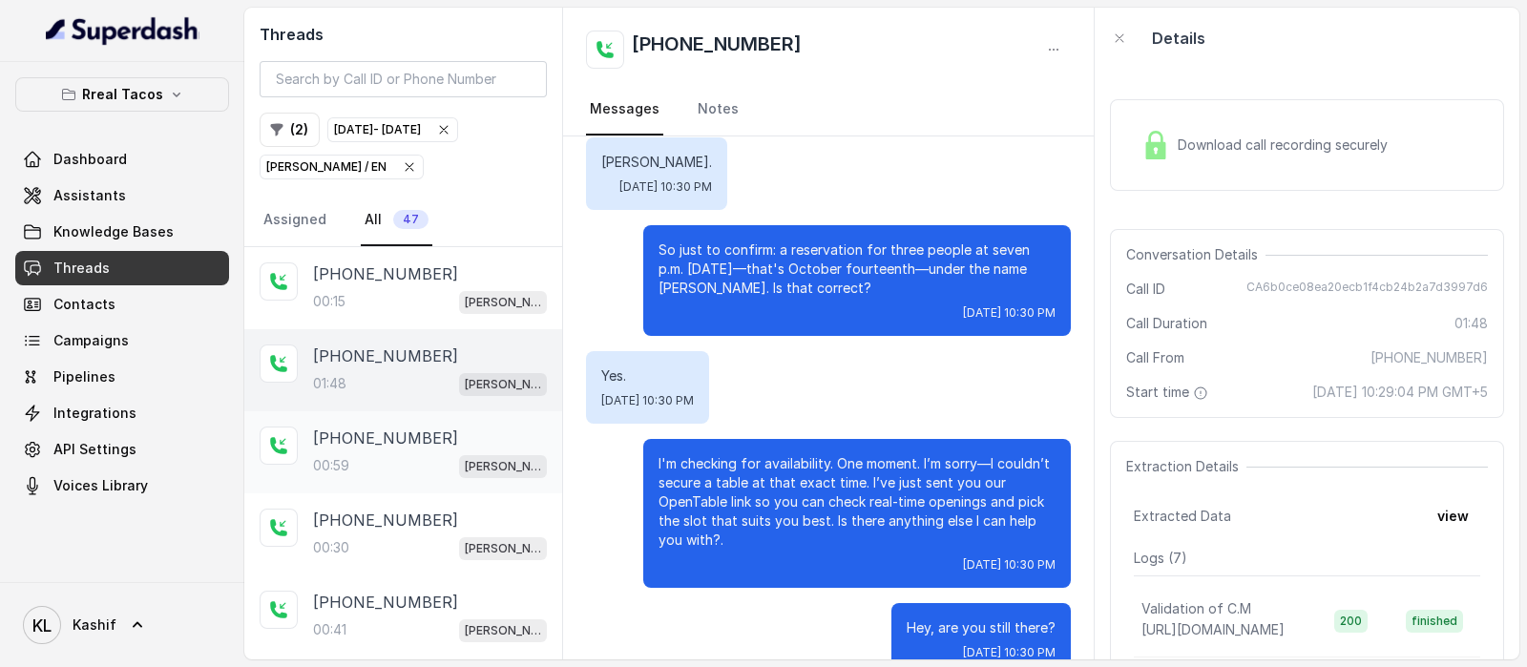
click at [382, 445] on p "[PHONE_NUMBER]" at bounding box center [385, 438] width 145 height 23
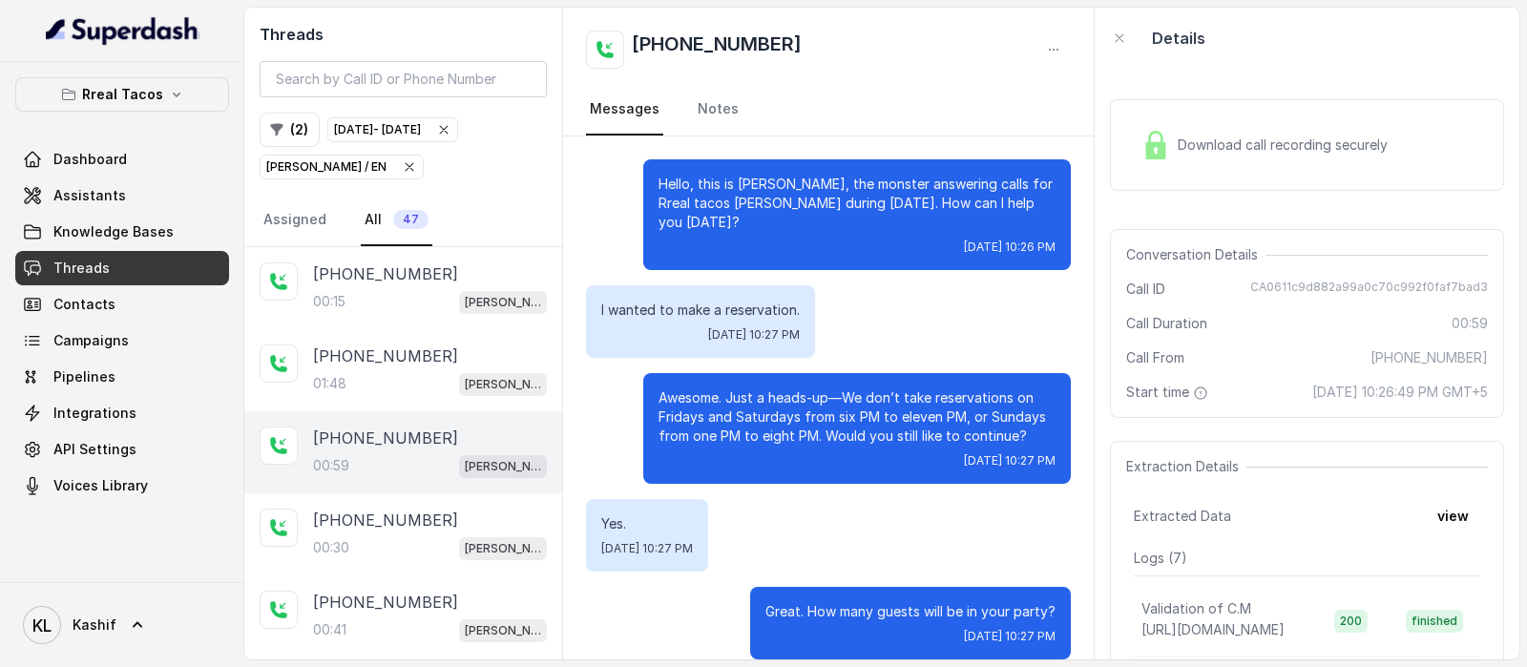
scroll to position [373, 0]
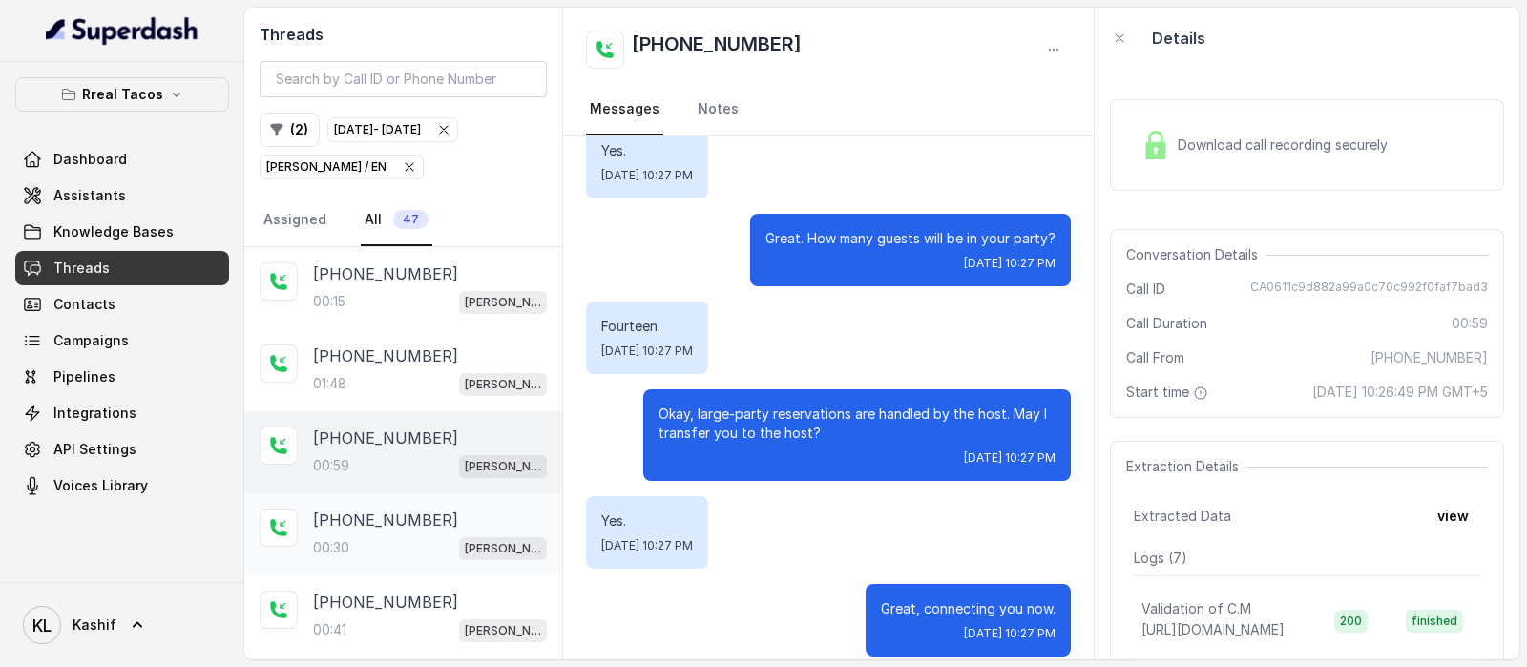
click at [397, 539] on div "00:30 [PERSON_NAME] / EN" at bounding box center [430, 547] width 234 height 25
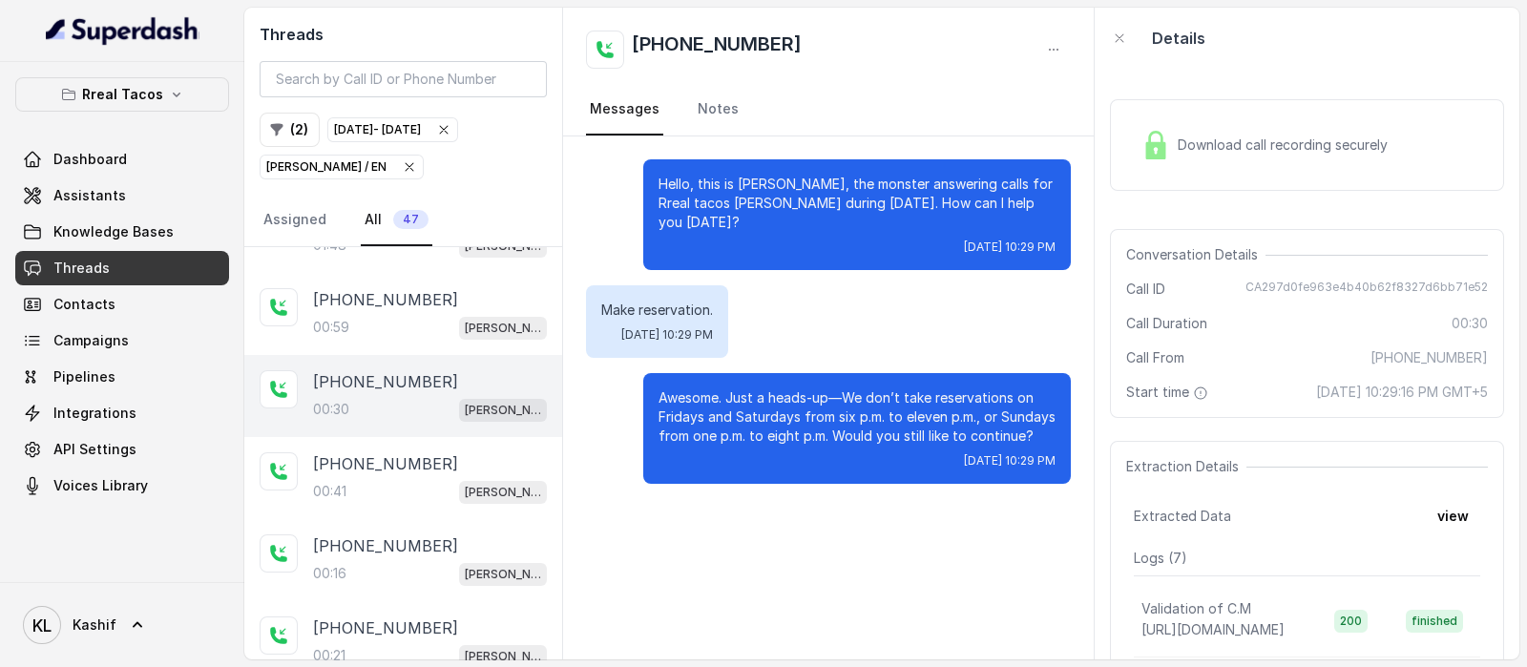
scroll to position [138, 0]
click at [1203, 134] on div "Download call recording securely" at bounding box center [1265, 145] width 262 height 44
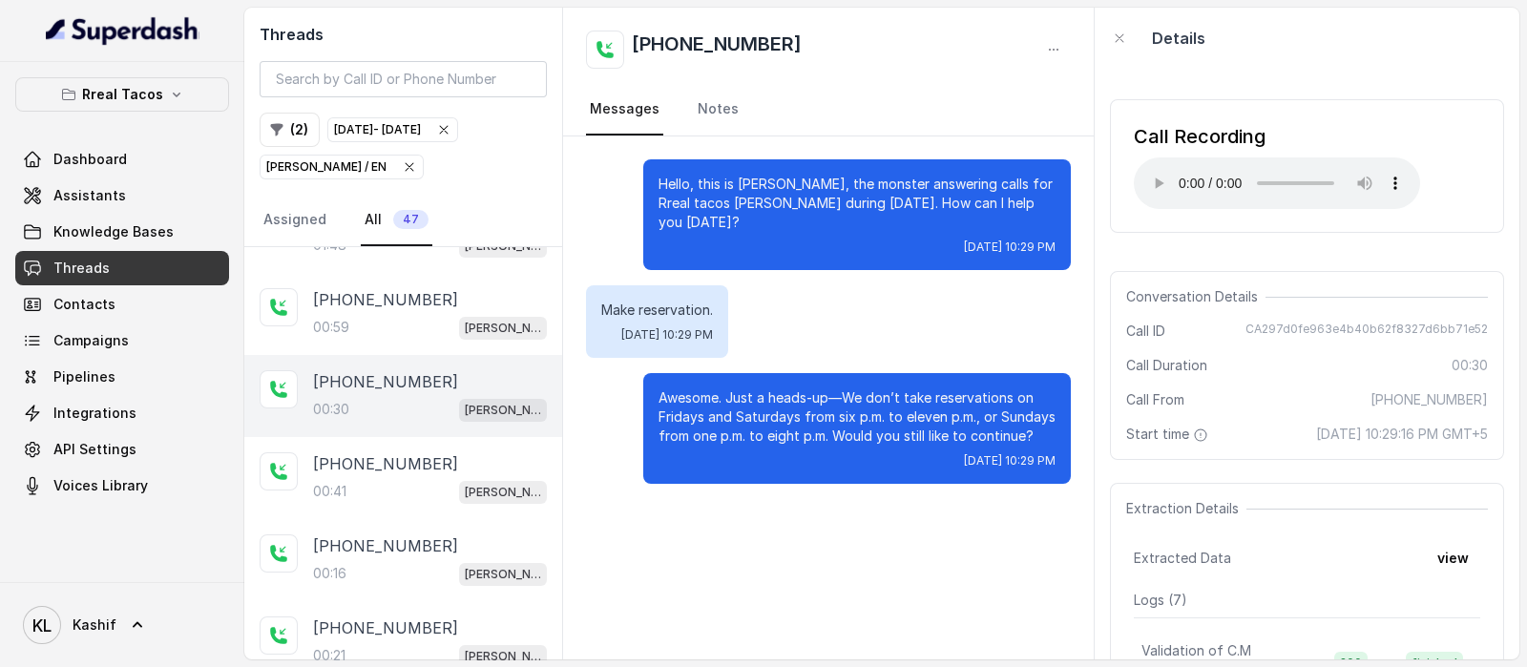
click at [1333, 145] on div "Call Recording" at bounding box center [1277, 136] width 286 height 27
click at [1337, 144] on div "Call Recording" at bounding box center [1277, 136] width 286 height 27
click at [86, 102] on button "Rreal Tacos" at bounding box center [122, 94] width 214 height 34
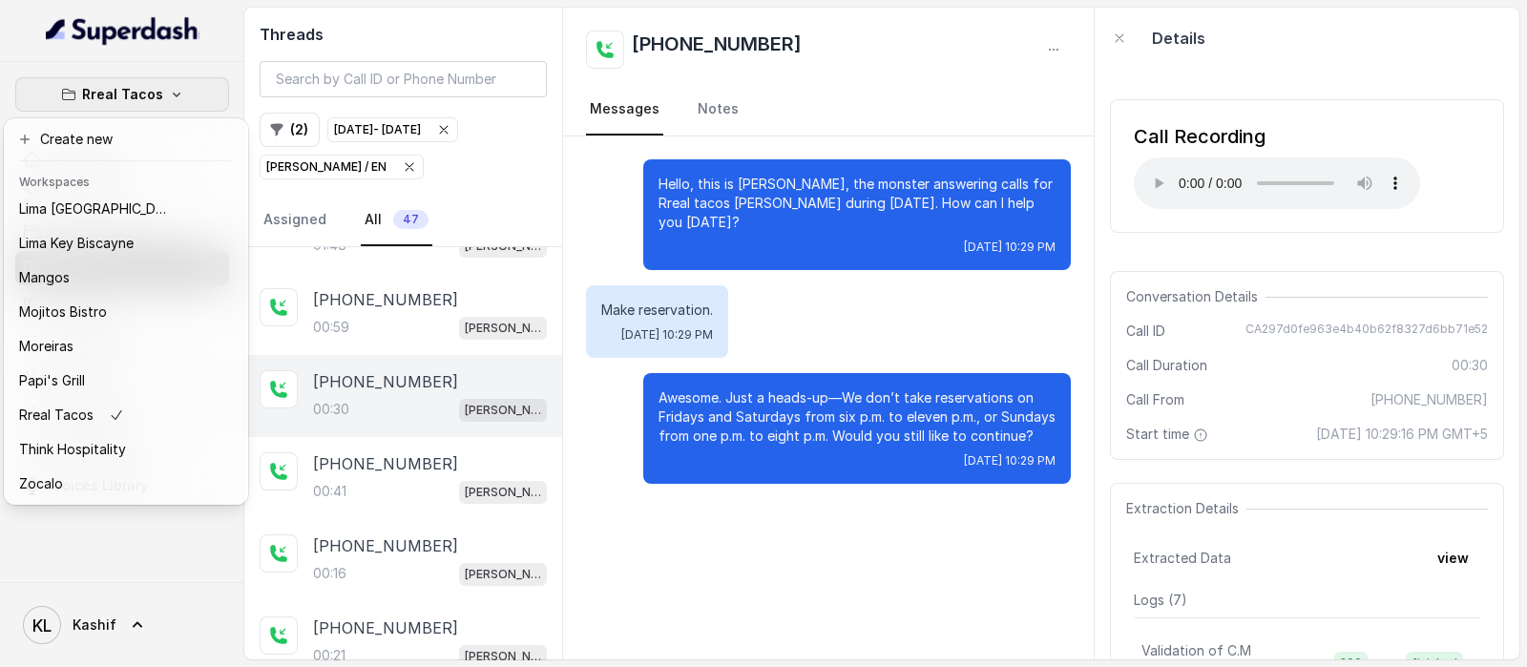
scroll to position [296, 0]
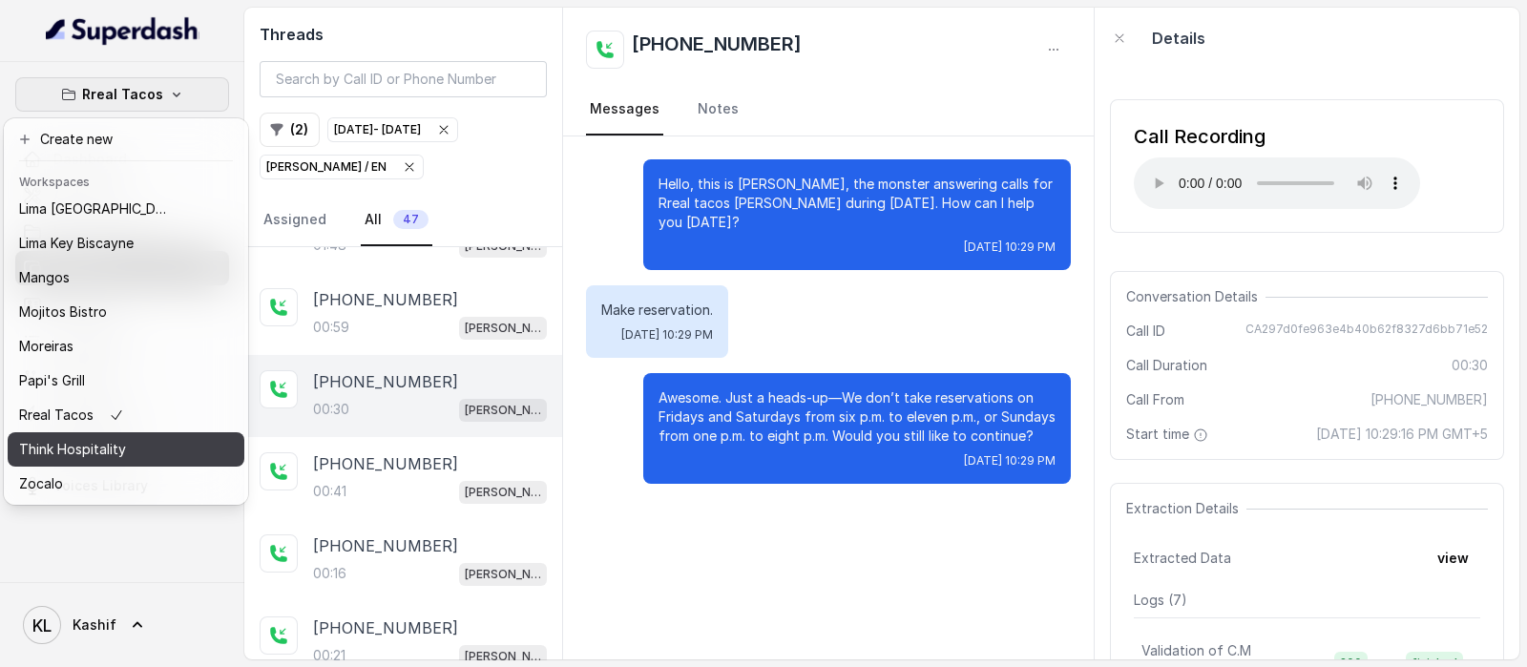
click at [77, 438] on p "Think Hospitality" at bounding box center [72, 449] width 107 height 23
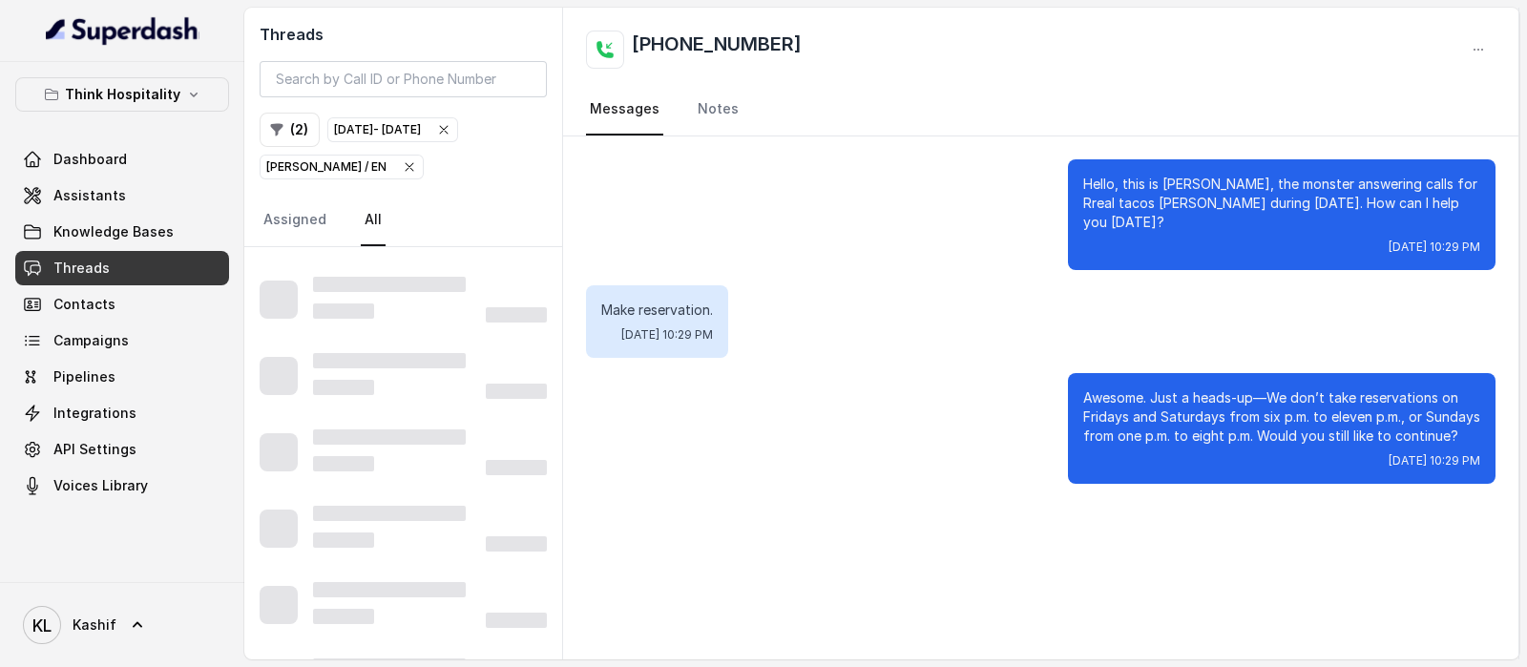
click at [402, 162] on icon "button" at bounding box center [409, 166] width 15 height 15
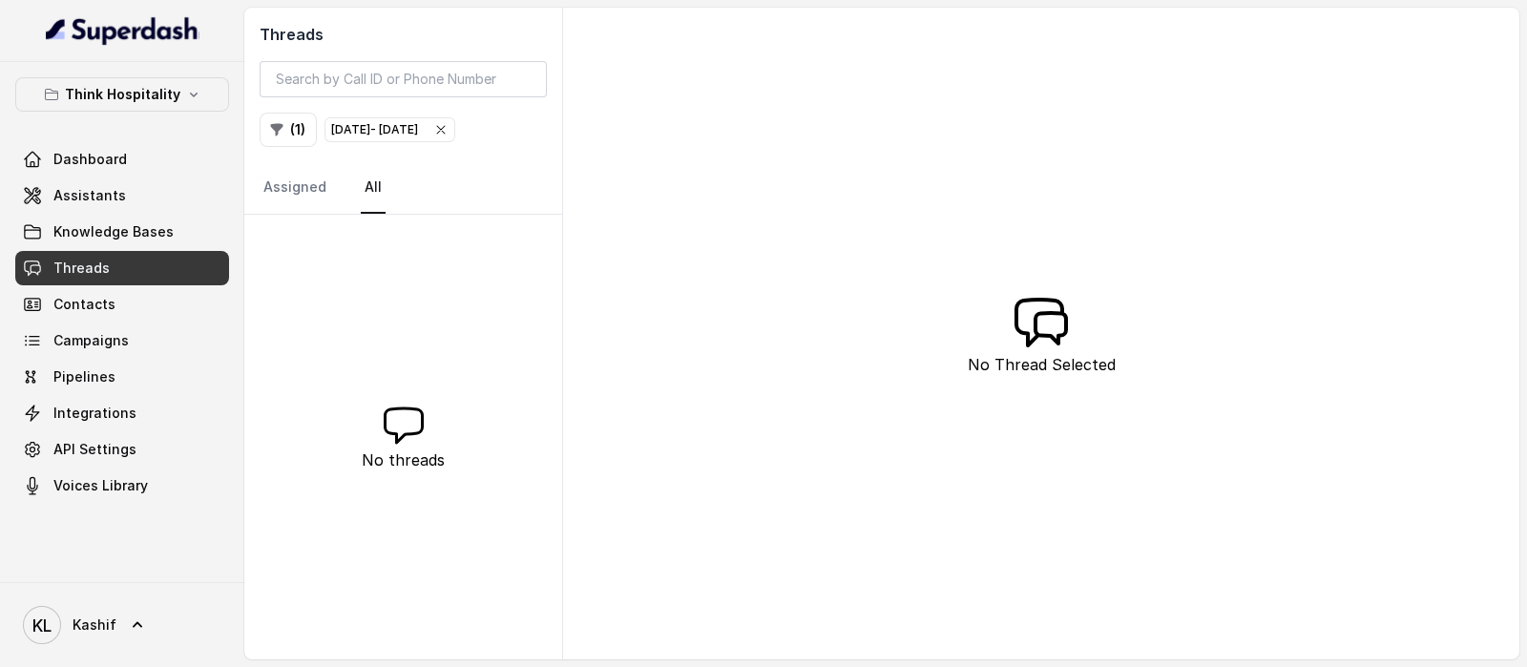
click at [449, 132] on icon "button" at bounding box center [440, 129] width 15 height 15
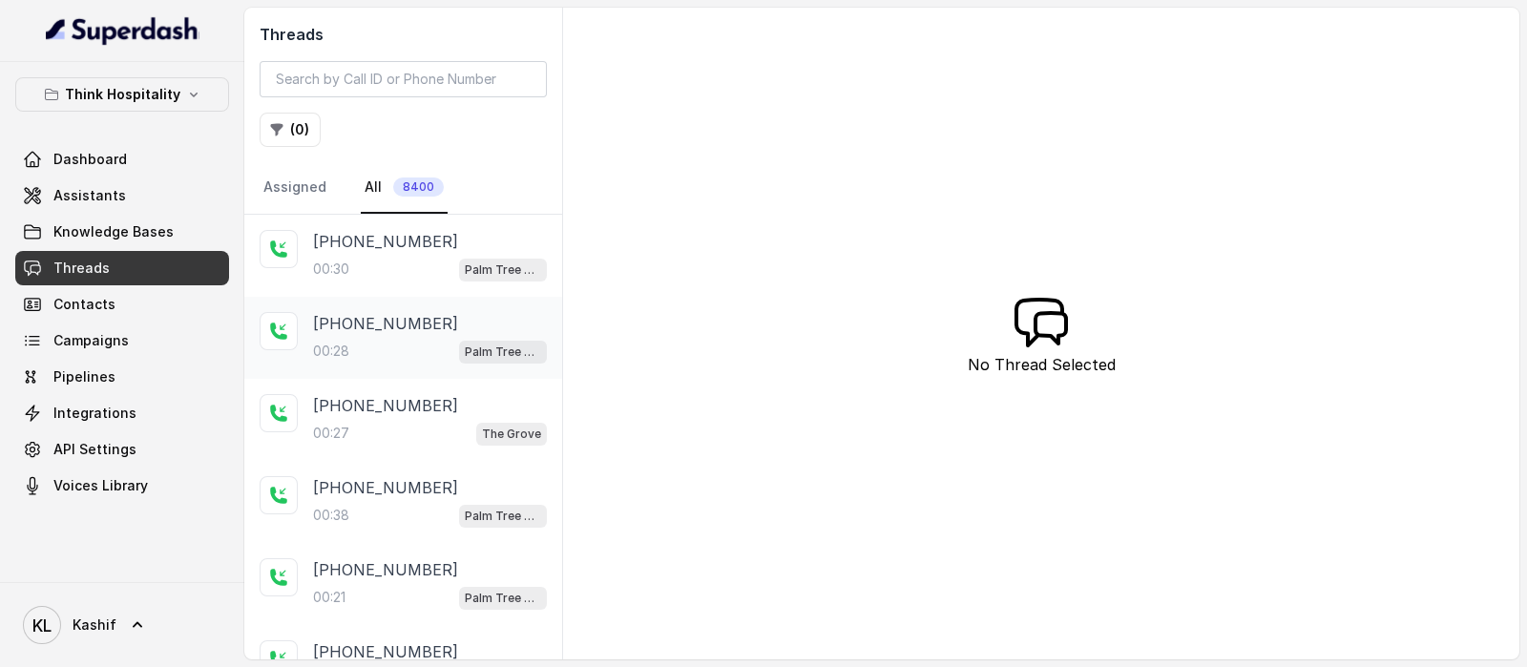
click at [379, 312] on p "[PHONE_NUMBER]" at bounding box center [385, 323] width 145 height 23
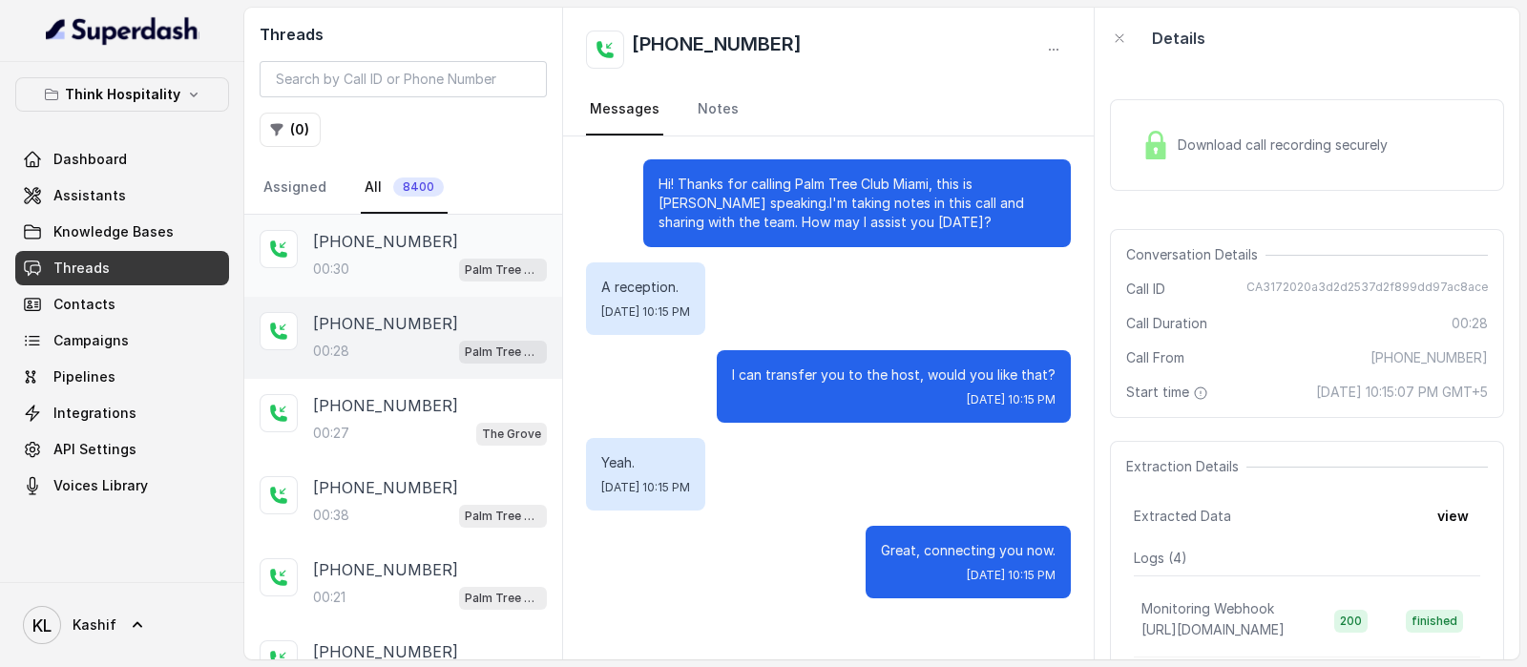
click at [396, 278] on div "00:30 Palm Tree Club" at bounding box center [430, 269] width 234 height 25
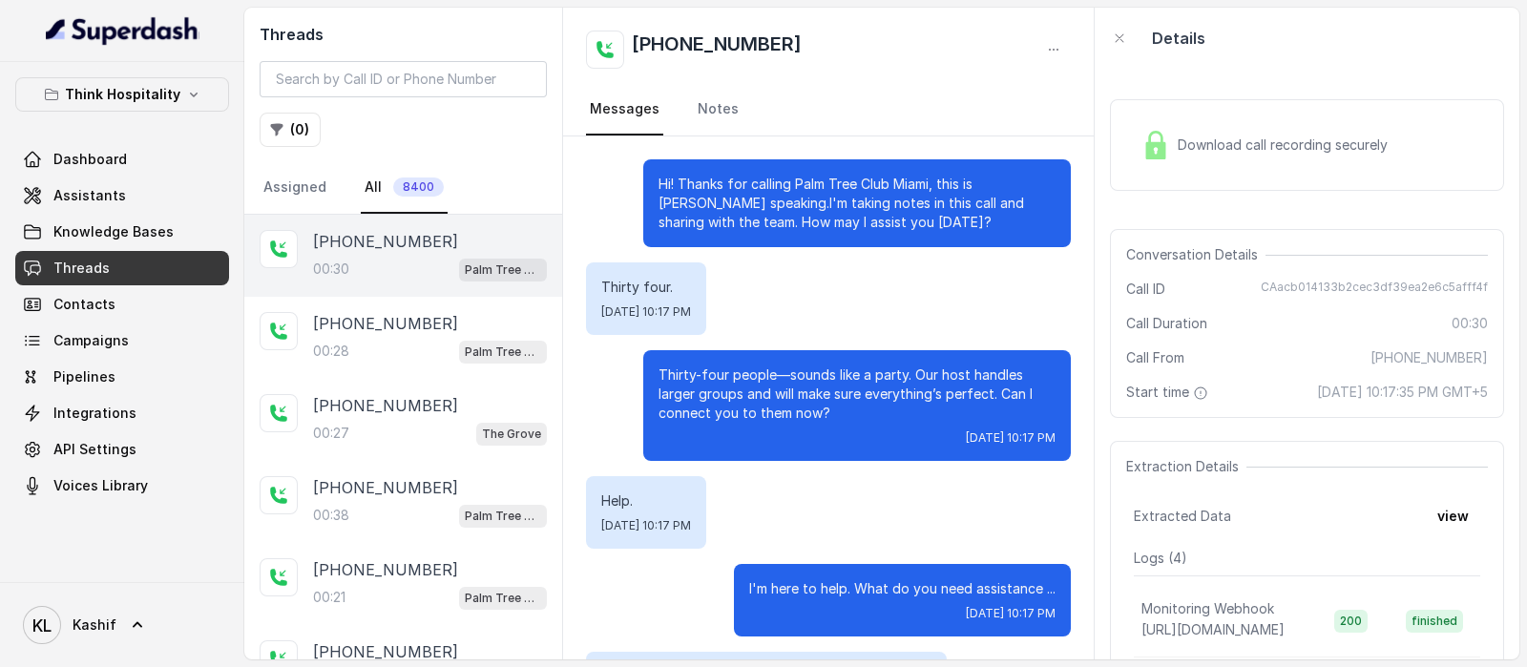
scroll to position [87, 0]
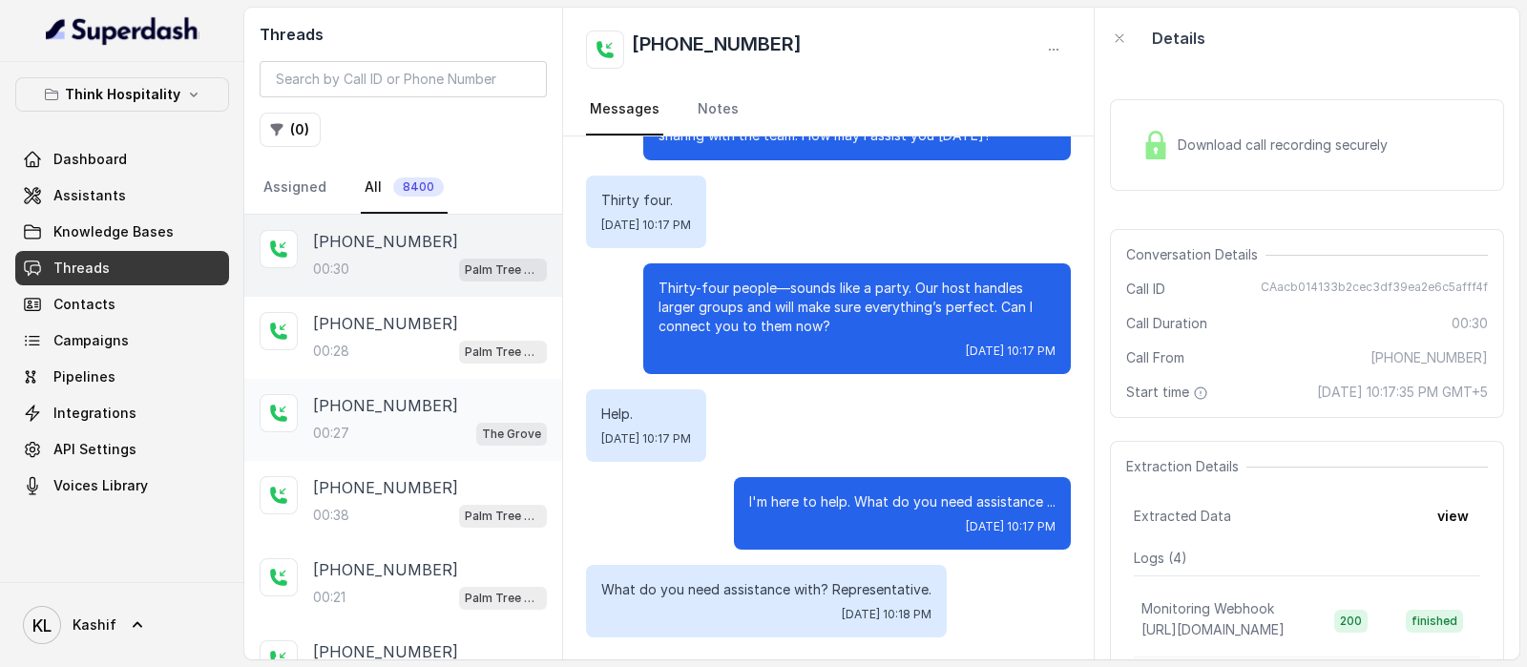
click at [376, 417] on div "[PHONE_NUMBER]:27 [GEOGRAPHIC_DATA]" at bounding box center [430, 420] width 234 height 52
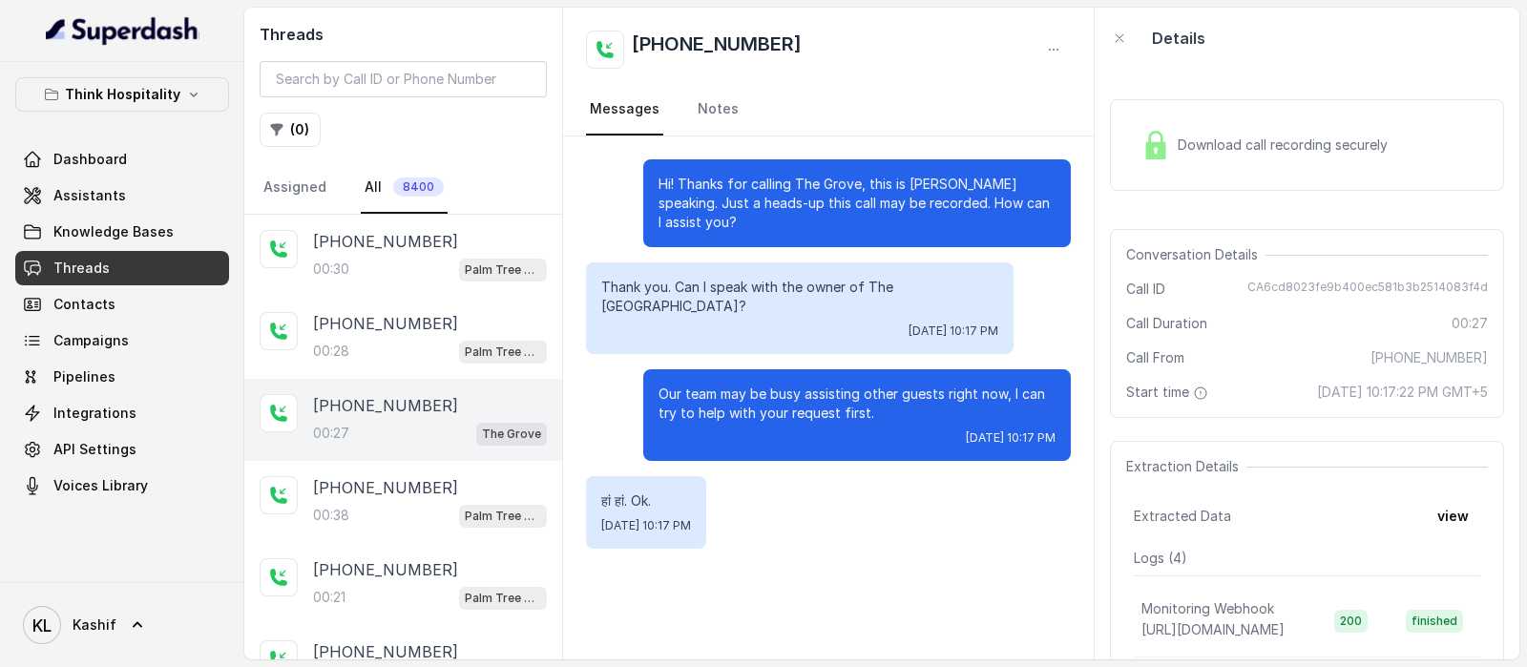
click at [1191, 115] on div "Download call recording securely" at bounding box center [1307, 145] width 394 height 92
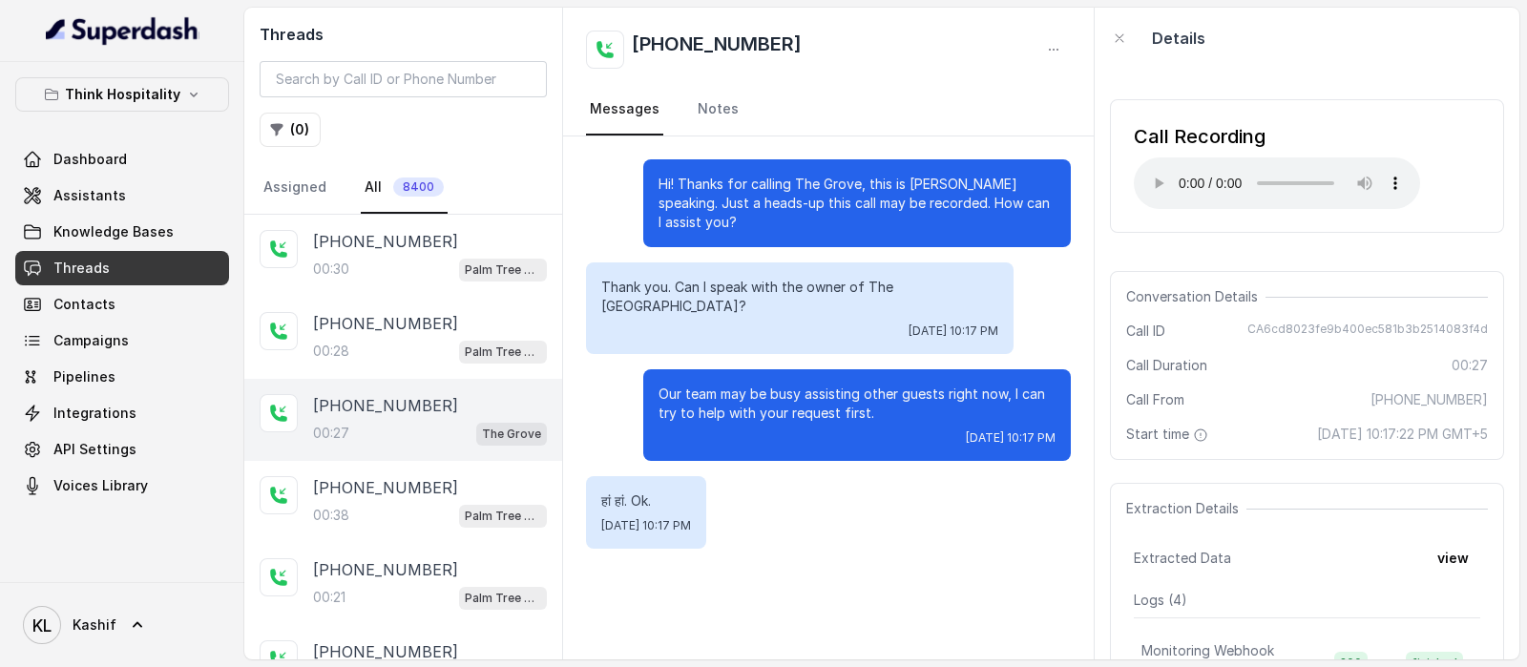
click at [1293, 232] on div "Call Recording Your browser does not support the audio element." at bounding box center [1307, 166] width 394 height 164
click at [358, 523] on div "00:38 Palm Tree Club" at bounding box center [430, 515] width 234 height 25
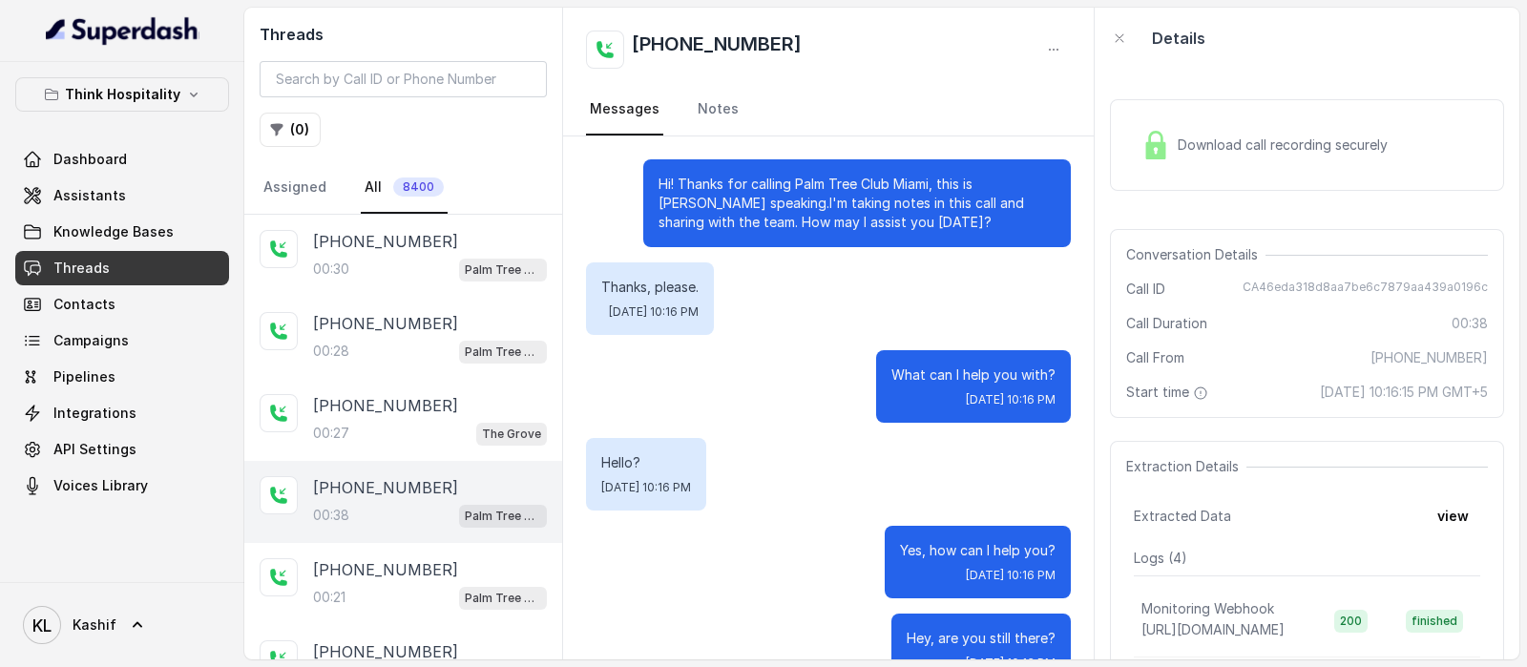
scroll to position [312, 0]
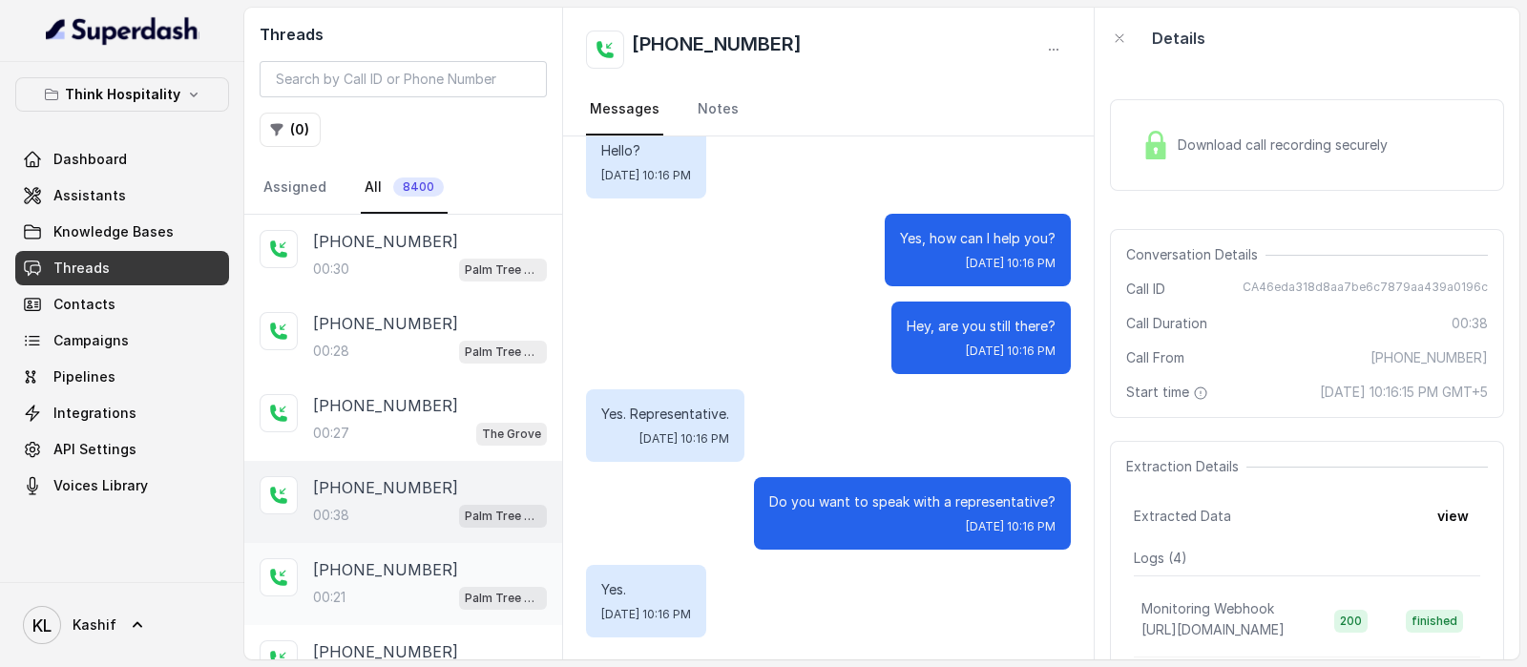
click at [359, 561] on p "[PHONE_NUMBER]" at bounding box center [385, 569] width 145 height 23
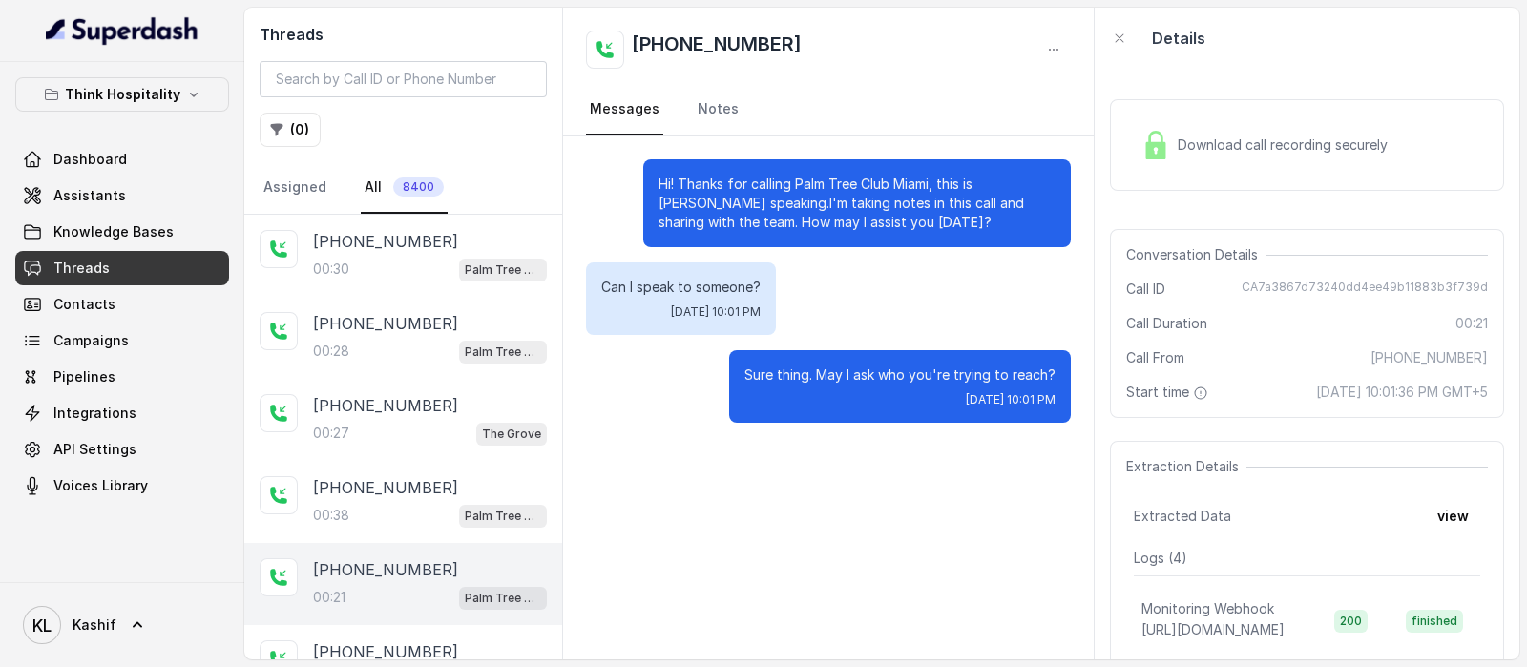
click at [1236, 149] on span "Download call recording securely" at bounding box center [1287, 145] width 218 height 19
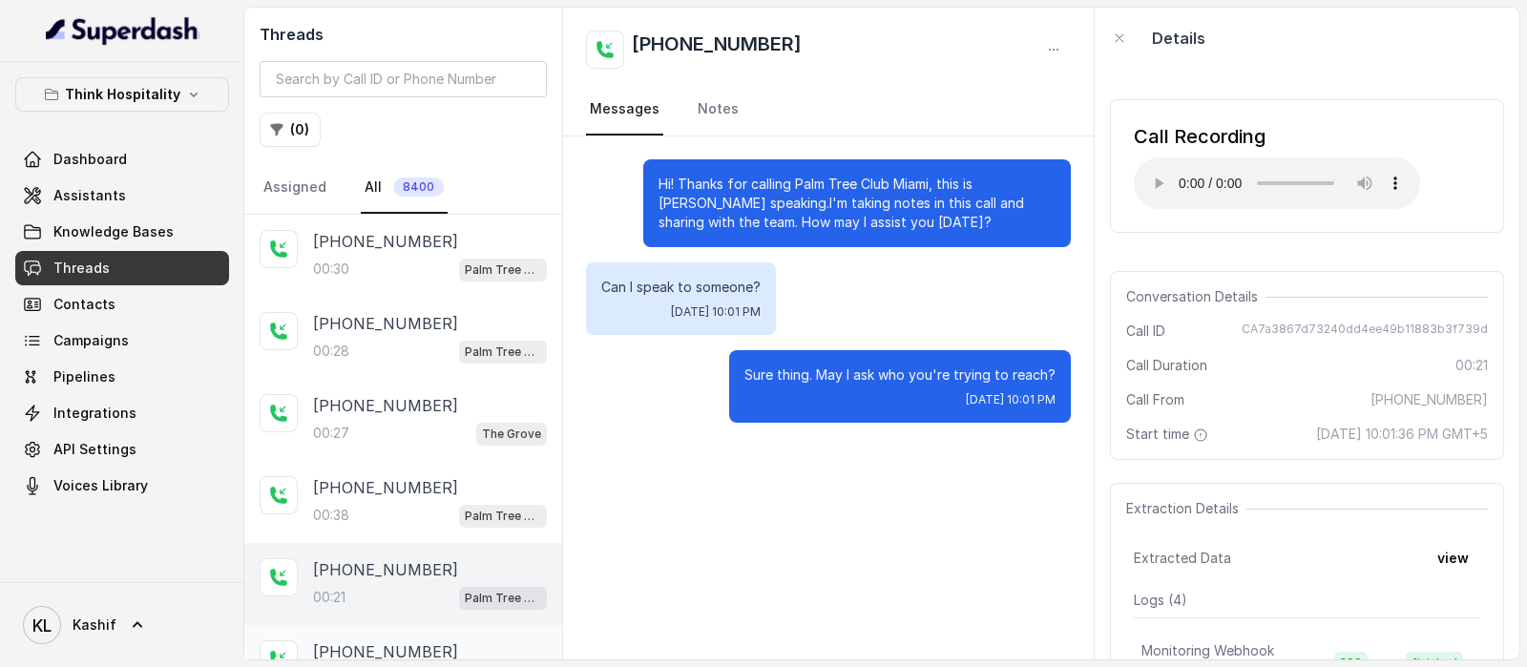
click at [434, 641] on div "[PHONE_NUMBER]" at bounding box center [430, 651] width 234 height 23
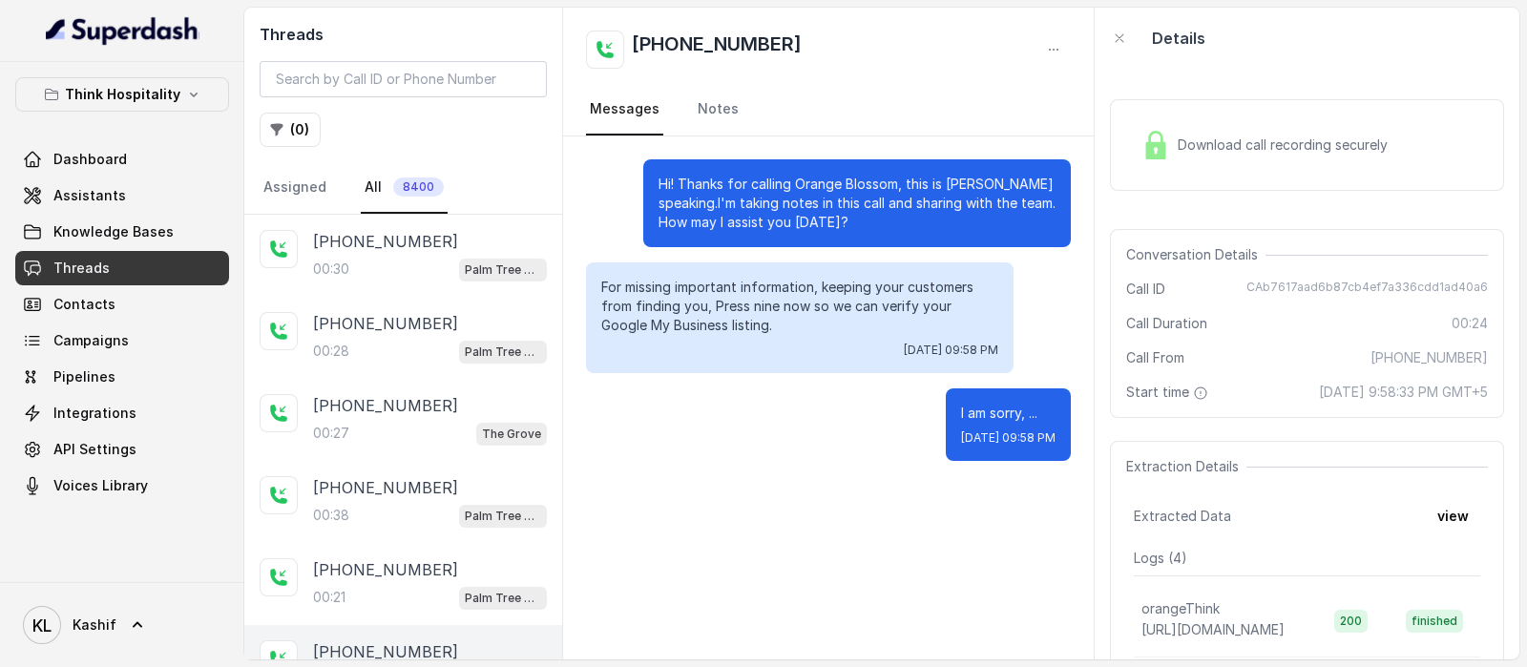
scroll to position [389, 0]
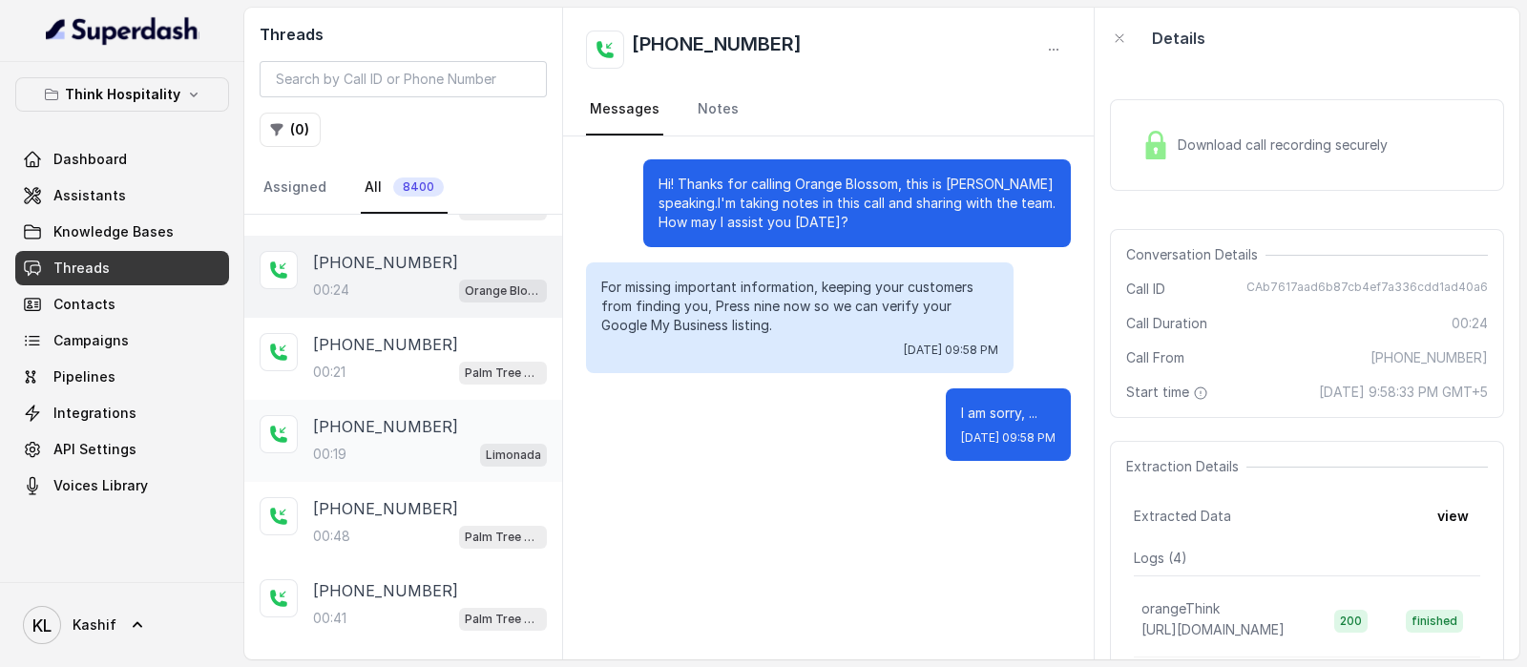
click at [365, 431] on div "[PHONE_NUMBER]:19 Limonada" at bounding box center [430, 441] width 234 height 52
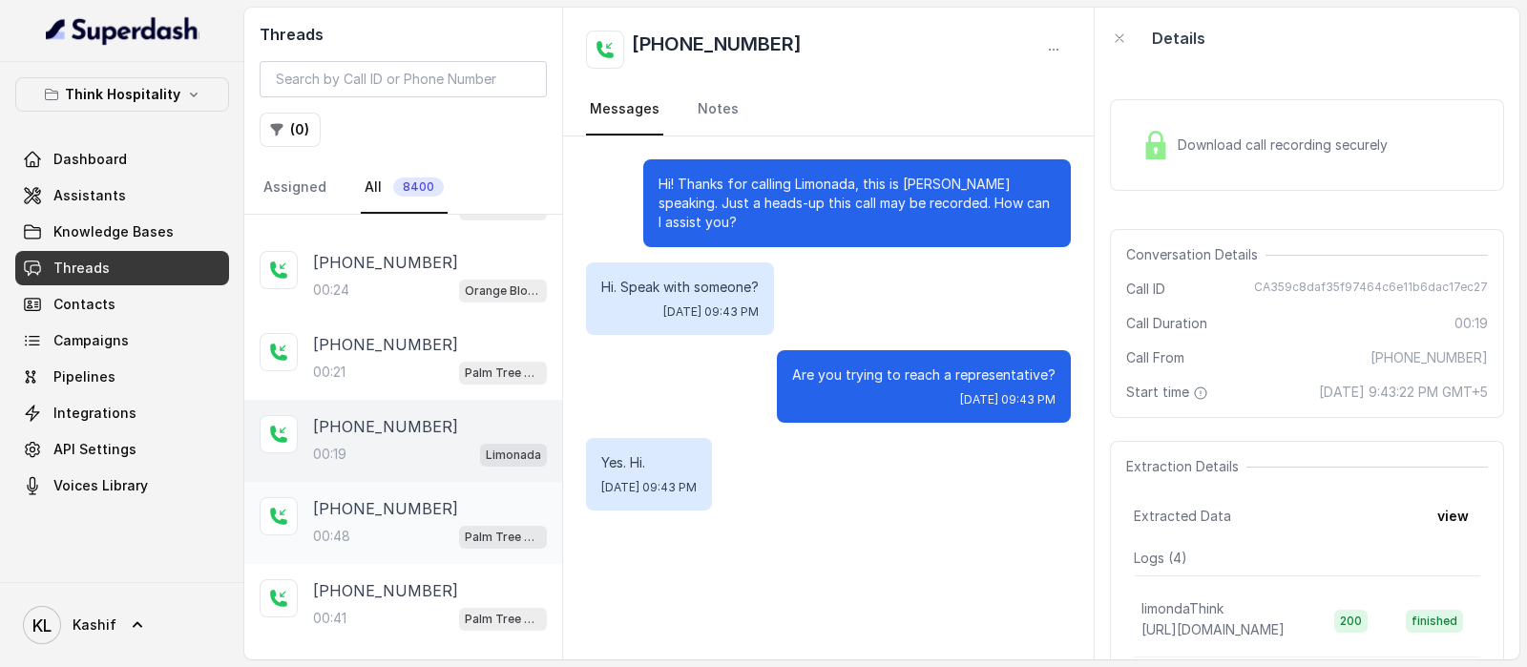
click at [379, 529] on div "00:48 Palm Tree Club" at bounding box center [430, 536] width 234 height 25
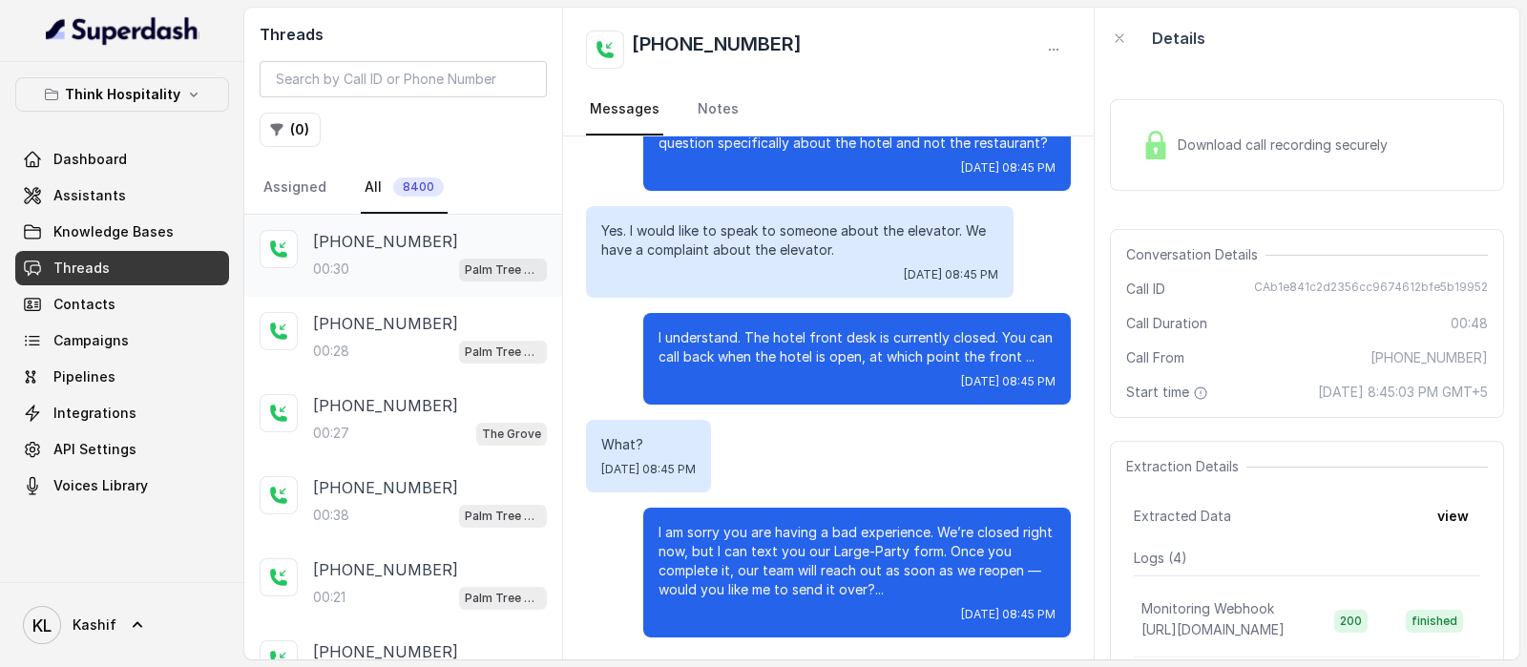
click at [392, 269] on div "00:30 Palm Tree Club" at bounding box center [430, 269] width 234 height 25
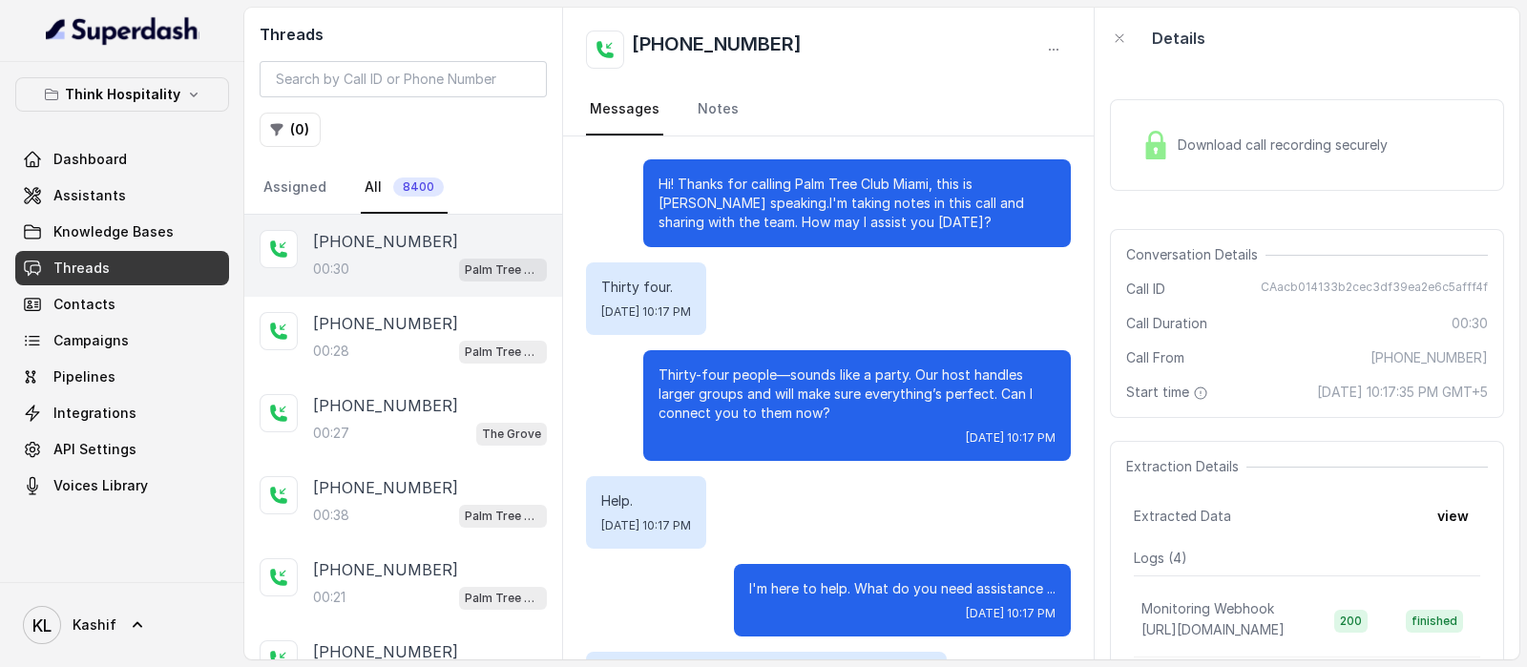
scroll to position [87, 0]
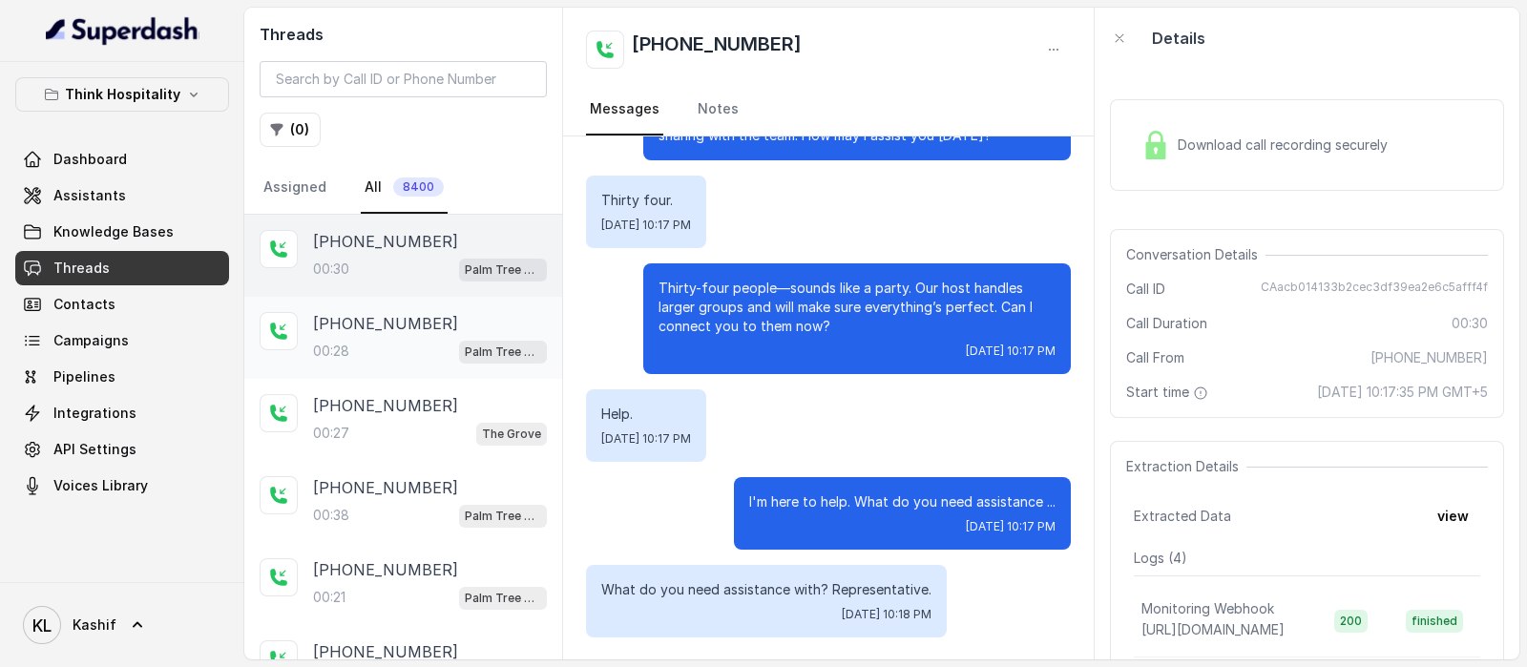
click at [368, 339] on div "00:28 Palm Tree Club" at bounding box center [430, 351] width 234 height 25
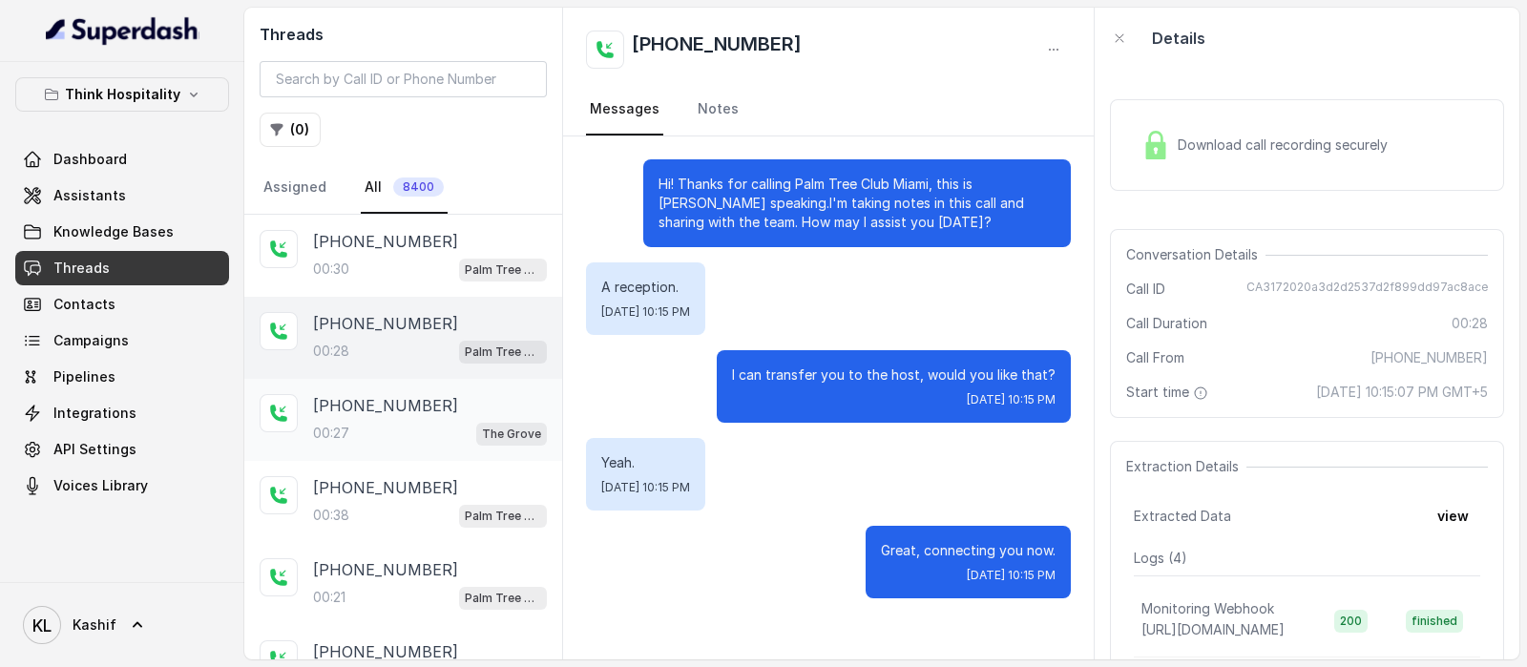
click at [370, 388] on div "[PHONE_NUMBER]:27 [GEOGRAPHIC_DATA]" at bounding box center [403, 420] width 318 height 82
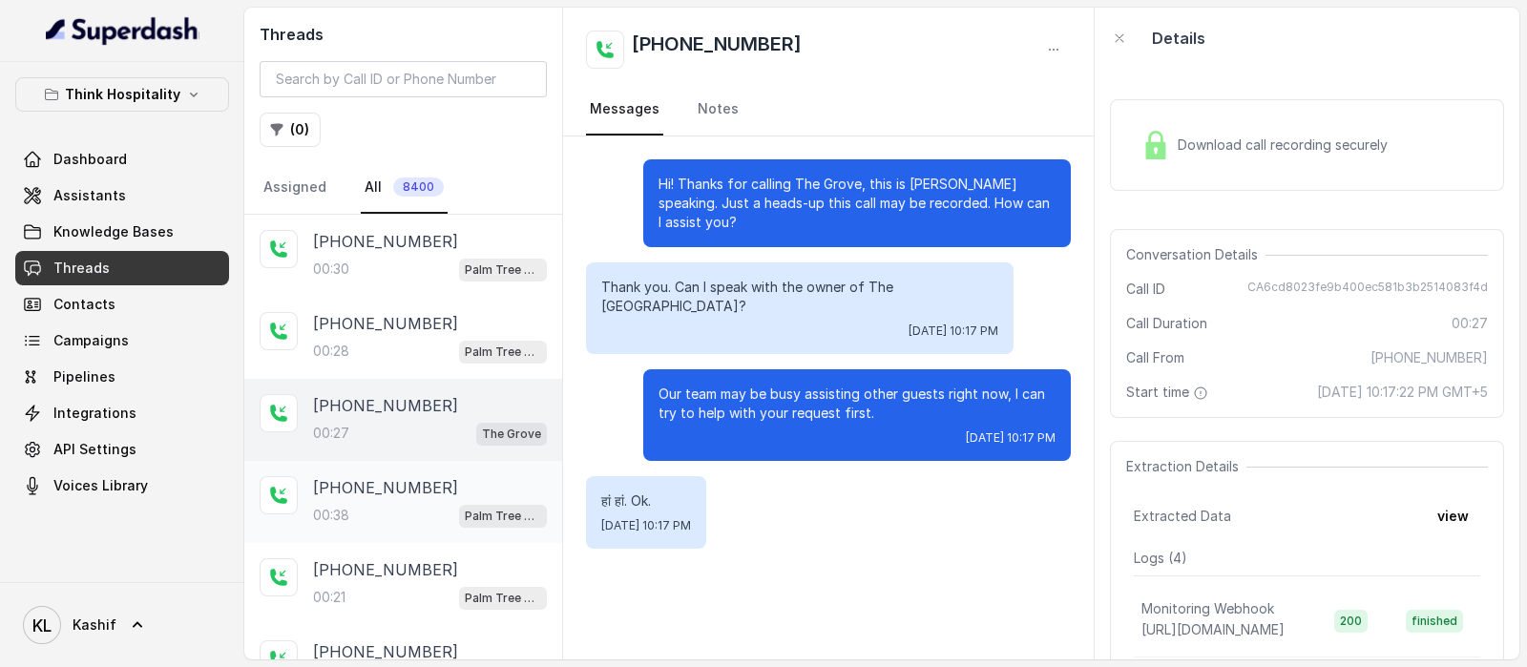
click at [373, 505] on div "00:38 Palm Tree Club" at bounding box center [430, 515] width 234 height 25
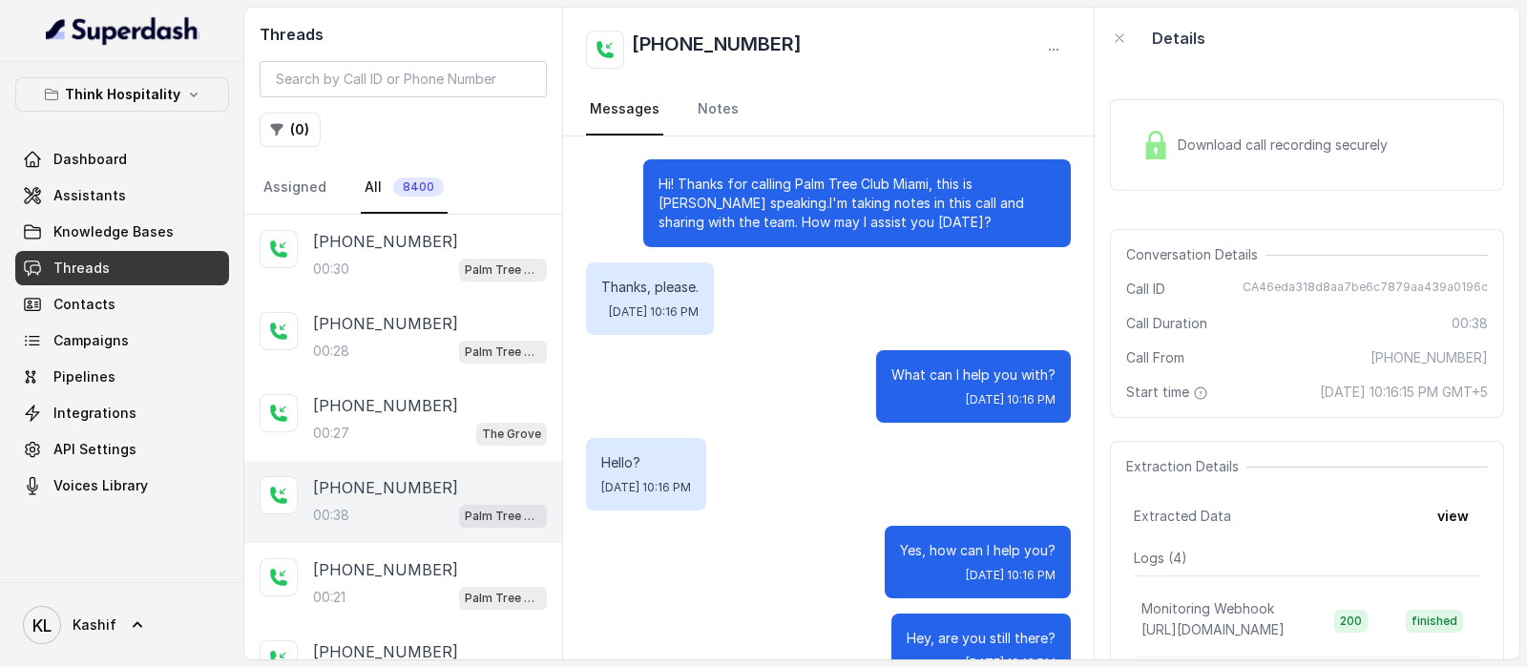
scroll to position [312, 0]
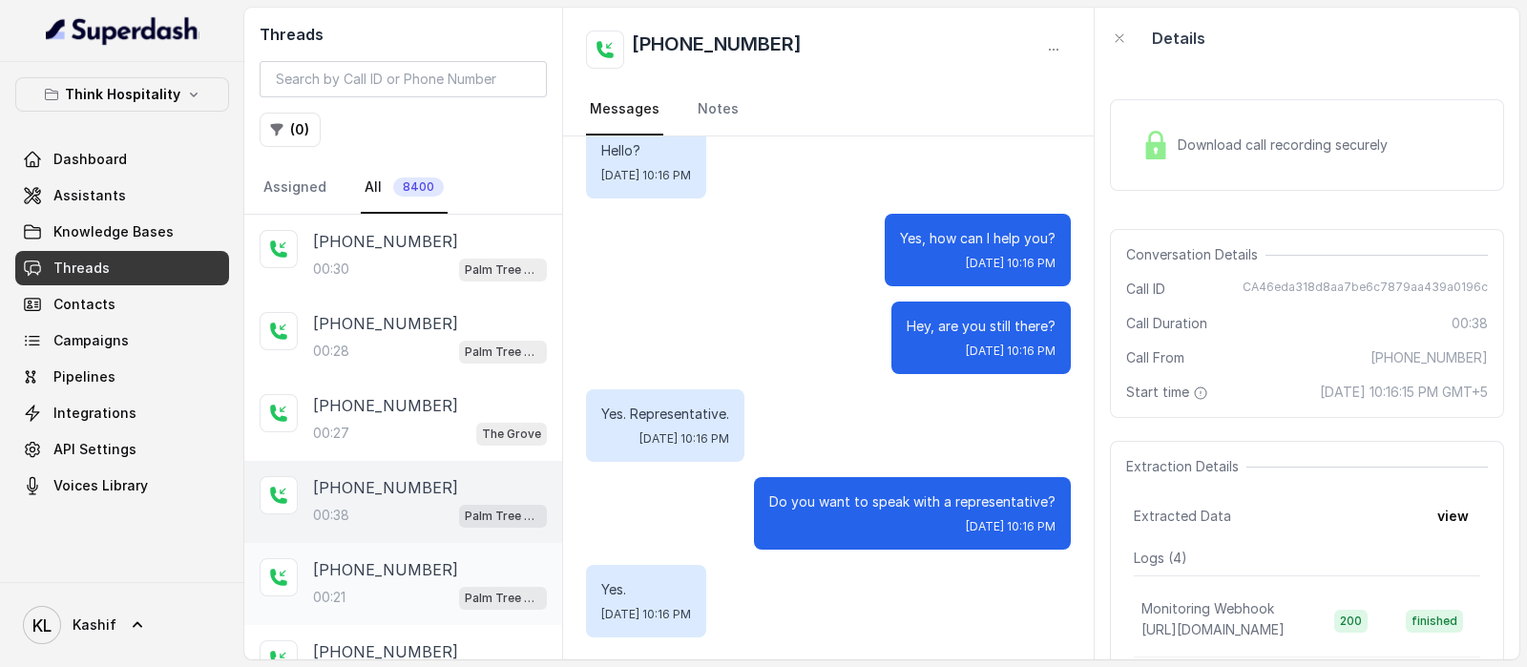
click at [377, 564] on p "[PHONE_NUMBER]" at bounding box center [385, 569] width 145 height 23
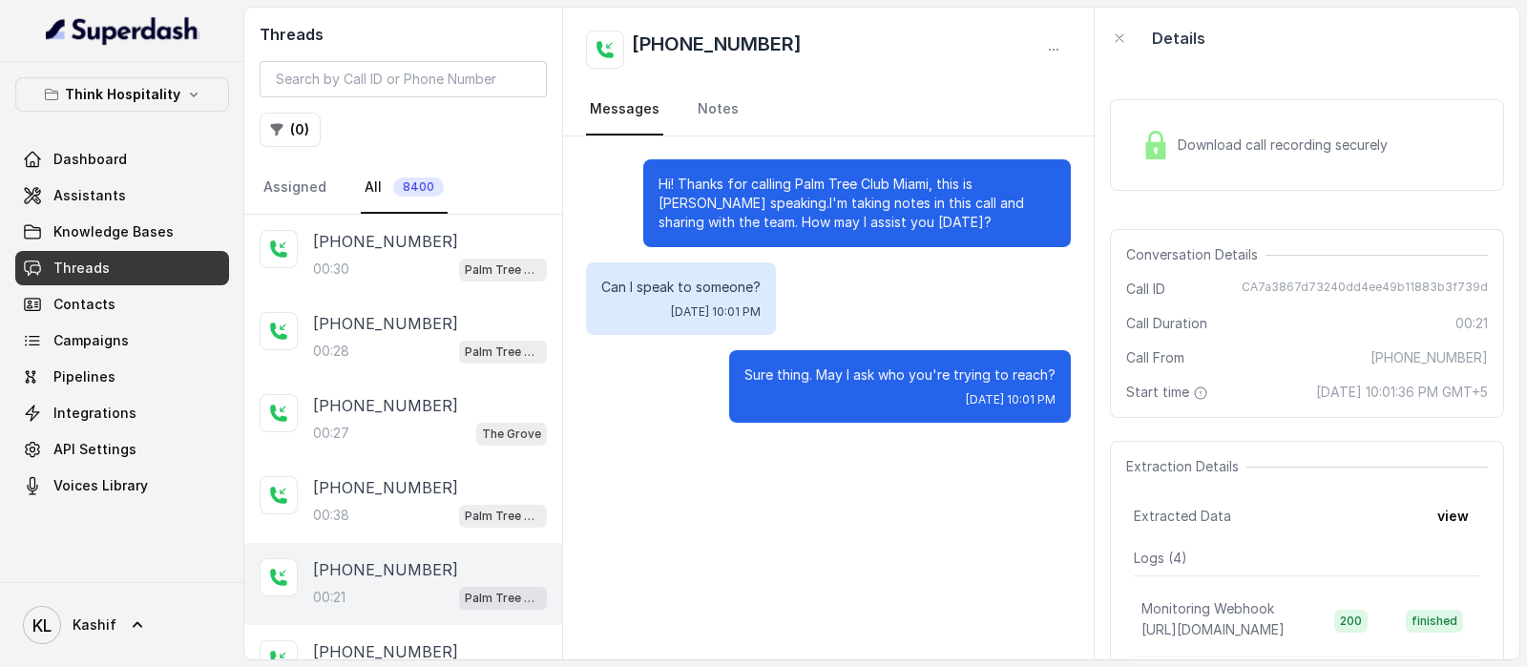
scroll to position [389, 0]
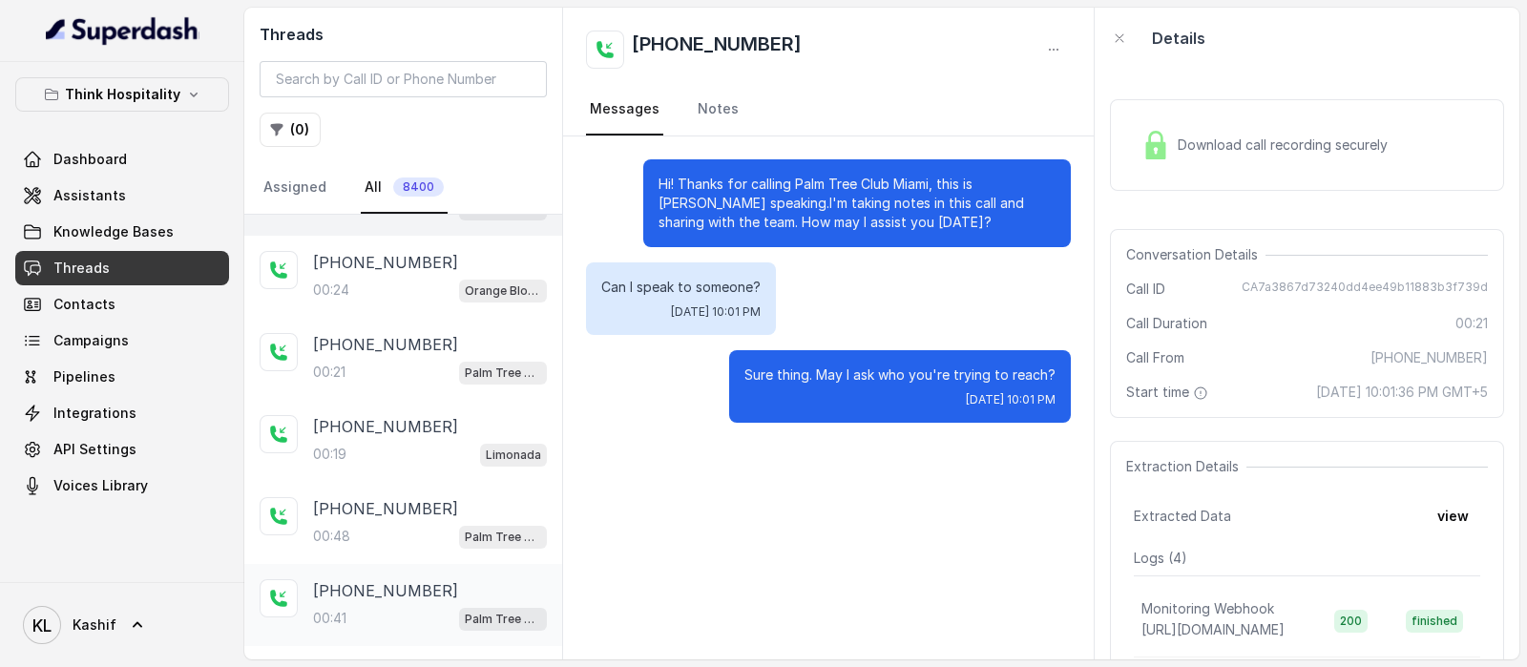
click at [392, 579] on p "[PHONE_NUMBER]" at bounding box center [385, 590] width 145 height 23
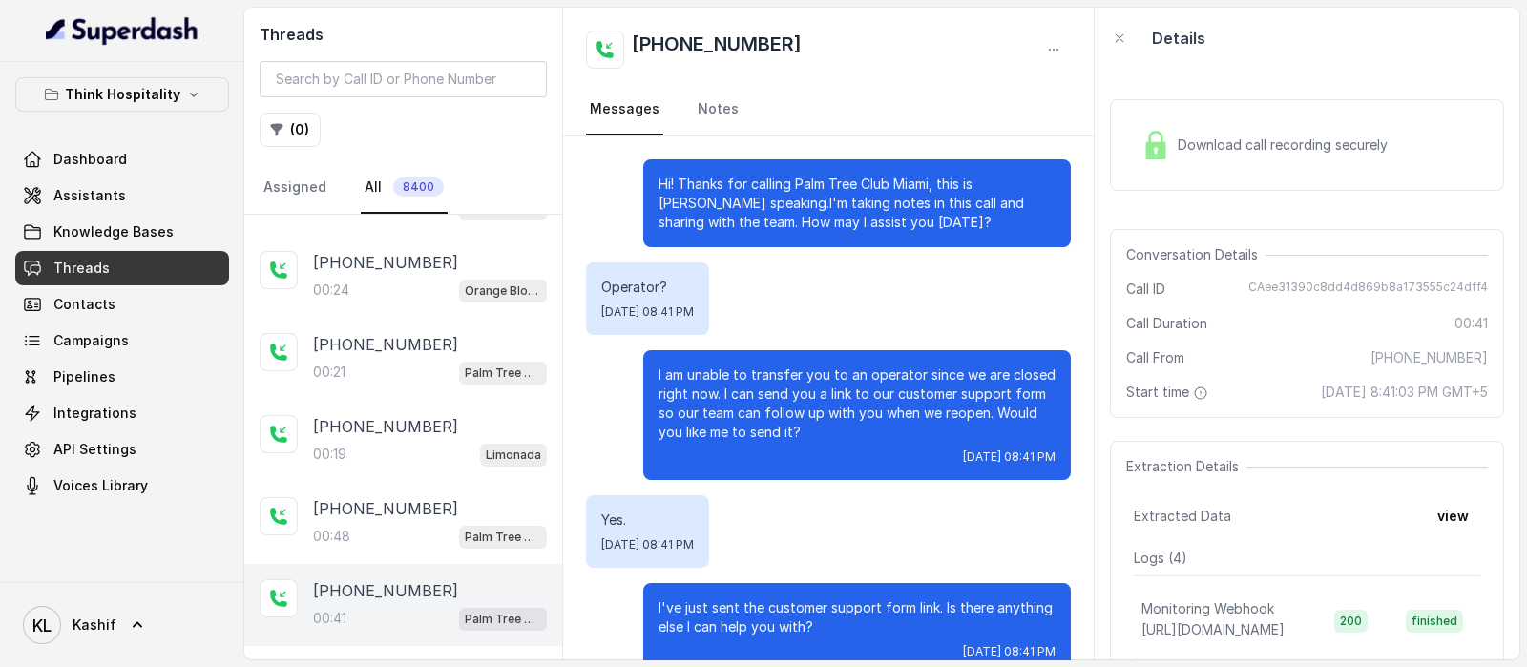
scroll to position [37, 0]
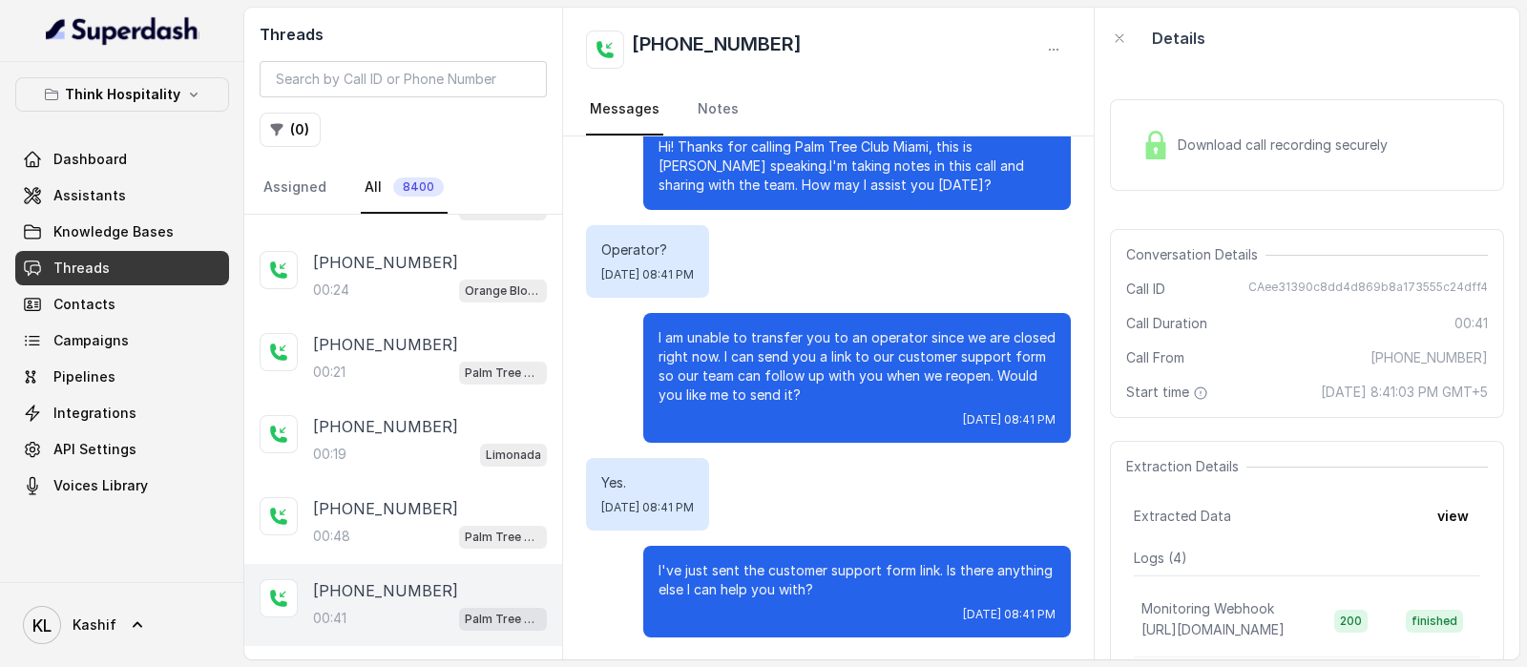
click at [542, 603] on div "[PHONE_NUMBER]:41 Palm Tree Club" at bounding box center [403, 605] width 318 height 82
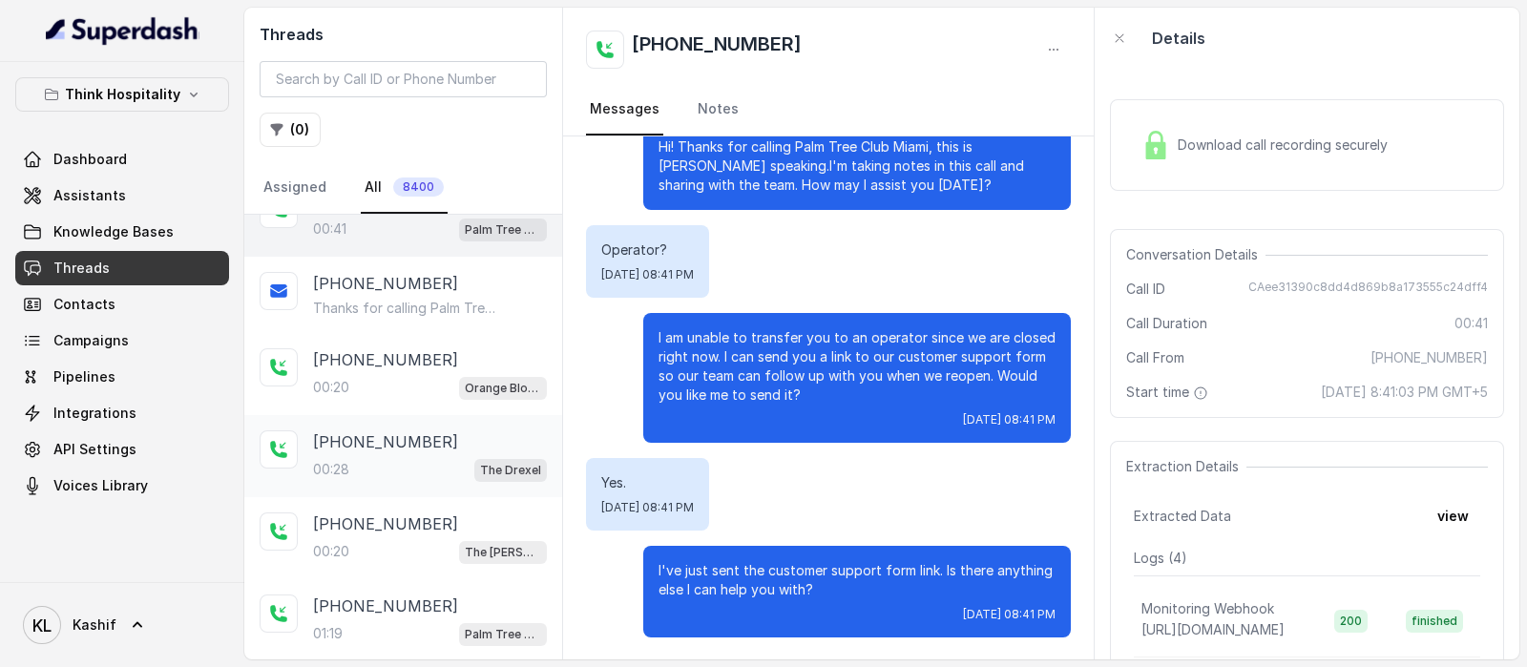
click at [404, 472] on div "[PHONE_NUMBER]:28 The Drexel" at bounding box center [403, 456] width 318 height 82
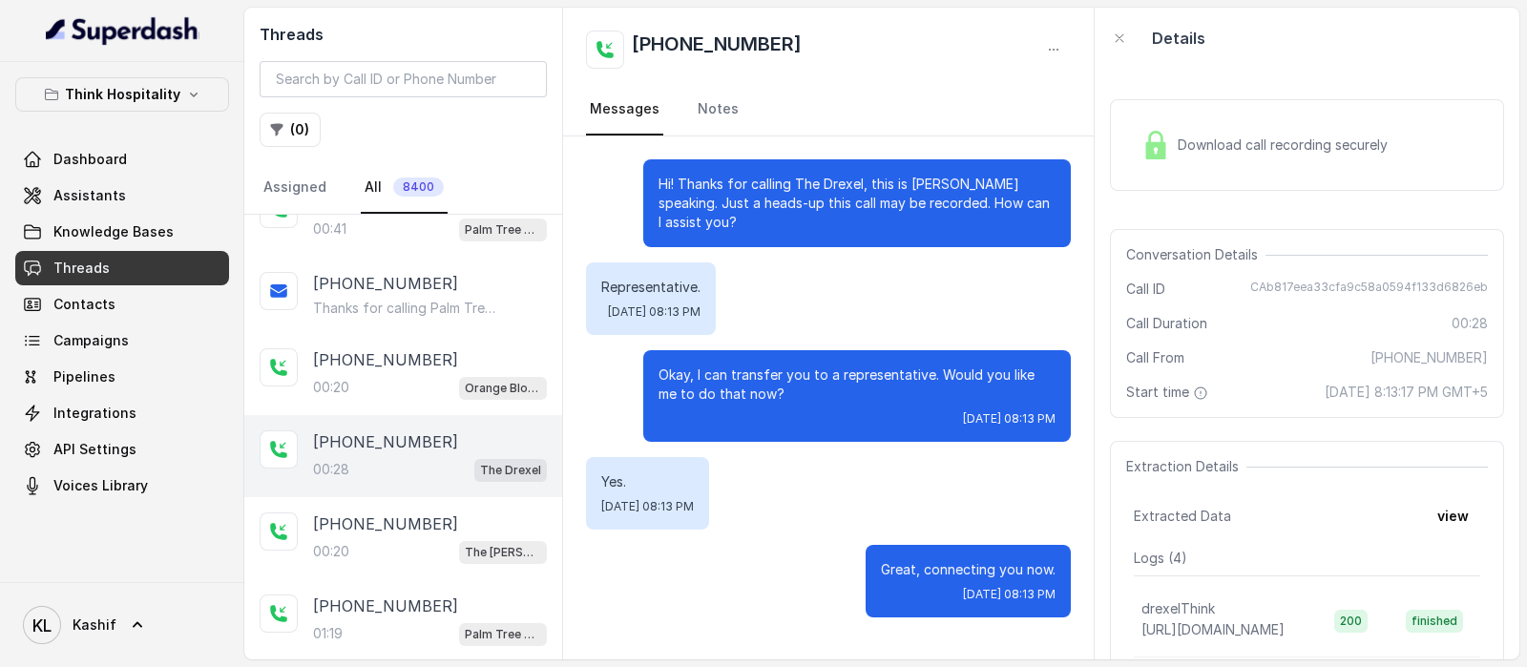
click at [1225, 152] on span "Download call recording securely" at bounding box center [1287, 145] width 218 height 19
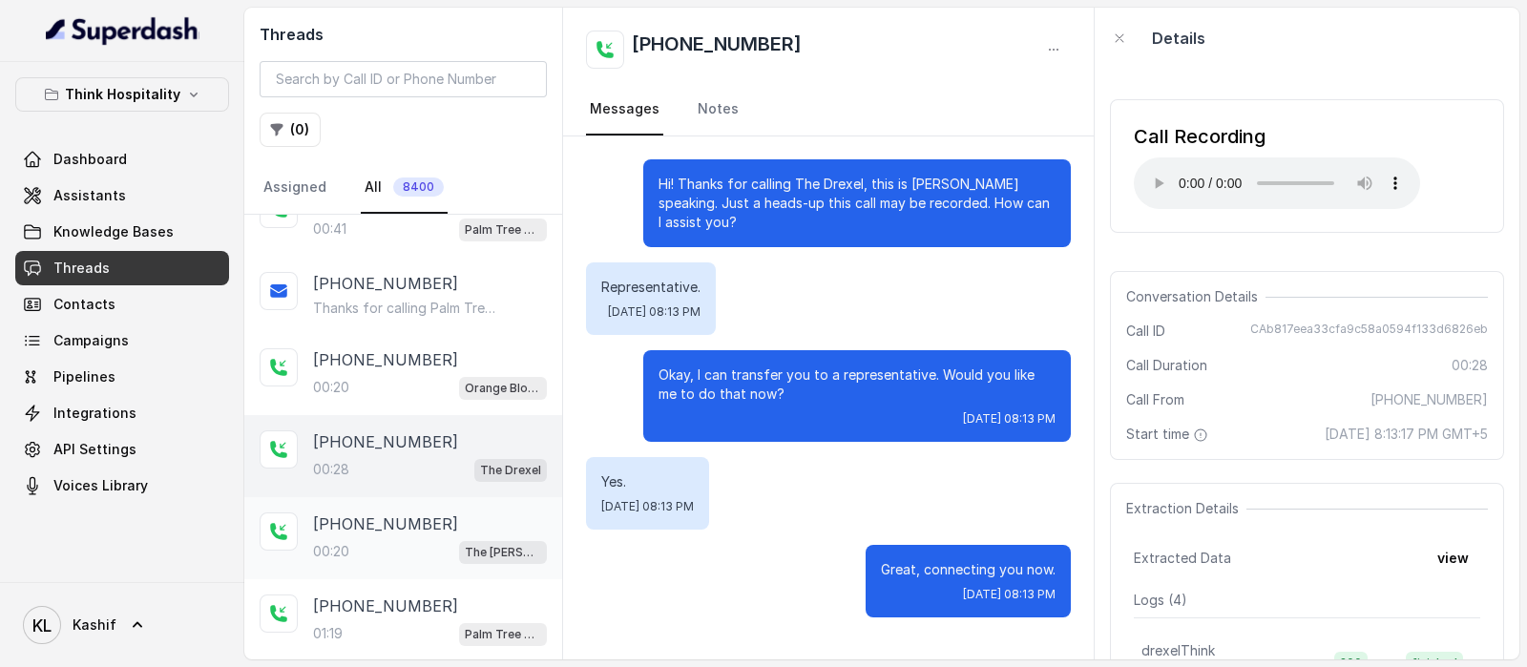
click at [393, 541] on div "00:20 The [PERSON_NAME]" at bounding box center [430, 551] width 234 height 25
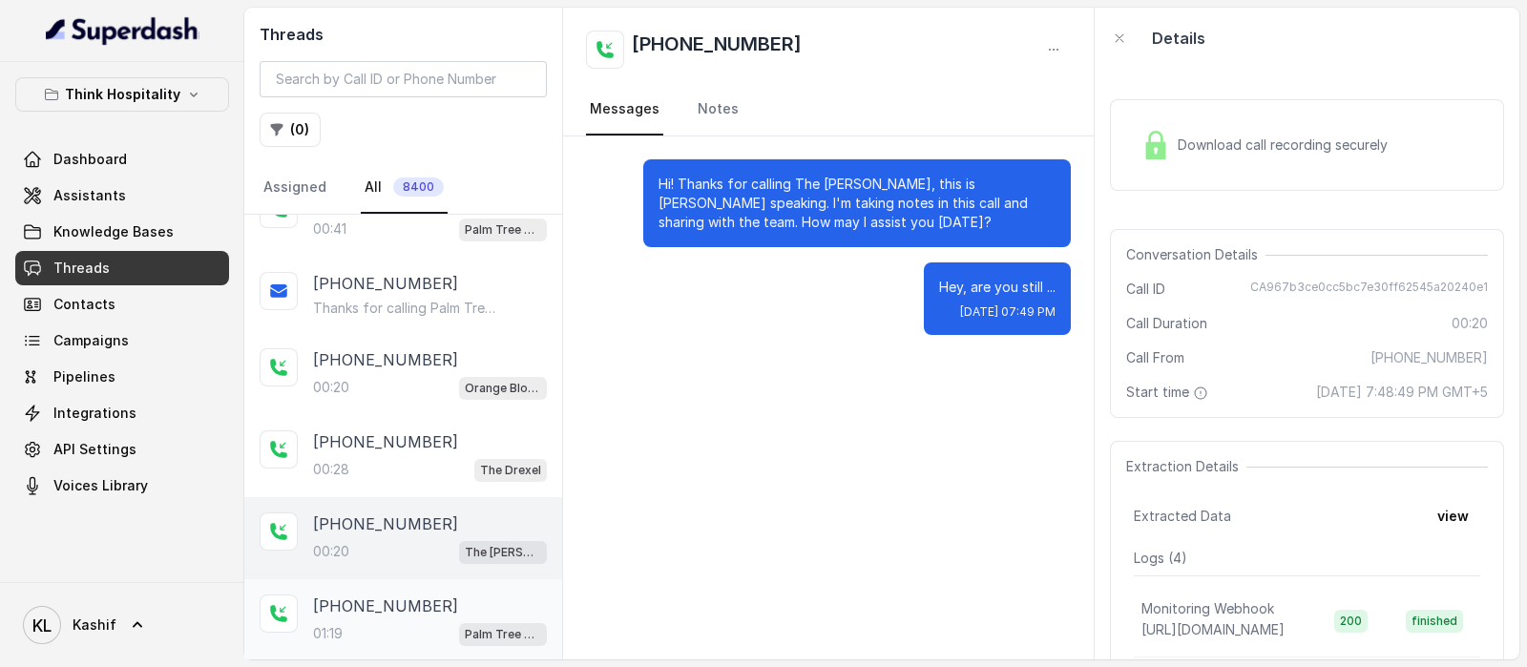
click at [373, 603] on p "[PHONE_NUMBER]" at bounding box center [385, 606] width 145 height 23
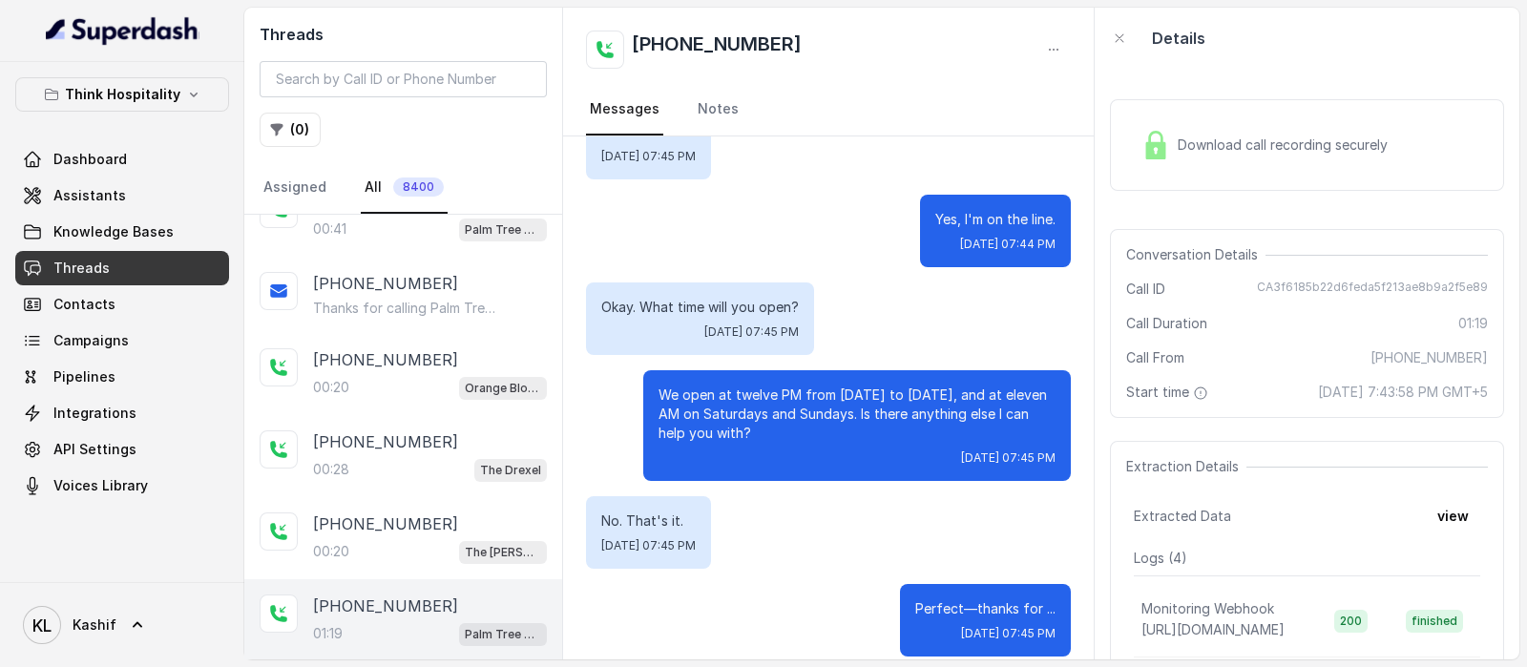
scroll to position [1169, 0]
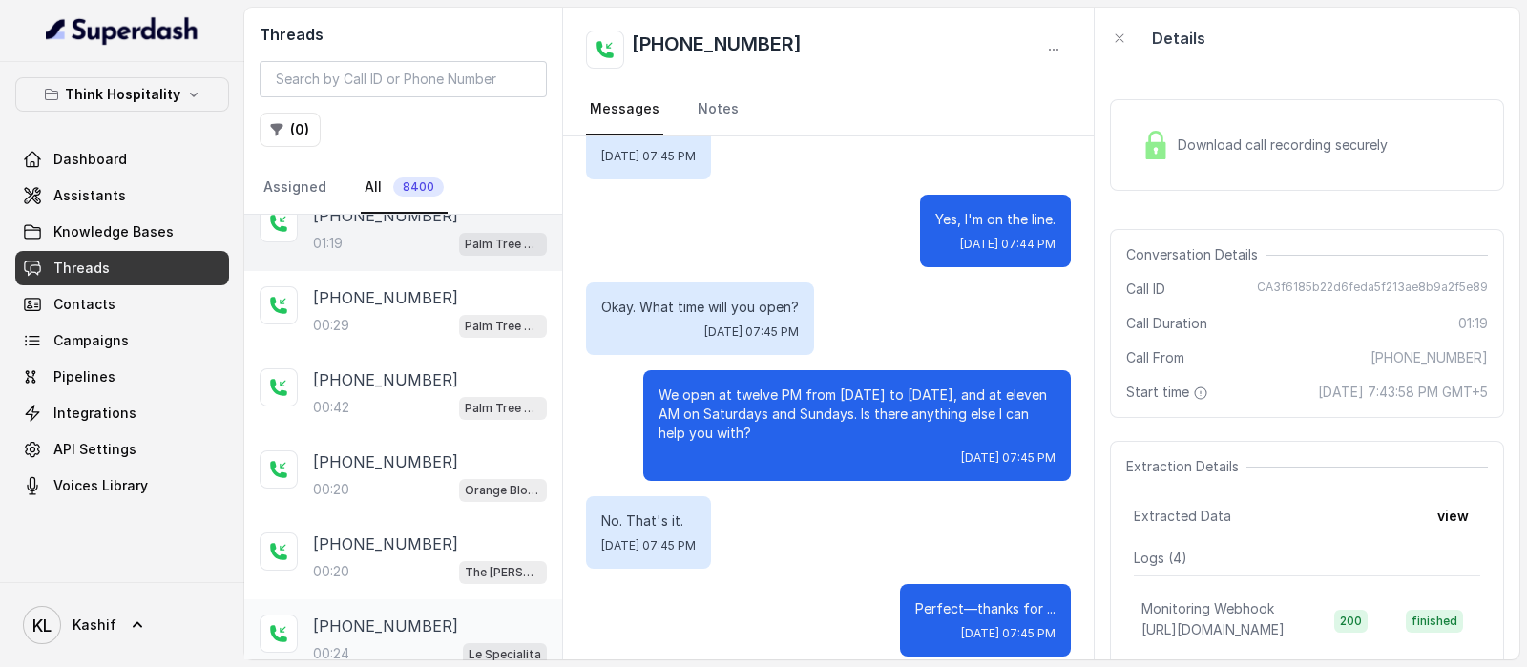
click at [365, 599] on div "[PHONE_NUMBER]:24 Le Specialita" at bounding box center [403, 640] width 318 height 82
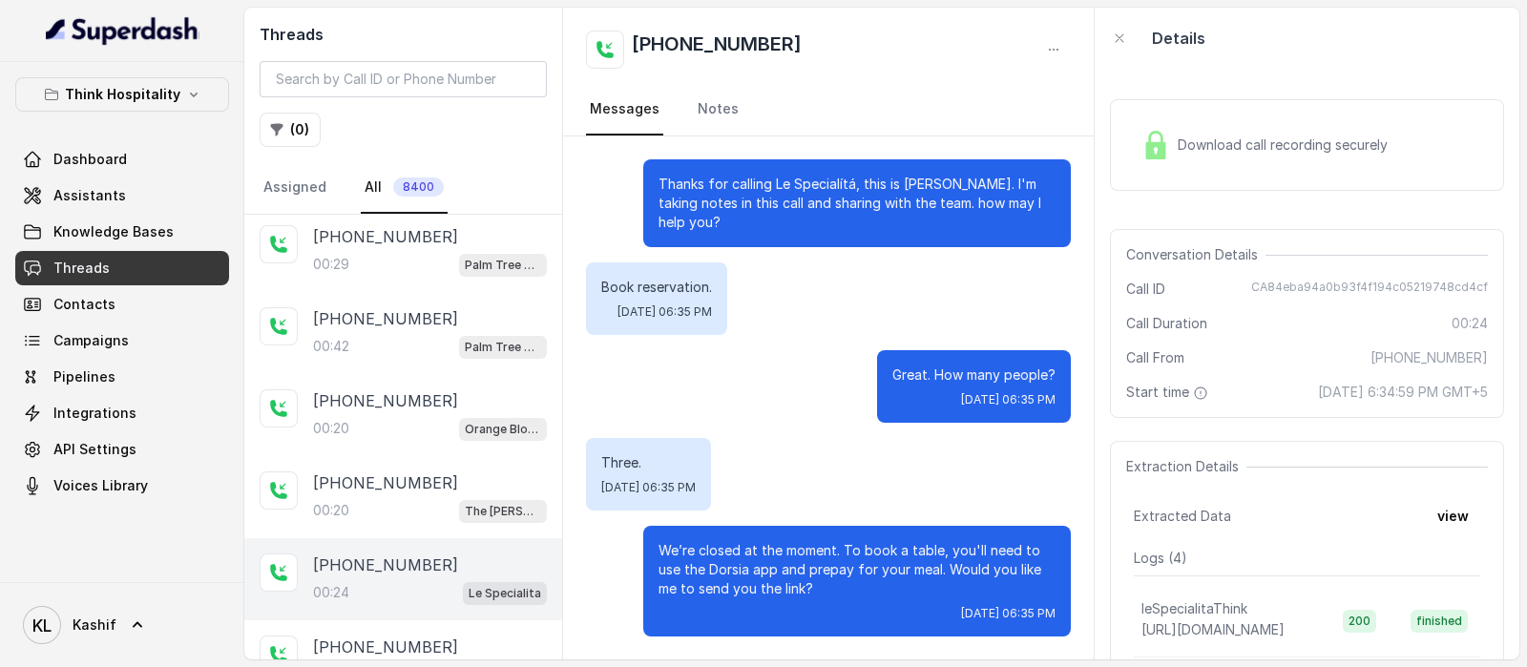
scroll to position [840, 0]
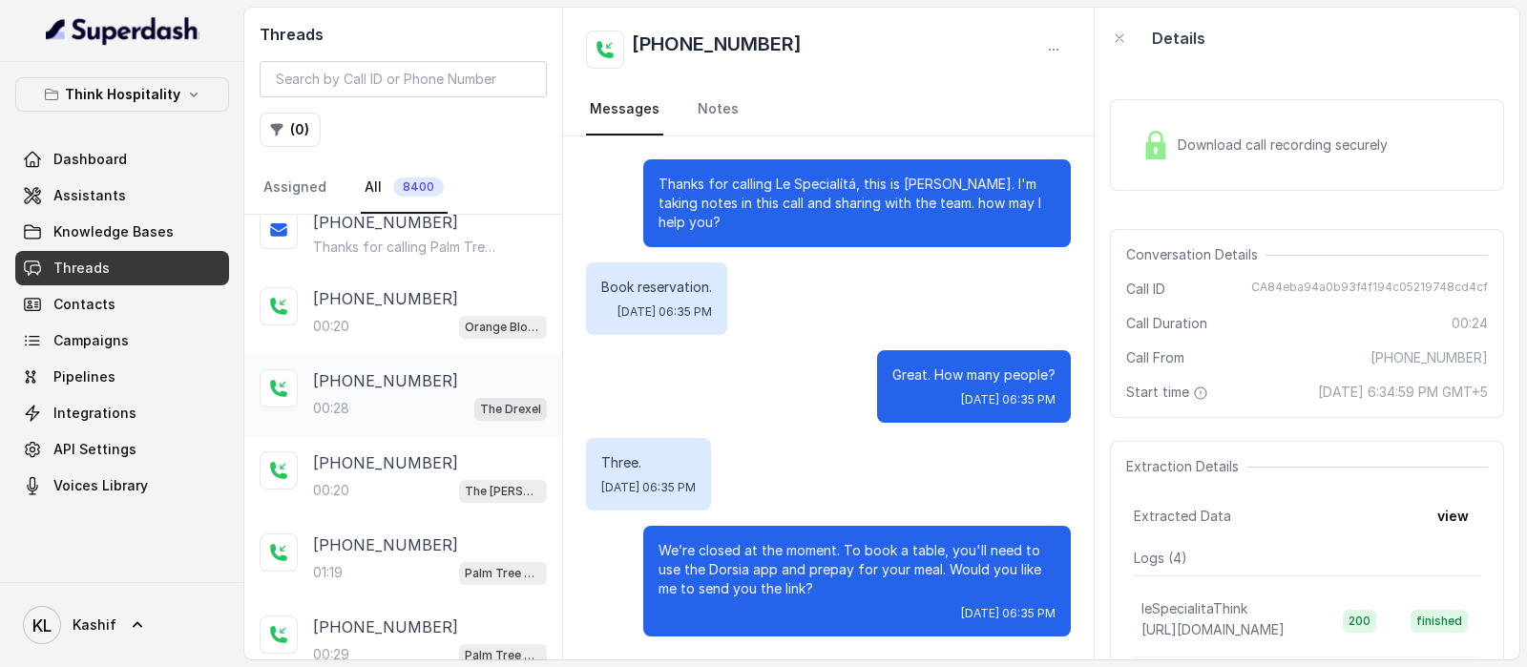
click at [431, 354] on div "[PHONE_NUMBER]:28 The Drexel" at bounding box center [403, 395] width 318 height 82
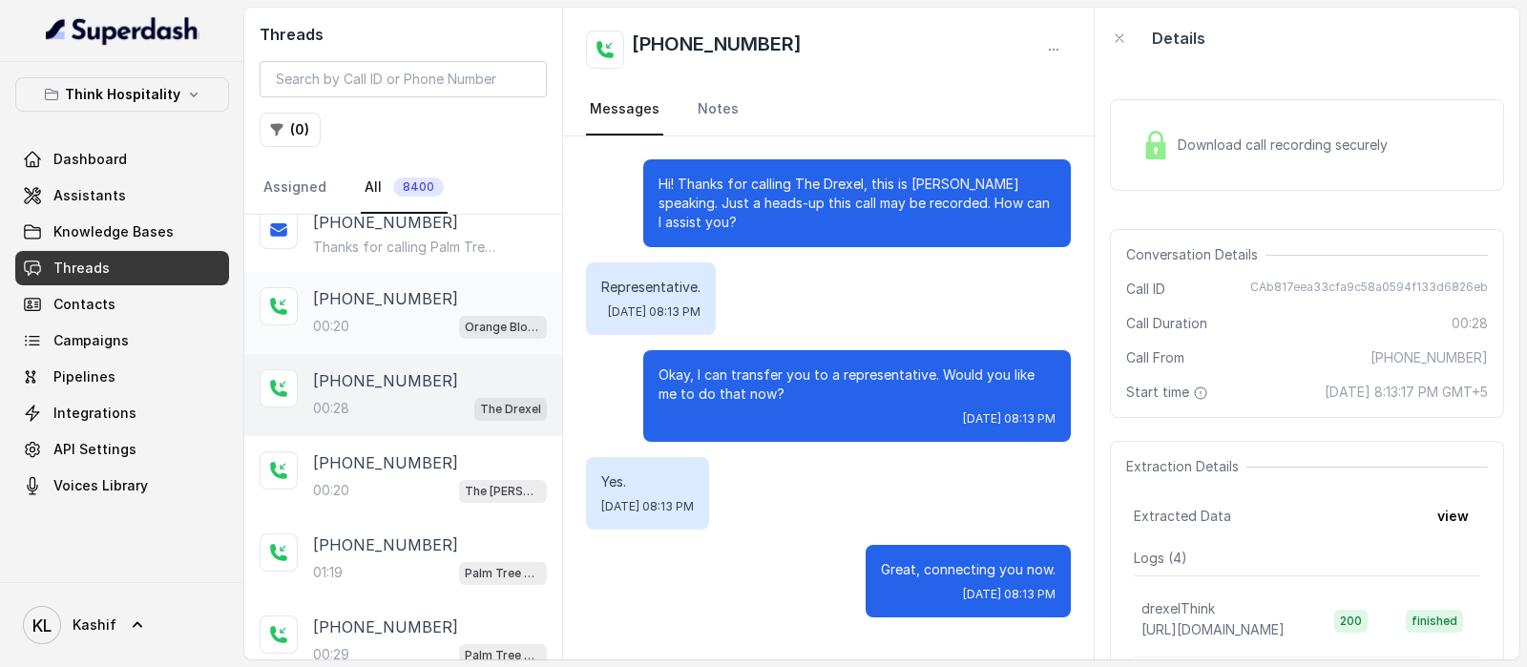
click at [414, 299] on div "[PHONE_NUMBER]" at bounding box center [430, 298] width 234 height 23
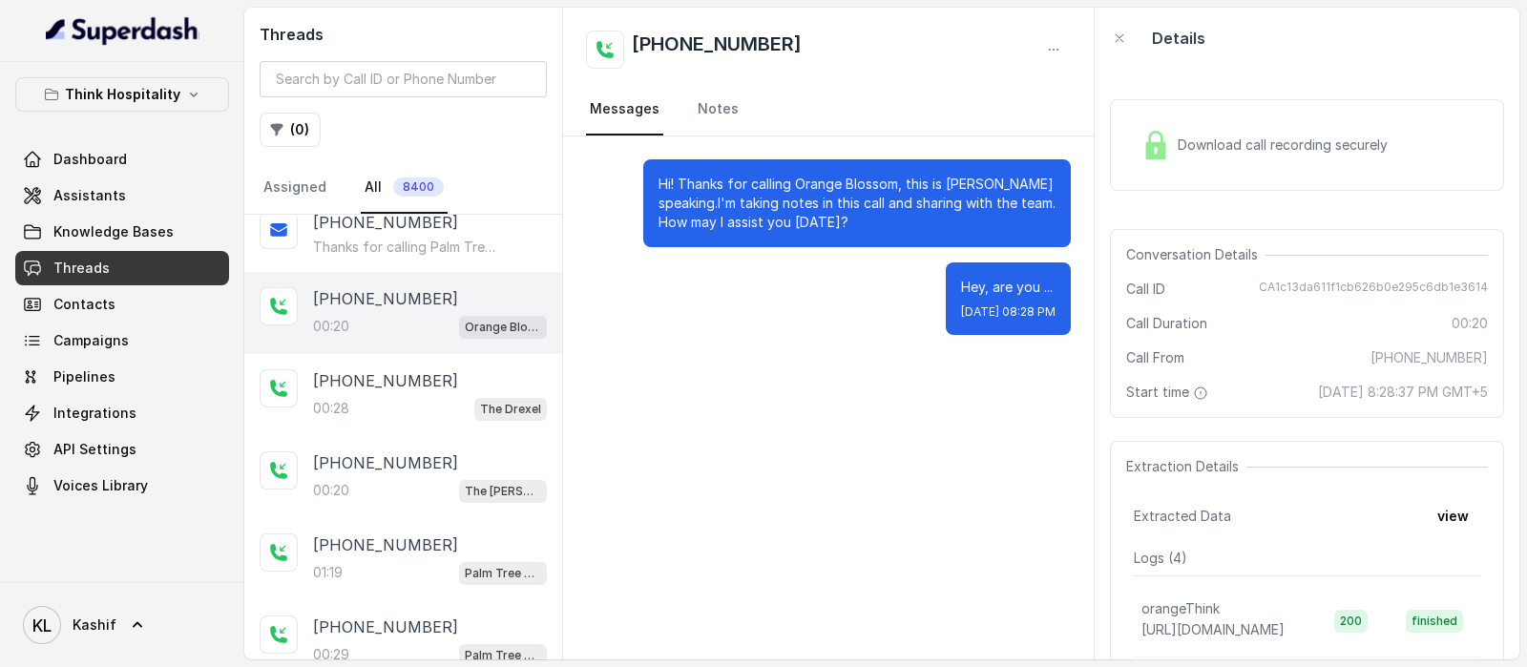
scroll to position [451, 0]
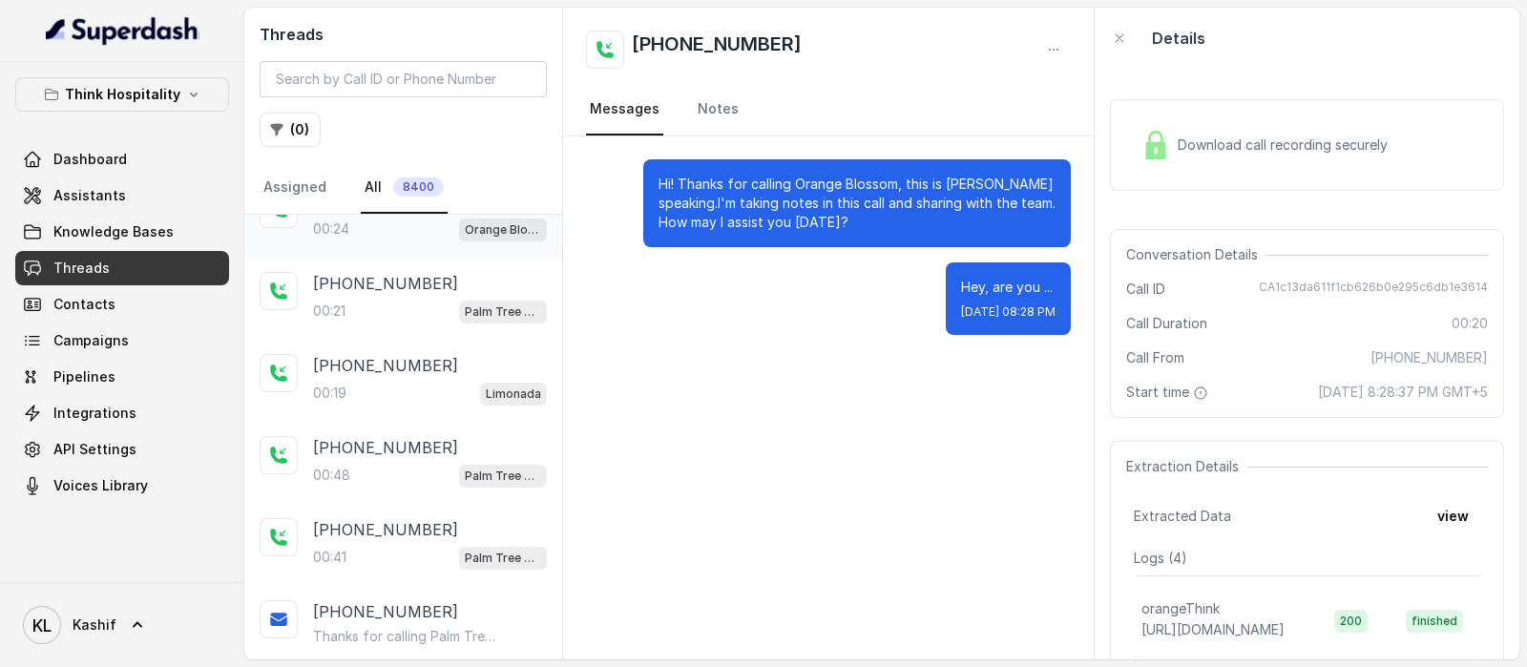
click at [421, 243] on div "[PHONE_NUMBER]:24 Orange Blossom" at bounding box center [403, 216] width 318 height 82
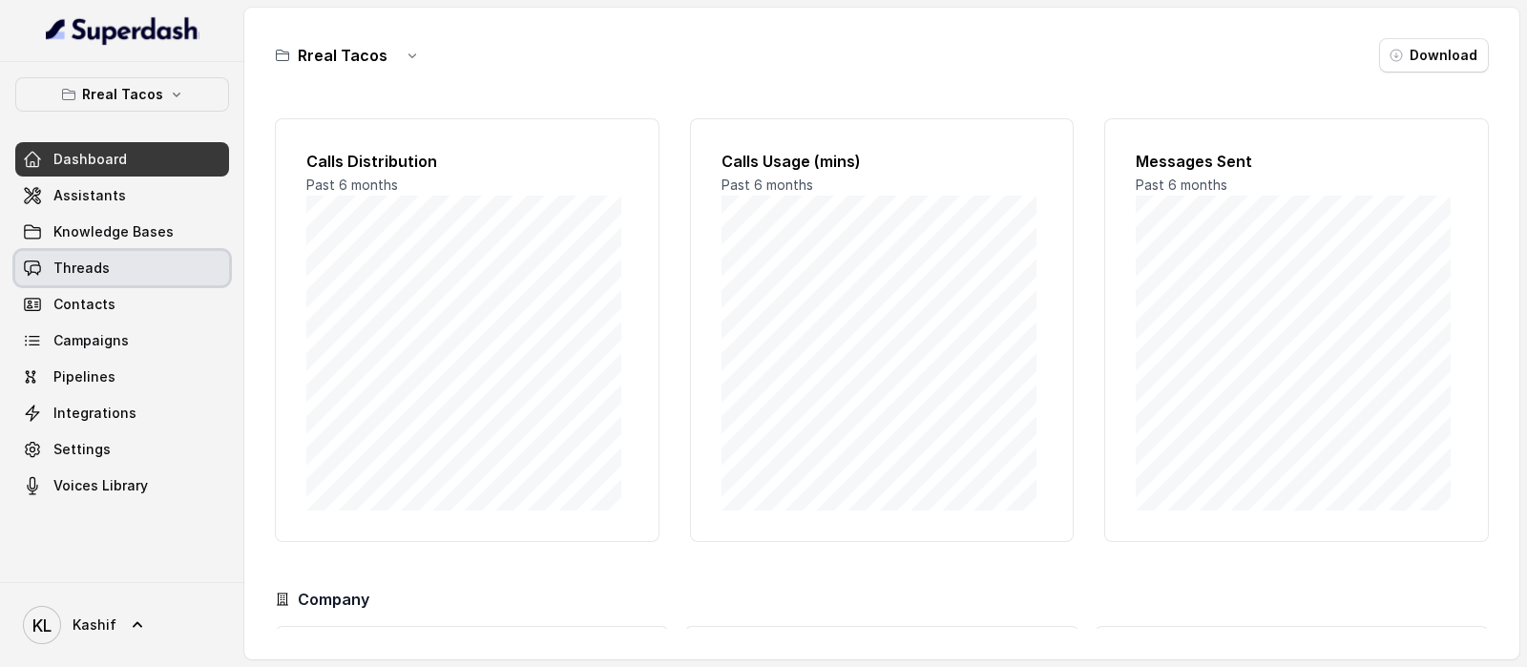
click at [133, 273] on link "Threads" at bounding box center [122, 268] width 214 height 34
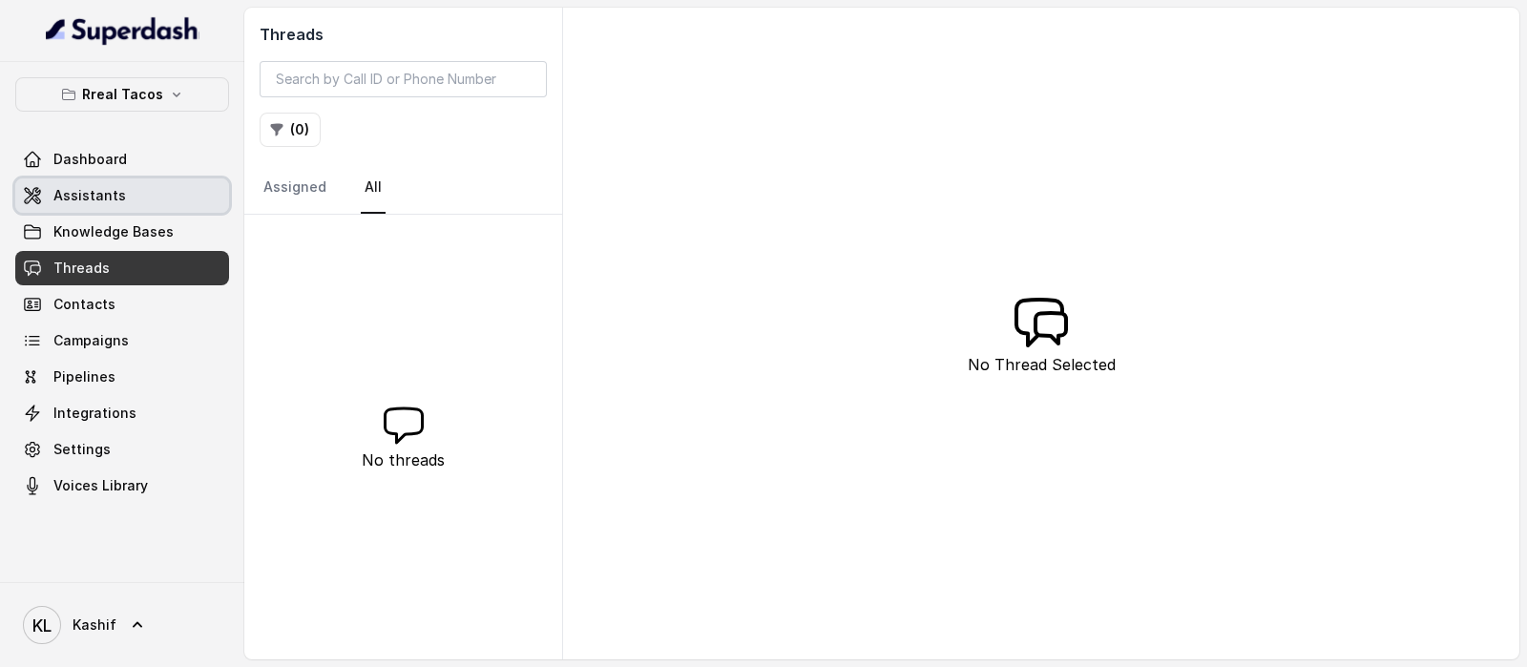
click at [146, 198] on link "Assistants" at bounding box center [122, 195] width 214 height 34
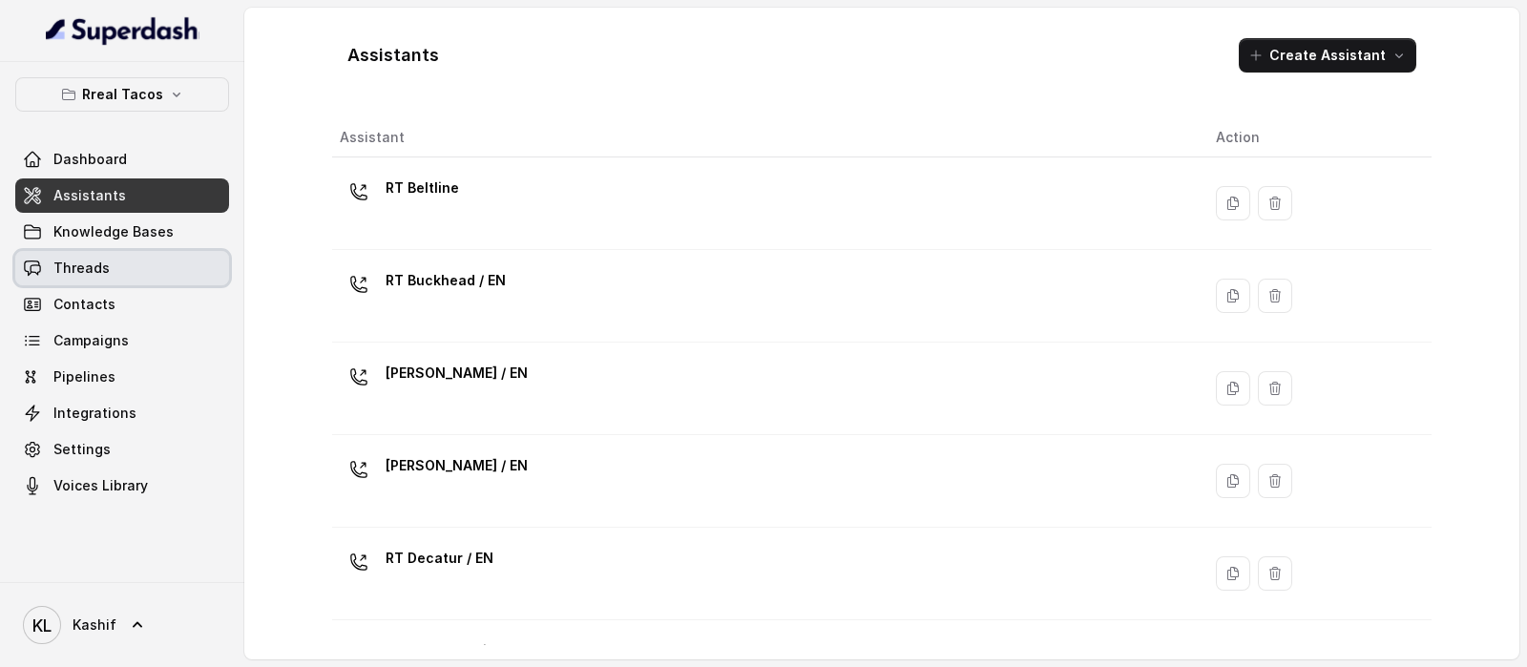
click at [86, 278] on link "Threads" at bounding box center [122, 268] width 214 height 34
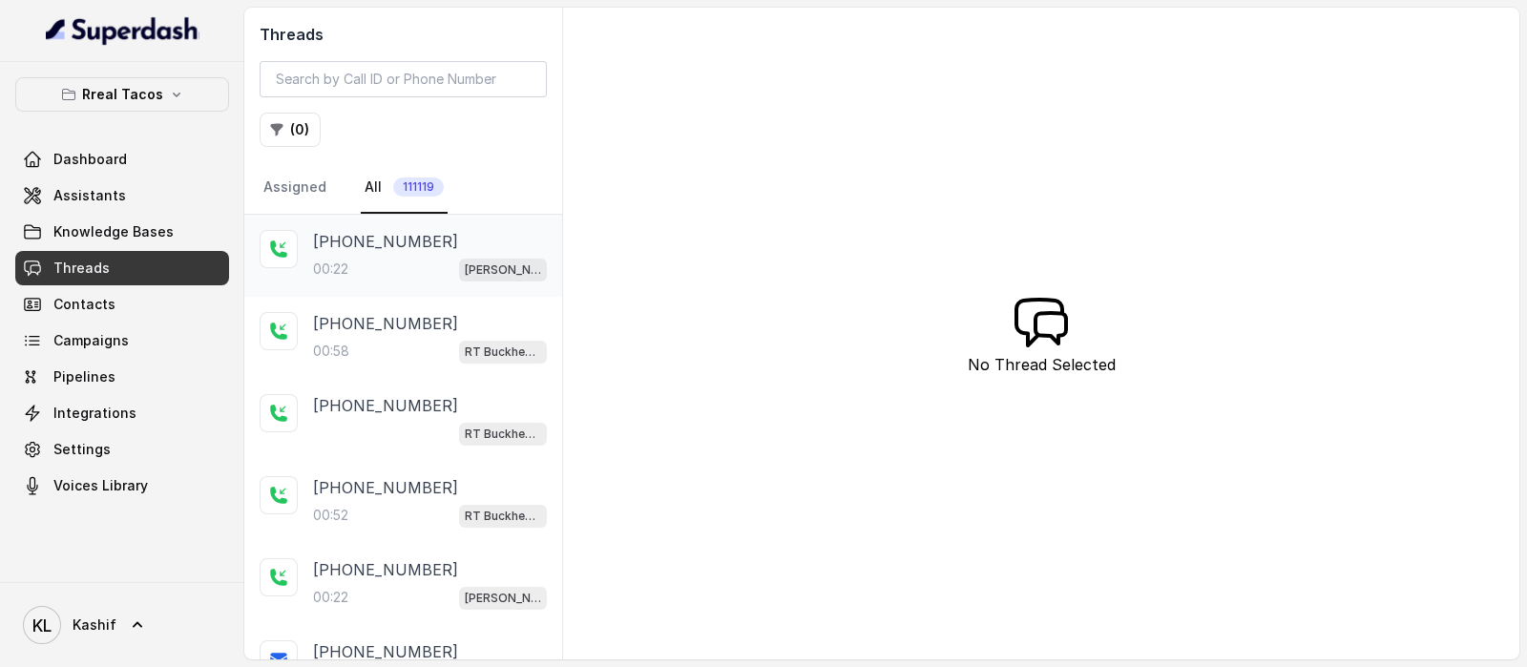
click at [420, 262] on div "00:22 RT Cumming / EN" at bounding box center [430, 269] width 234 height 25
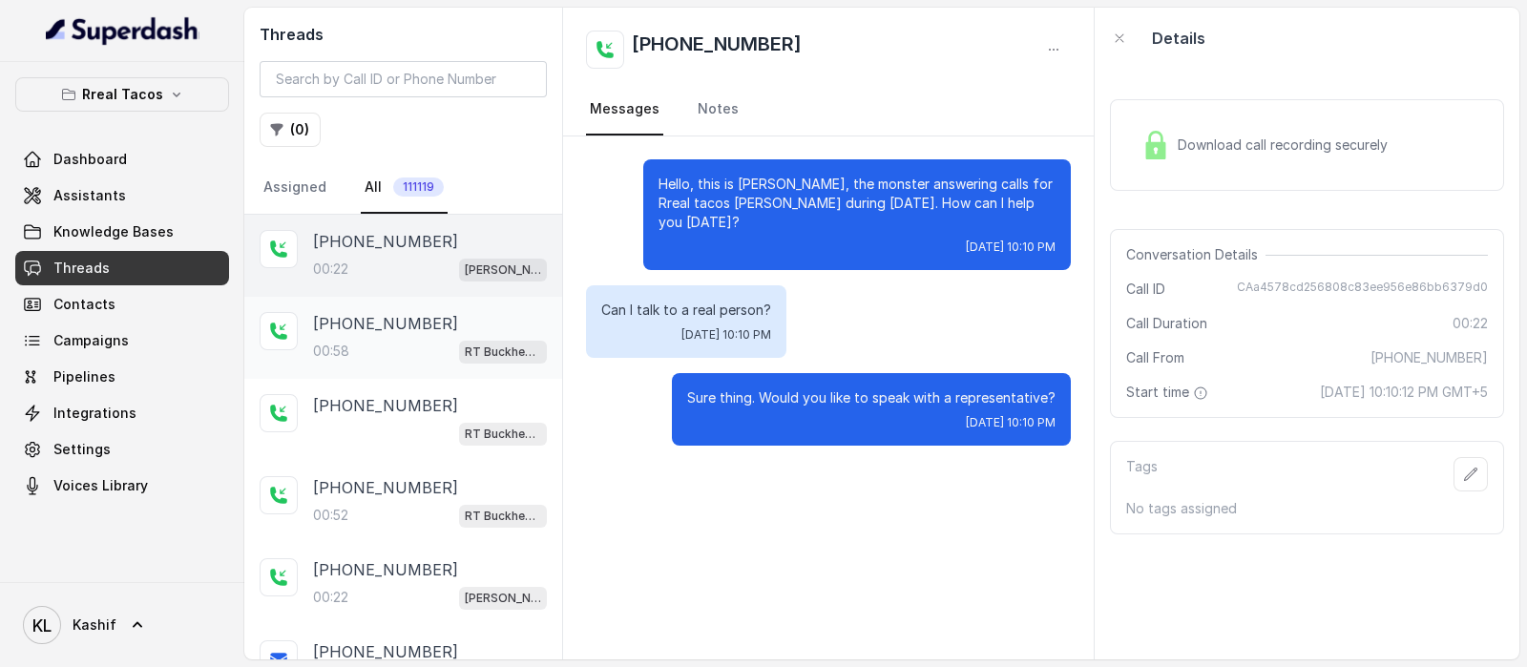
click at [345, 304] on div "+14043870414 00:58 RT Buckhead / EN" at bounding box center [403, 338] width 318 height 82
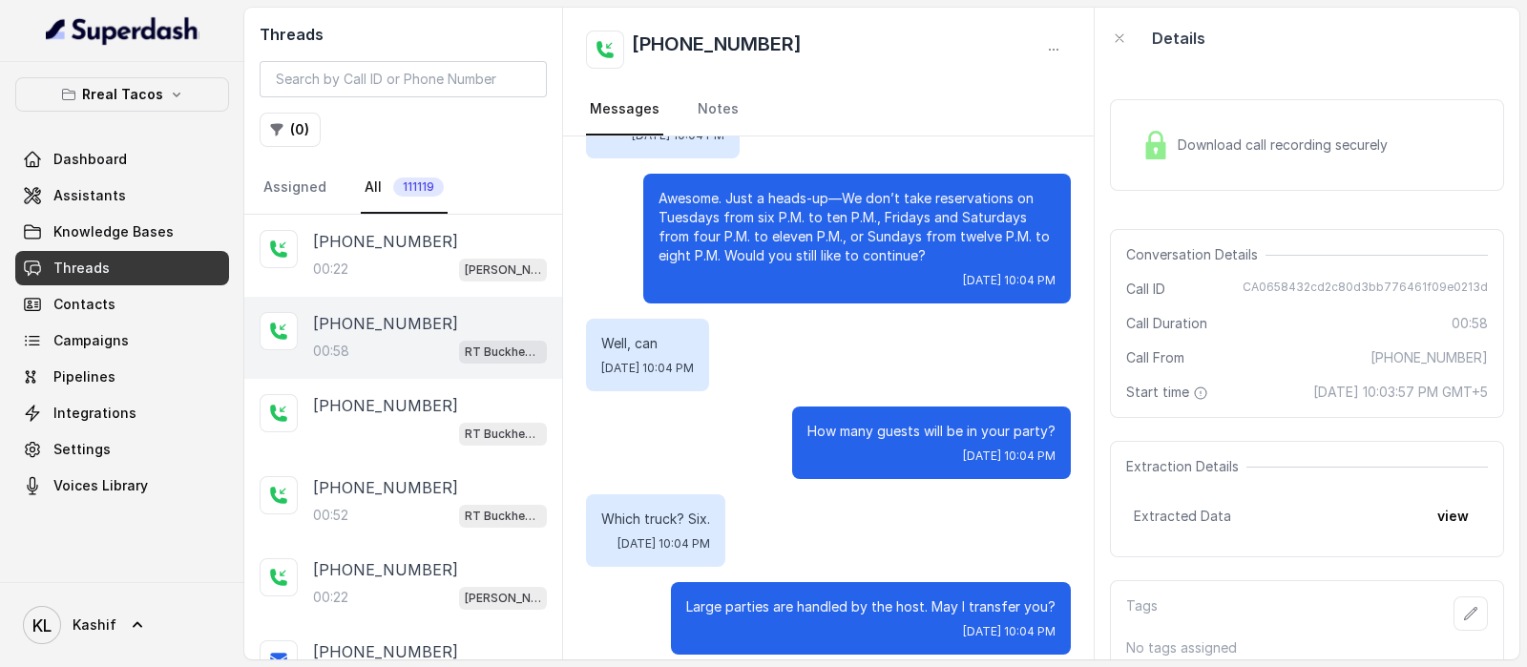
scroll to position [285, 0]
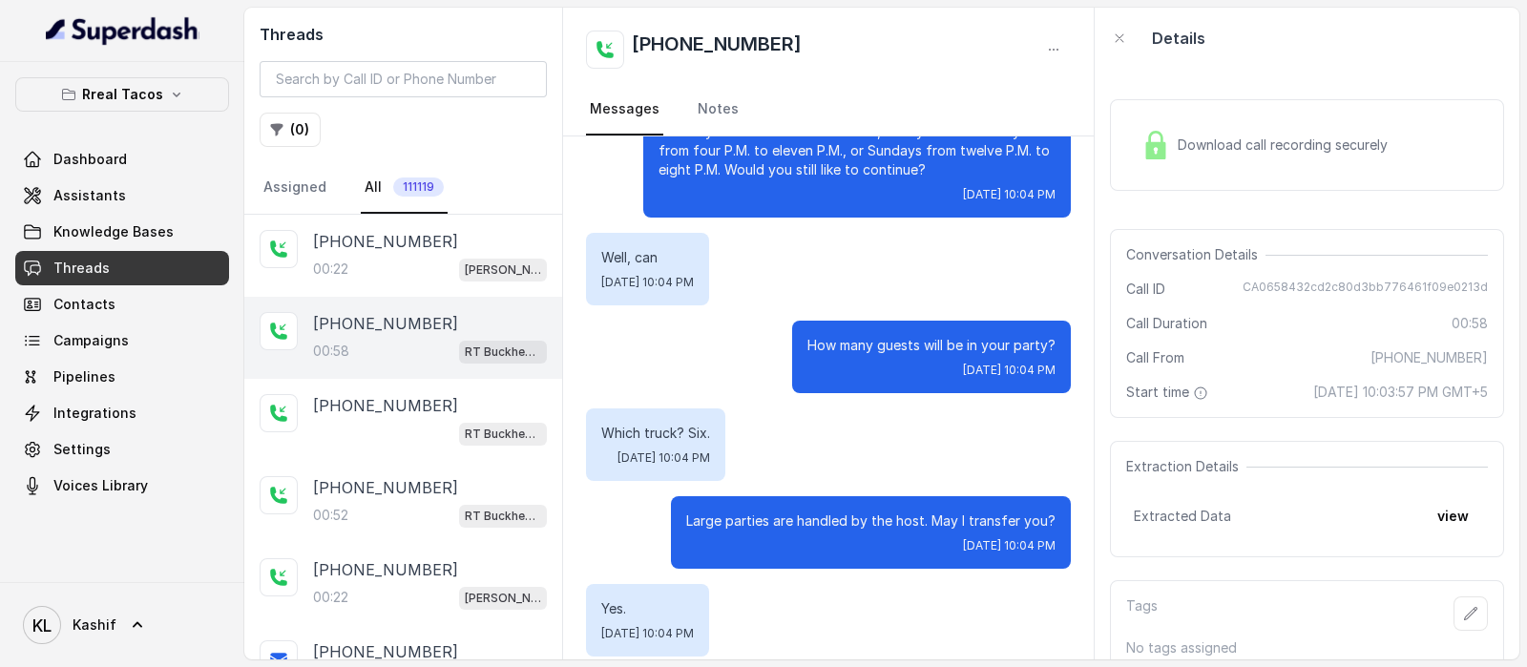
click at [884, 496] on div "Large parties are handled by the host. May I transfer you? Tue, Oct 14, 2025, 1…" at bounding box center [871, 532] width 400 height 73
click at [891, 512] on p "Large parties are handled by the host. May I transfer you?" at bounding box center [870, 521] width 369 height 19
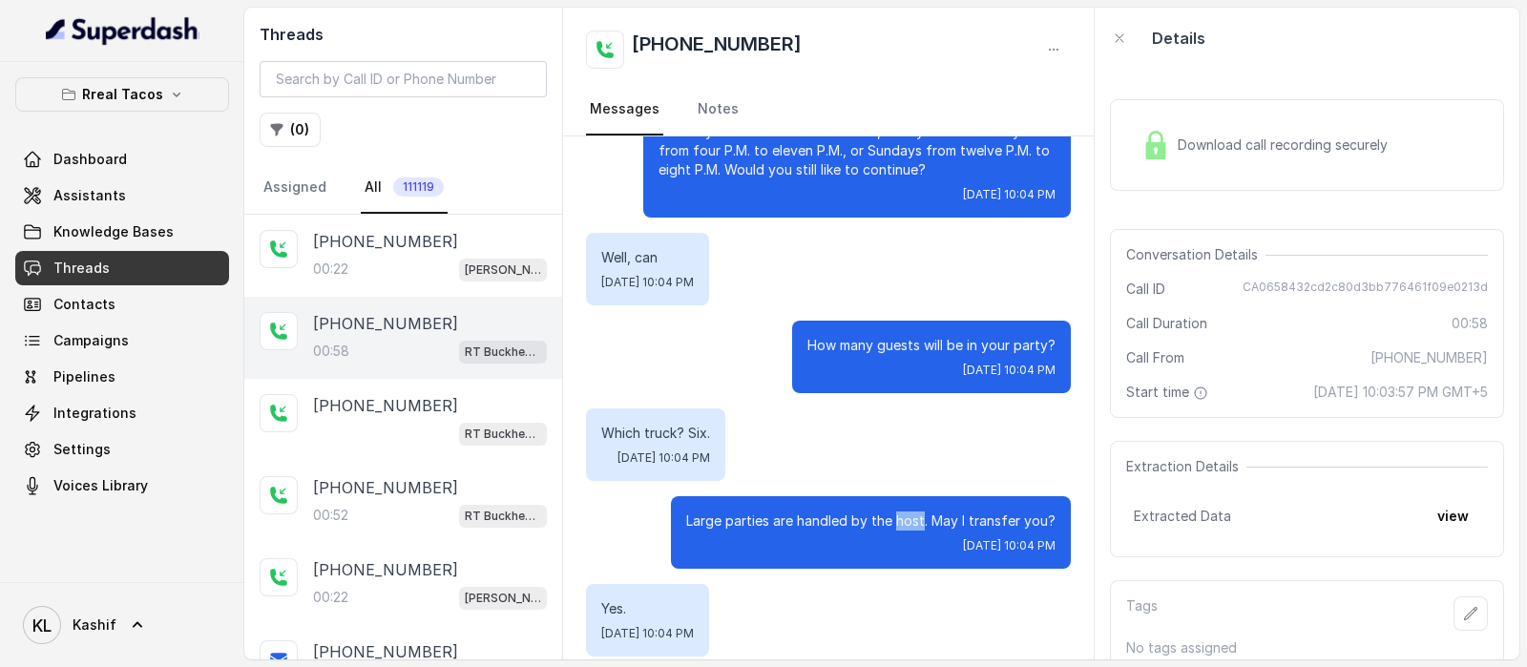
click at [891, 512] on p "Large parties are handled by the host. May I transfer you?" at bounding box center [870, 521] width 369 height 19
click at [1349, 284] on span "CA0658432cd2c80d3bb776461f09e0213d" at bounding box center [1365, 289] width 245 height 19
copy span "CA0658432cd2c80d3bb776461f09e0213d"
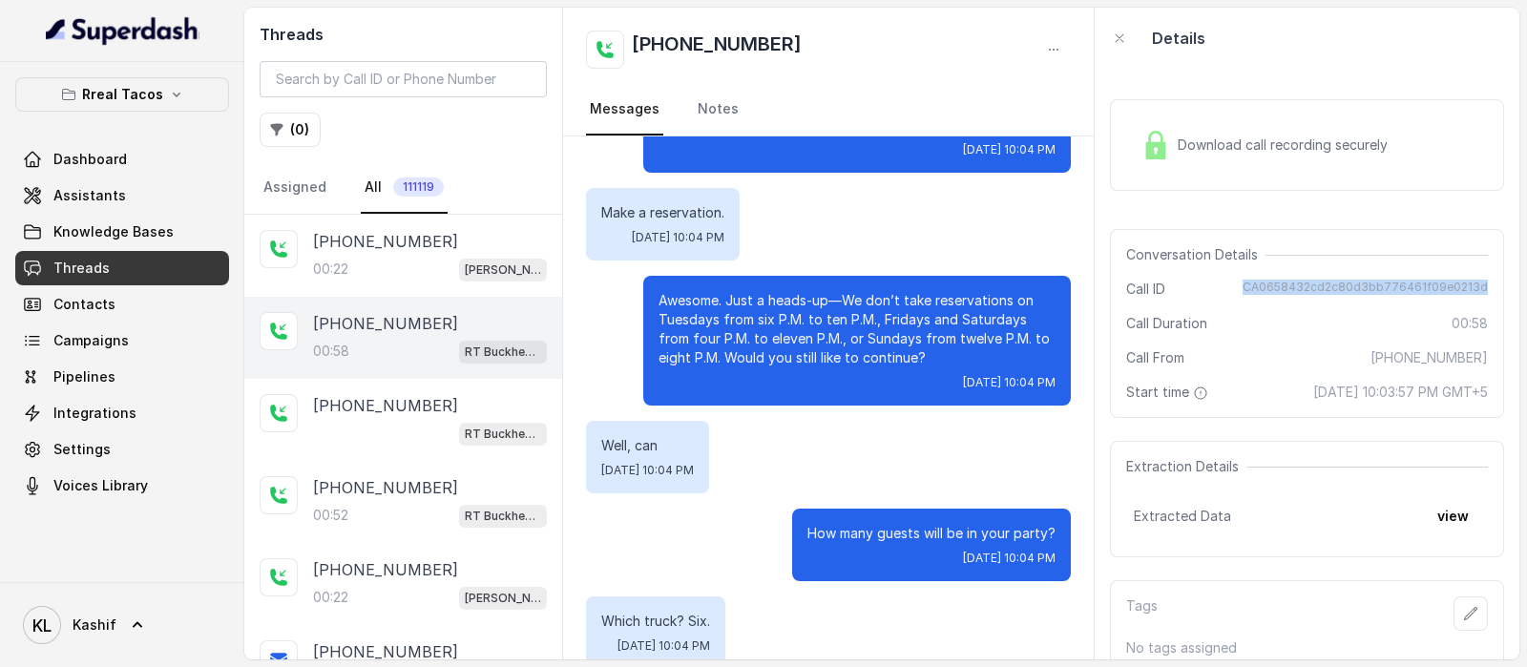
scroll to position [0, 0]
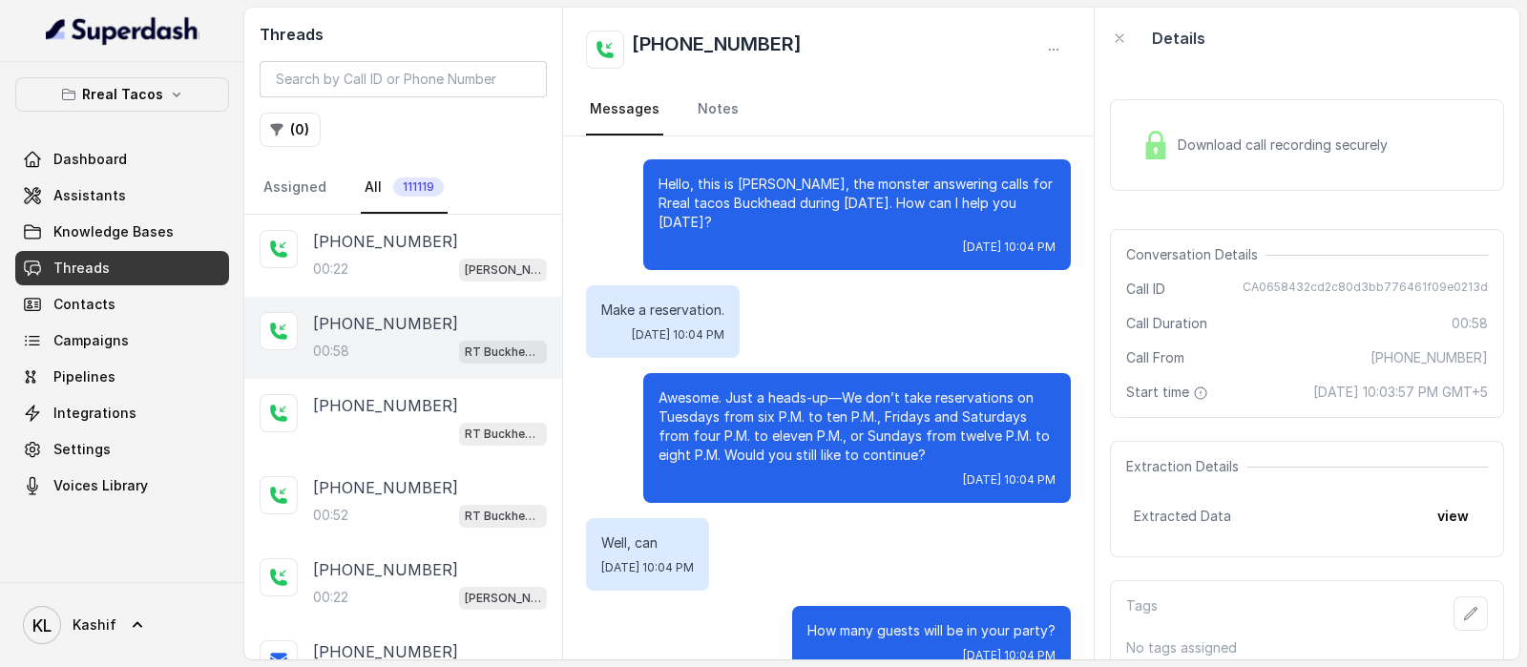
click at [1131, 315] on span "Call Duration" at bounding box center [1166, 323] width 81 height 19
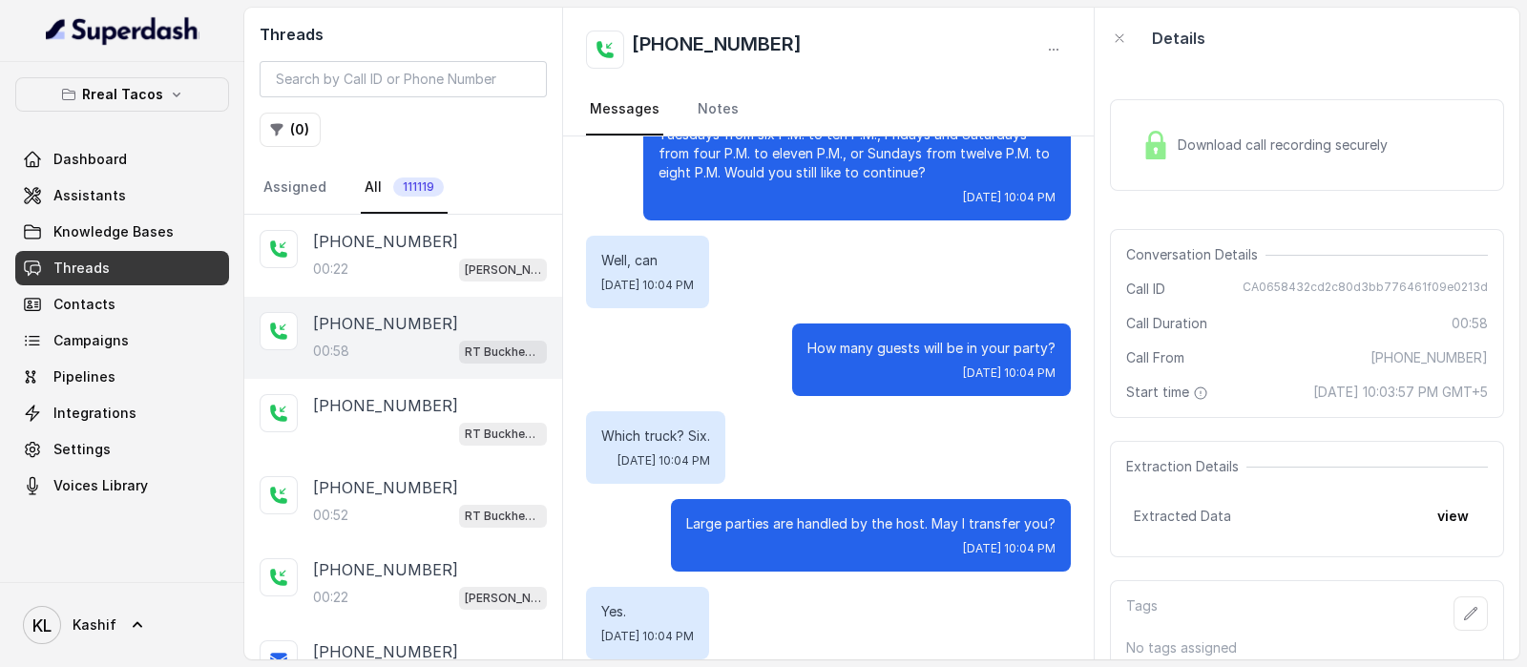
scroll to position [285, 0]
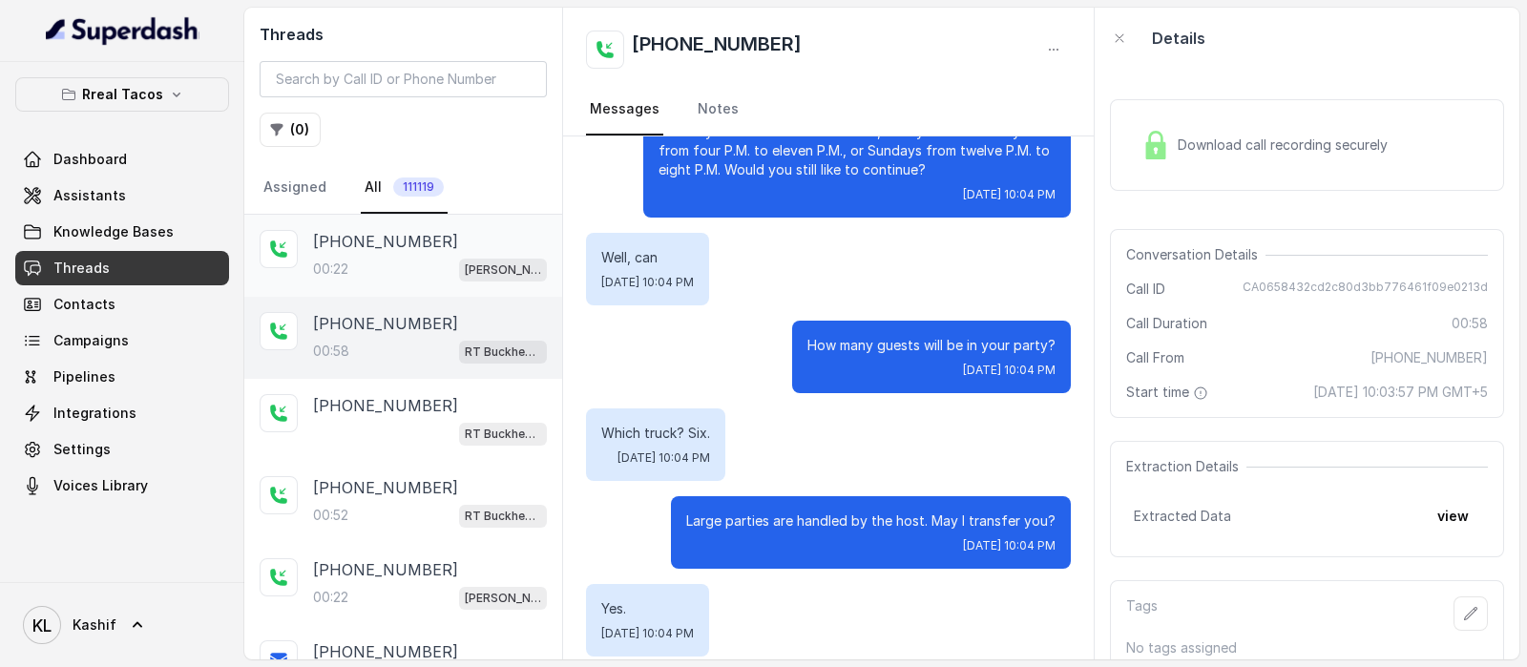
click at [387, 274] on div "00:22 RT Cumming / EN" at bounding box center [430, 269] width 234 height 25
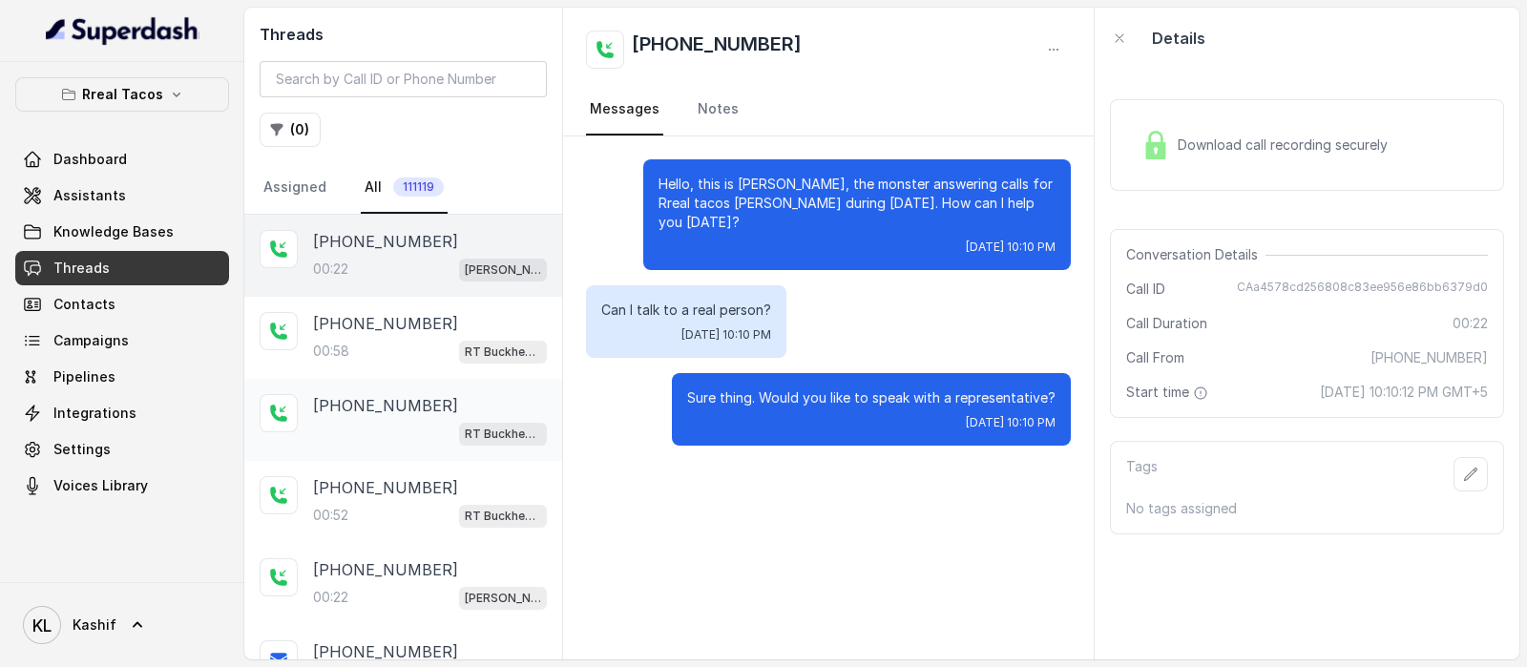
click at [377, 422] on div "RT Buckhead / EN" at bounding box center [430, 433] width 234 height 25
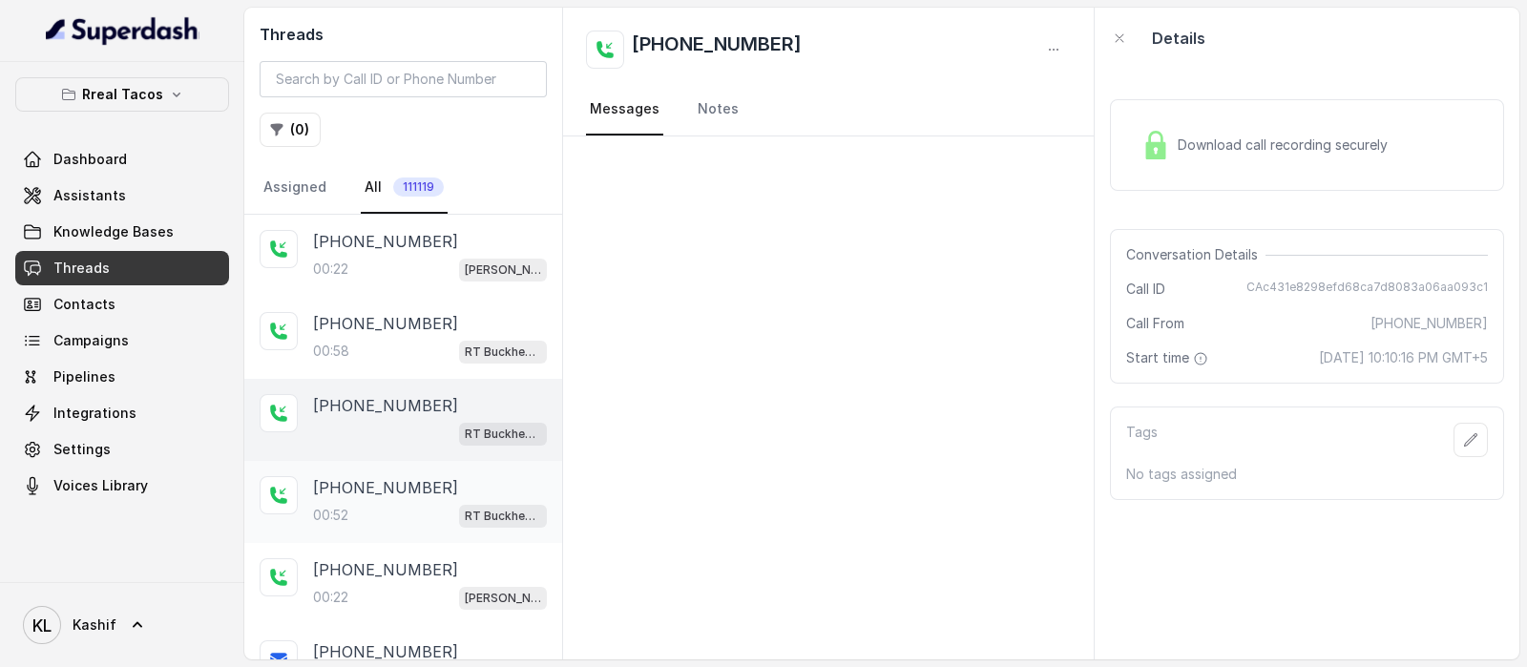
click at [372, 476] on p "+13058901684" at bounding box center [385, 487] width 145 height 23
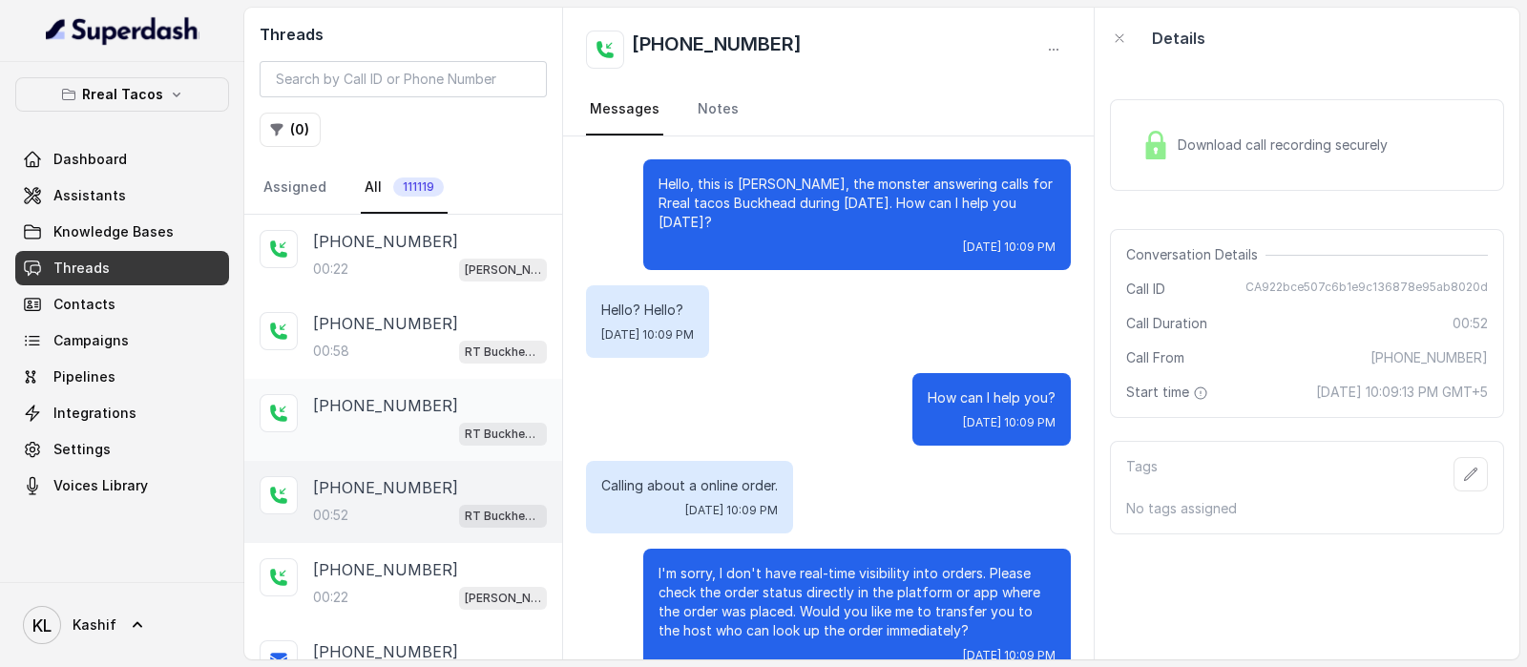
scroll to position [198, 0]
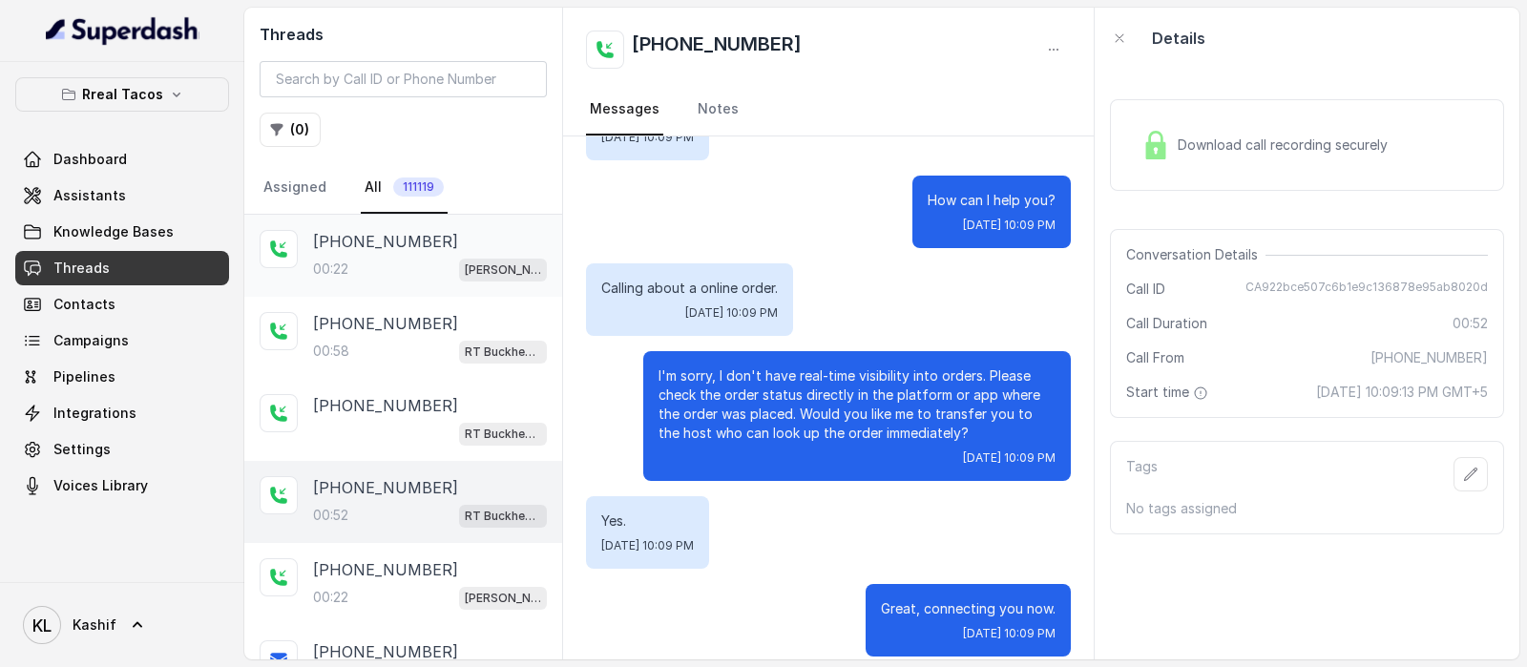
click at [372, 257] on div "00:22 RT Cumming / EN" at bounding box center [430, 269] width 234 height 25
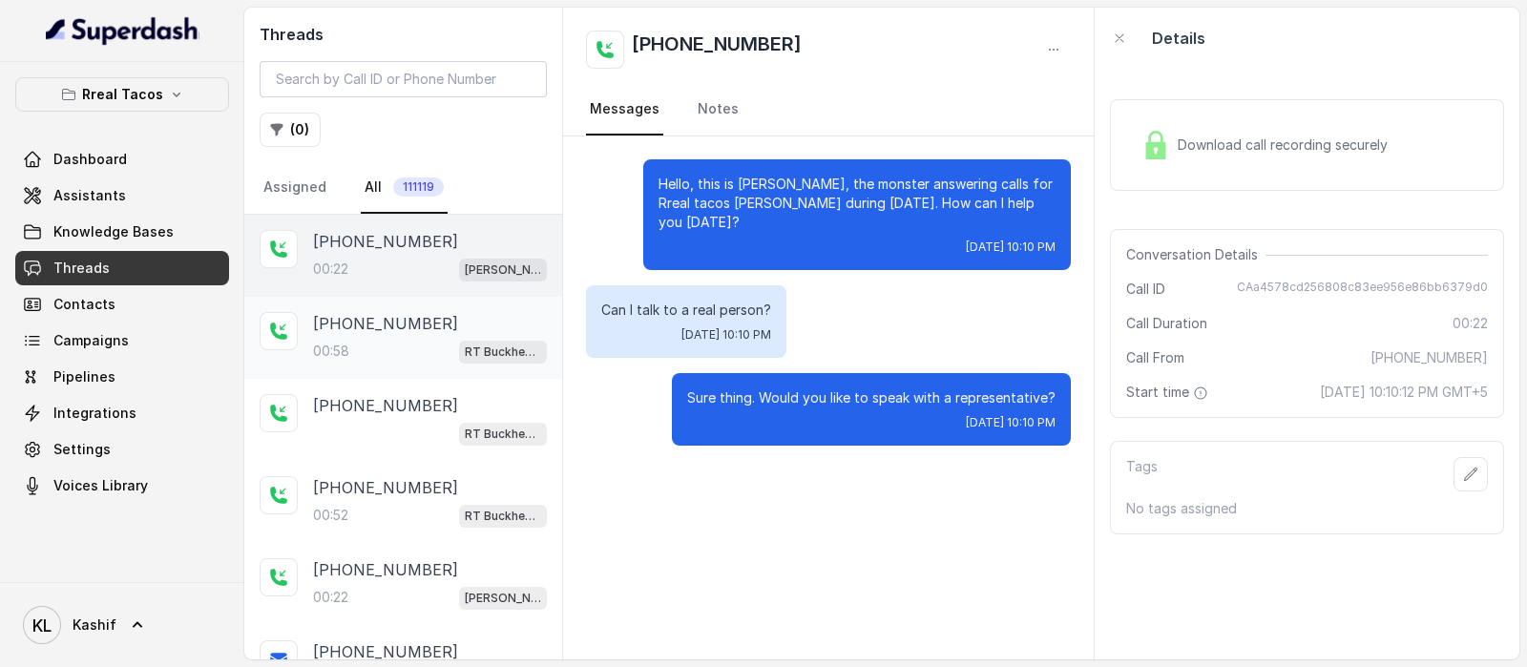
click at [371, 325] on p "[PHONE_NUMBER]" at bounding box center [385, 323] width 145 height 23
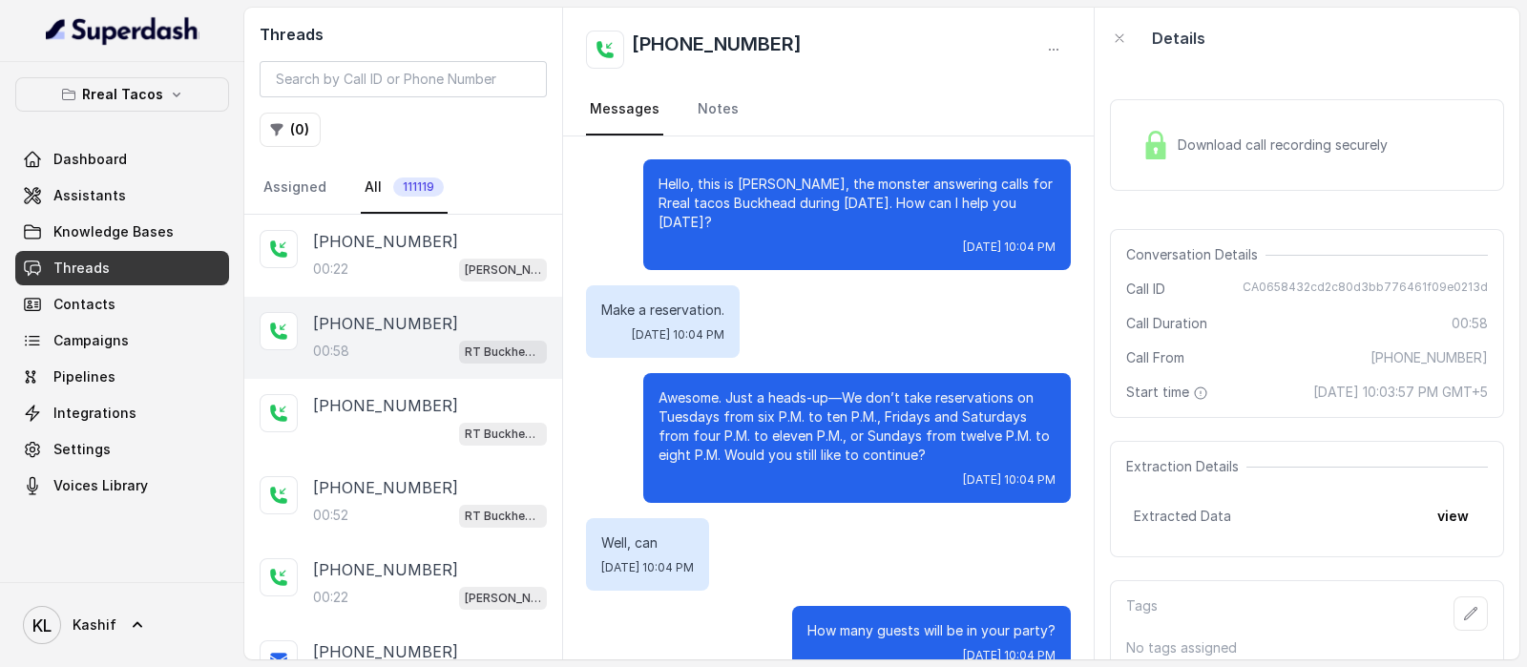
scroll to position [285, 0]
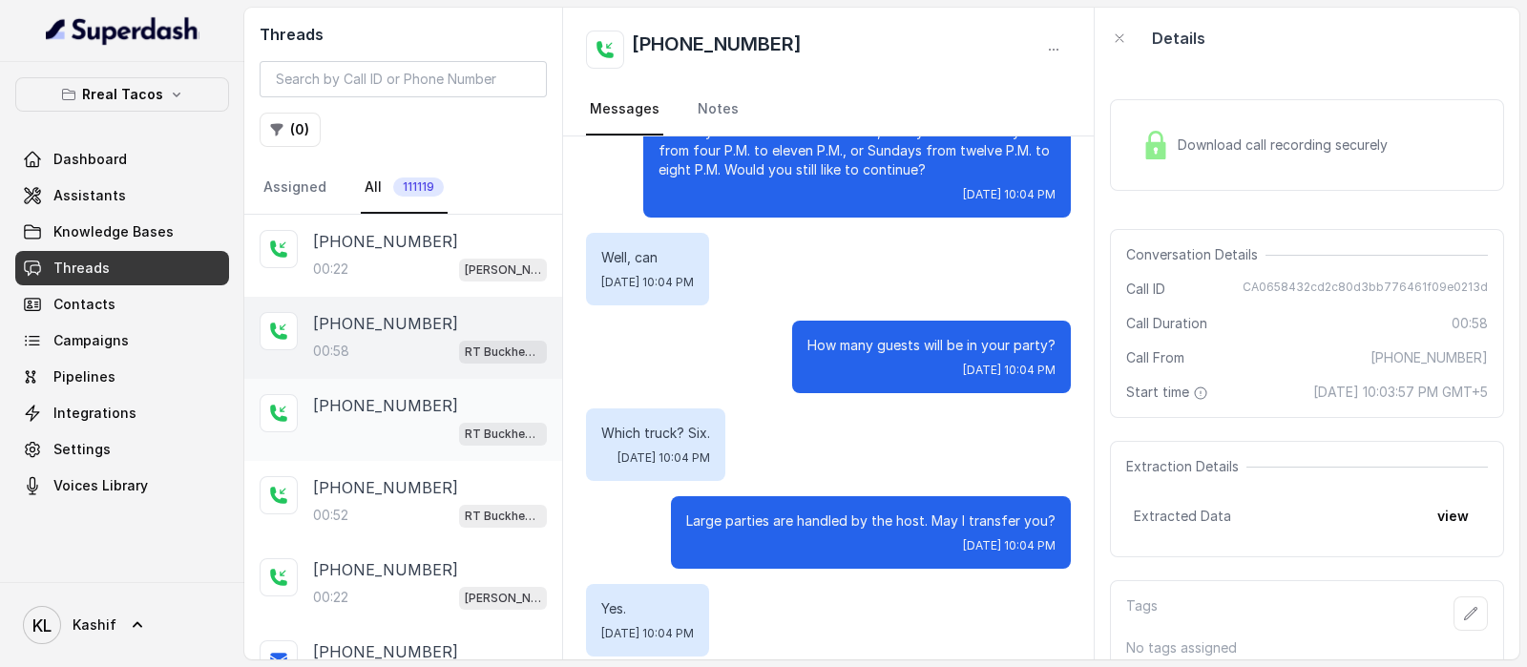
click at [371, 413] on p "[PHONE_NUMBER]" at bounding box center [385, 405] width 145 height 23
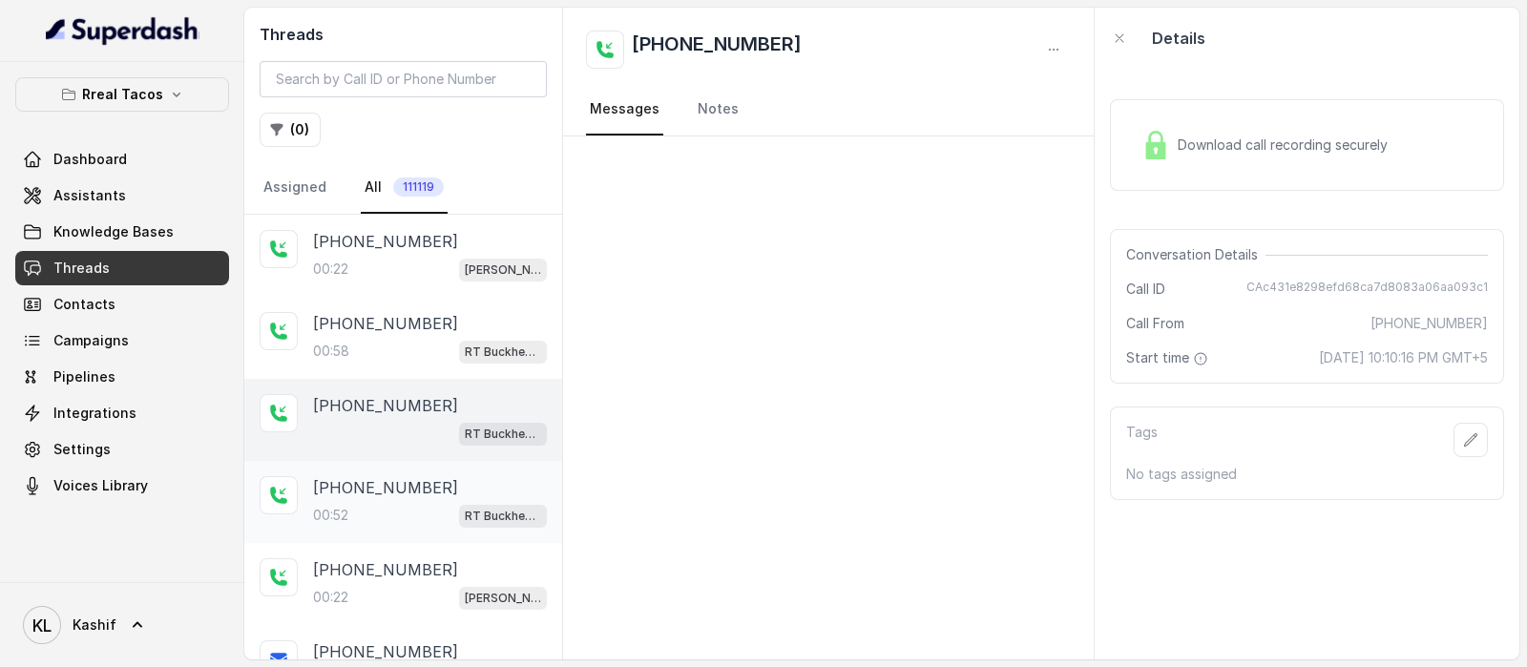
click at [363, 510] on div "00:52 RT Buckhead / EN" at bounding box center [430, 515] width 234 height 25
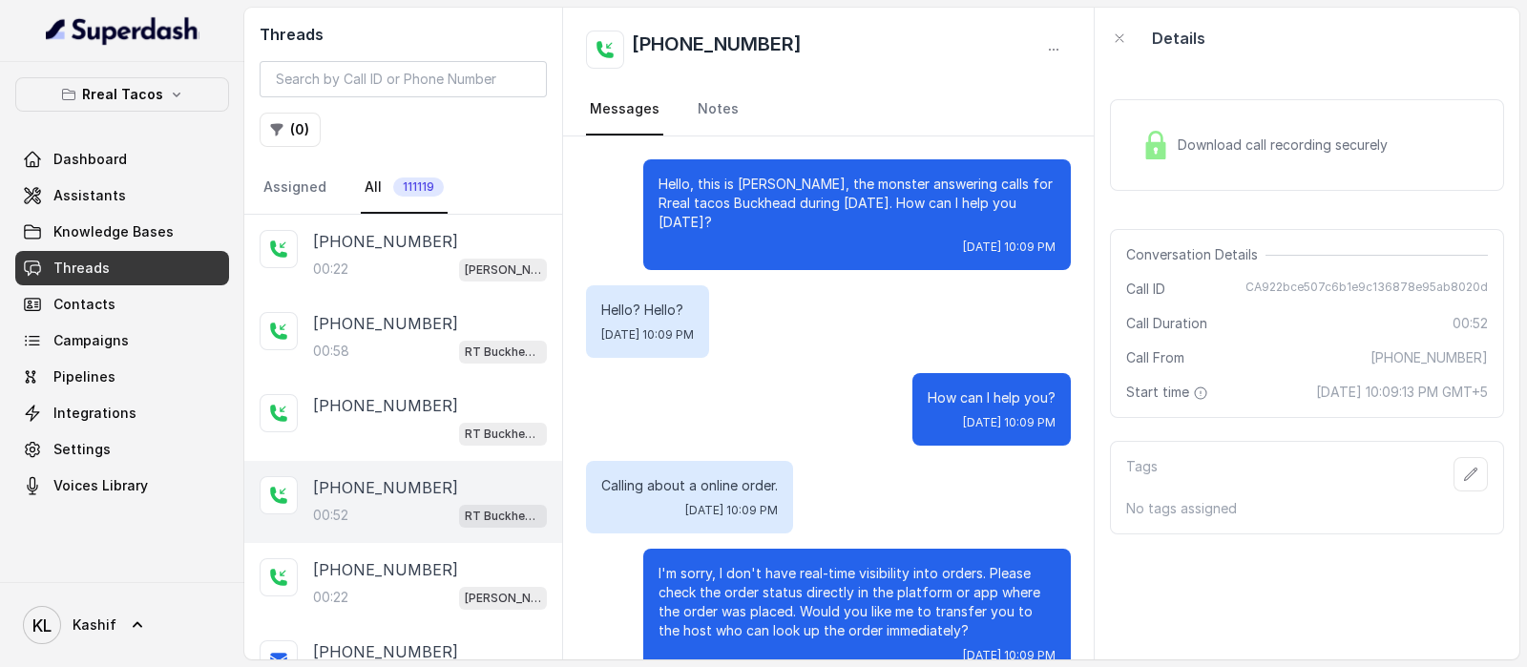
scroll to position [198, 0]
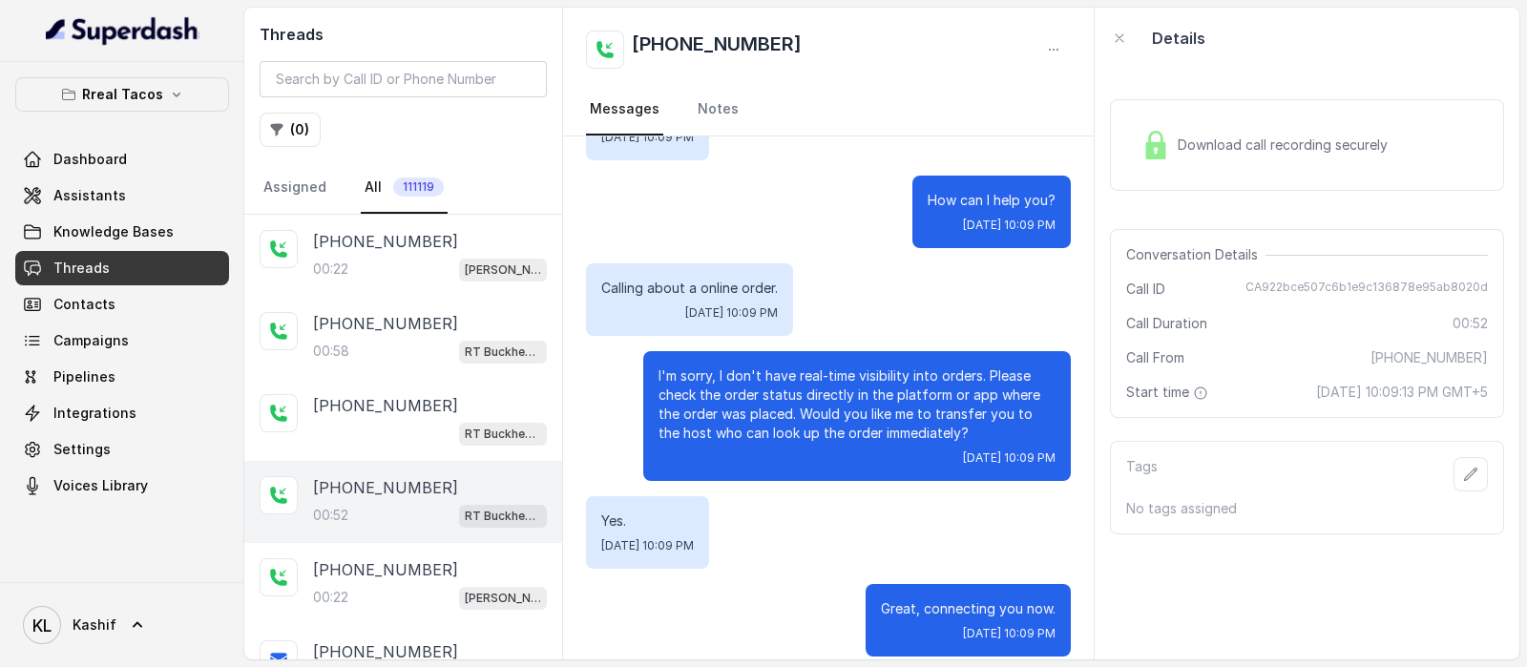
click at [1345, 280] on span "CA922bce507c6b1e9c136878e95ab8020d" at bounding box center [1367, 289] width 242 height 19
copy span "CA922bce507c6b1e9c136878e95ab8020d"
click at [775, 327] on div "Hello, this is Nacho, the monster answering calls for Rreal tacos Buckhead duri…" at bounding box center [828, 309] width 531 height 741
click at [377, 441] on div "RT Buckhead / EN" at bounding box center [430, 433] width 234 height 25
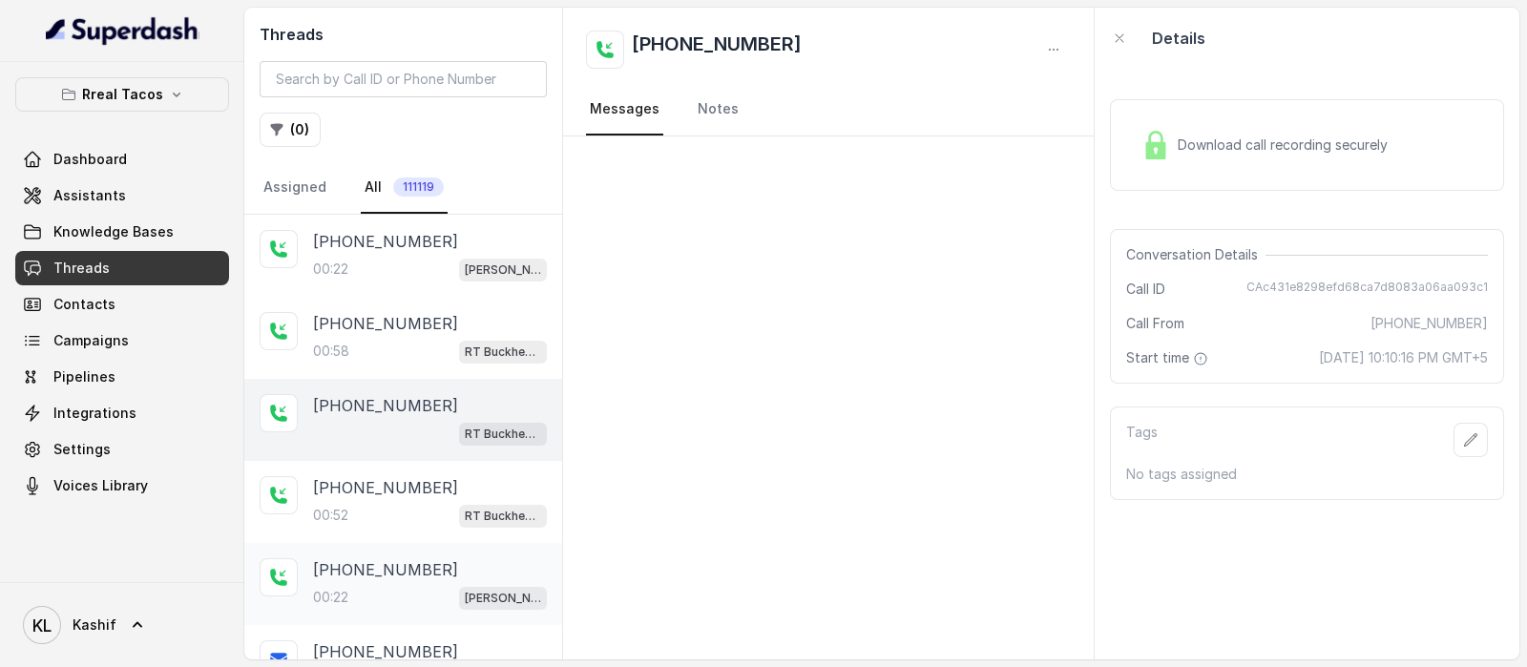
click at [359, 570] on p "+17708267663" at bounding box center [385, 569] width 145 height 23
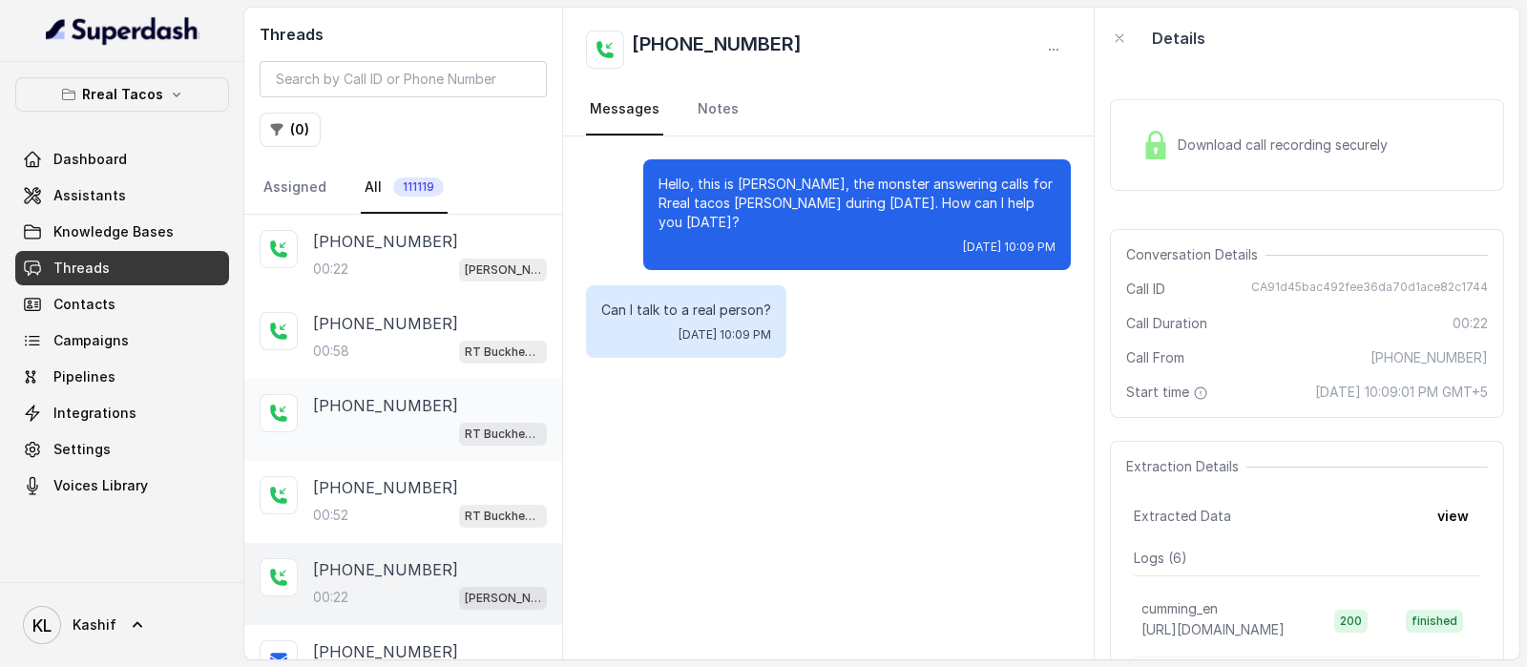
click at [384, 416] on div "+14043870414 RT Buckhead / EN" at bounding box center [430, 420] width 234 height 52
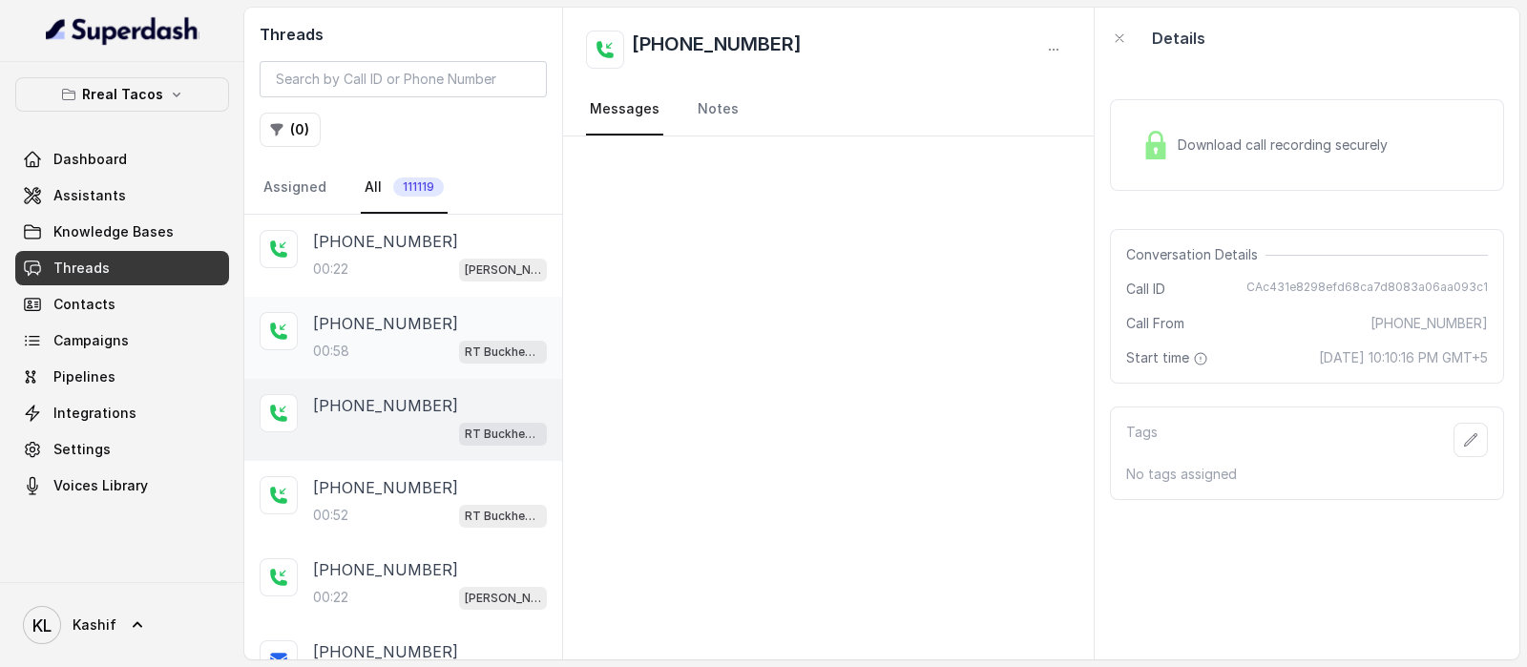
click at [402, 324] on p "[PHONE_NUMBER]" at bounding box center [385, 323] width 145 height 23
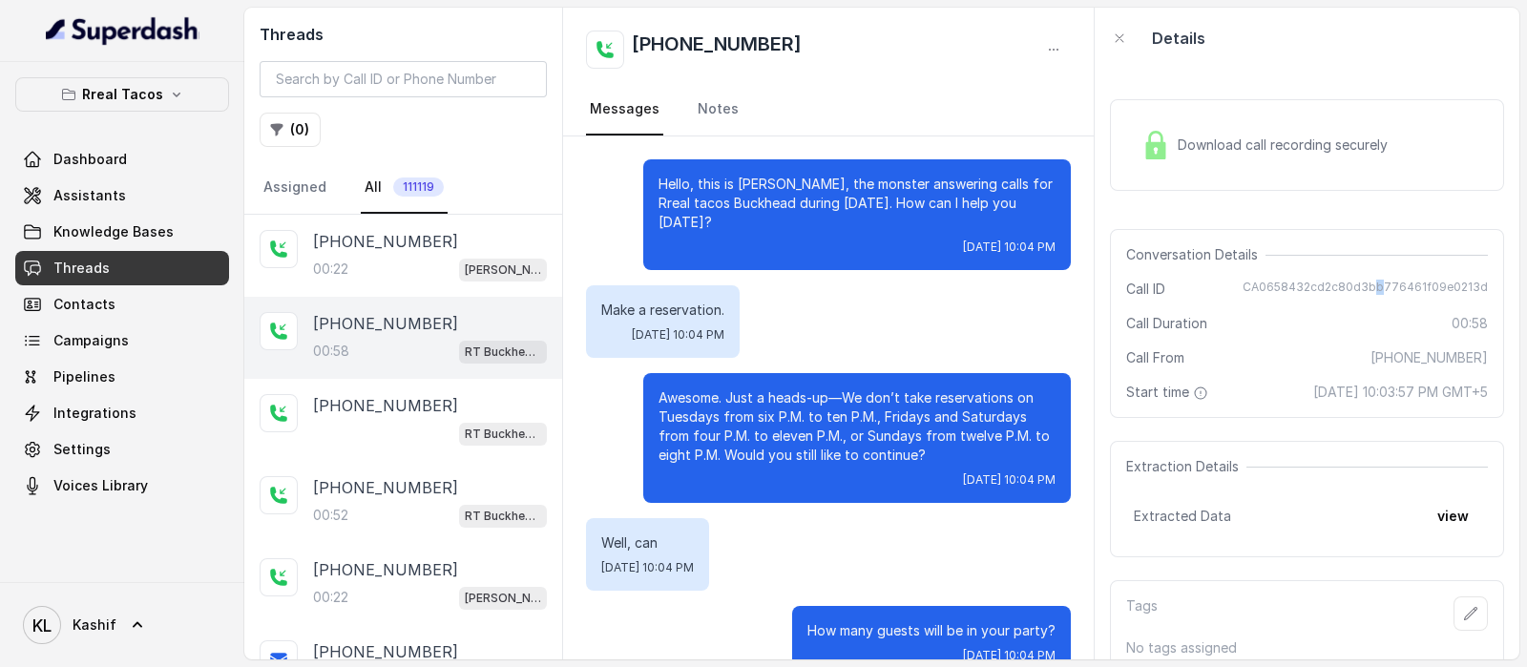
drag, startPoint x: 1370, startPoint y: 274, endPoint x: 1368, endPoint y: 283, distance: 9.7
click at [1368, 283] on div "Conversation Details Call ID CA0658432cd2c80d3bb776461f09e0213d Call Duration 0…" at bounding box center [1307, 323] width 394 height 189
click at [1365, 283] on span "CA0658432cd2c80d3bb776461f09e0213d" at bounding box center [1365, 289] width 245 height 19
copy span "CA0658432cd2c80d3bb776461f09e0213d"
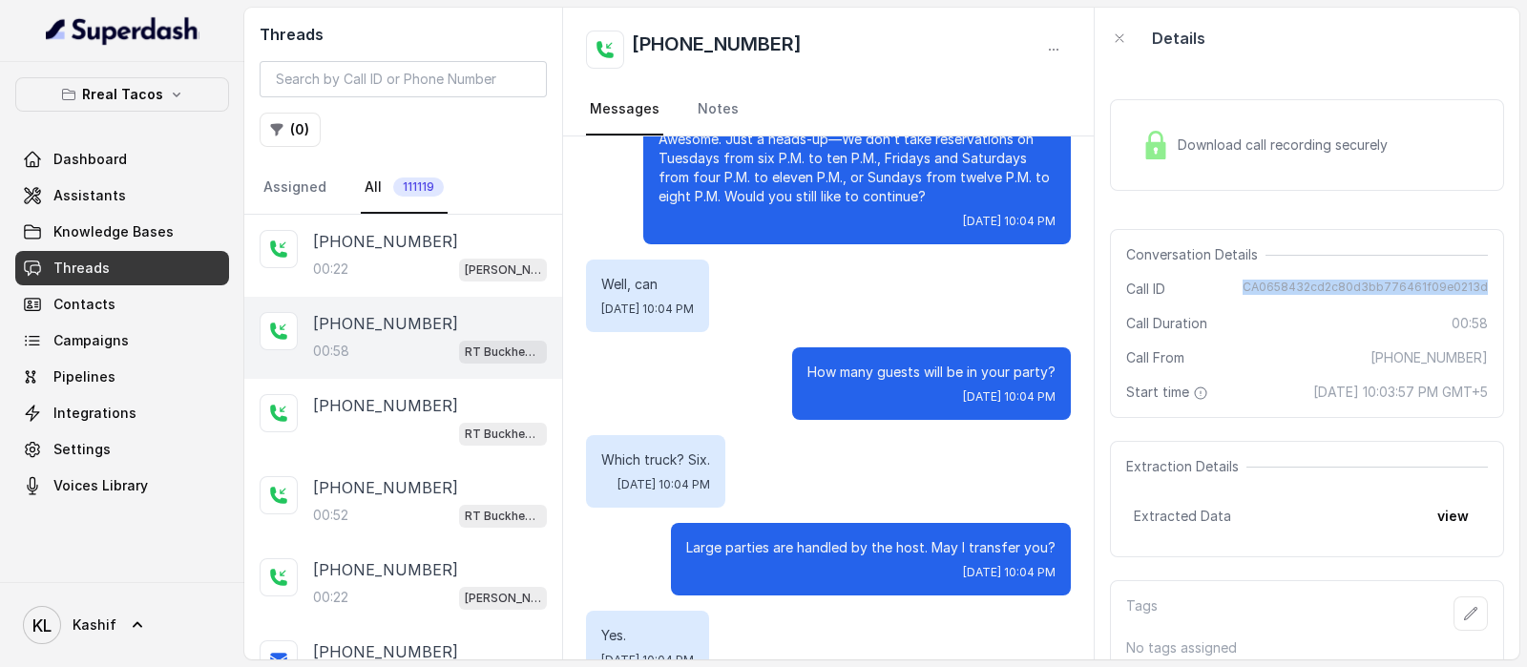
scroll to position [285, 0]
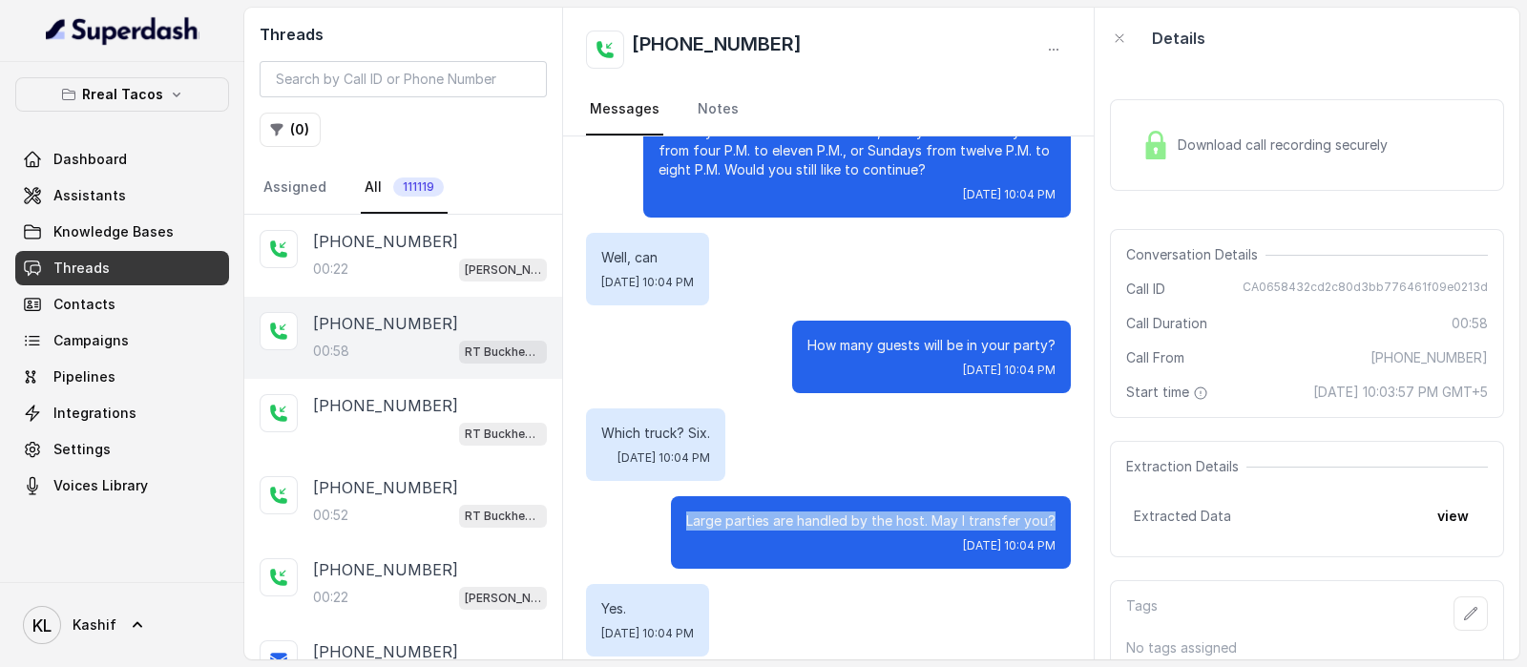
drag, startPoint x: 887, startPoint y: 493, endPoint x: 1038, endPoint y: 493, distance: 150.8
click at [1038, 496] on div "Large parties are handled by the host. May I transfer you? Tue, Oct 14, 2025, 1…" at bounding box center [871, 532] width 400 height 73
copy p "Large parties are handled by the host. May I transfer you?"
